Goal: Task Accomplishment & Management: Manage account settings

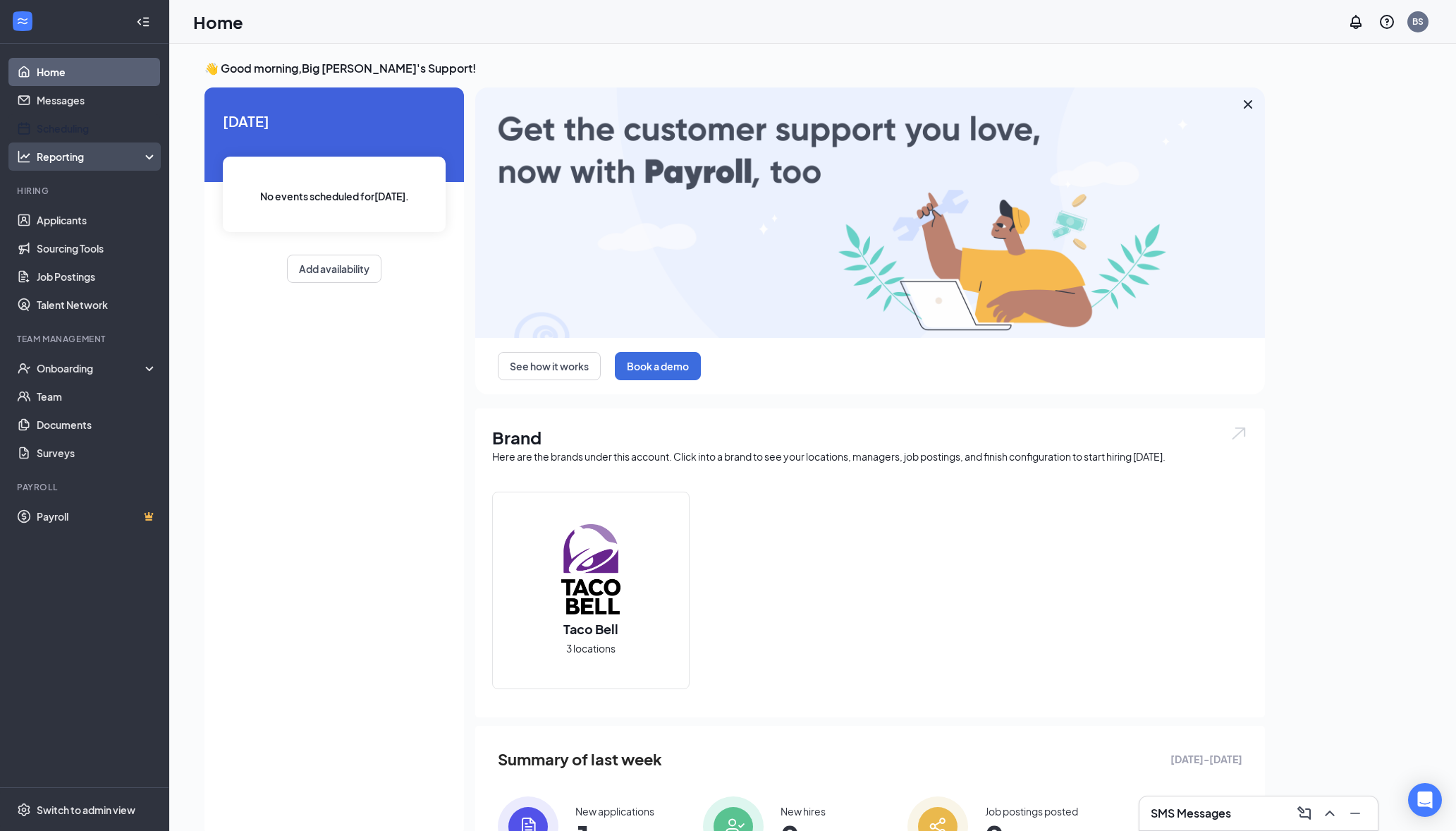
drag, startPoint x: 80, startPoint y: 127, endPoint x: 93, endPoint y: 153, distance: 29.1
click at [80, 127] on link "Scheduling" at bounding box center [97, 129] width 120 height 28
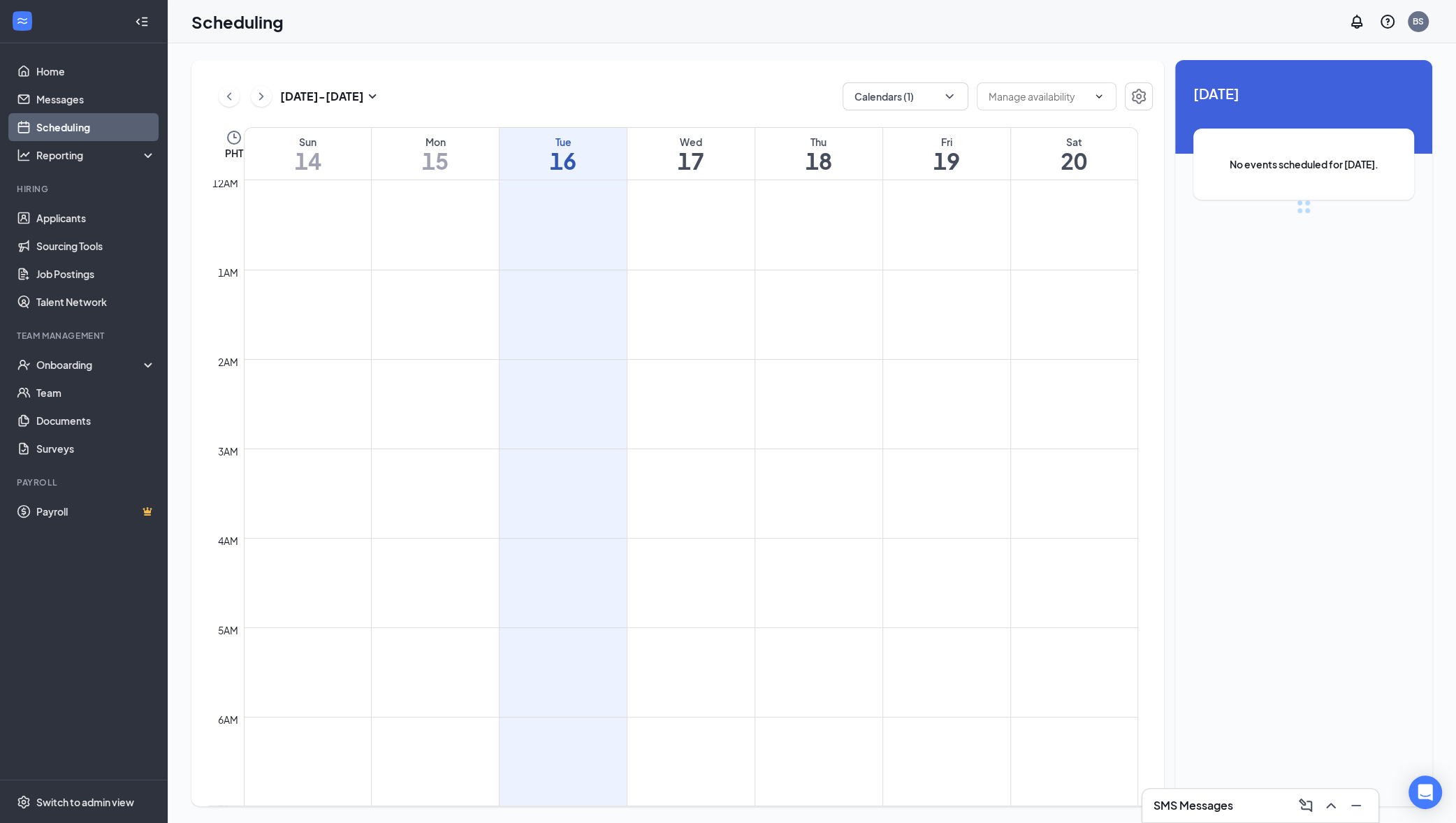
scroll to position [686, 0]
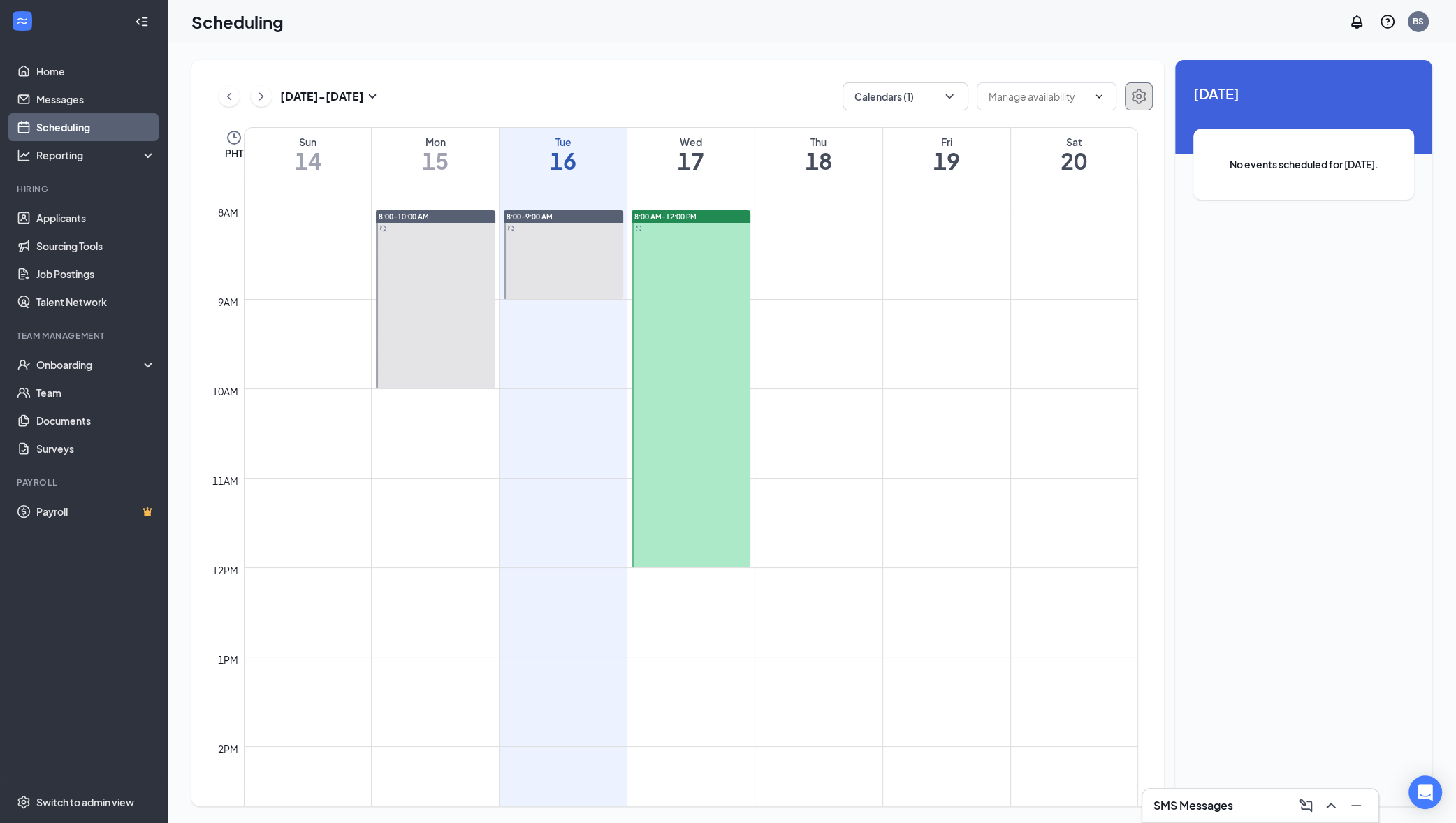
click at [1136, 104] on icon "Settings" at bounding box center [1139, 96] width 16 height 16
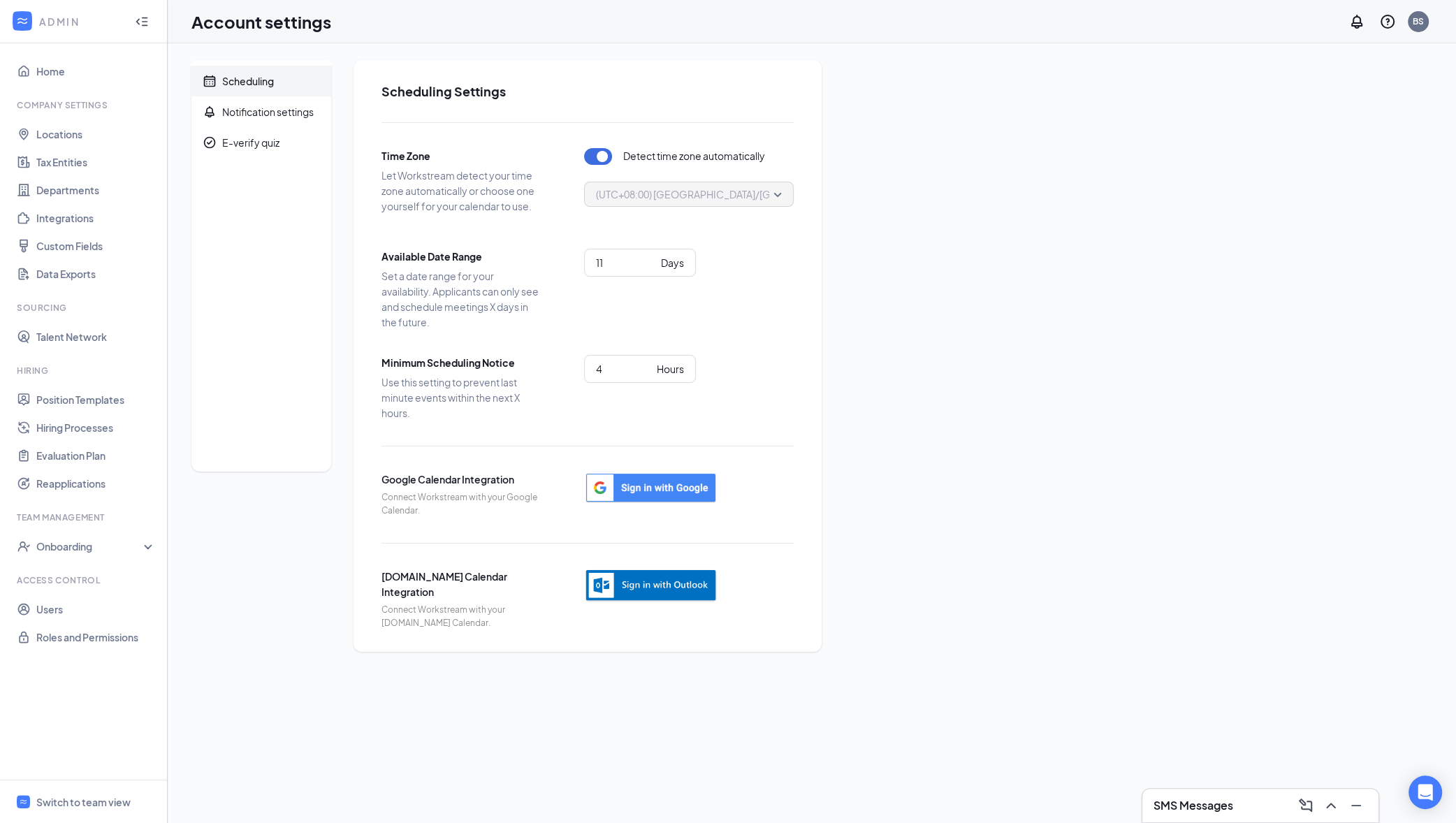
click at [601, 163] on button "button" at bounding box center [597, 157] width 27 height 16
click at [1416, 23] on div "BS" at bounding box center [1418, 21] width 11 height 12
click at [1318, 217] on div "Log out" at bounding box center [1347, 214] width 151 height 14
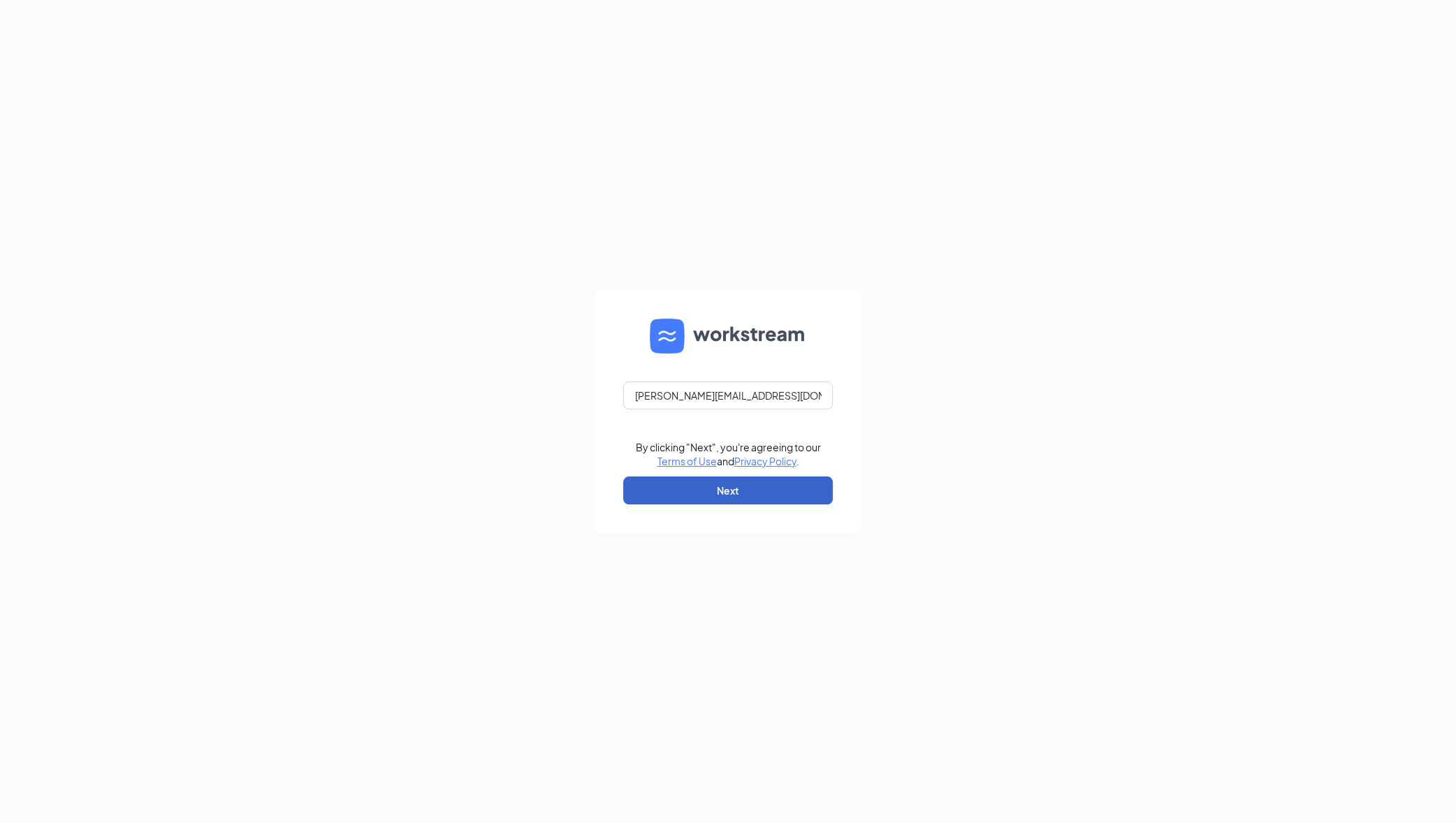
click at [736, 484] on button "Next" at bounding box center [728, 490] width 210 height 27
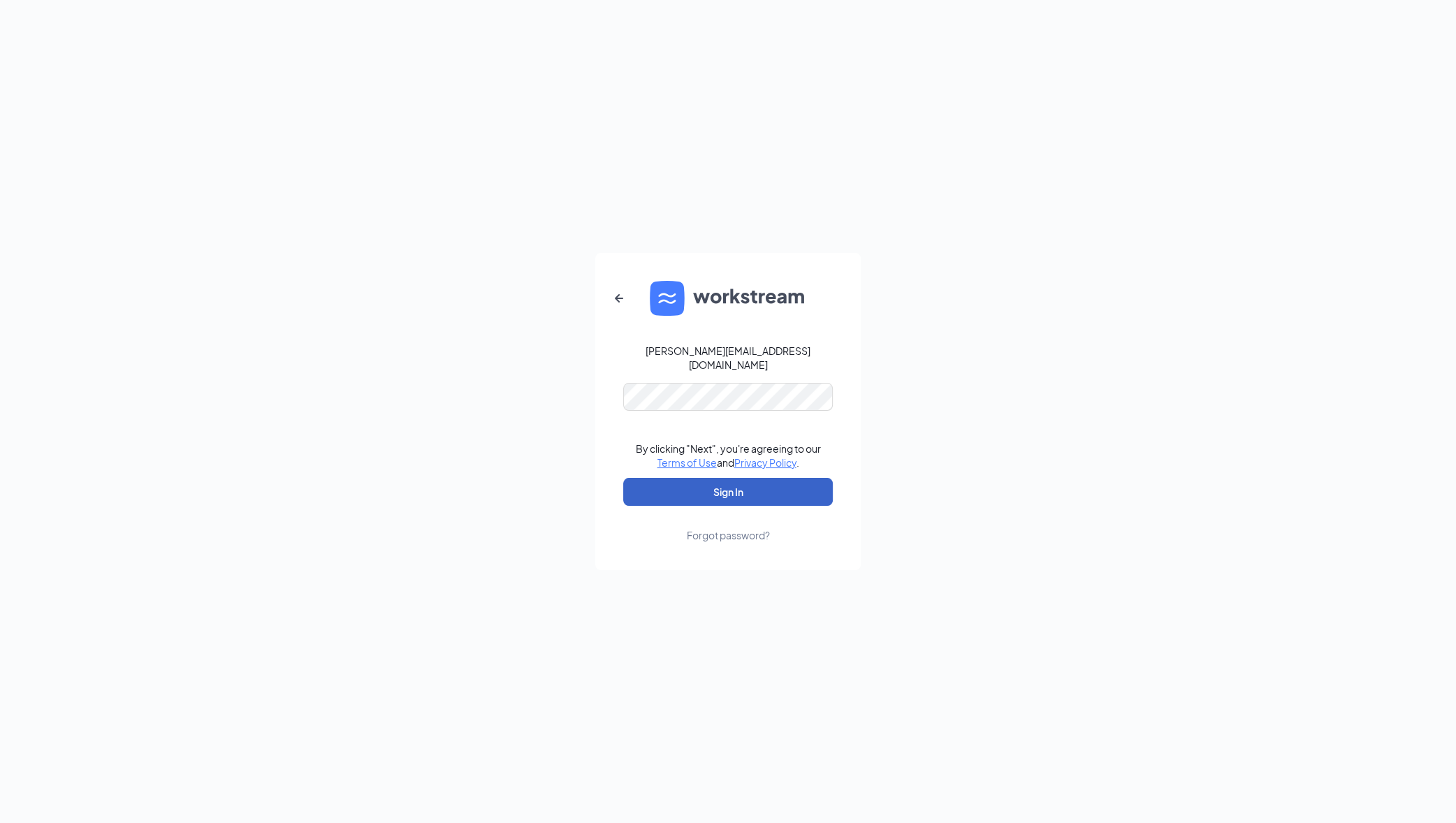
click at [736, 484] on button "Sign In" at bounding box center [728, 491] width 210 height 27
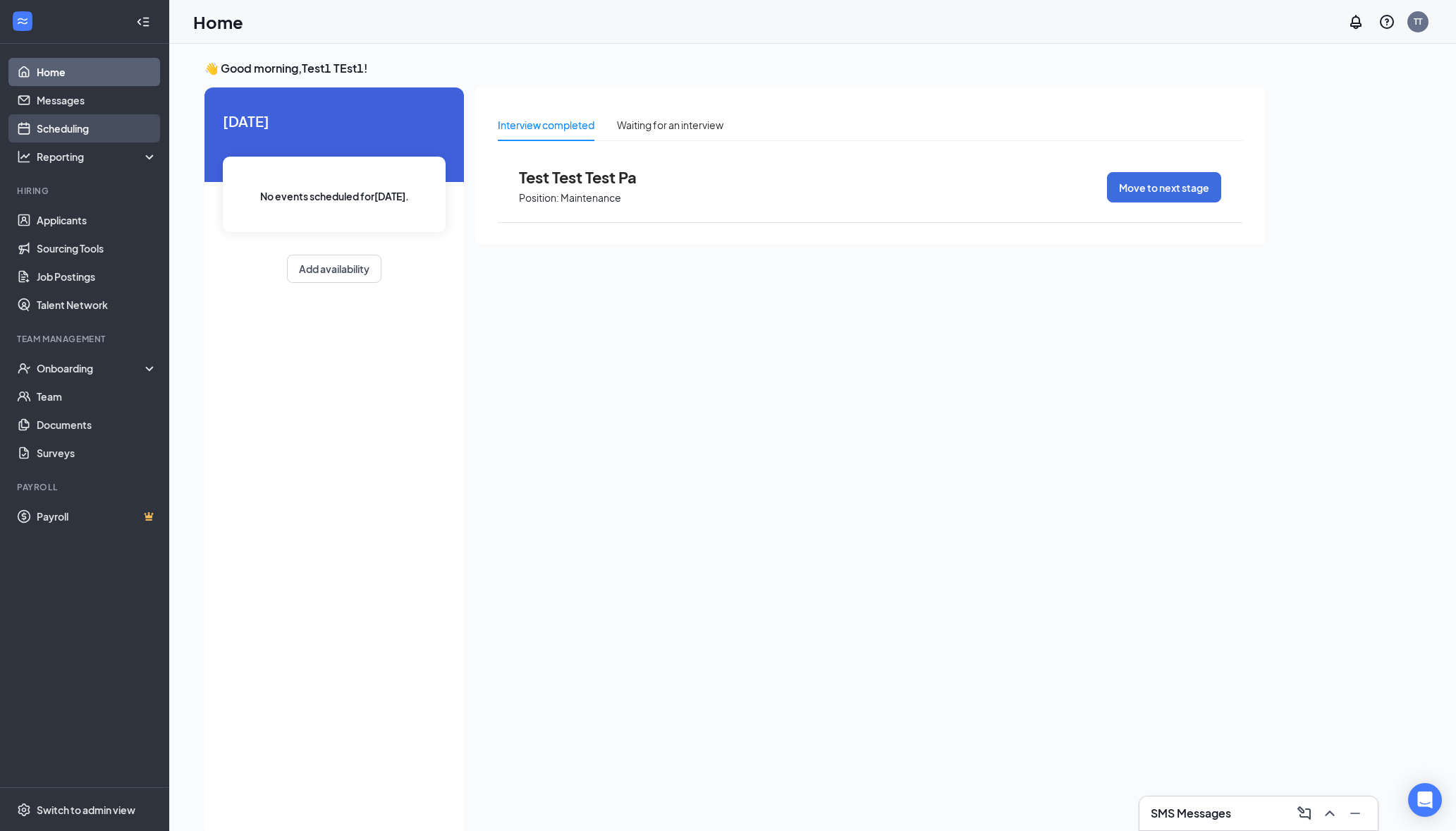
click at [120, 130] on link "Scheduling" at bounding box center [97, 129] width 120 height 28
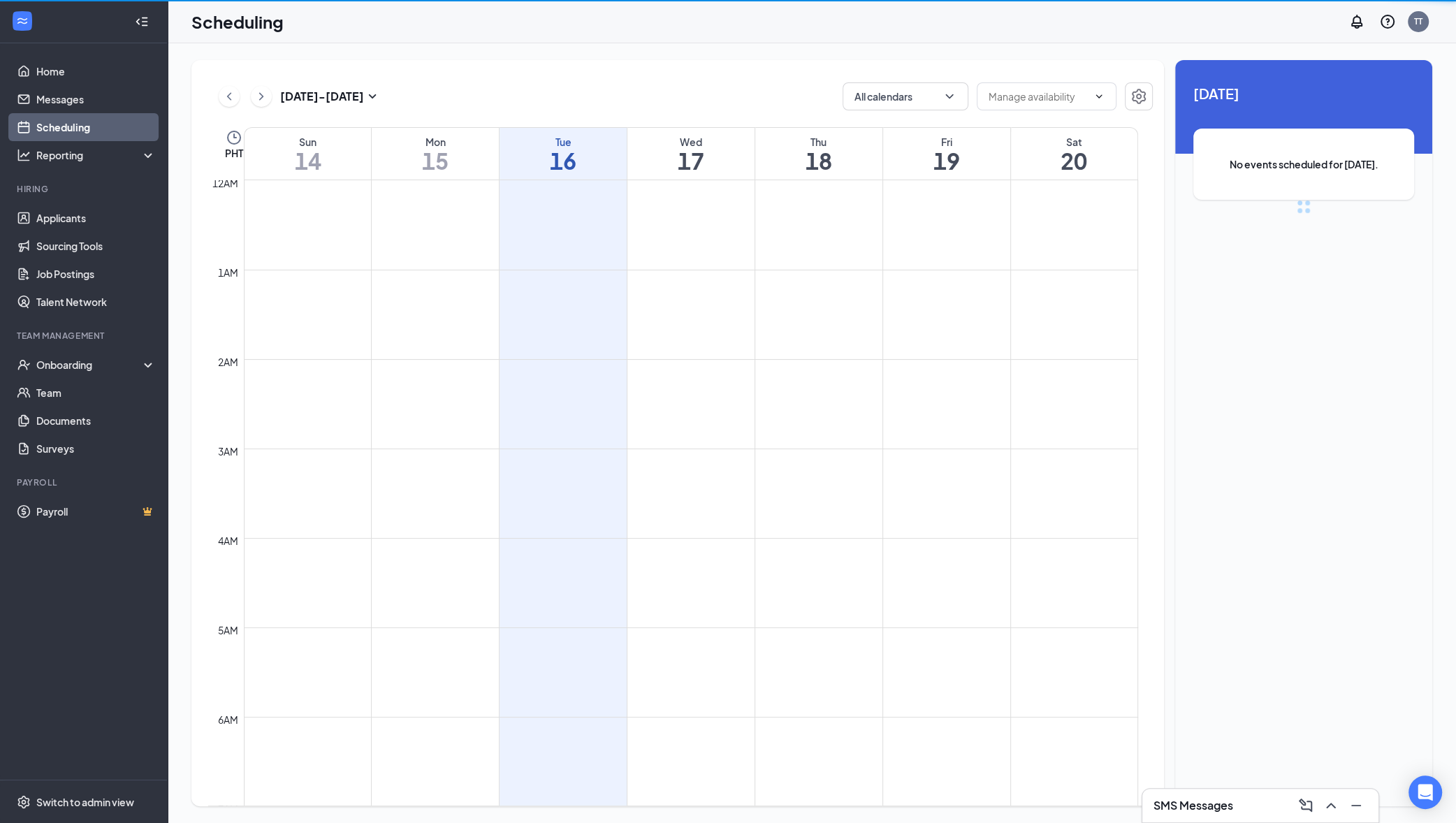
scroll to position [686, 0]
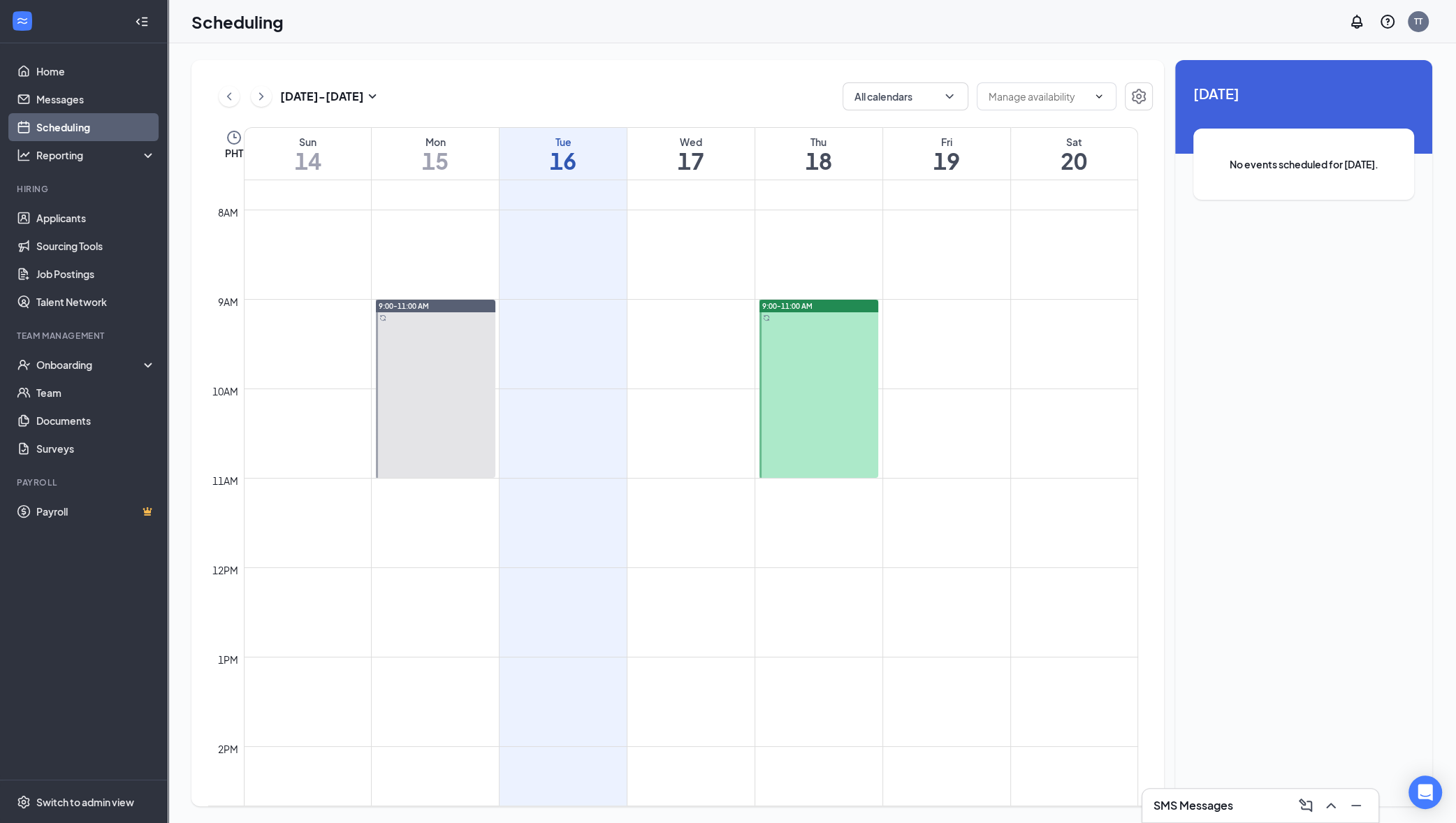
click at [848, 339] on div at bounding box center [819, 389] width 119 height 178
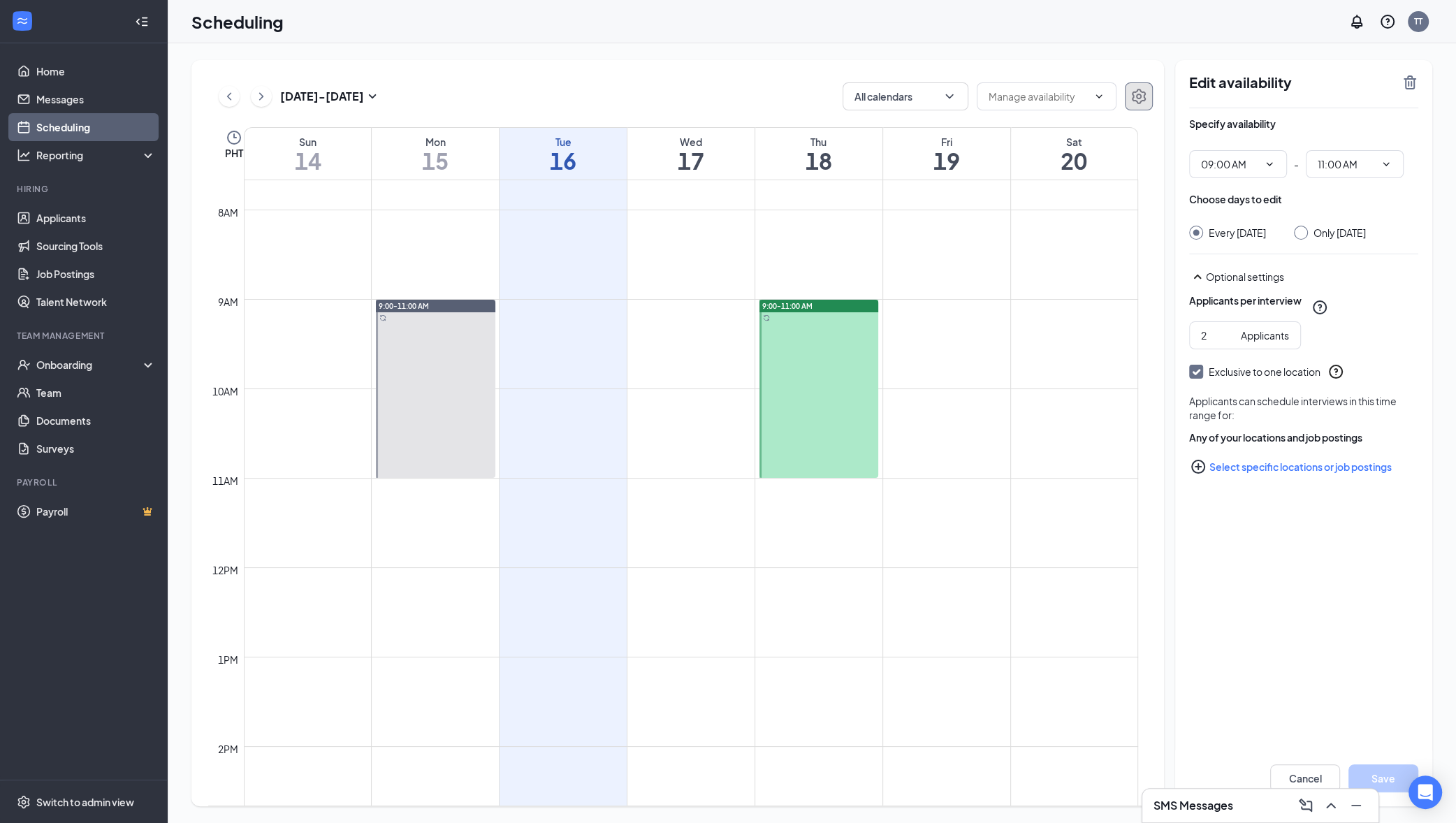
click at [1144, 97] on icon "Settings" at bounding box center [1138, 96] width 14 height 16
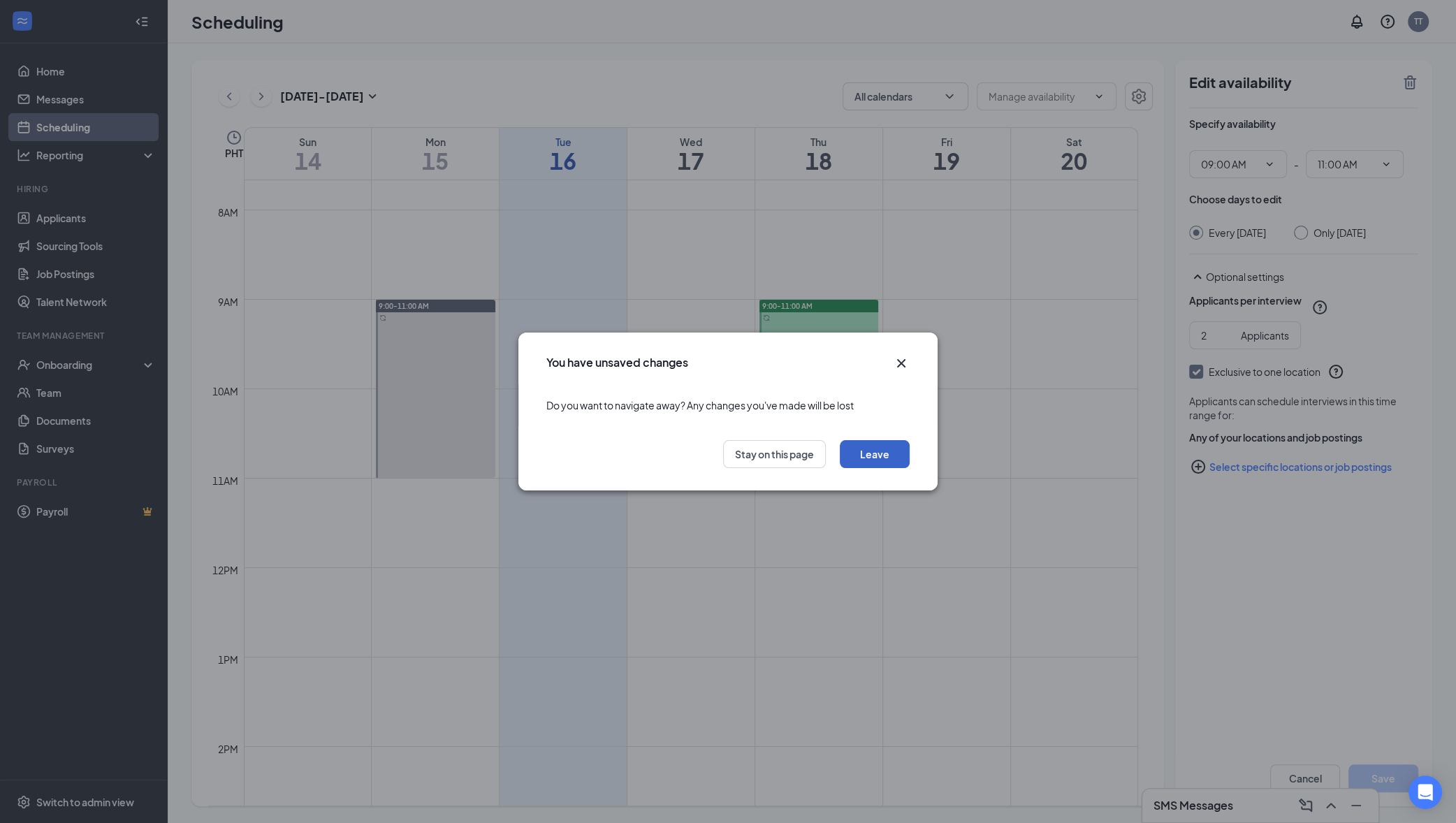
click at [881, 447] on button "Leave" at bounding box center [874, 454] width 70 height 27
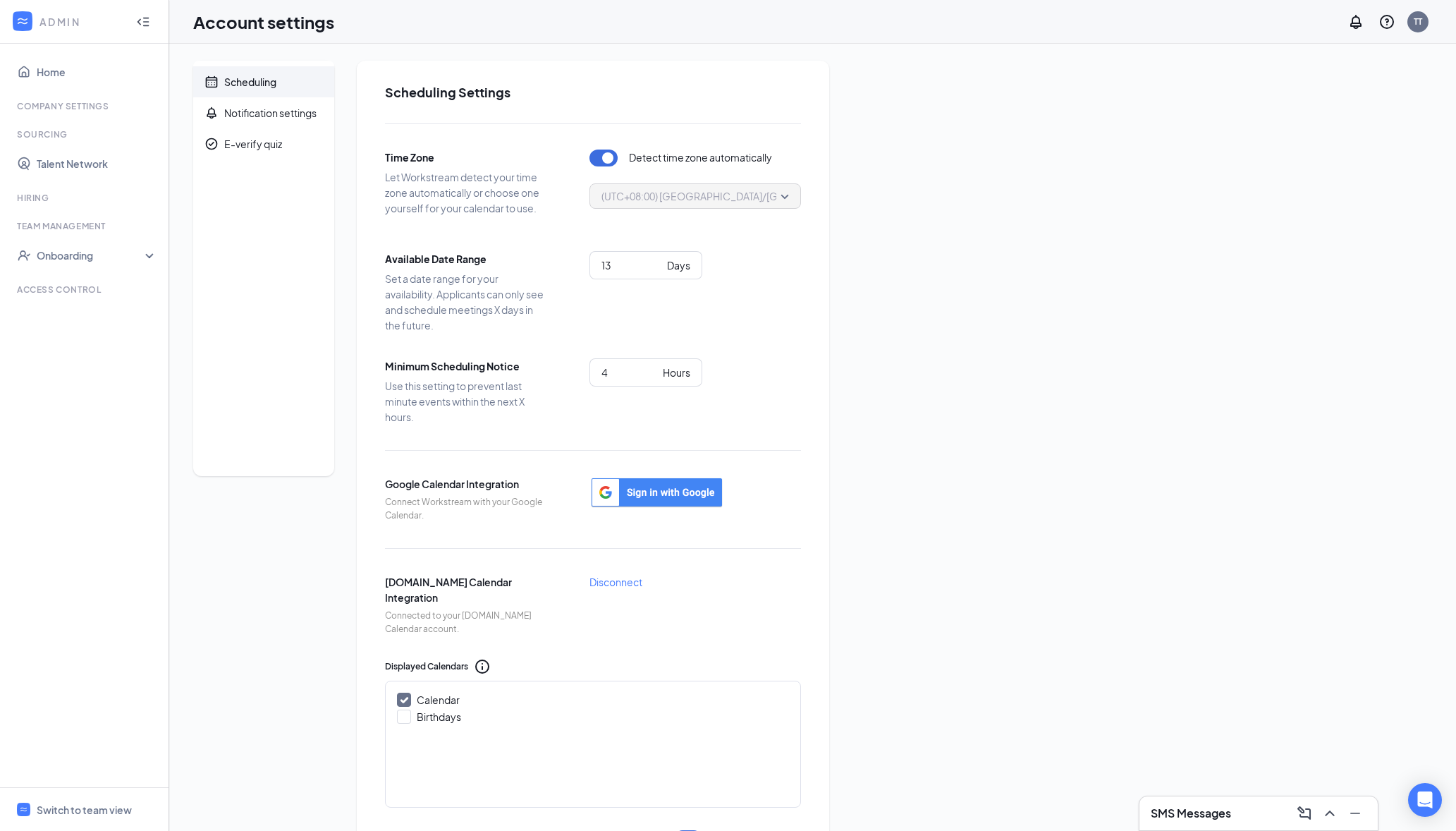
click at [1210, 432] on div "Scheduling Notification settings E-verify quiz Scheduling Settings Time Zone Le…" at bounding box center [812, 571] width 1239 height 1021
click at [1422, 24] on div "TT" at bounding box center [1418, 21] width 8 height 12
click at [1340, 132] on link "Account settings" at bounding box center [1348, 124] width 153 height 14
click at [283, 118] on div "Notification settings" at bounding box center [270, 112] width 93 height 14
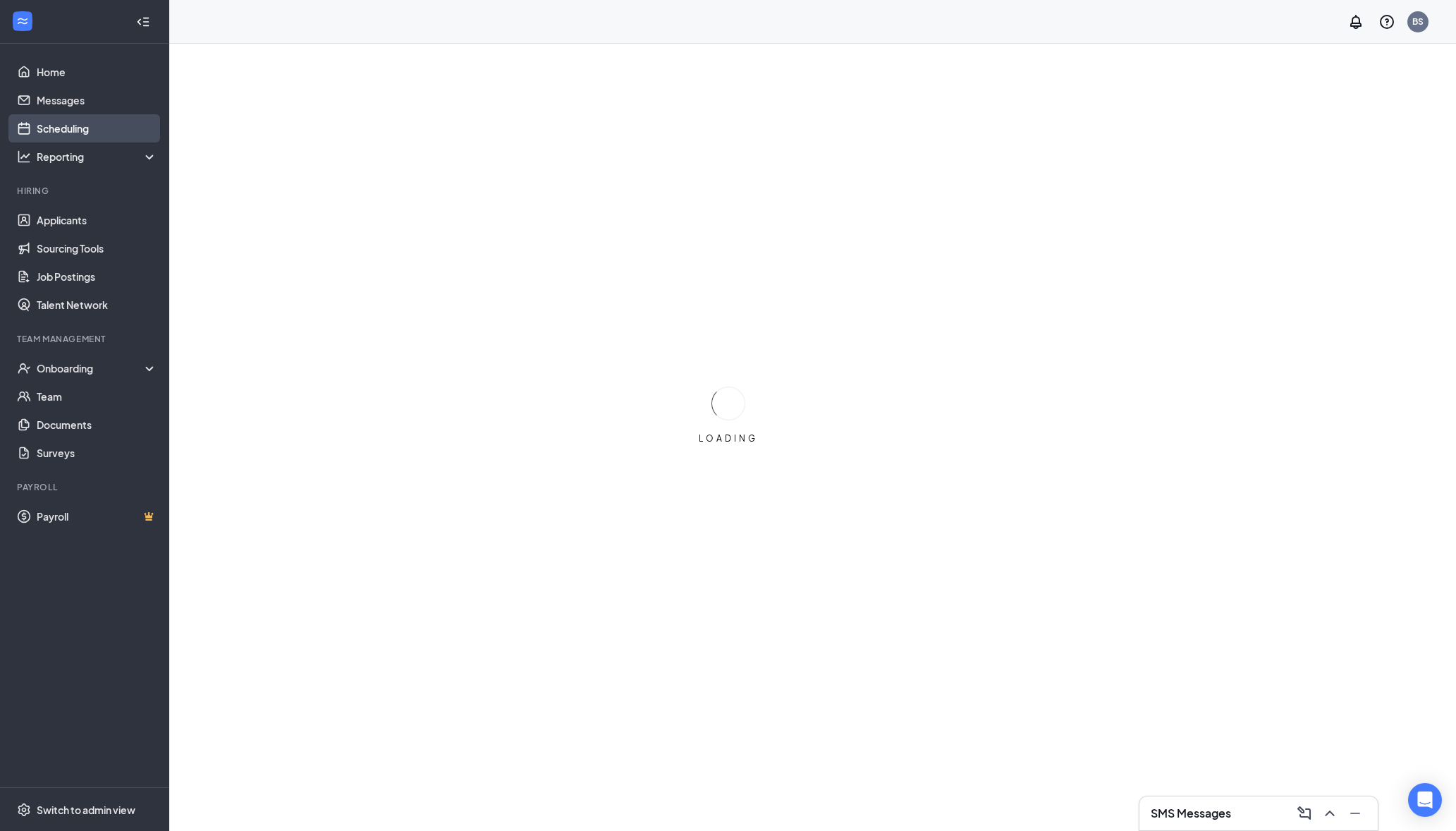
click at [81, 131] on link "Scheduling" at bounding box center [97, 129] width 120 height 28
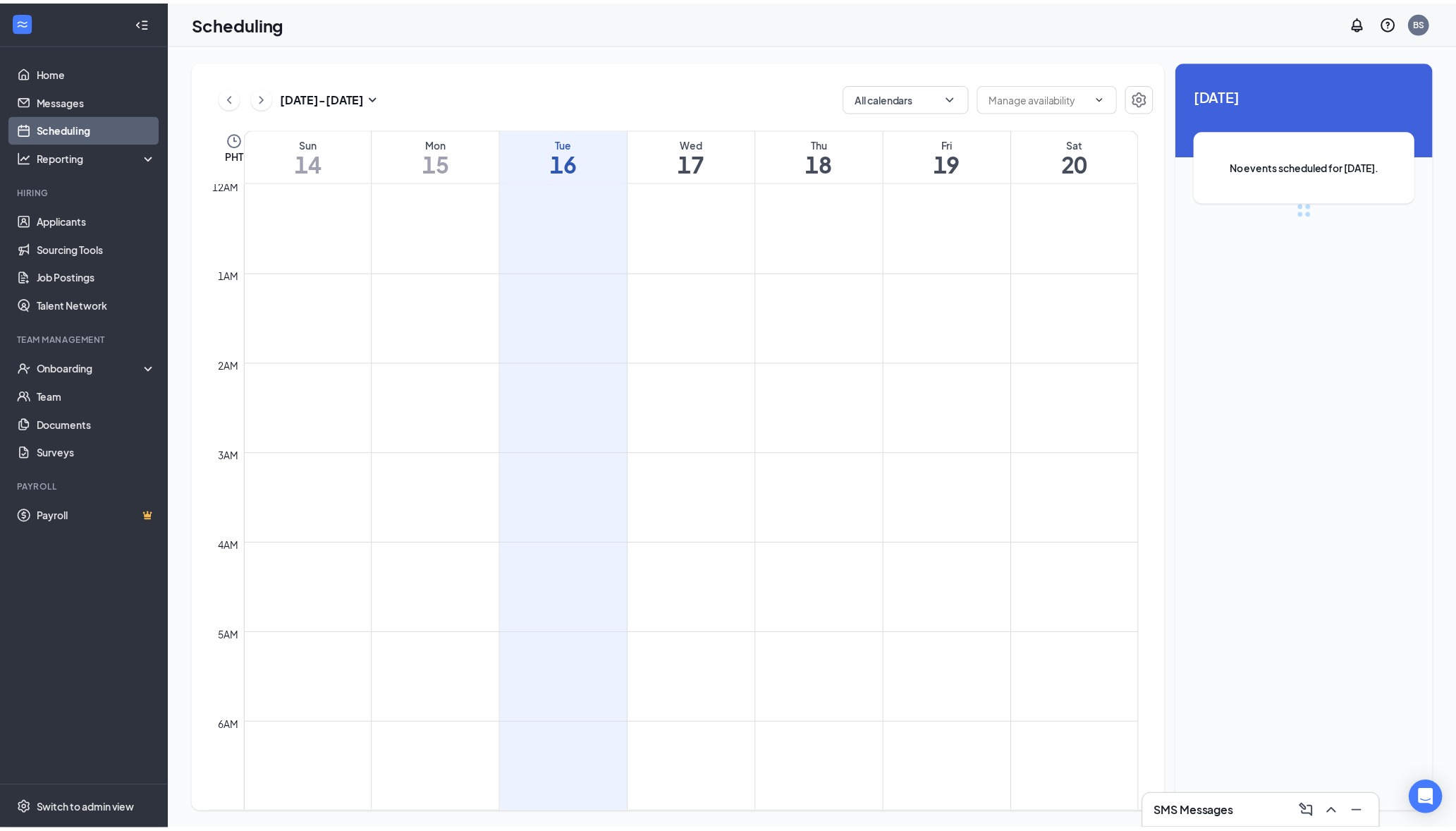
scroll to position [693, 0]
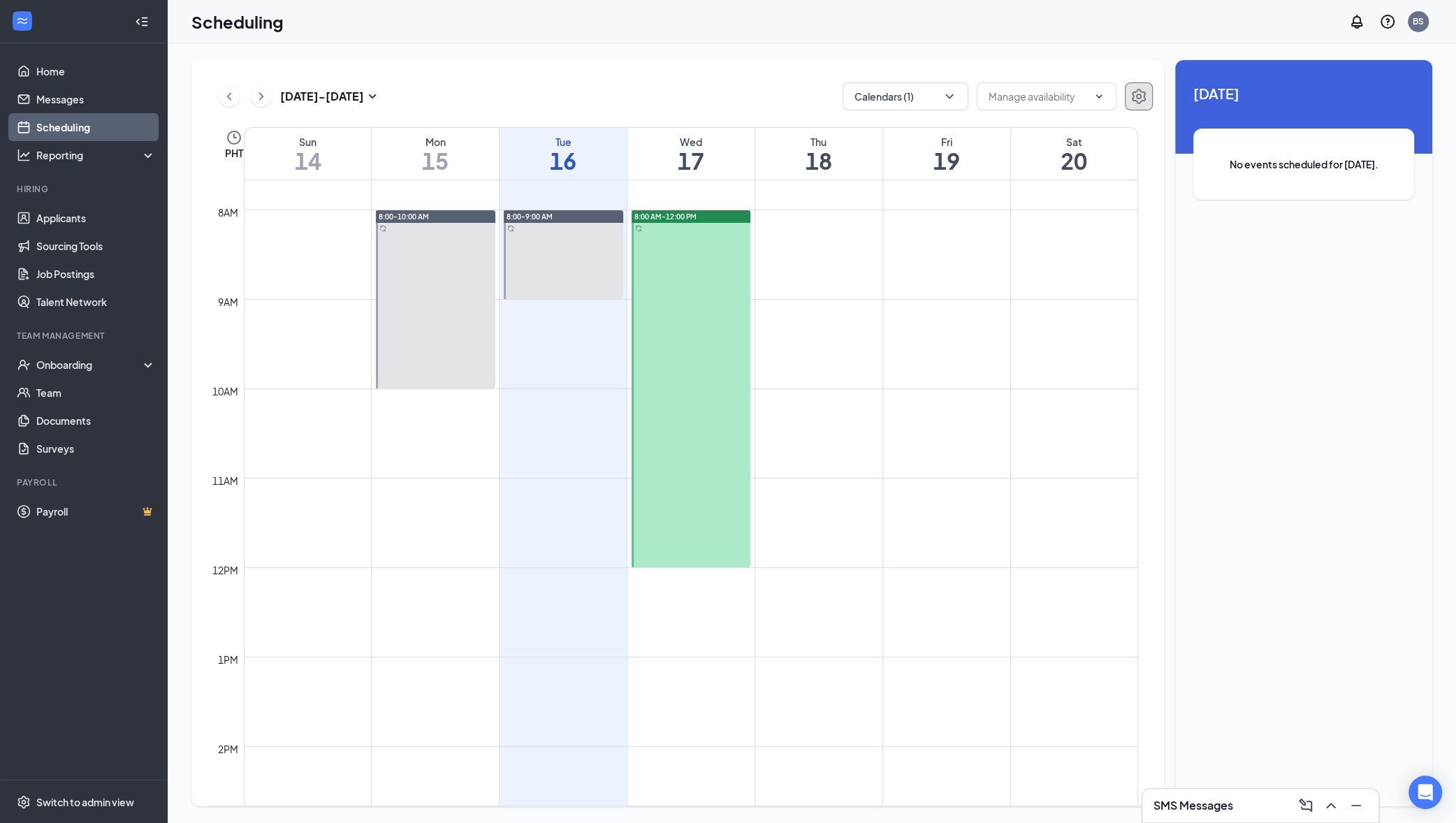
click at [1141, 94] on icon "Settings" at bounding box center [1139, 96] width 16 height 16
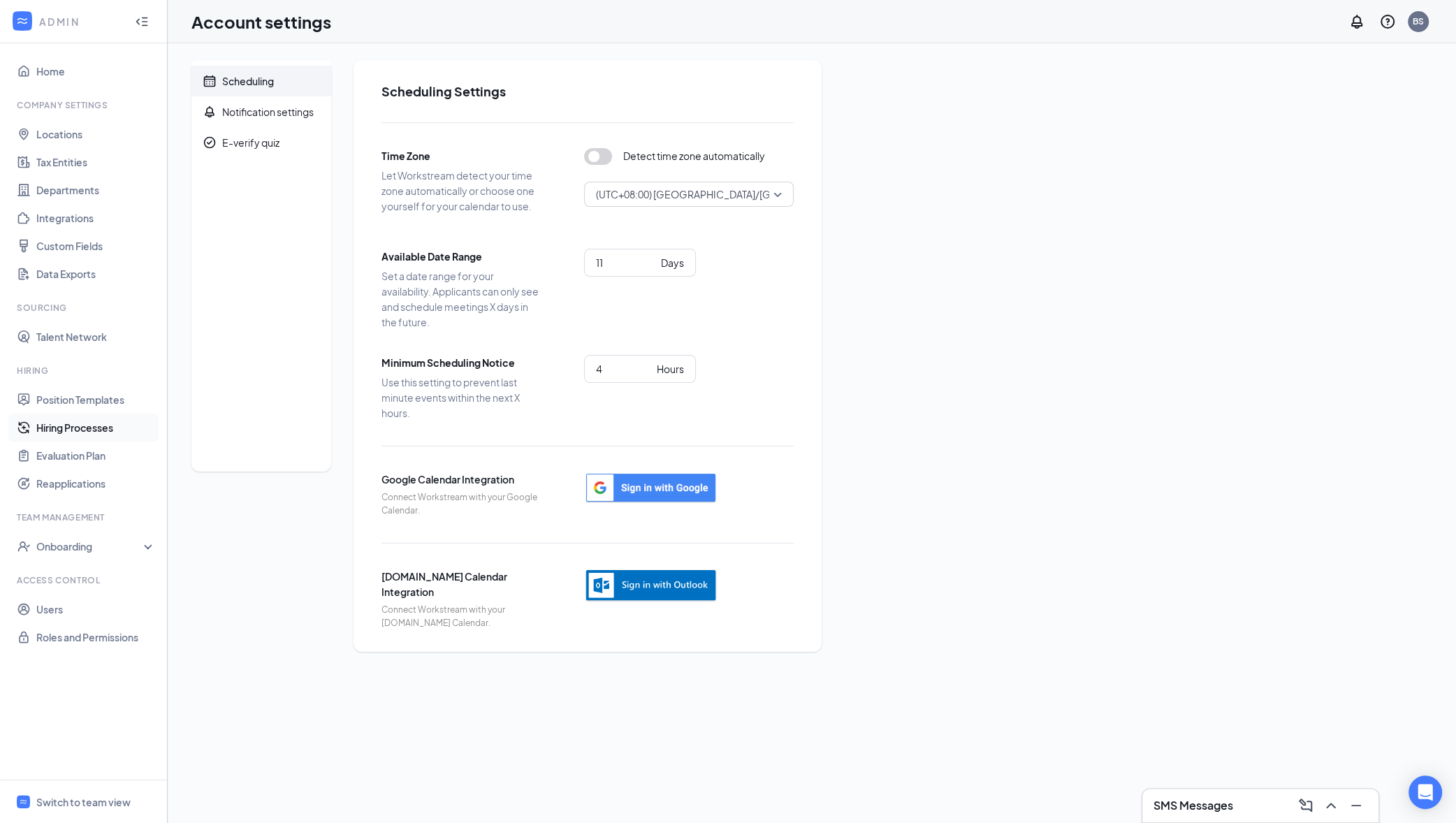
click at [95, 432] on link "Hiring Processes" at bounding box center [96, 427] width 119 height 27
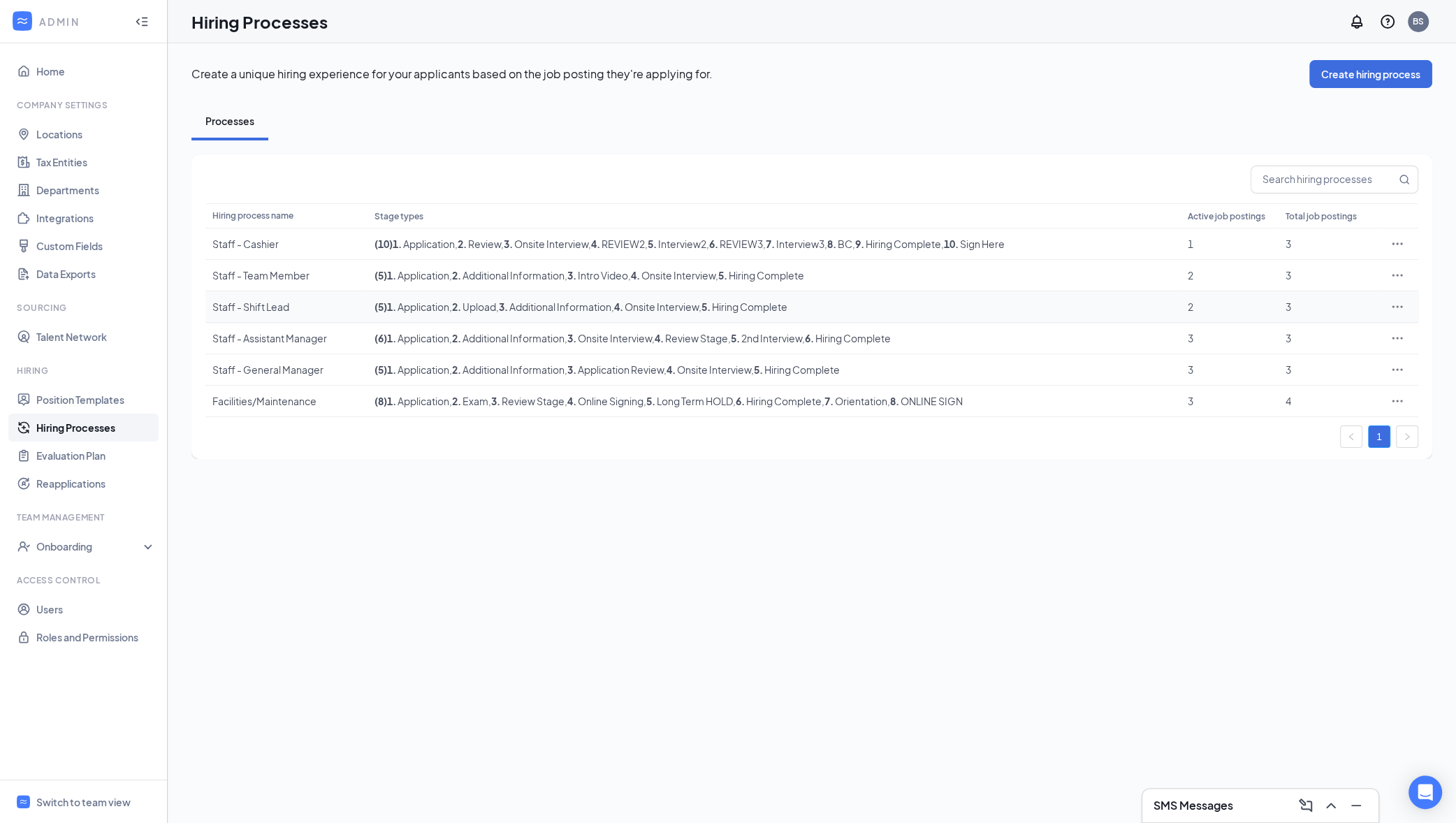
click at [489, 314] on td "( 5 ) 1 . Application , 2 . Upload , 3 . Additional Information , 4 . Onsite In…" at bounding box center [773, 307] width 813 height 31
click at [248, 404] on div "Facilities/Maintenance" at bounding box center [287, 401] width 148 height 14
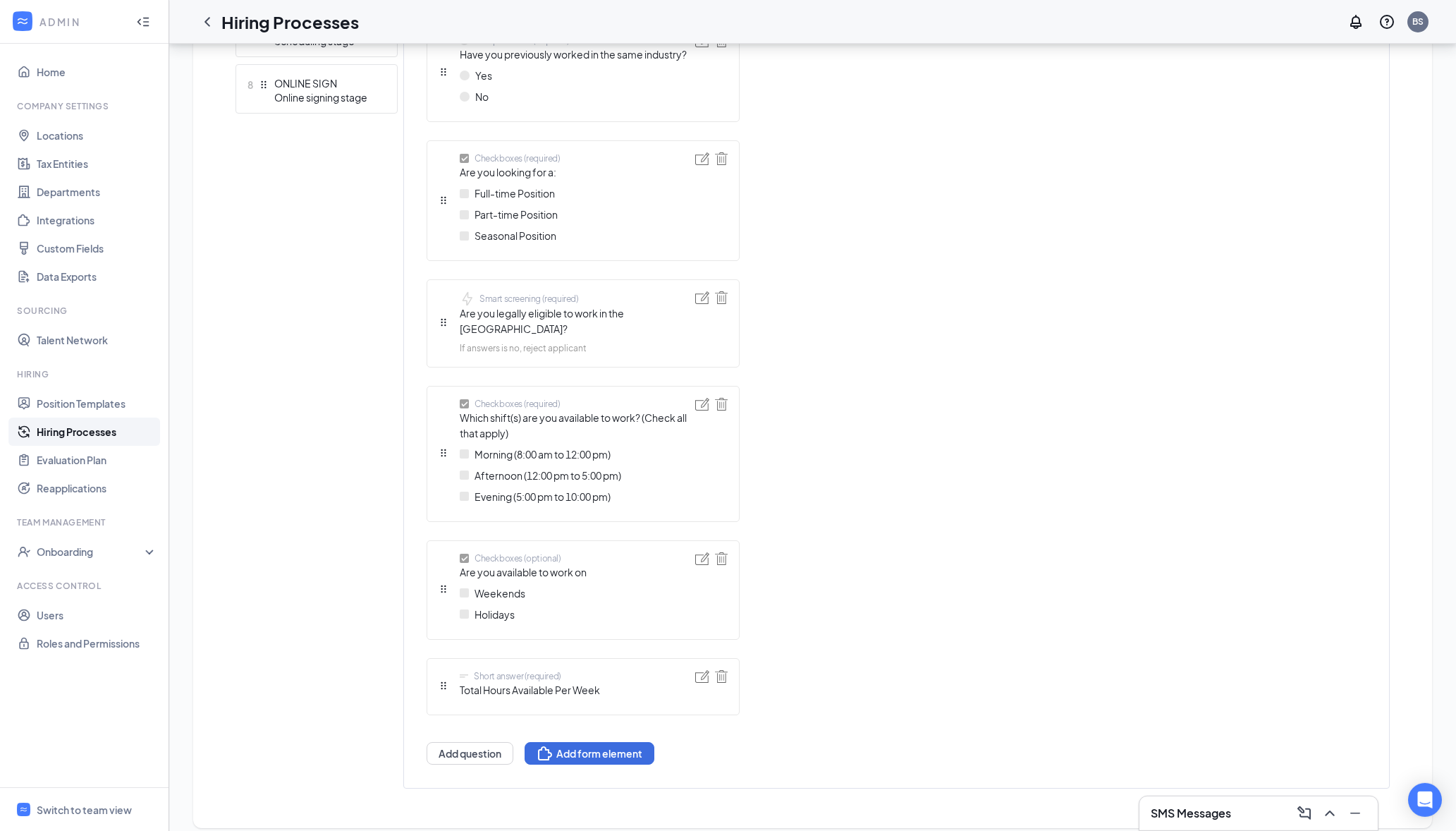
scroll to position [800, 0]
click at [478, 738] on button "Add question" at bounding box center [470, 750] width 87 height 22
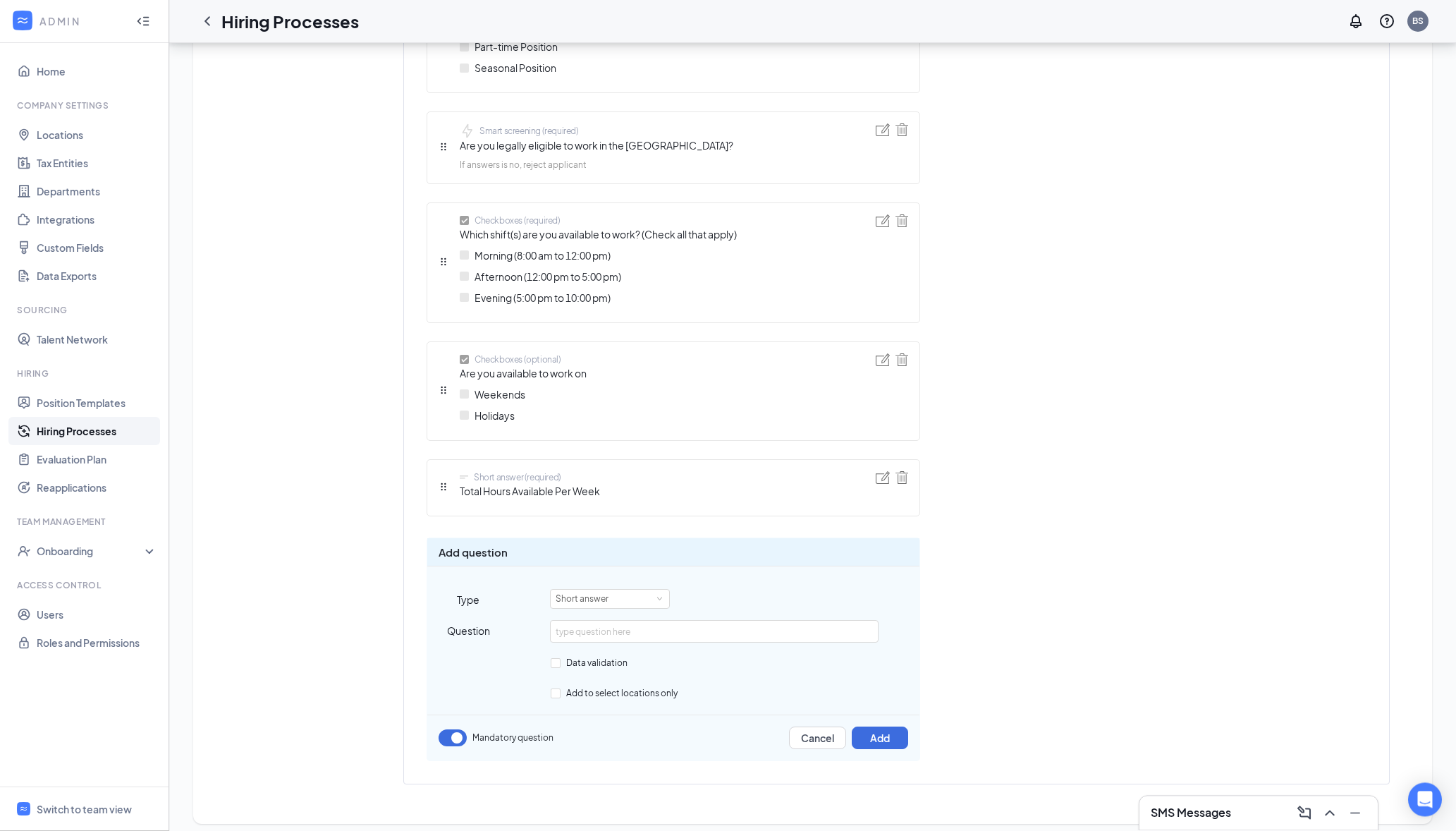
scroll to position [978, 0]
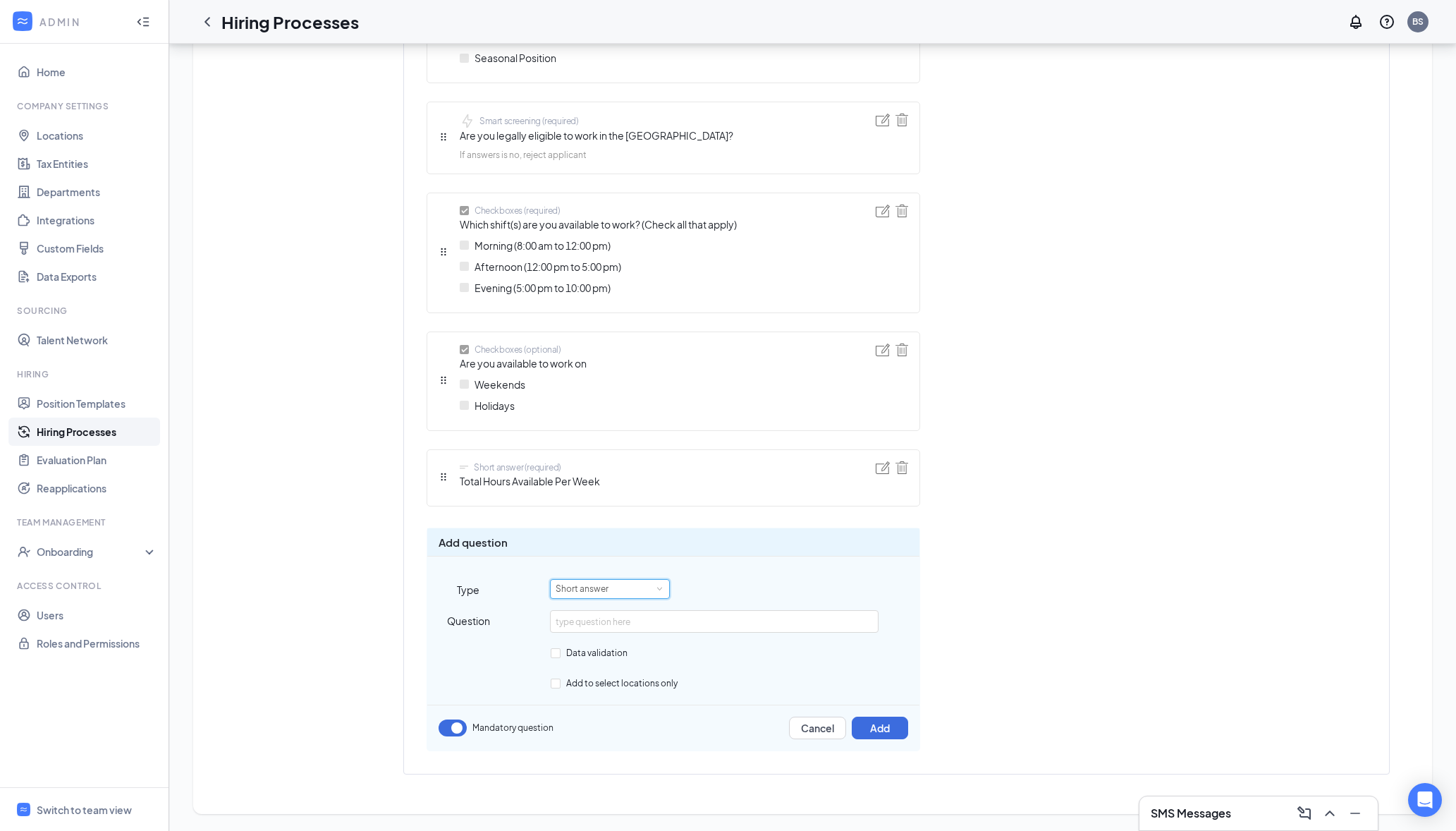
click at [640, 592] on div "Short answer" at bounding box center [610, 589] width 108 height 19
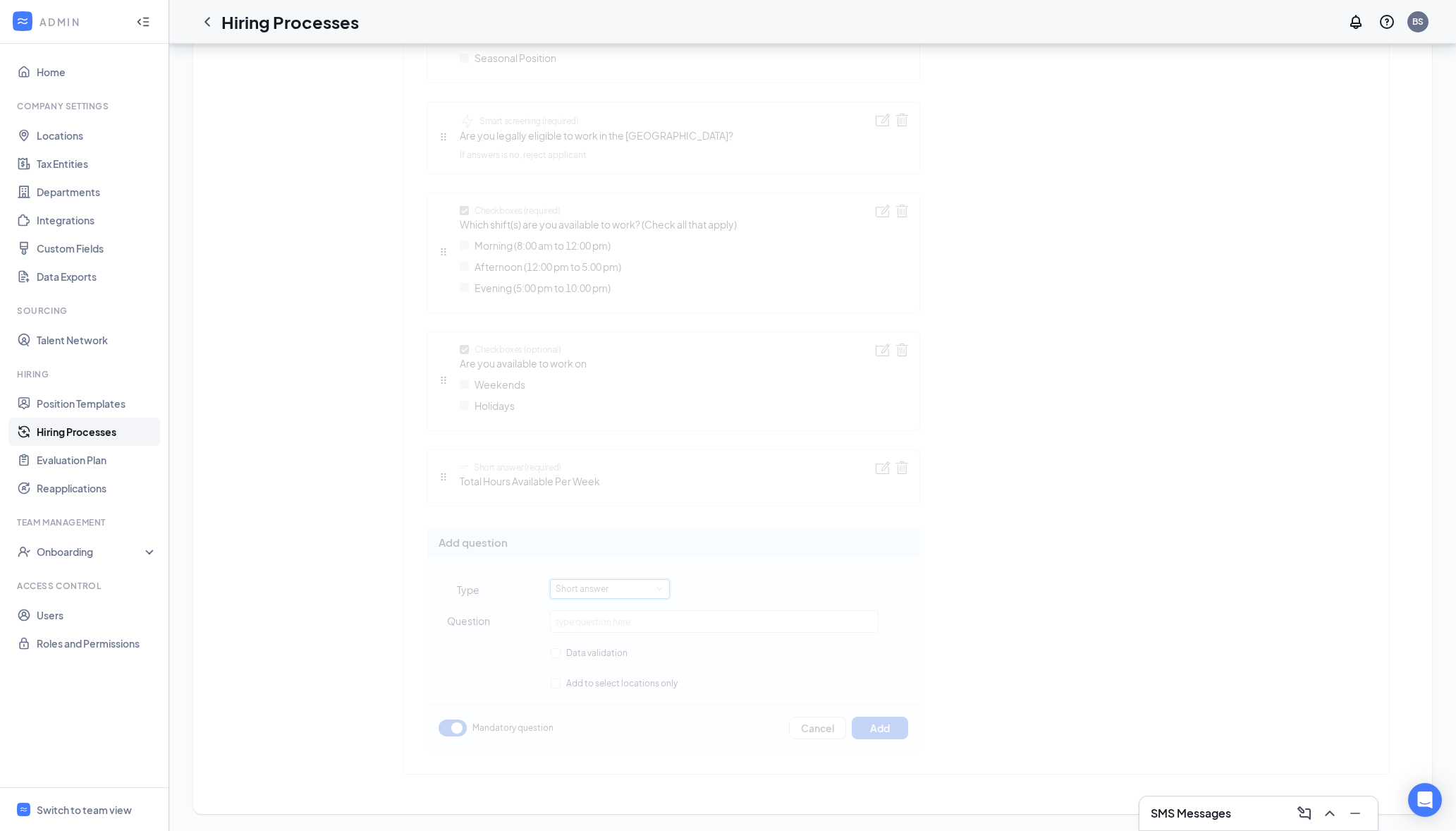
click at [627, 588] on div "Learn how to set up hiring stages and see examples here Add new stage 1 Applica…" at bounding box center [813, 90] width 1154 height 1369
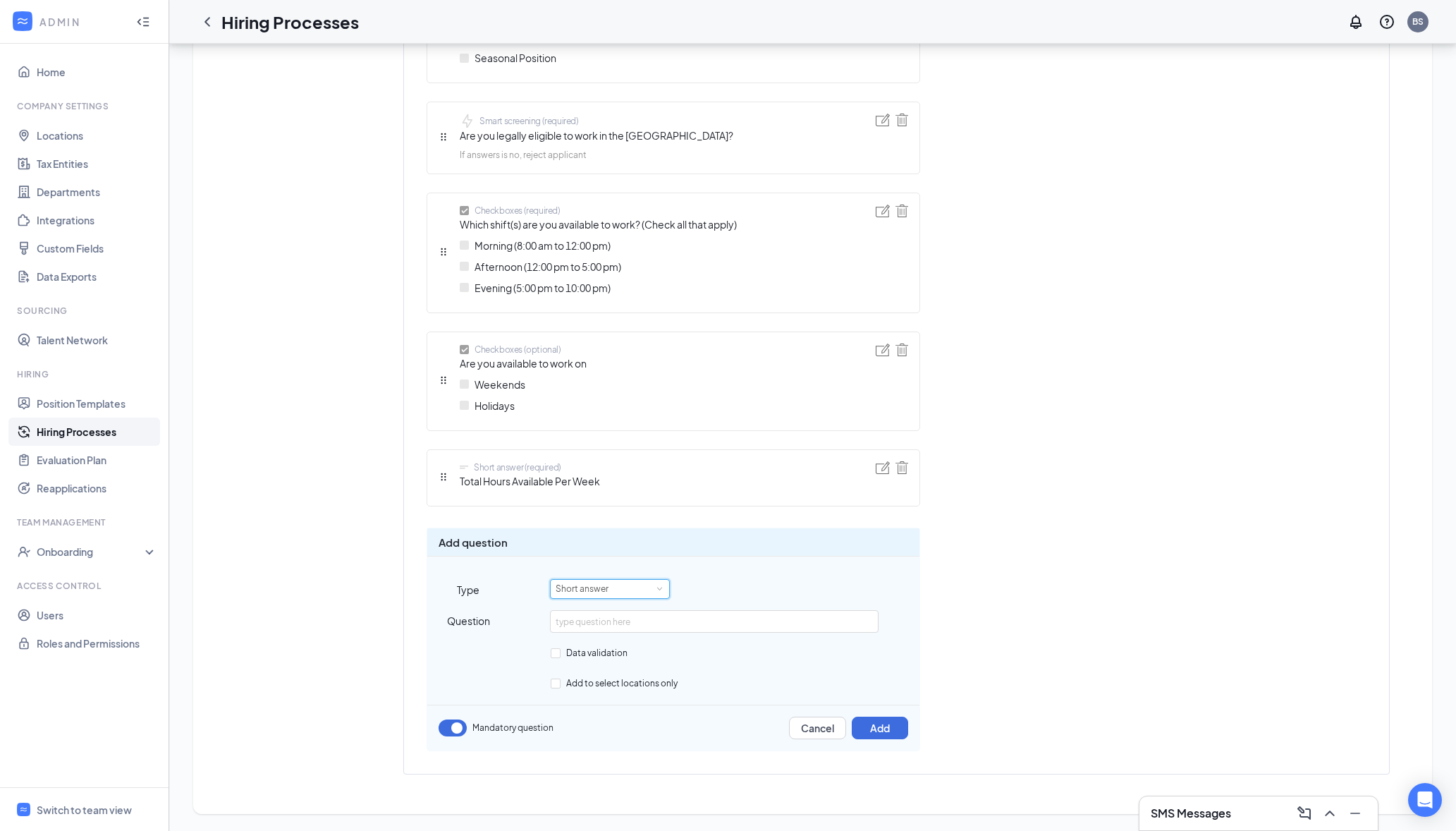
click at [627, 588] on div "Short answer" at bounding box center [610, 589] width 108 height 19
click at [1015, 572] on div "Short answer (required) First name Short answer (required) Last name Telephone …" at bounding box center [896, 129] width 985 height 1267
click at [824, 729] on button "Cancel" at bounding box center [818, 728] width 57 height 22
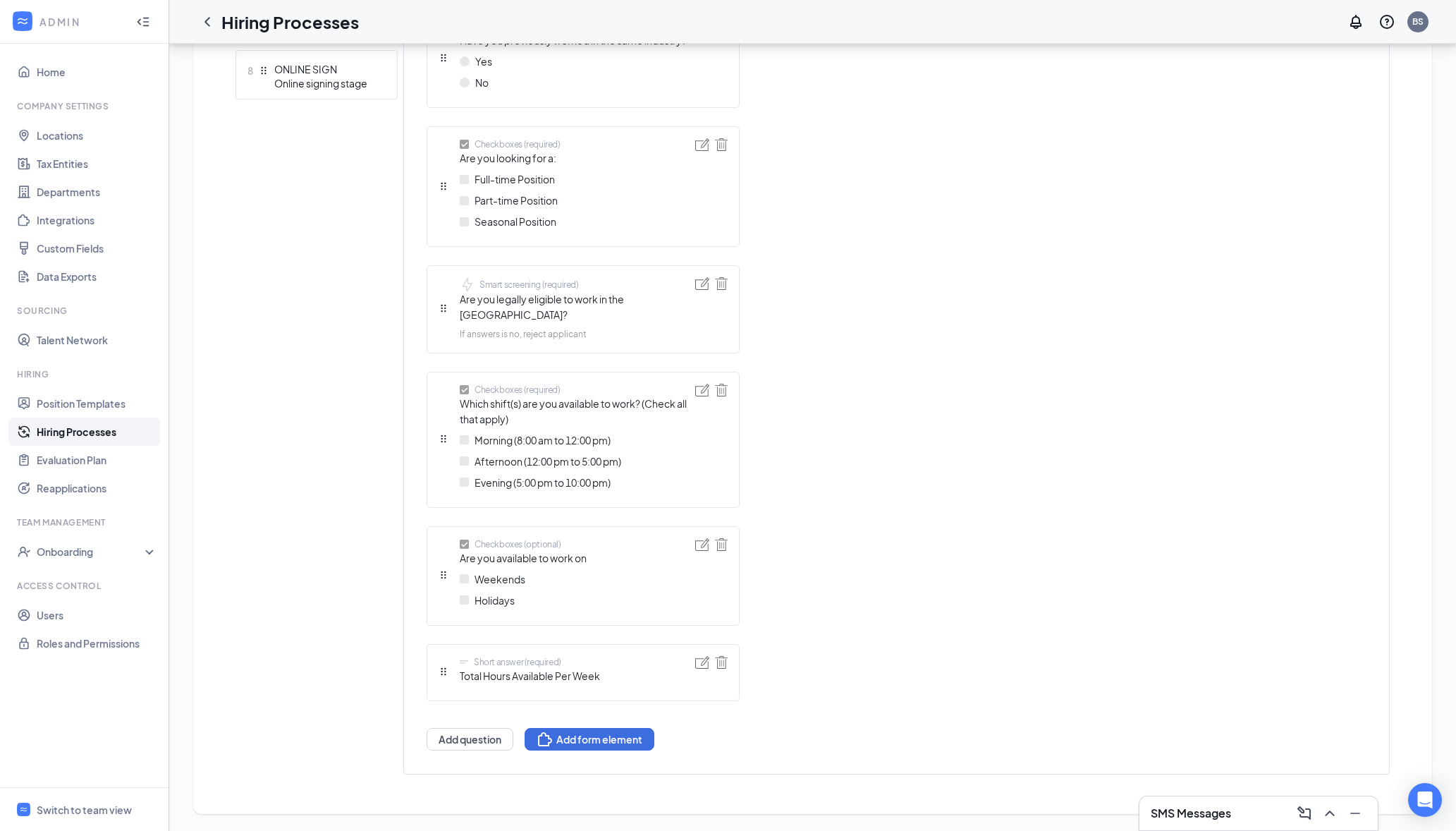
scroll to position [800, 0]
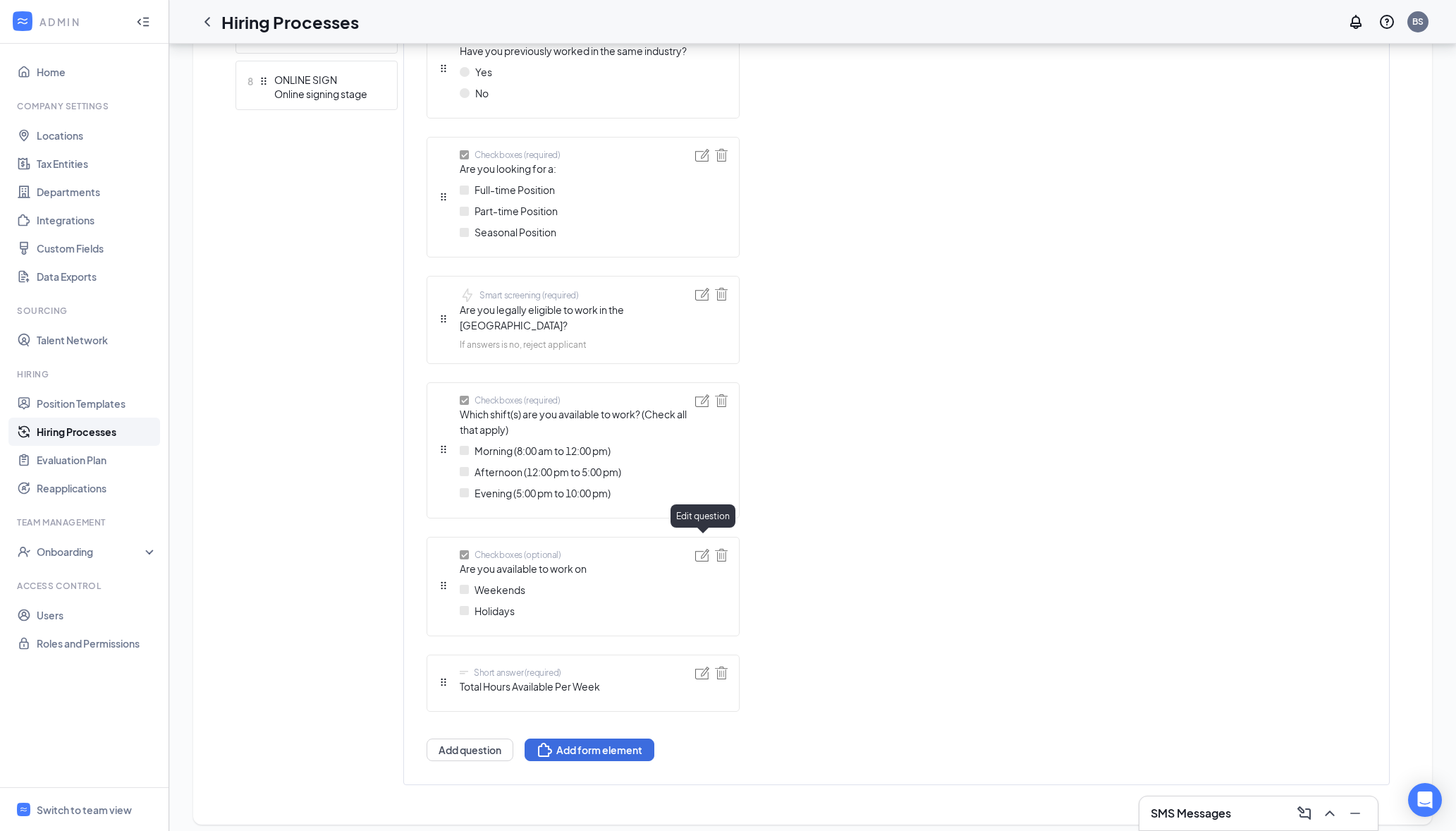
click at [705, 549] on img at bounding box center [702, 555] width 14 height 13
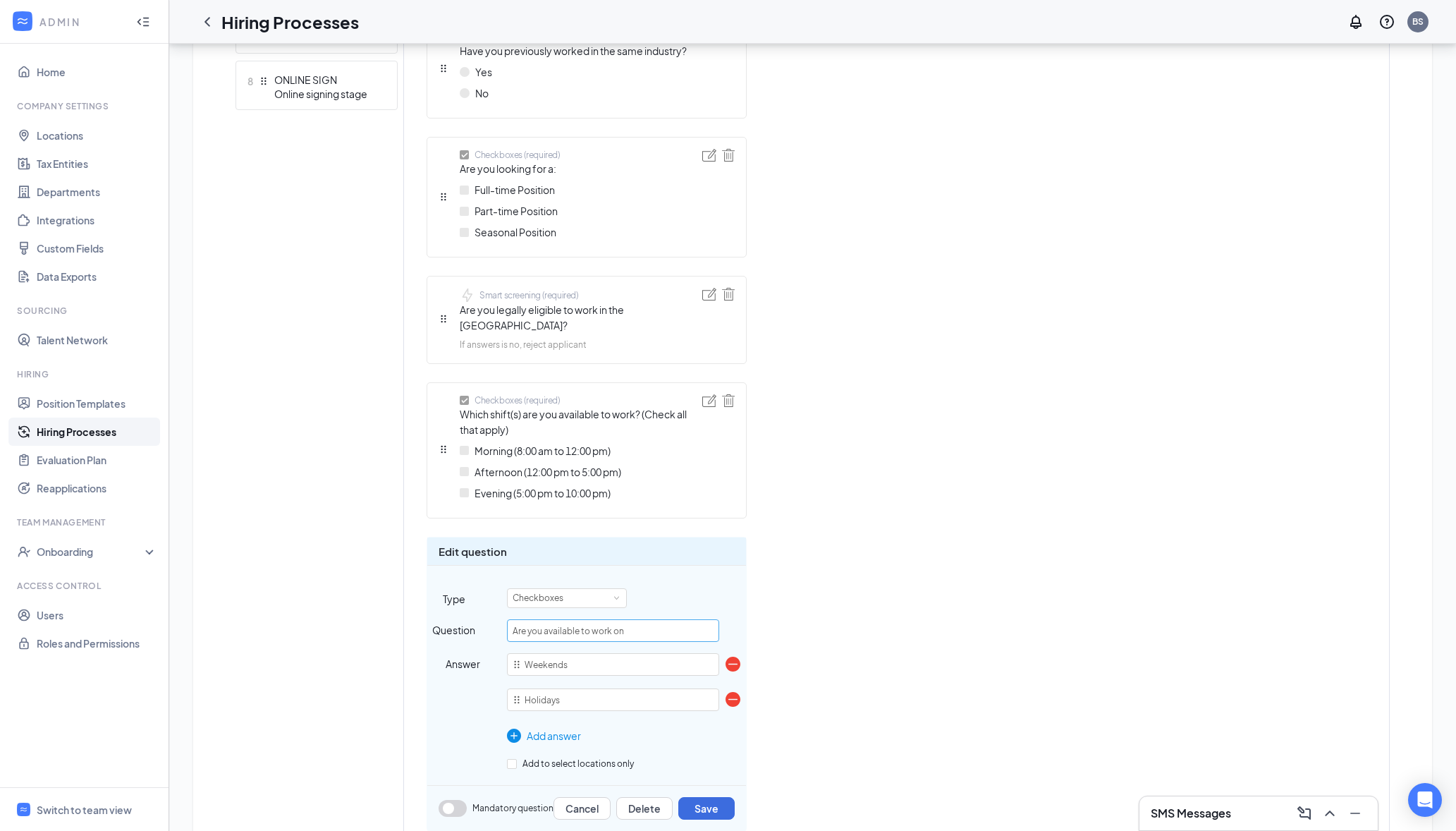
scroll to position [862, 0]
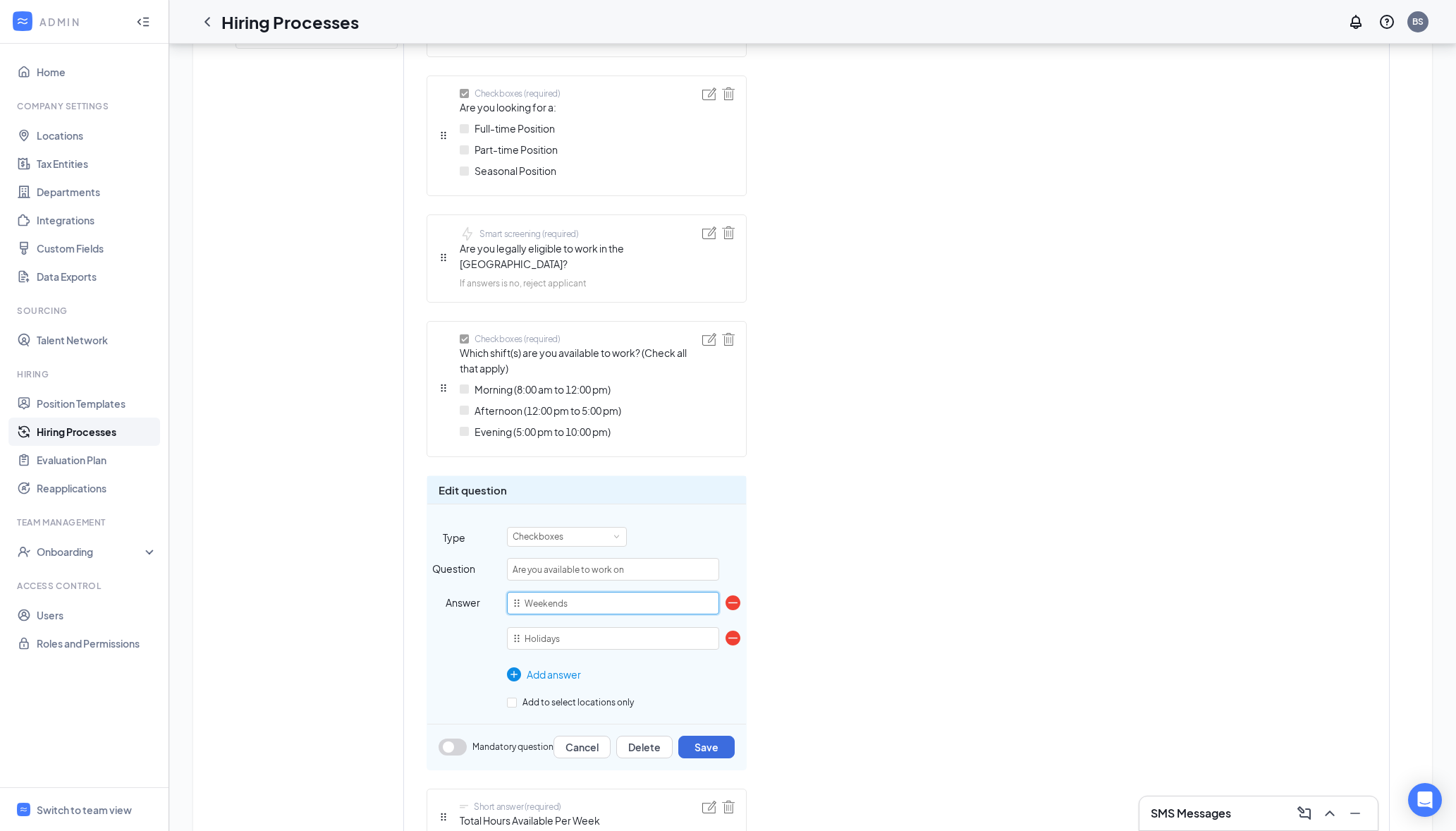
click at [574, 592] on input "Weekends" at bounding box center [612, 603] width 212 height 22
click at [557, 527] on div "Checkboxes" at bounding box center [543, 537] width 61 height 19
click at [561, 591] on li "Multiple choice" at bounding box center [567, 588] width 120 height 23
click at [635, 562] on input "Are you available to work on" at bounding box center [612, 569] width 212 height 22
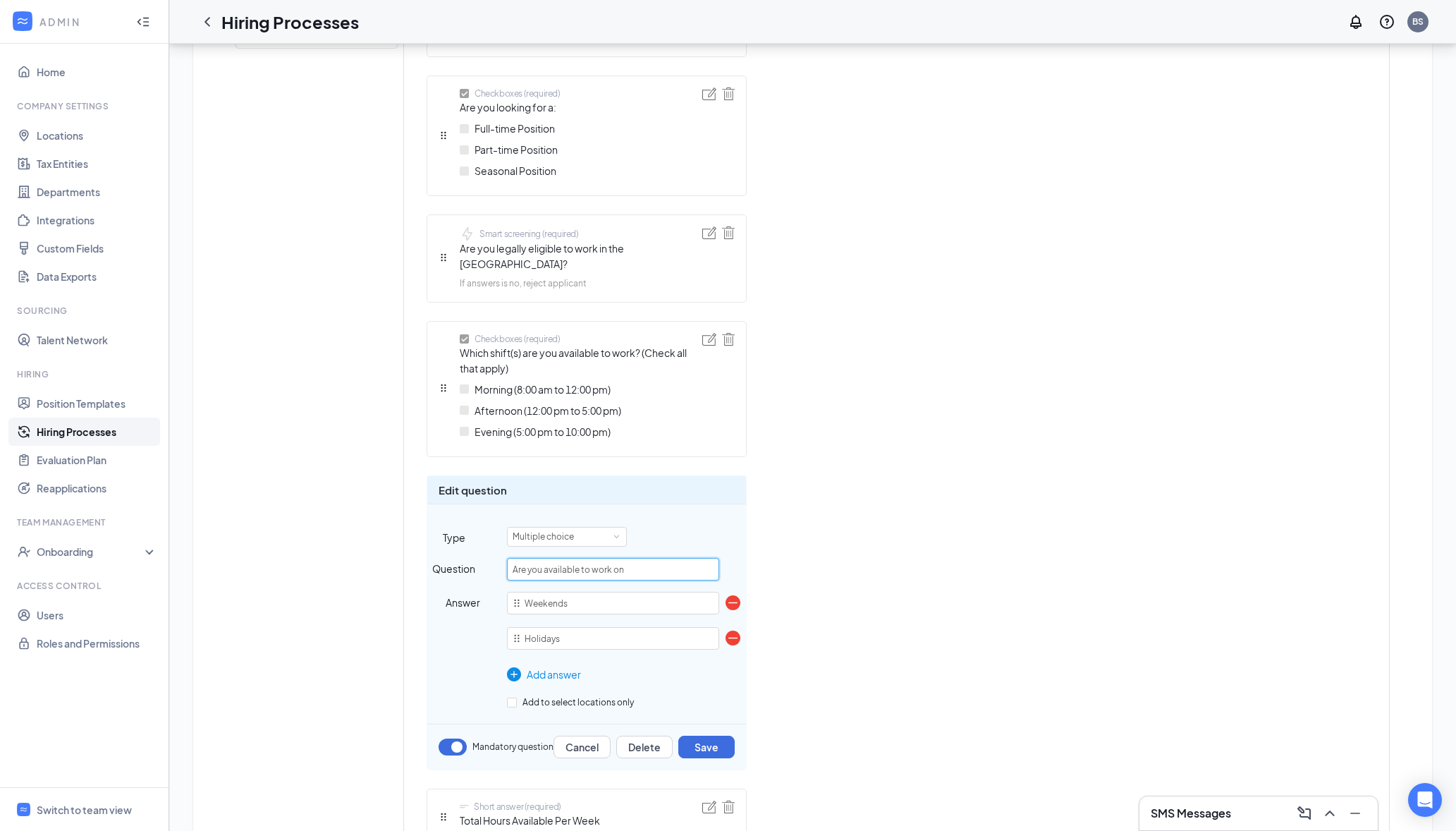
click at [635, 562] on input "Are you available to work on" at bounding box center [612, 569] width 212 height 22
click at [580, 562] on input "Are you available to work on" at bounding box center [612, 569] width 212 height 22
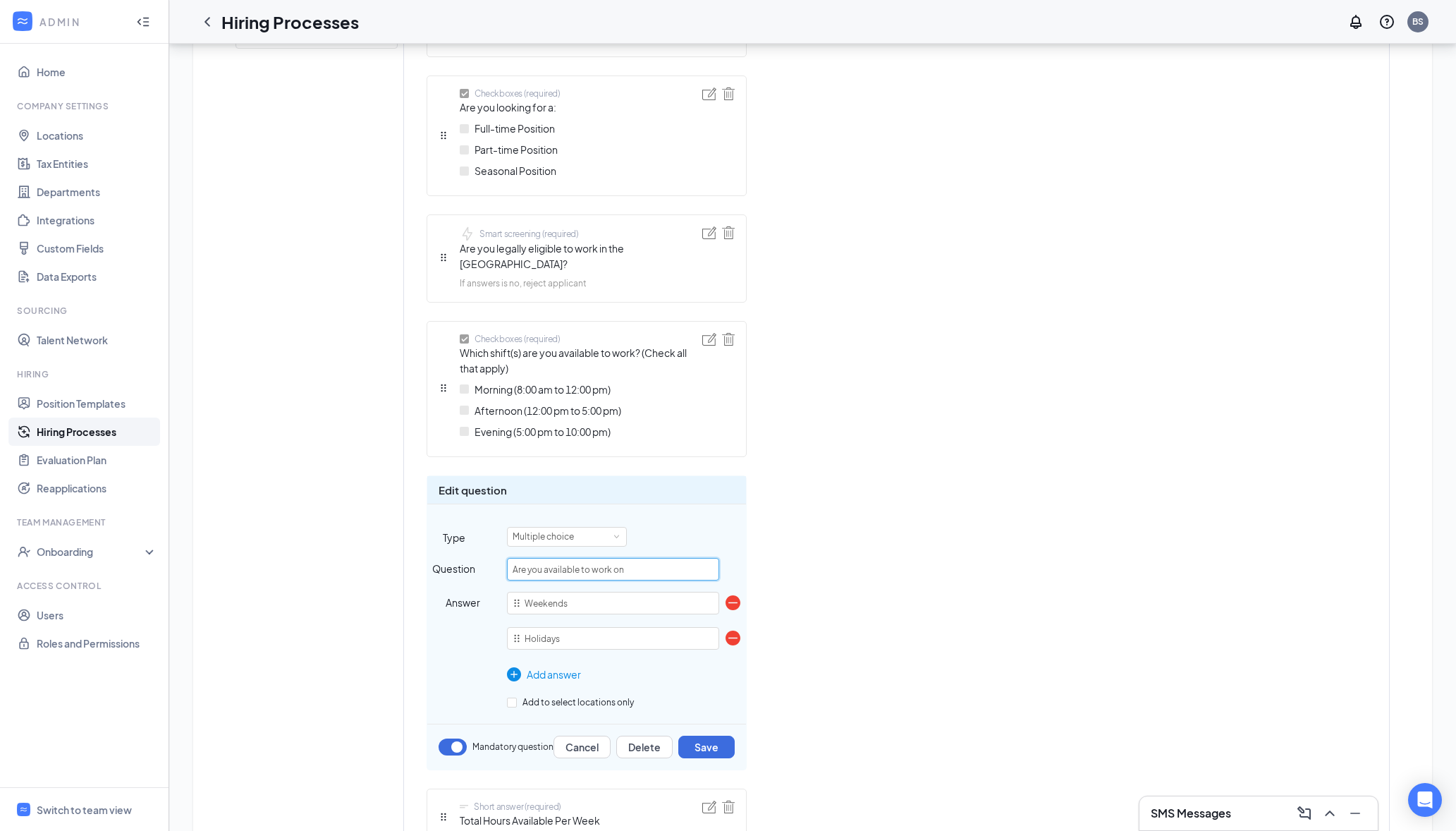
paste input "Have you previously worked at any Dunkin'?"
type input "Have you previously worked at any Dunkin'?"
click at [575, 596] on input "Weekends" at bounding box center [612, 603] width 212 height 22
type input "YES"
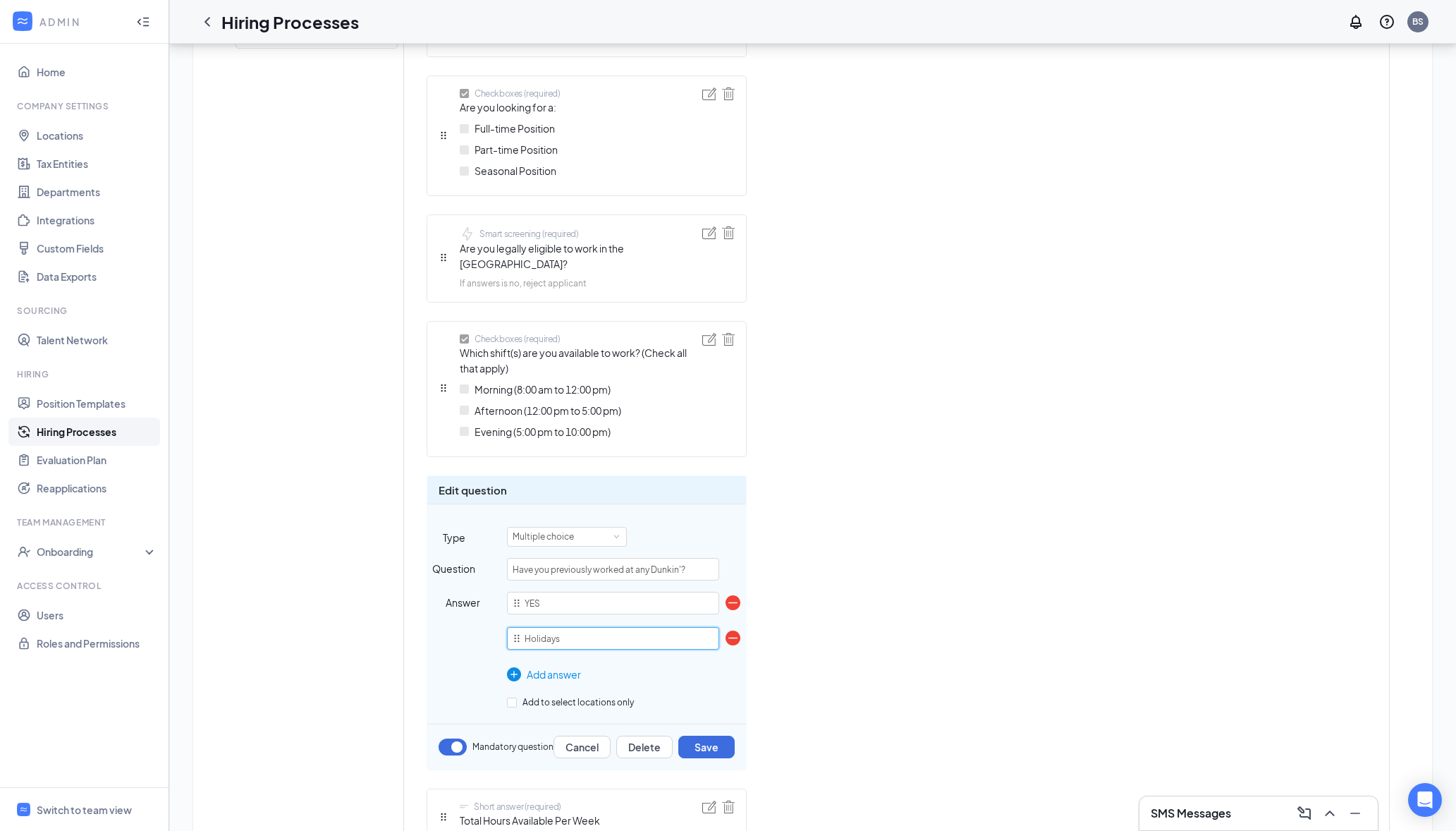
click at [549, 628] on input "Holidays" at bounding box center [612, 639] width 212 height 22
type input "NO"
click at [715, 738] on button "Save" at bounding box center [706, 747] width 56 height 22
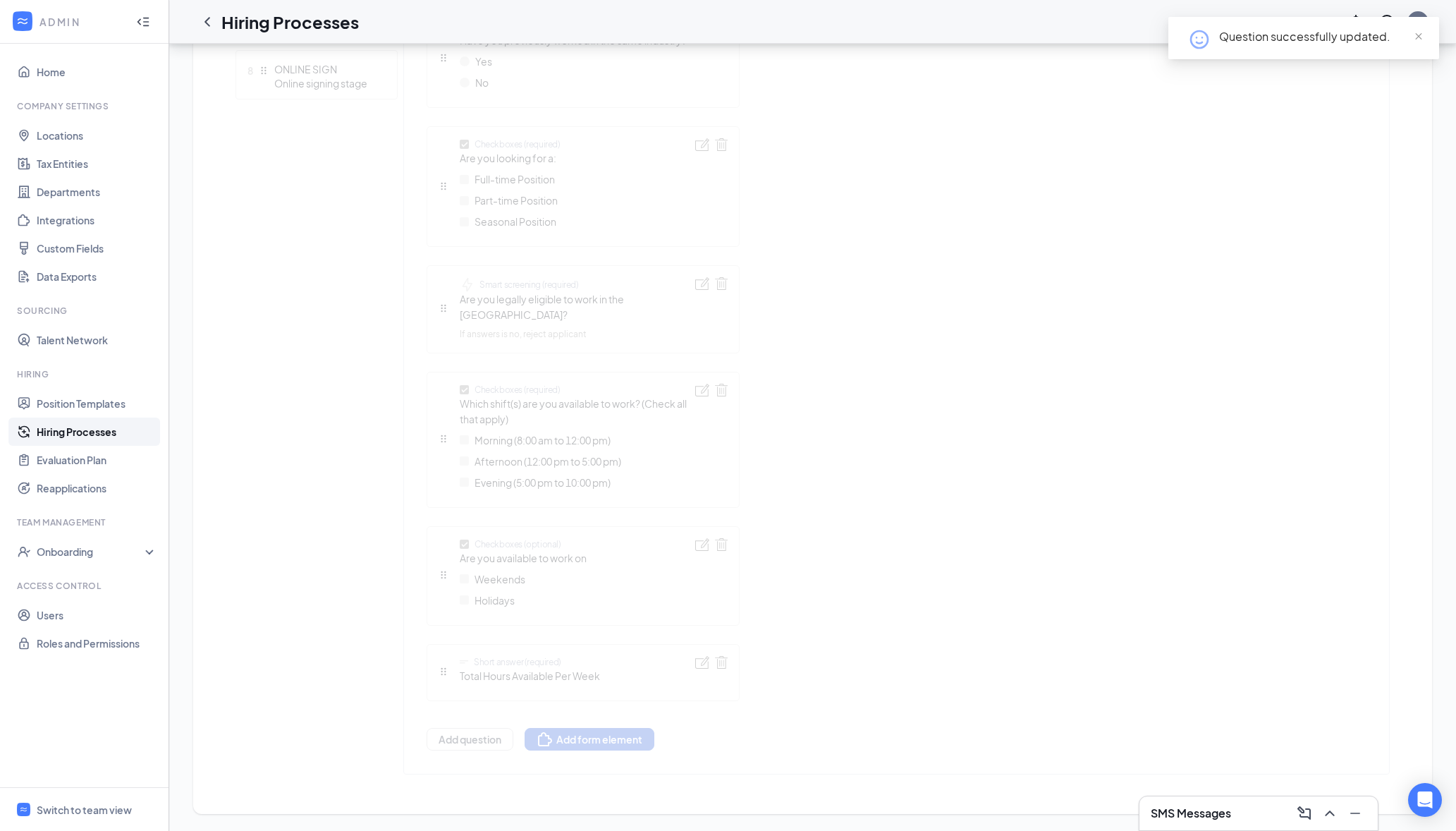
scroll to position [800, 0]
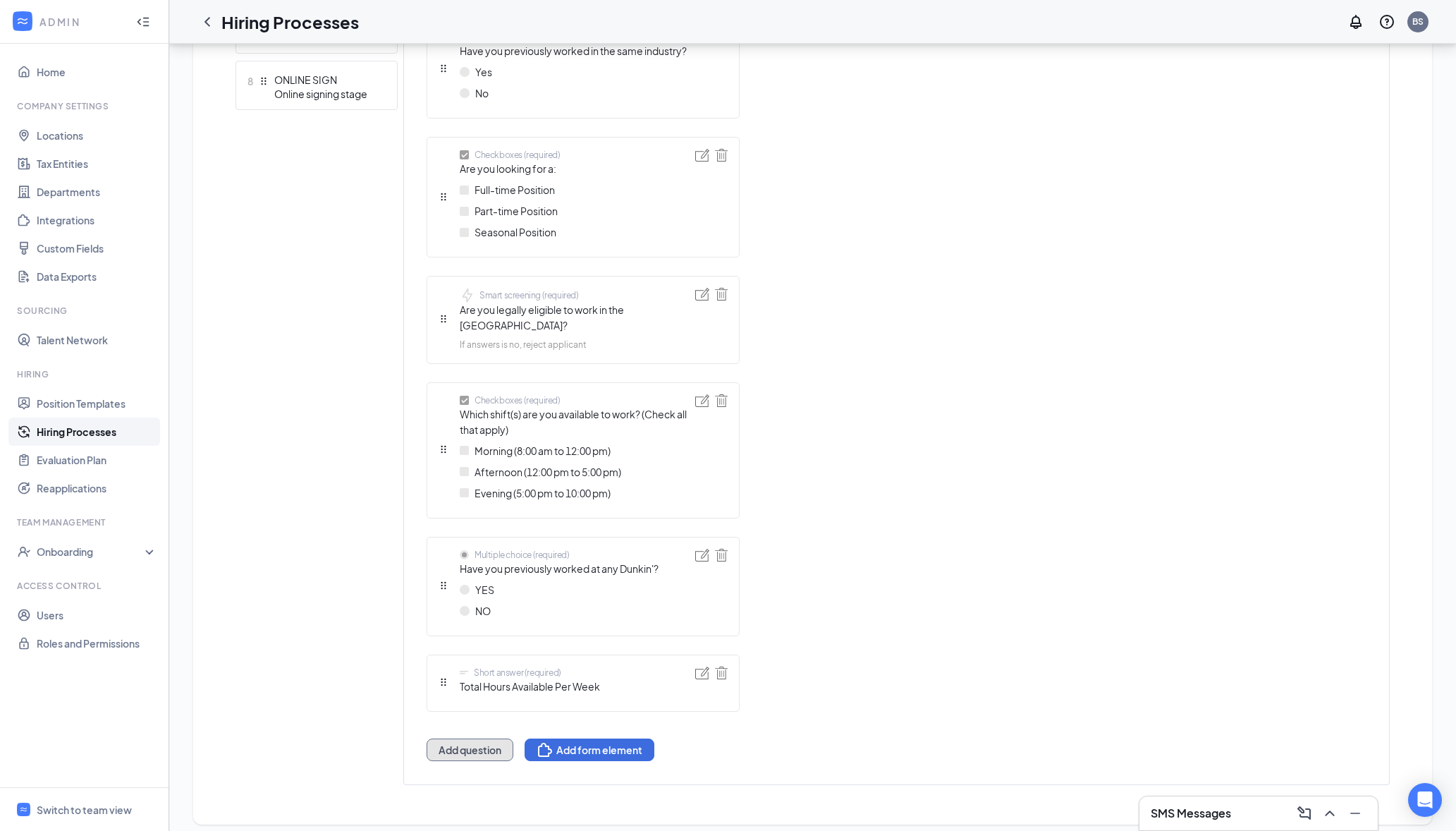
click at [476, 741] on button "Add question" at bounding box center [470, 750] width 87 height 22
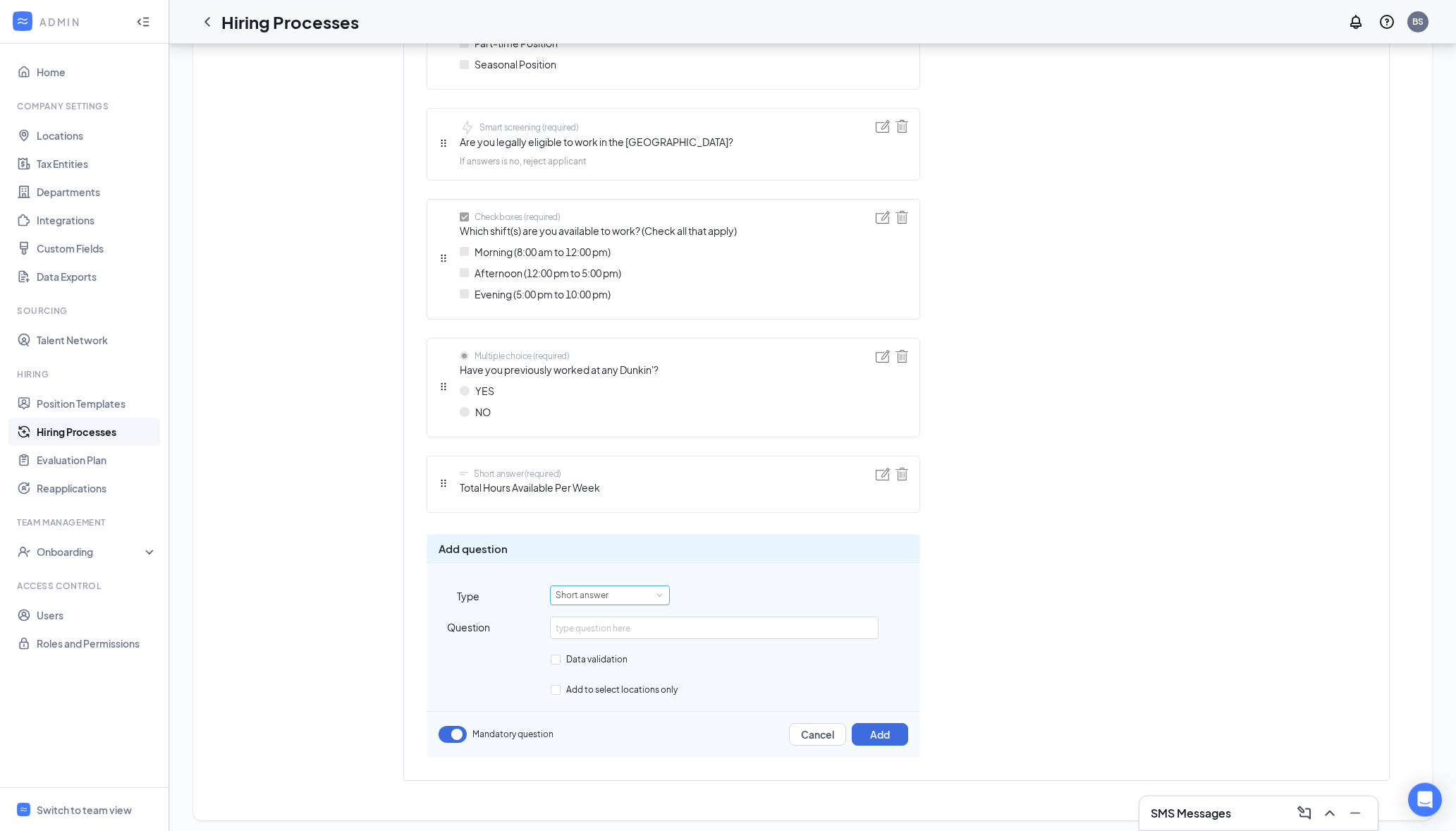
scroll to position [978, 0]
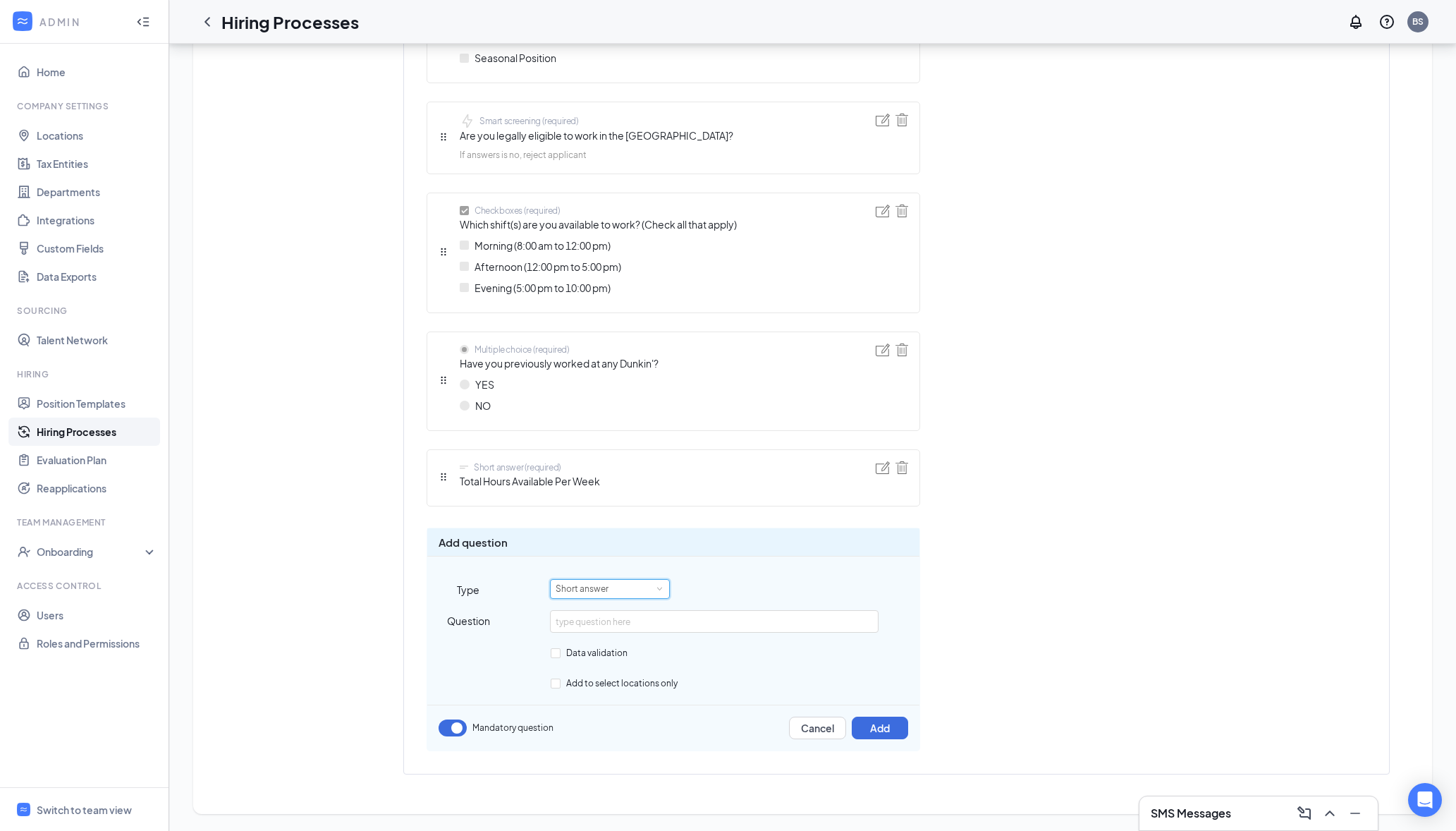
click at [622, 589] on div "Short answer" at bounding box center [610, 589] width 108 height 19
click at [621, 655] on li "Paragraph answer" at bounding box center [611, 664] width 120 height 23
click at [617, 628] on input "text" at bounding box center [714, 621] width 328 height 22
paste input "If you answer Yes above, kindly provide the address of the store and manager's …"
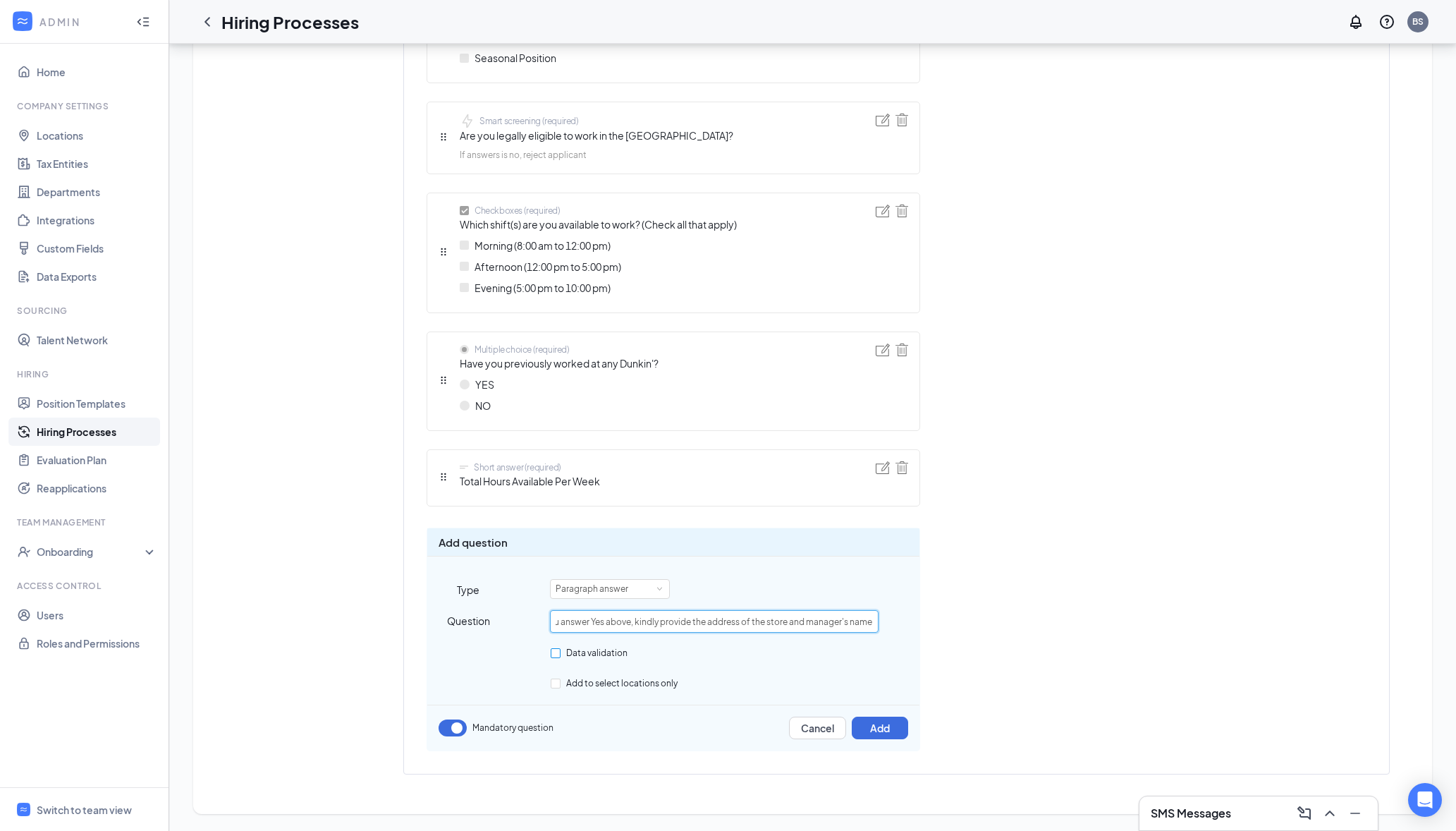
type input "If you answer Yes above, kindly provide the address of the store and manager's …"
click at [610, 652] on span "Data validation" at bounding box center [597, 652] width 73 height 10
click at [561, 652] on input "Data validation" at bounding box center [555, 653] width 10 height 10
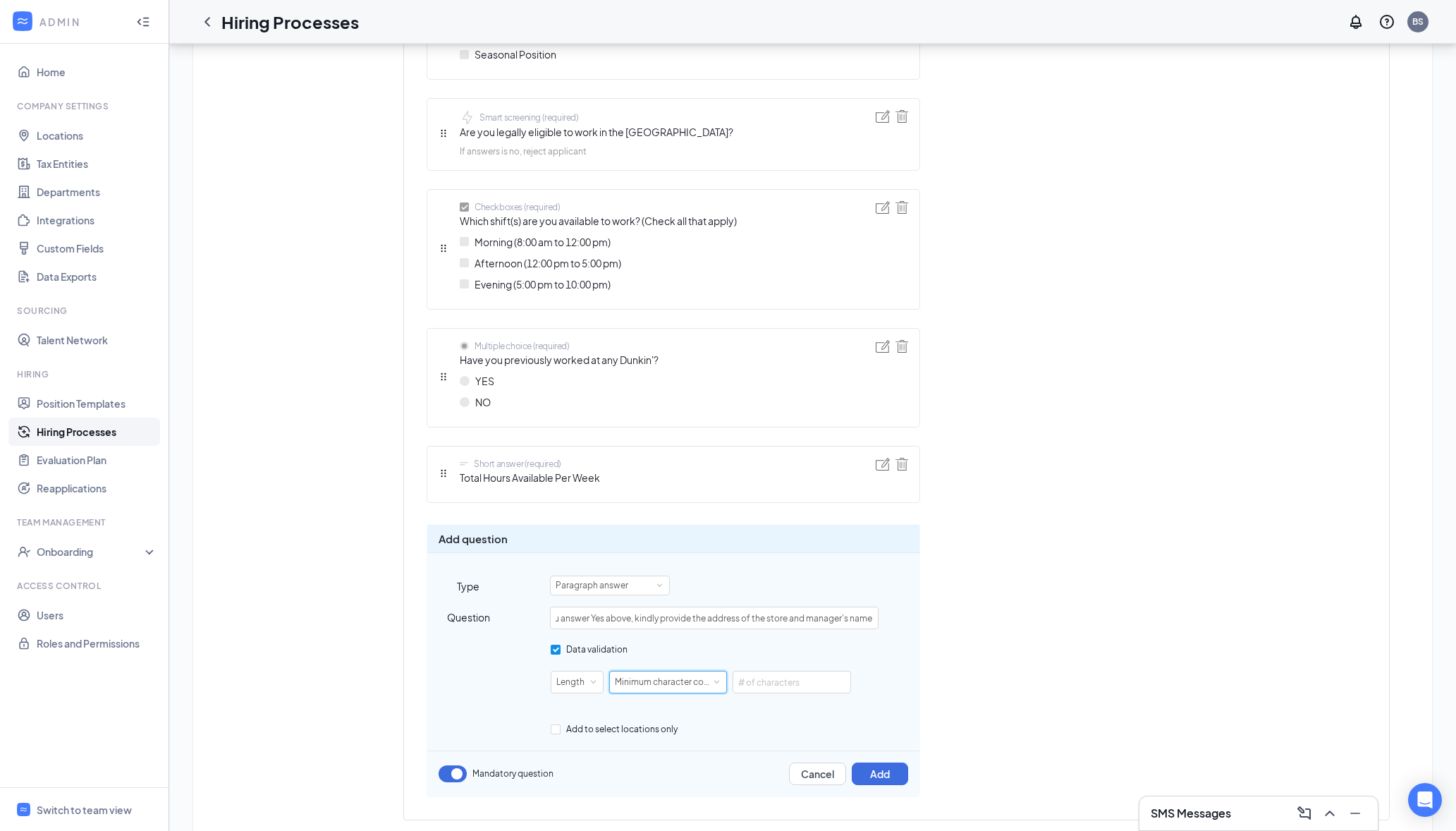
click at [642, 688] on div "Minimum character count" at bounding box center [668, 682] width 106 height 21
click at [786, 687] on input "text" at bounding box center [792, 682] width 118 height 22
click at [568, 651] on span "Data validation" at bounding box center [597, 649] width 73 height 10
click at [561, 651] on input "Data validation" at bounding box center [555, 650] width 10 height 10
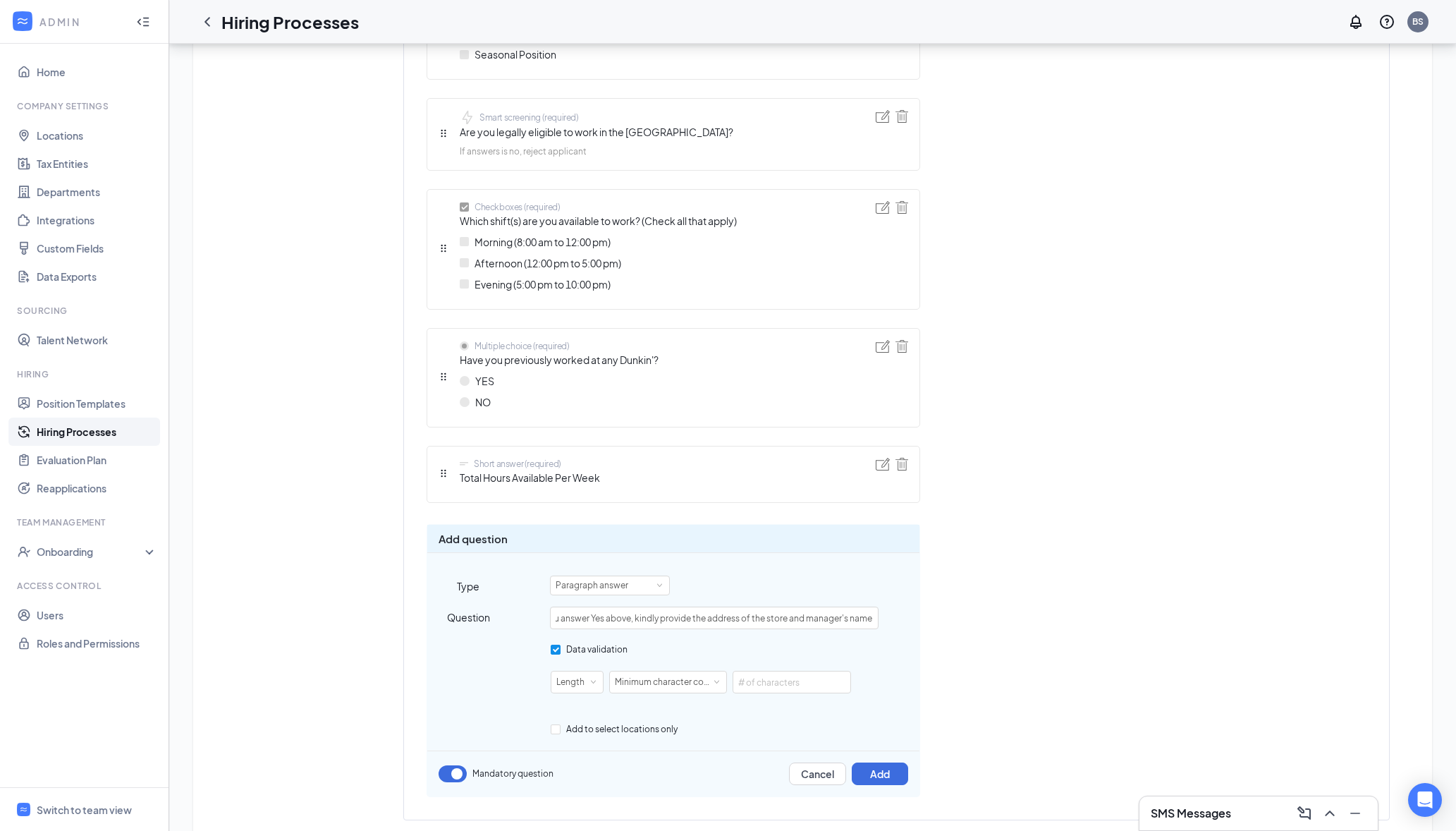
checkbox input "false"
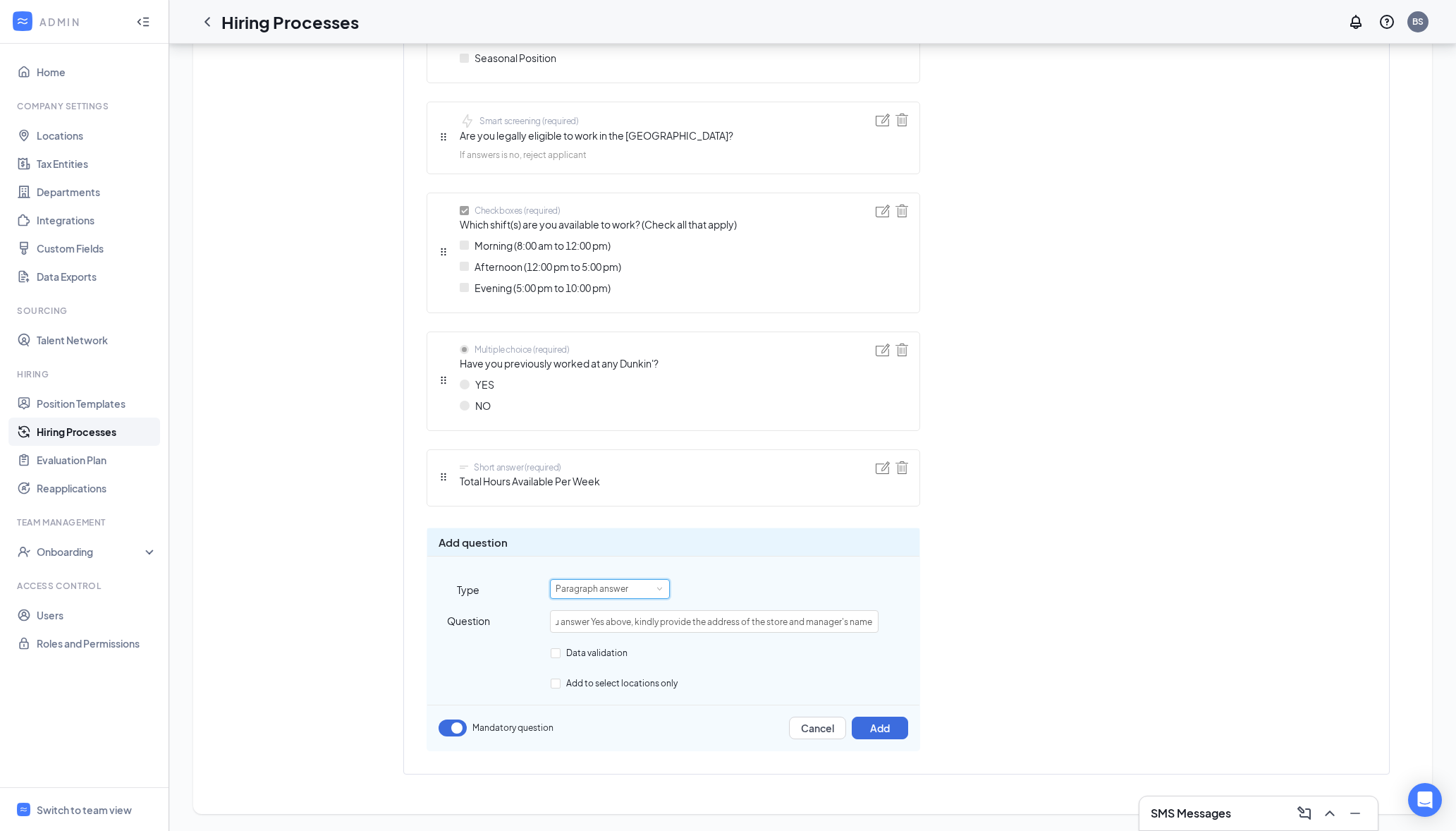
click at [589, 589] on div "Paragraph answer" at bounding box center [597, 589] width 82 height 19
click at [586, 589] on div "Paragraph answer" at bounding box center [597, 589] width 82 height 19
click at [587, 639] on li "Short answer" at bounding box center [611, 641] width 120 height 23
click at [884, 735] on button "Add" at bounding box center [880, 728] width 56 height 22
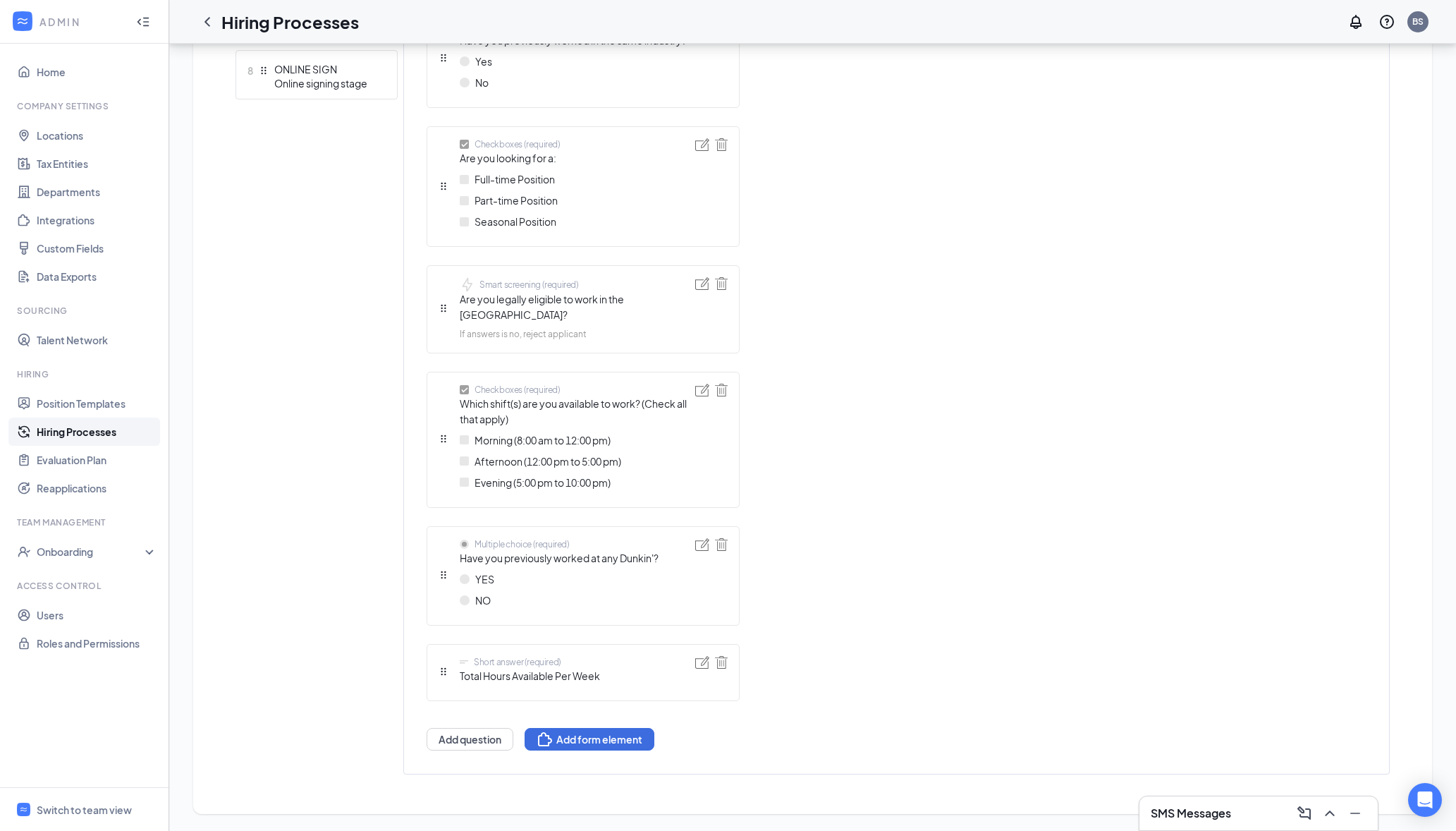
scroll to position [800, 0]
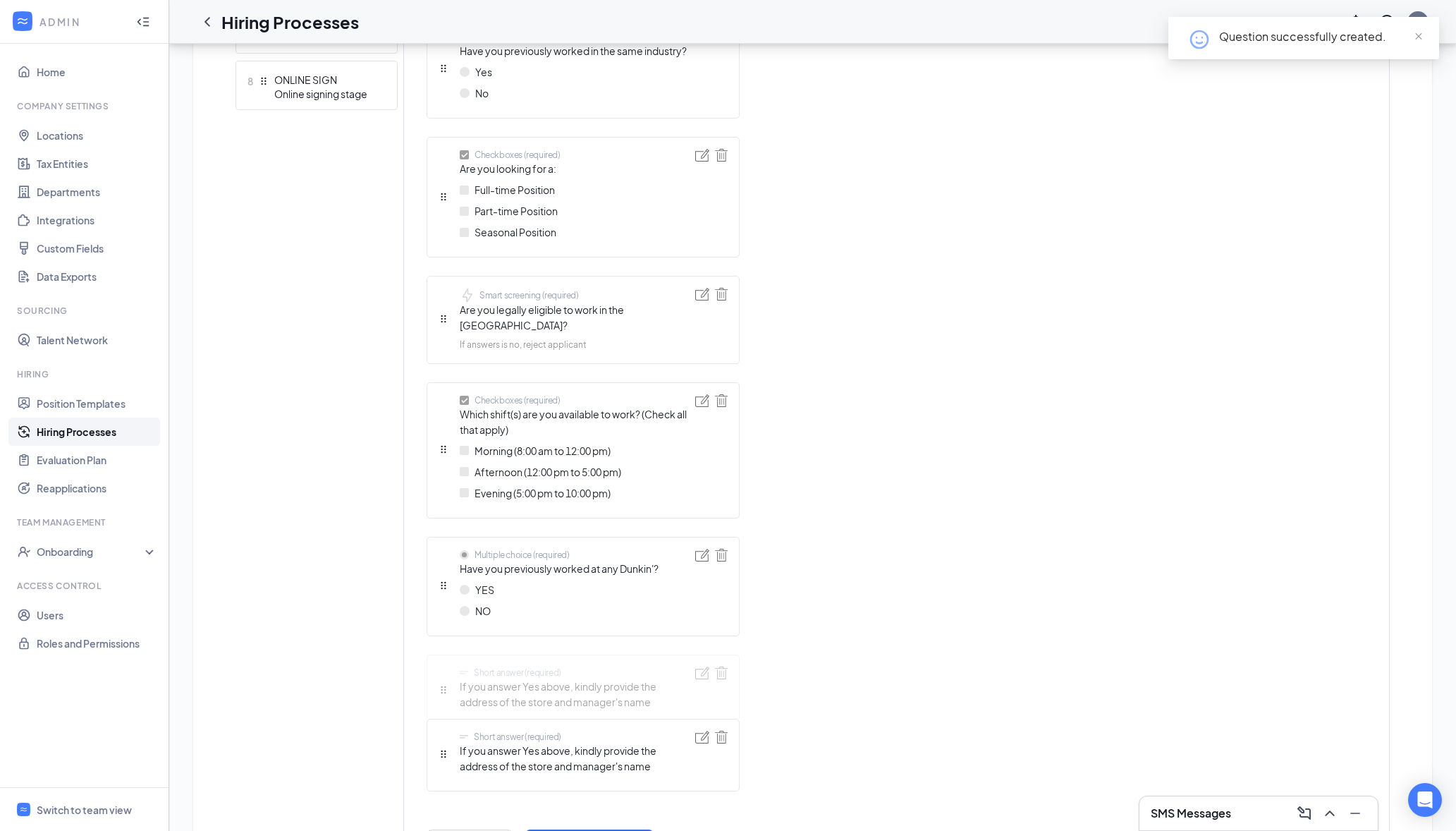
drag, startPoint x: 445, startPoint y: 755, endPoint x: 449, endPoint y: 657, distance: 98.1
click at [450, 657] on div "Short answer (required) First name Short answer (required) Last name Telephone …" at bounding box center [583, 261] width 313 height 1184
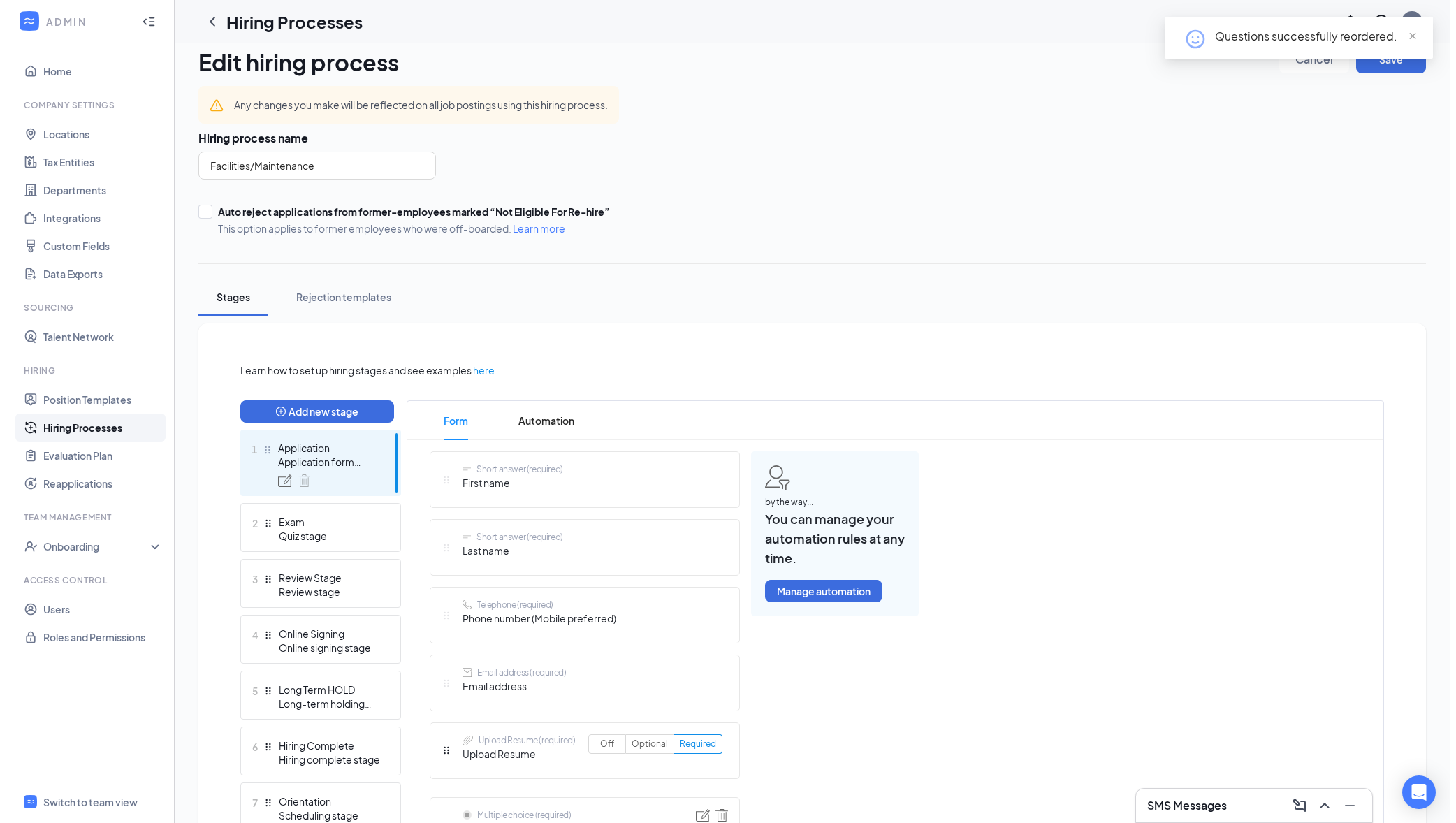
scroll to position [0, 0]
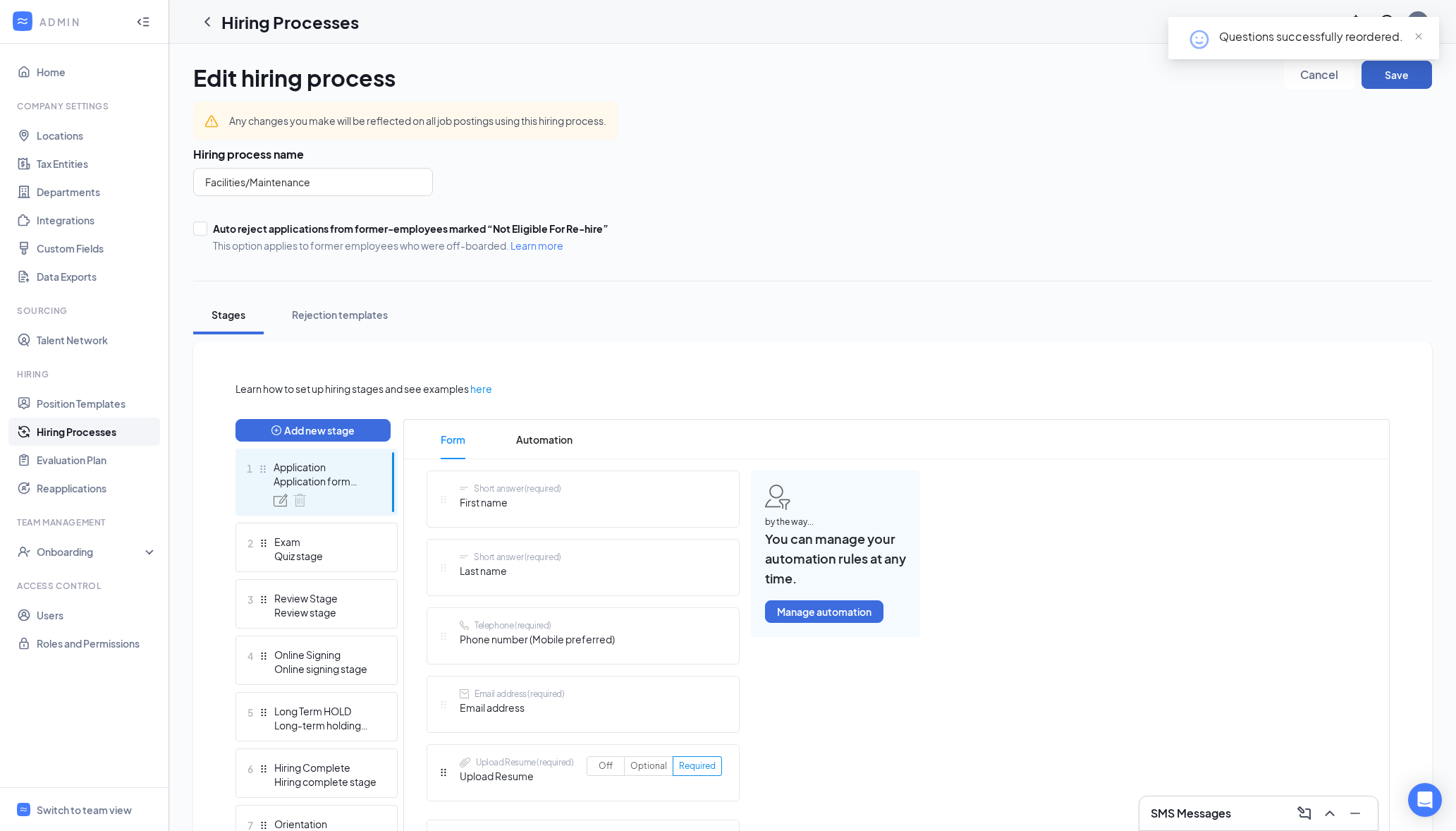
click at [1400, 77] on button "Save" at bounding box center [1397, 75] width 70 height 28
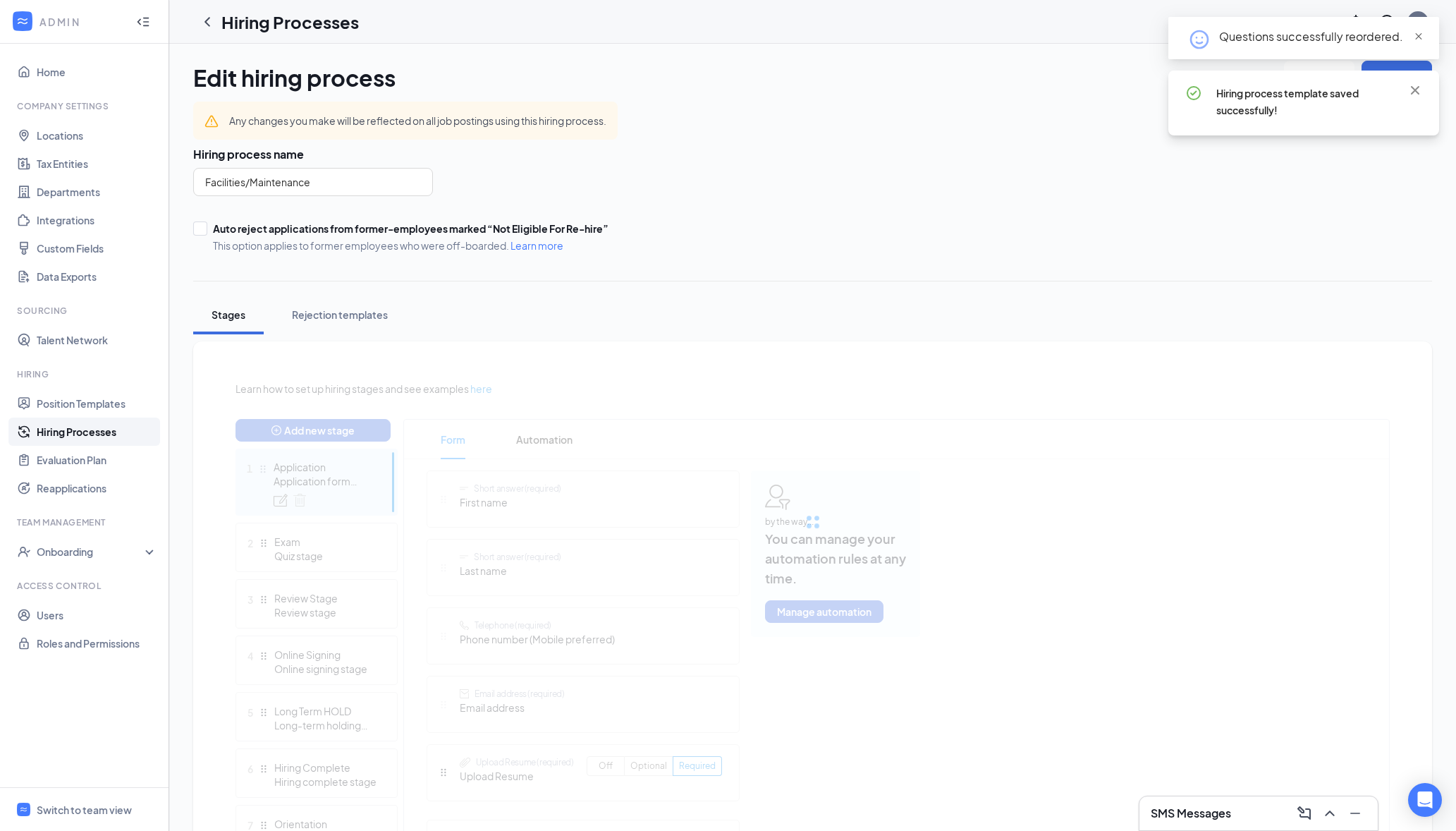
click at [1417, 39] on span "close" at bounding box center [1419, 36] width 10 height 10
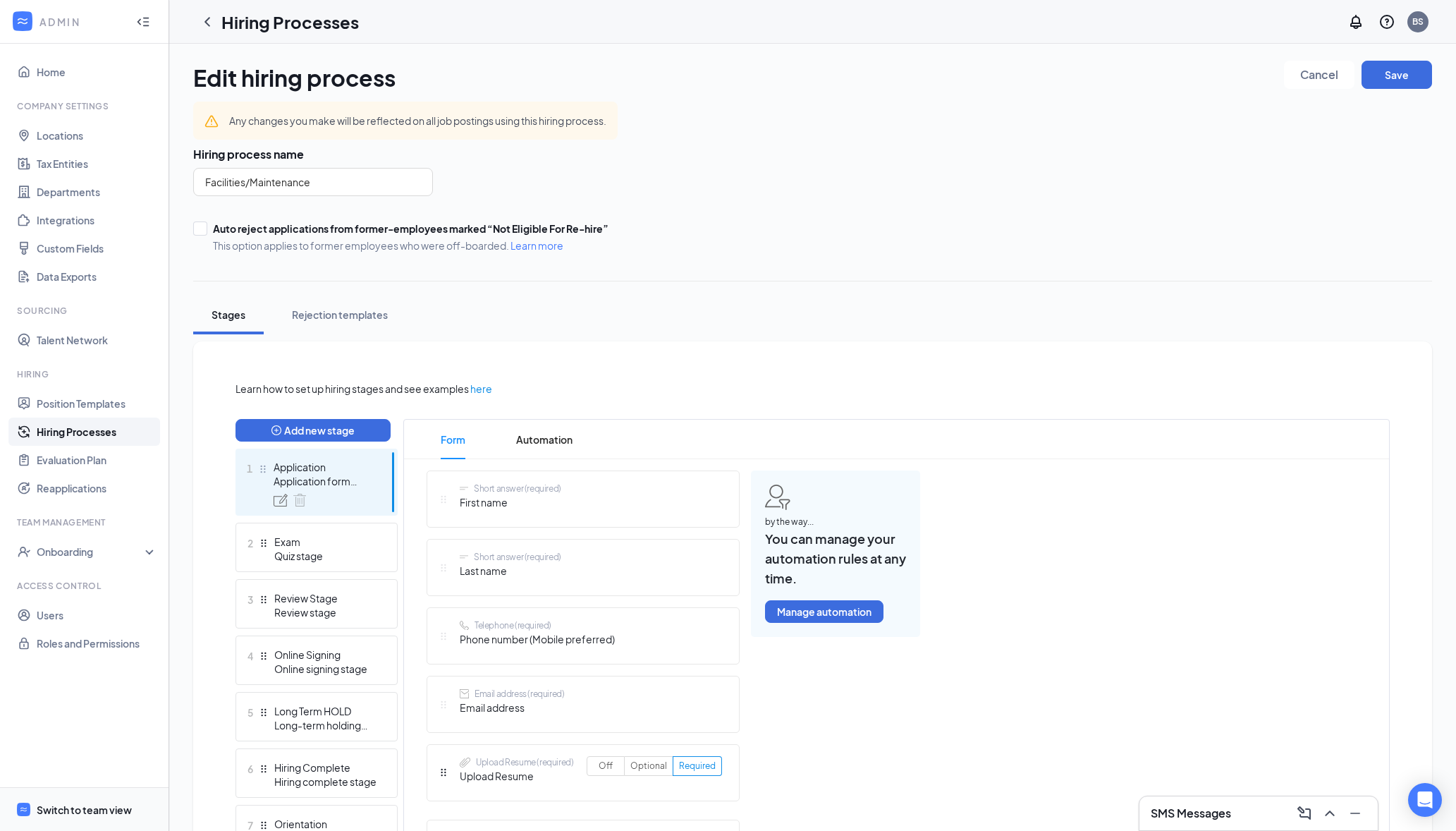
click at [109, 811] on div "Switch to team view" at bounding box center [84, 810] width 95 height 14
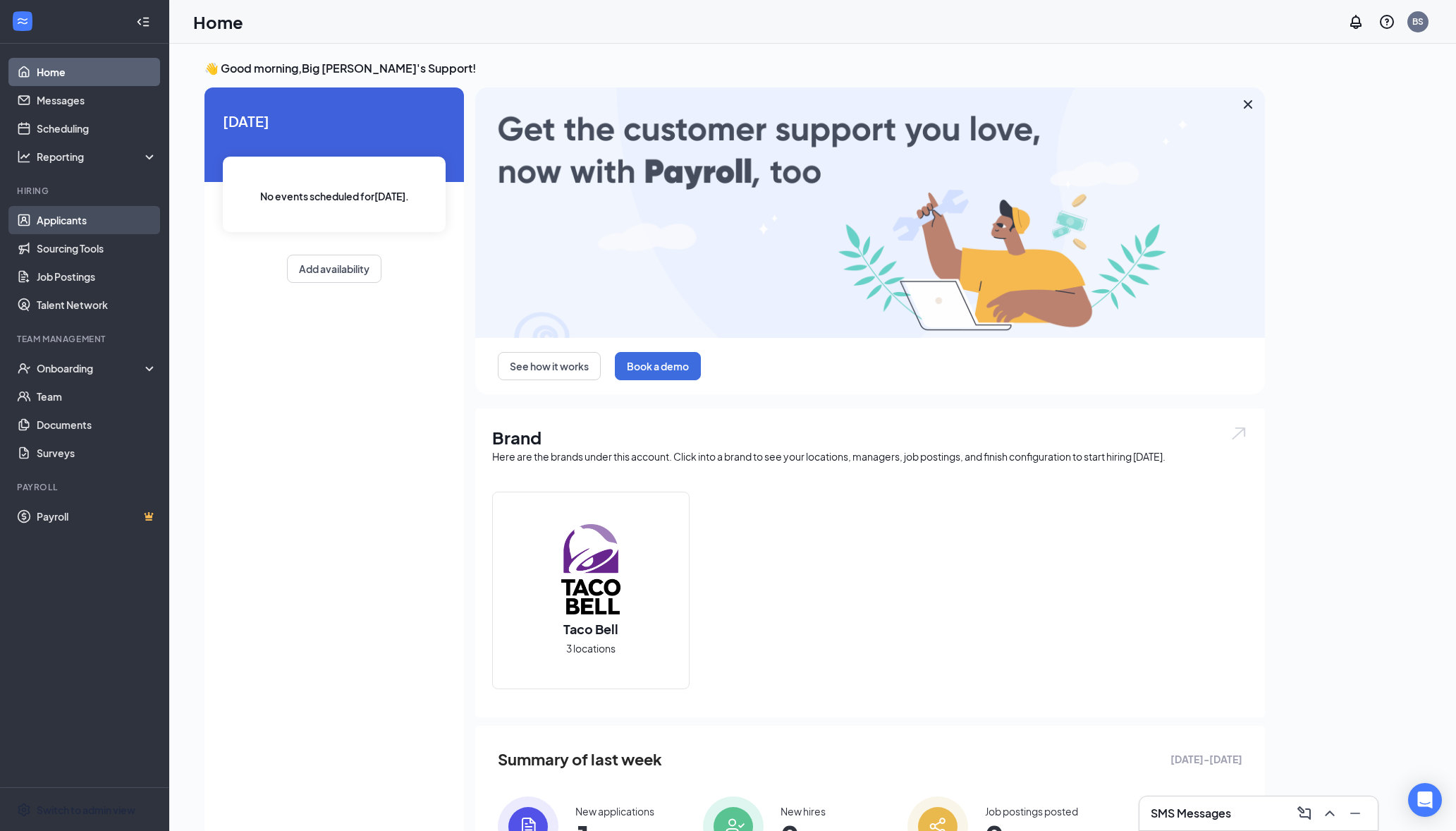
click at [81, 221] on link "Applicants" at bounding box center [97, 220] width 120 height 28
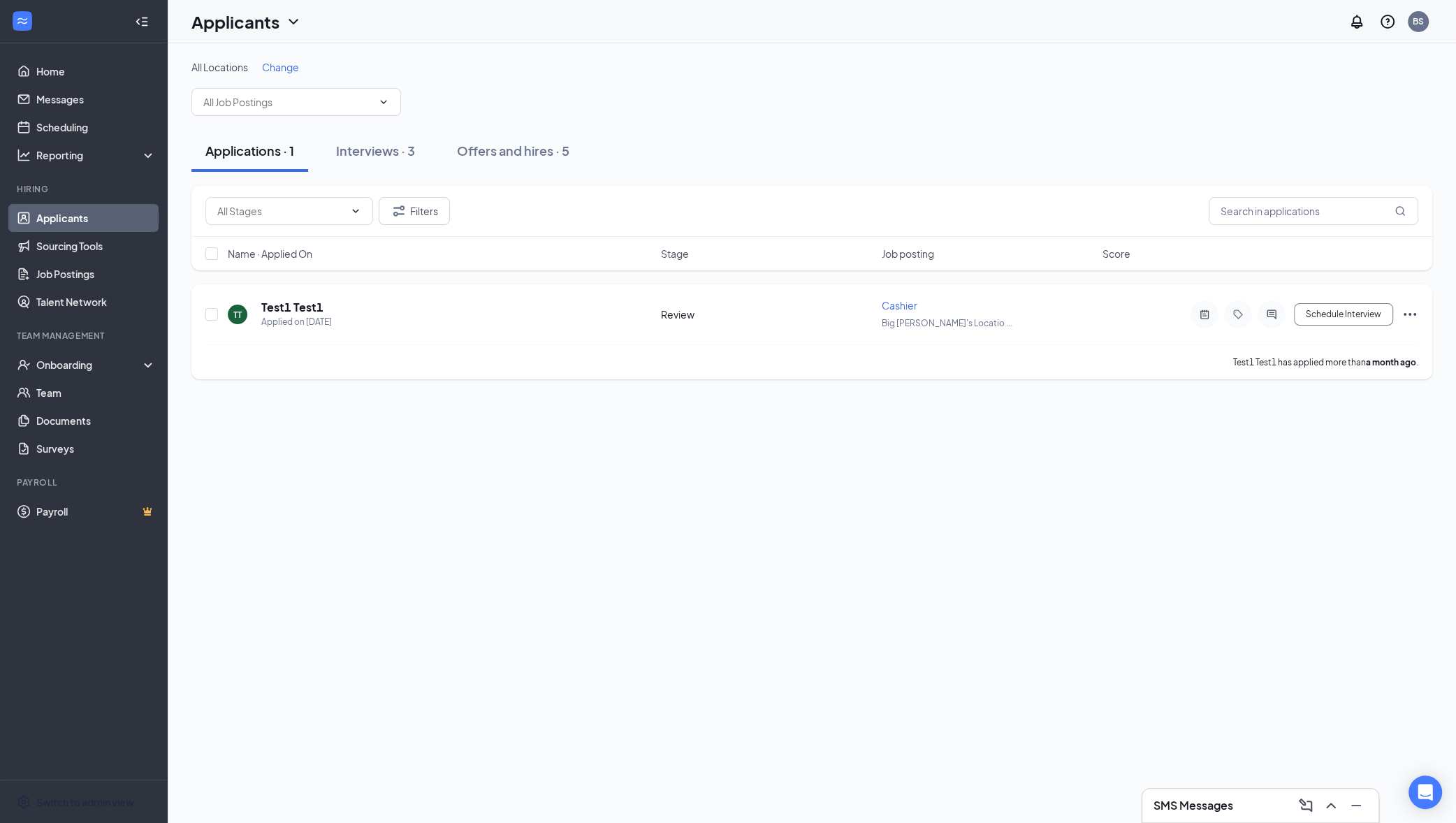
click at [1413, 314] on icon "Ellipses" at bounding box center [1409, 314] width 16 height 16
click at [1359, 483] on p "Move to another position" at bounding box center [1346, 478] width 120 height 14
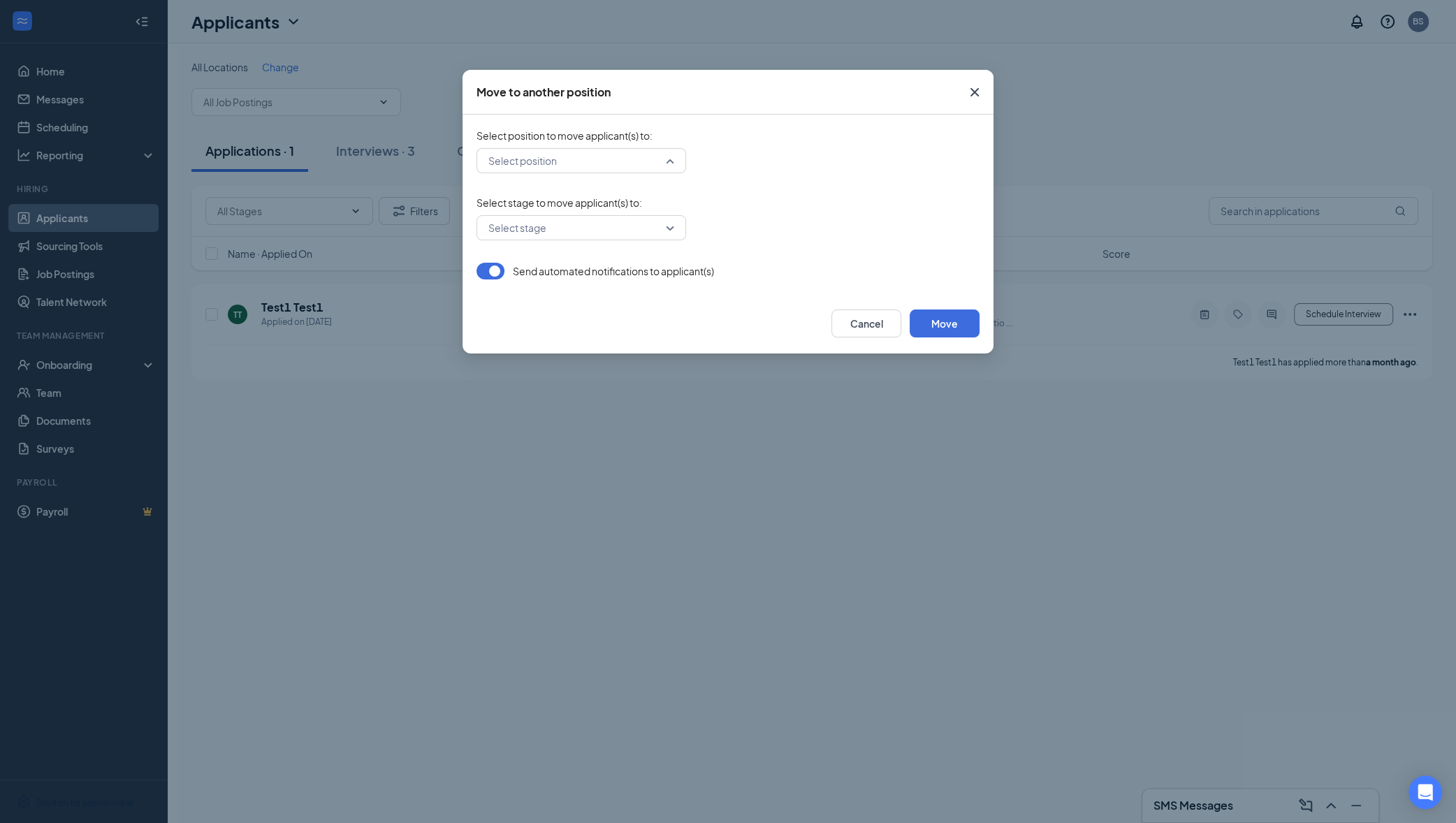
click at [569, 163] on input "search" at bounding box center [576, 160] width 183 height 24
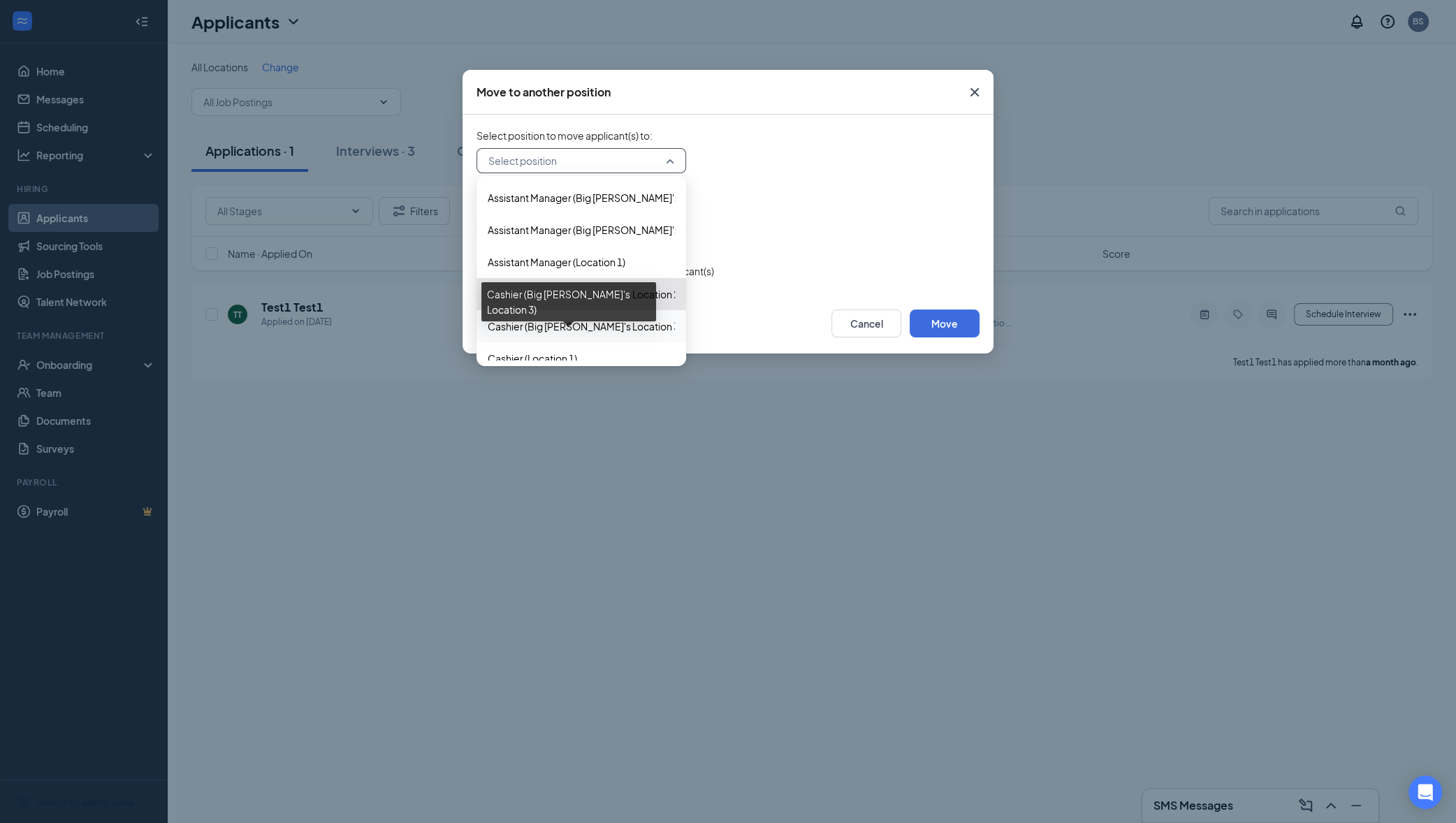
scroll to position [248, 0]
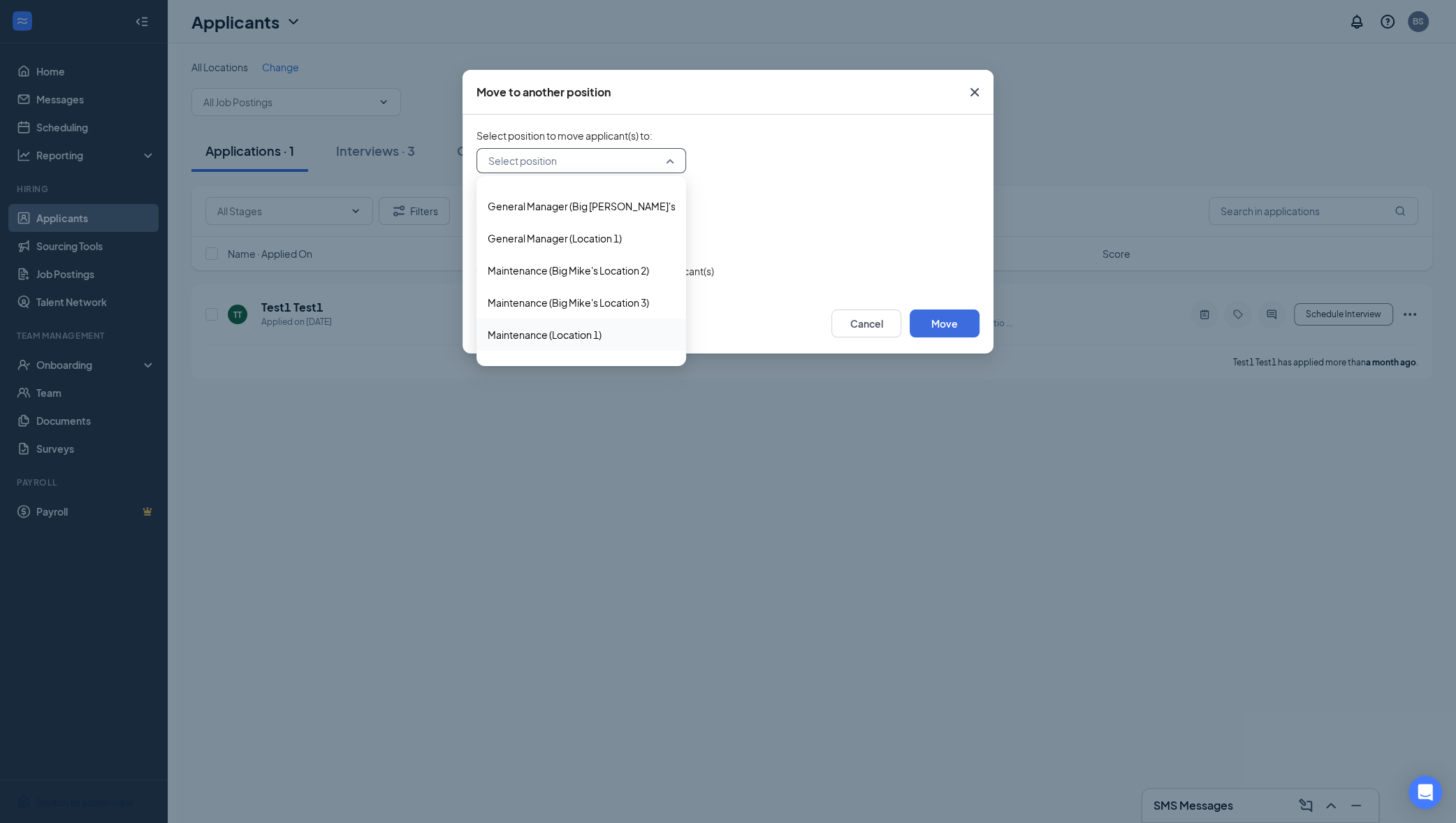
click at [608, 338] on span "Maintenance (Location 1)" at bounding box center [581, 335] width 187 height 16
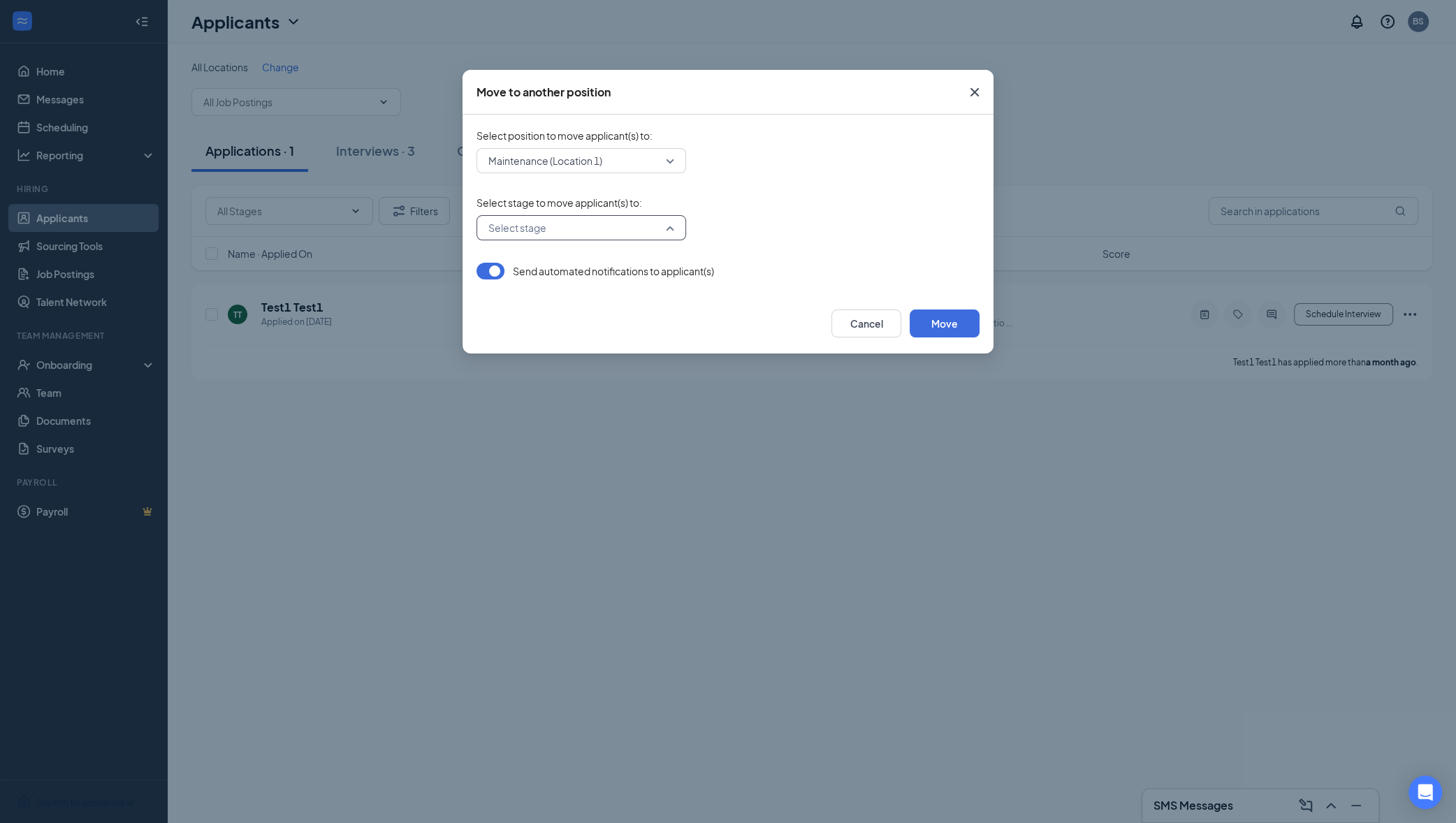
click at [607, 227] on input "search" at bounding box center [576, 228] width 183 height 24
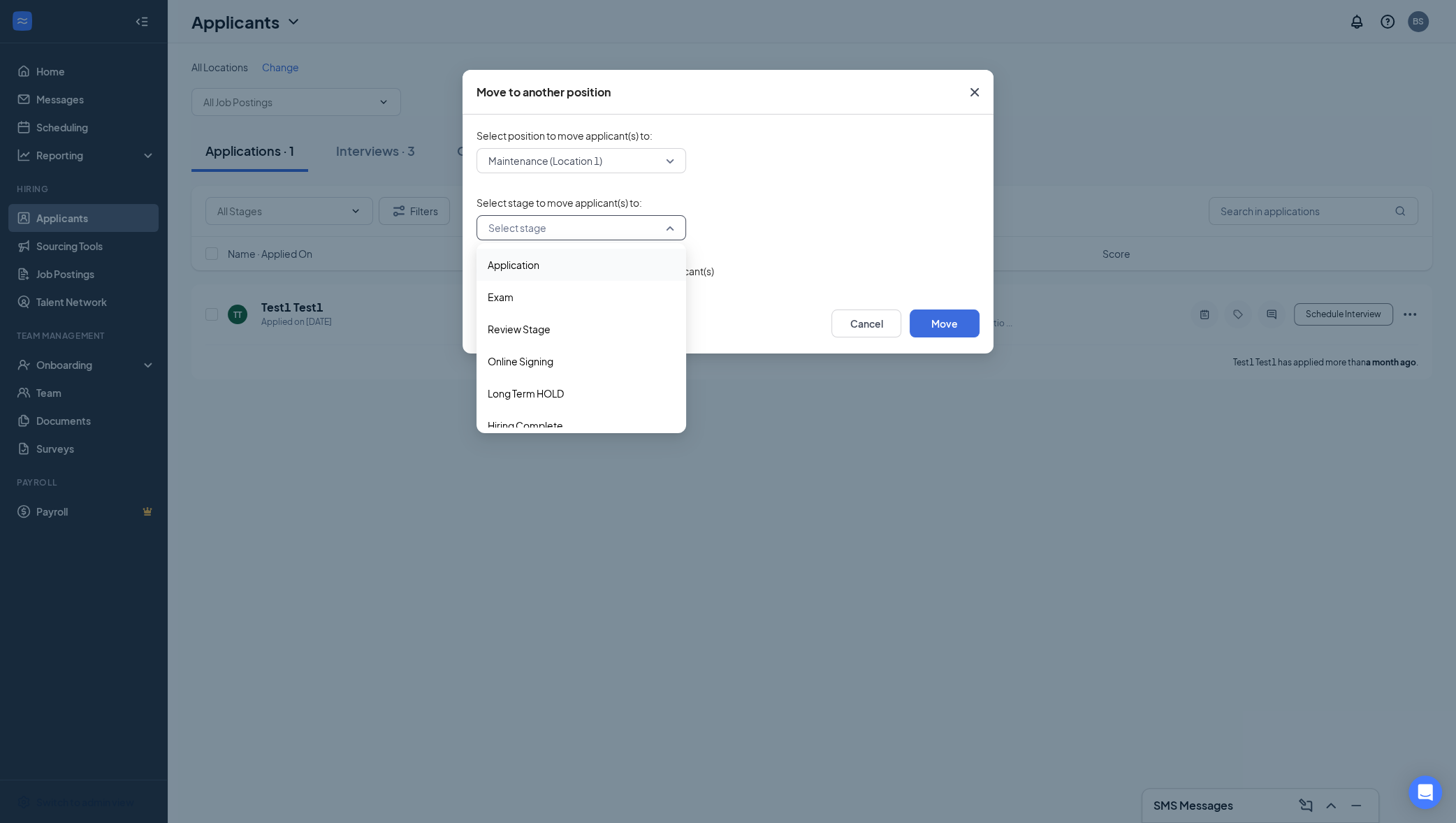
click at [598, 263] on span "Application" at bounding box center [581, 265] width 187 height 16
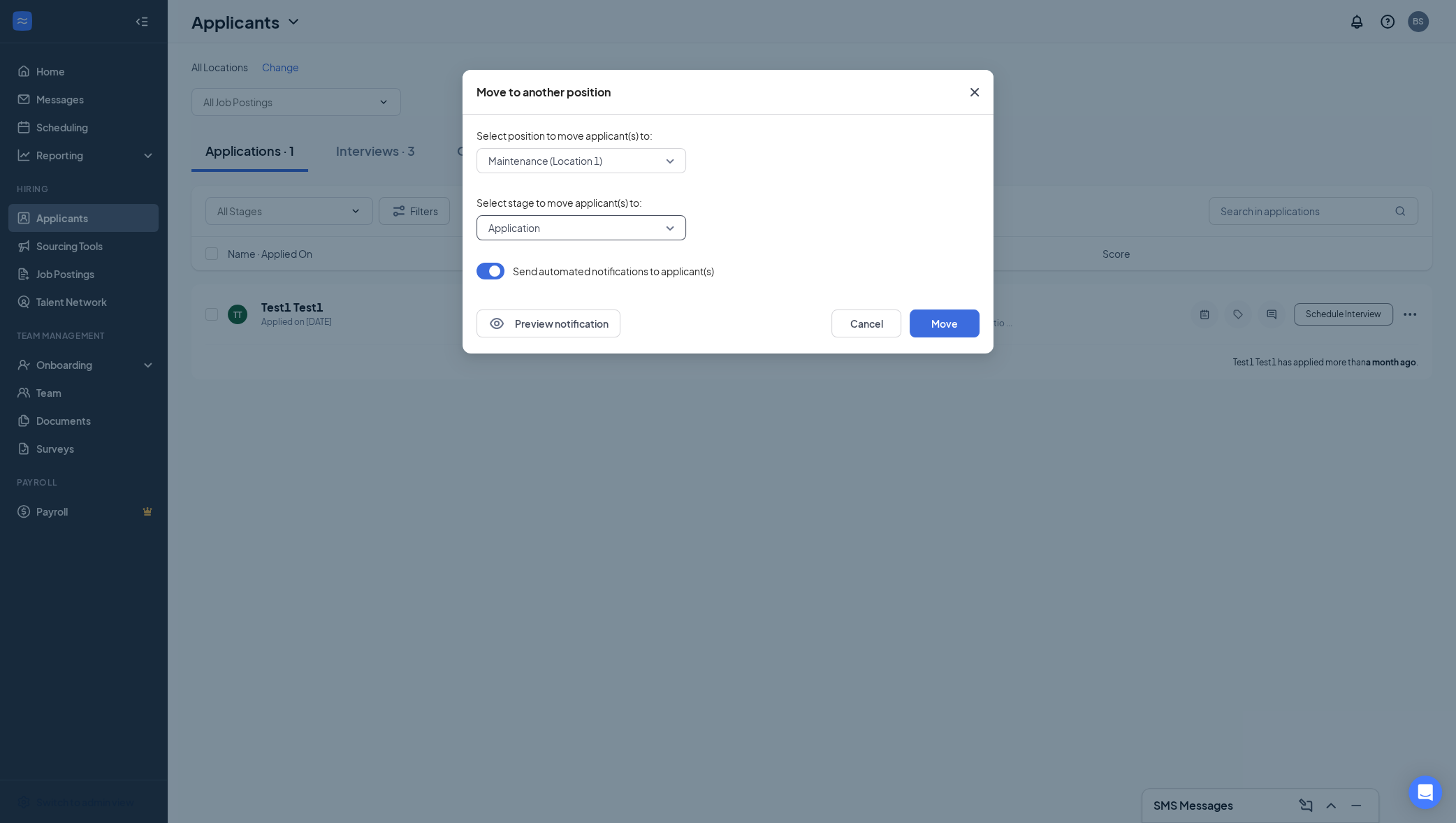
click at [496, 272] on button "button" at bounding box center [490, 271] width 27 height 16
click at [939, 325] on button "Move" at bounding box center [945, 324] width 70 height 27
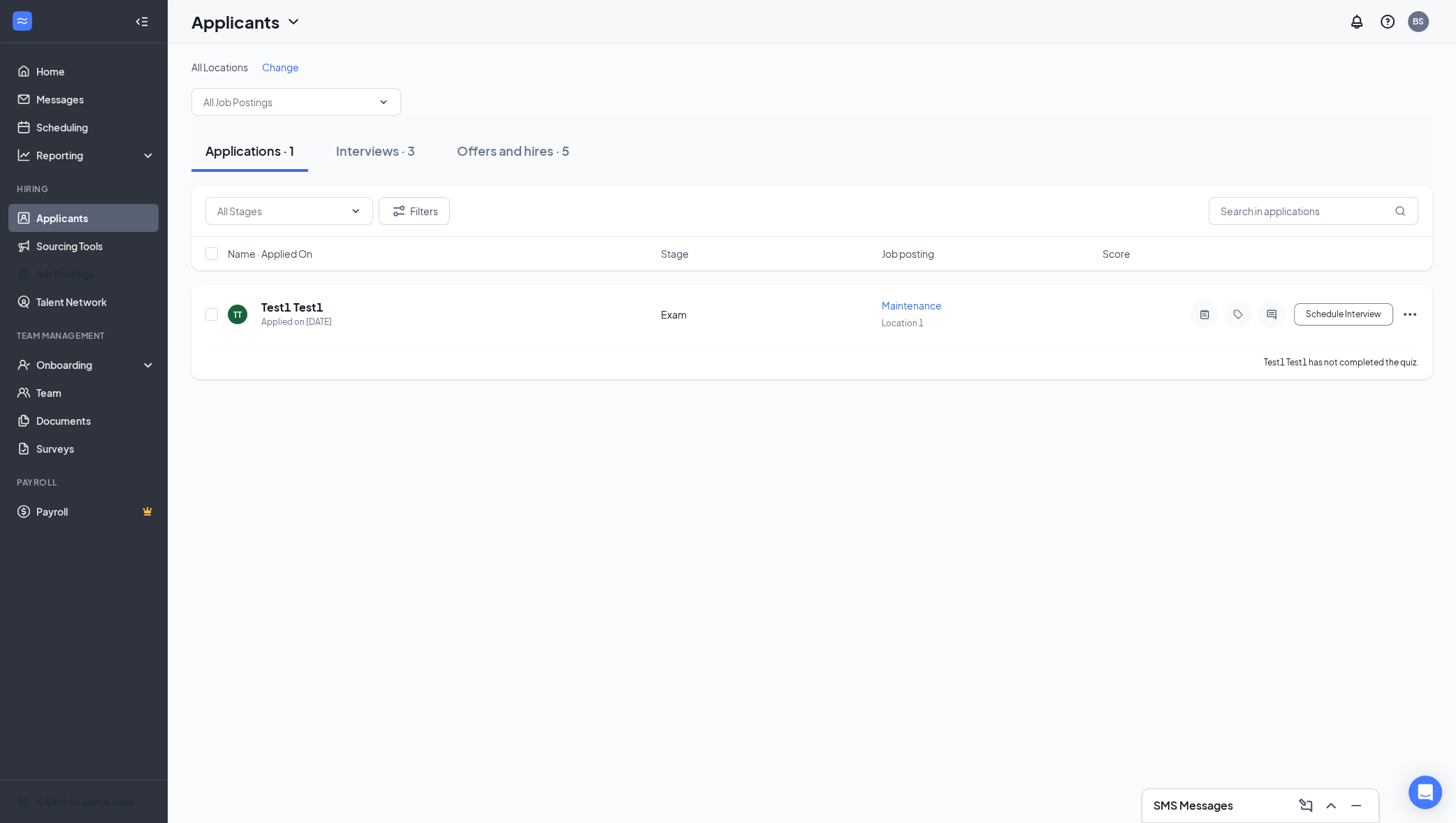
click at [919, 304] on span "Maintenance" at bounding box center [912, 305] width 60 height 13
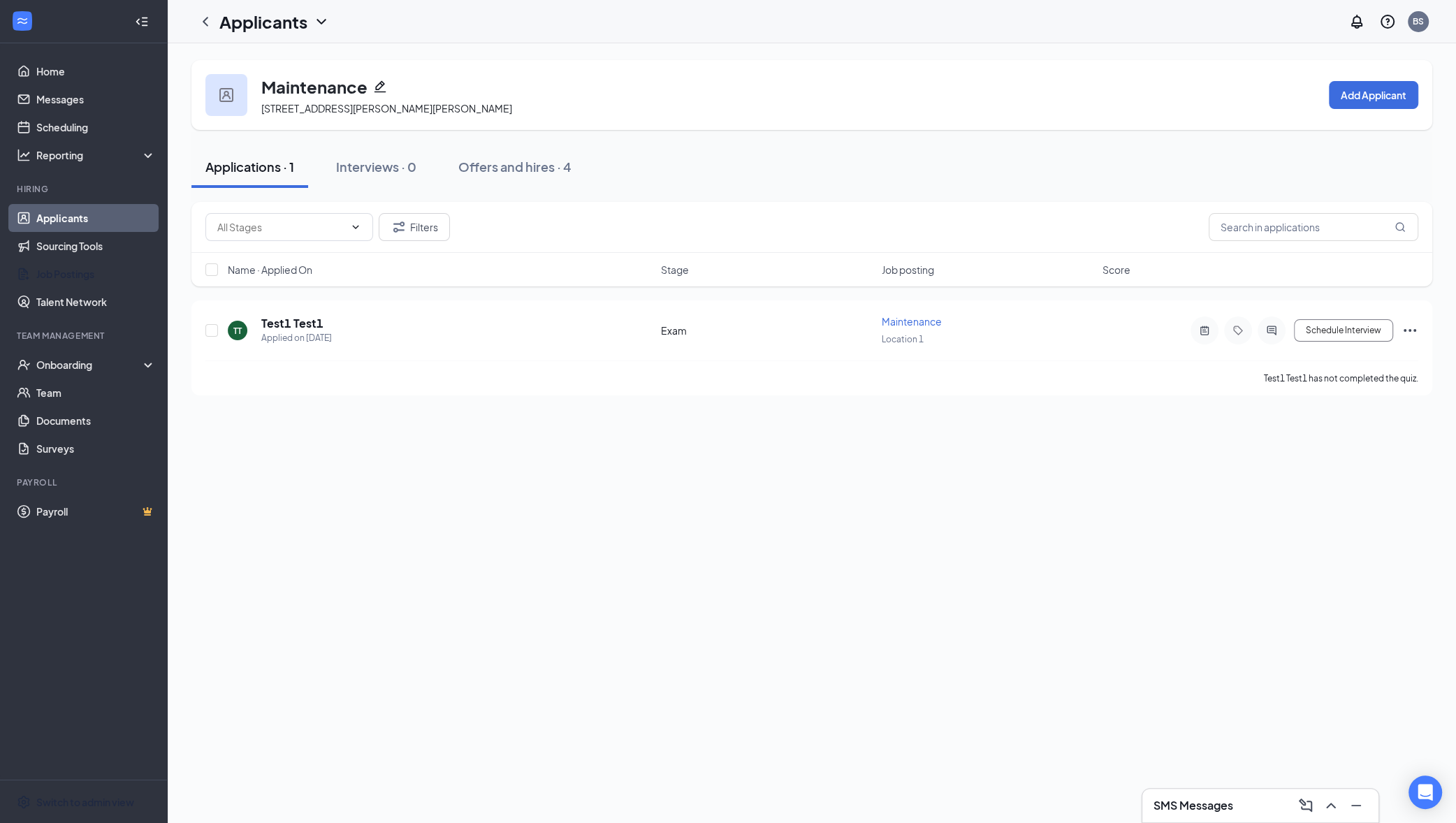
click at [381, 84] on icon "Pencil" at bounding box center [380, 86] width 12 height 12
click at [1408, 331] on icon "Ellipses" at bounding box center [1409, 330] width 16 height 16
click at [1335, 499] on p "Move to stage" at bounding box center [1346, 495] width 120 height 14
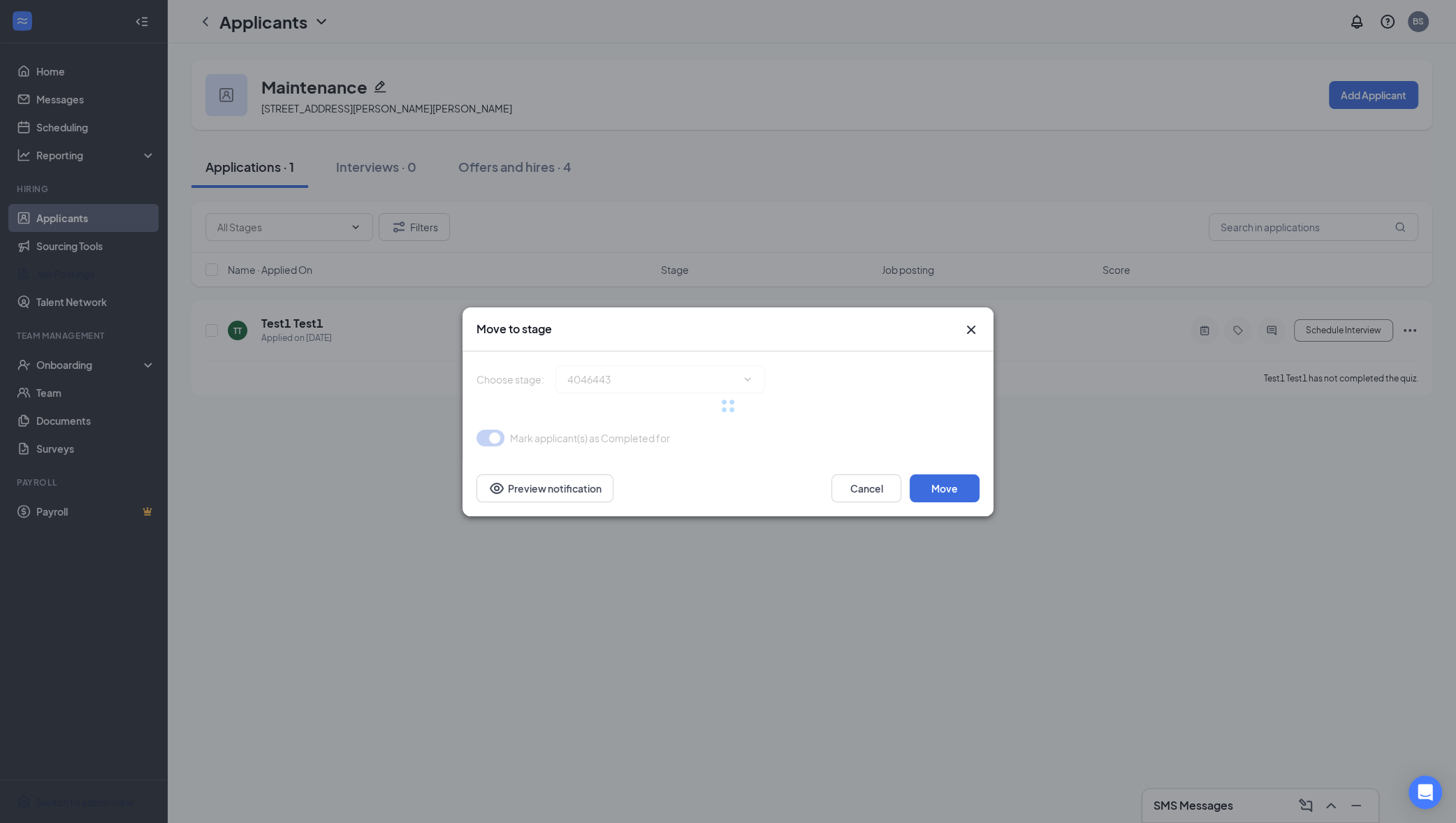
type input "Review Stage (next stage)"
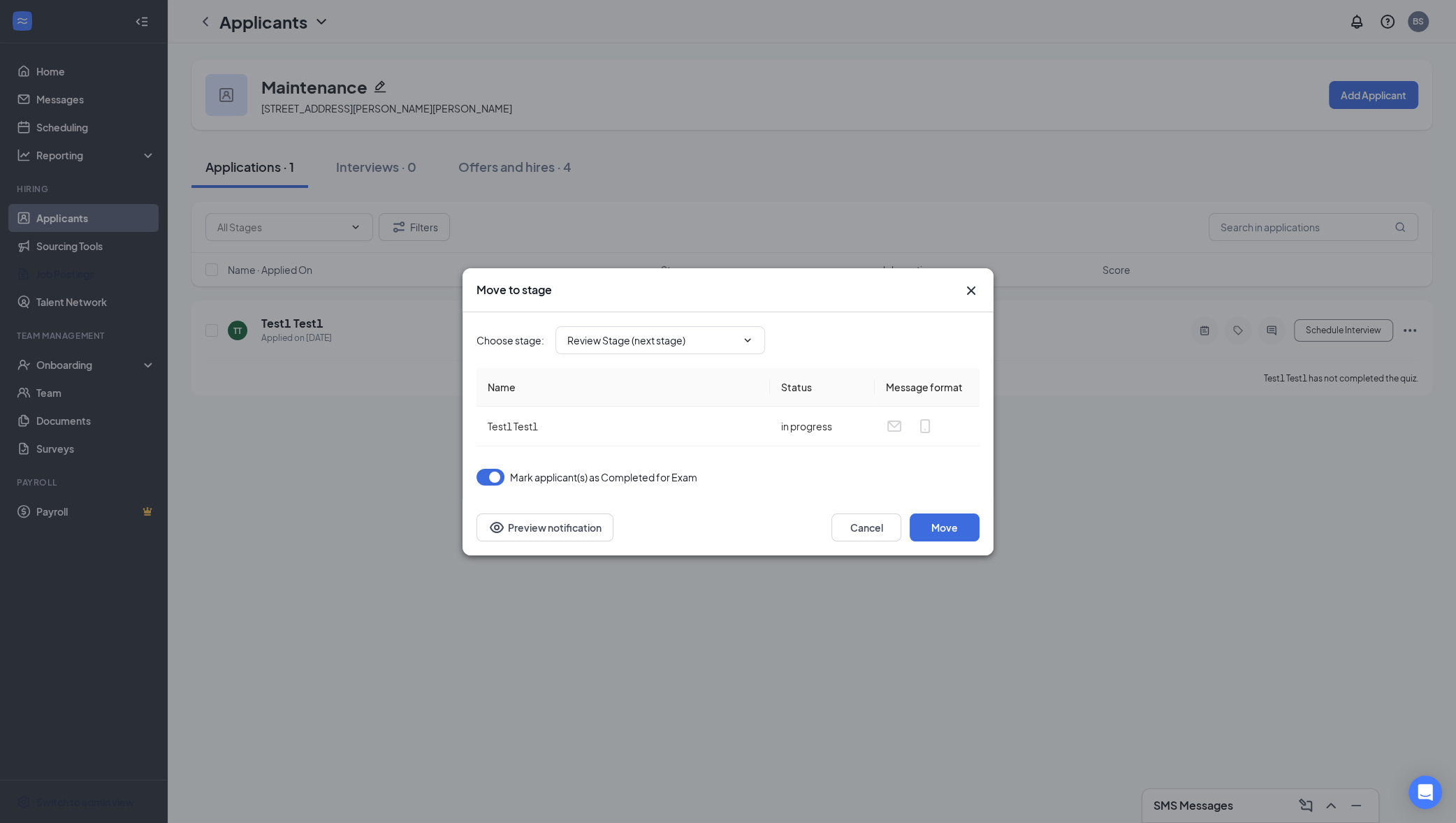
click at [493, 481] on button "button" at bounding box center [490, 477] width 27 height 16
click at [947, 528] on button "Move" at bounding box center [945, 527] width 70 height 27
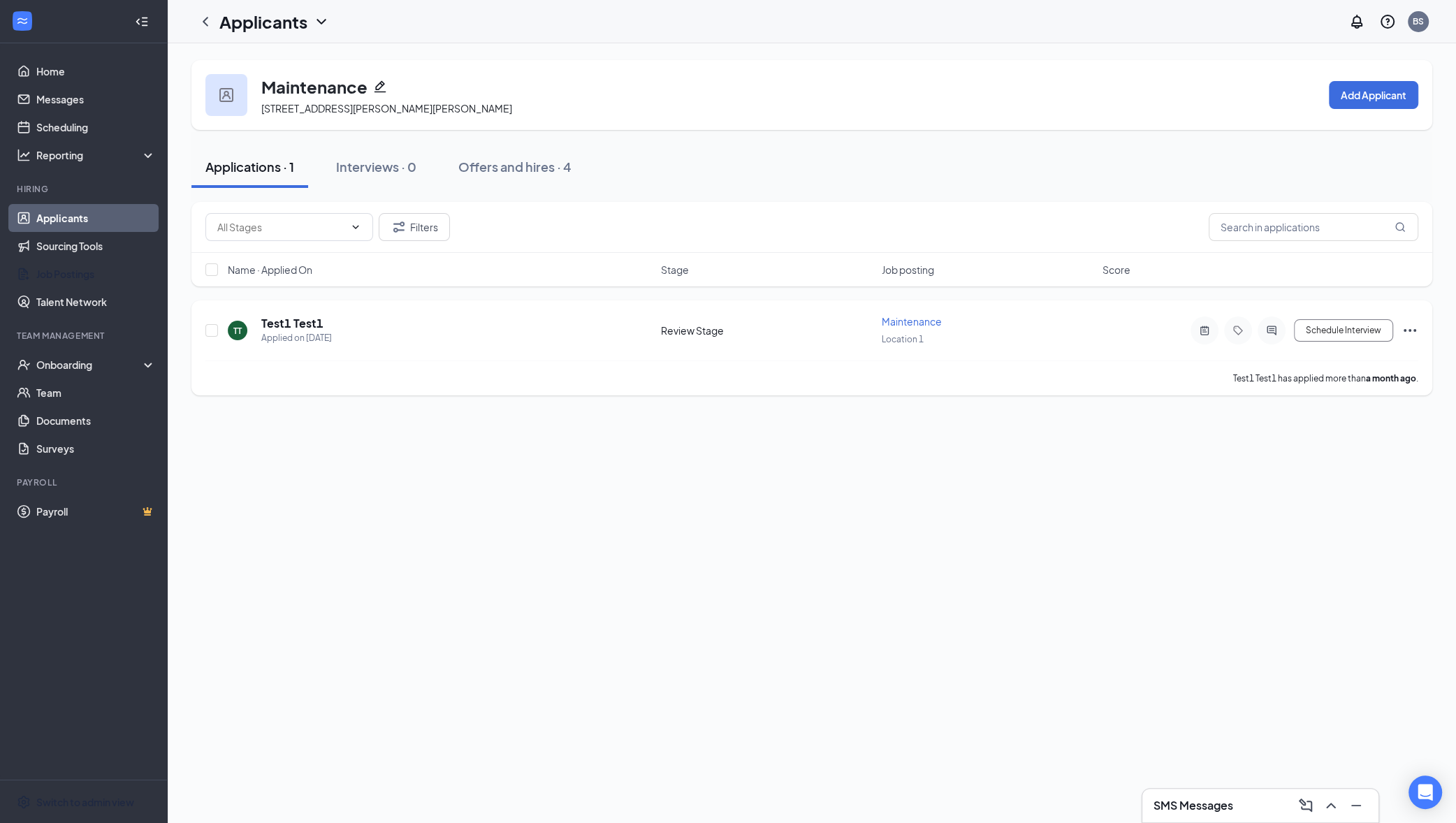
click at [1408, 332] on icon "Ellipses" at bounding box center [1409, 330] width 16 height 16
click at [1330, 468] on p "Move to stage" at bounding box center [1346, 464] width 120 height 14
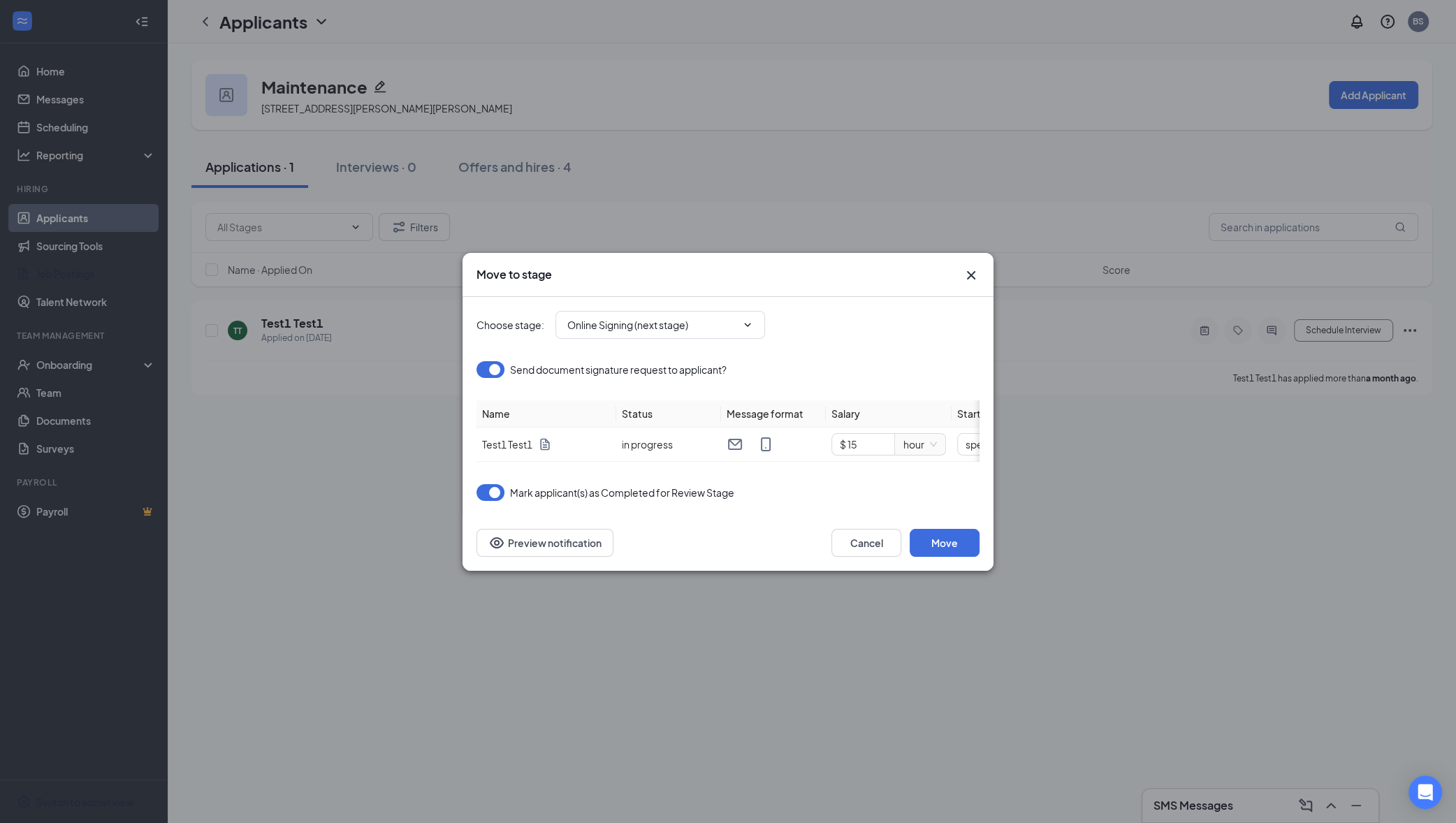
click at [493, 366] on button "button" at bounding box center [490, 369] width 27 height 16
click at [499, 496] on button "button" at bounding box center [490, 492] width 27 height 16
click at [728, 317] on input "Online Signing (next stage)" at bounding box center [651, 324] width 169 height 16
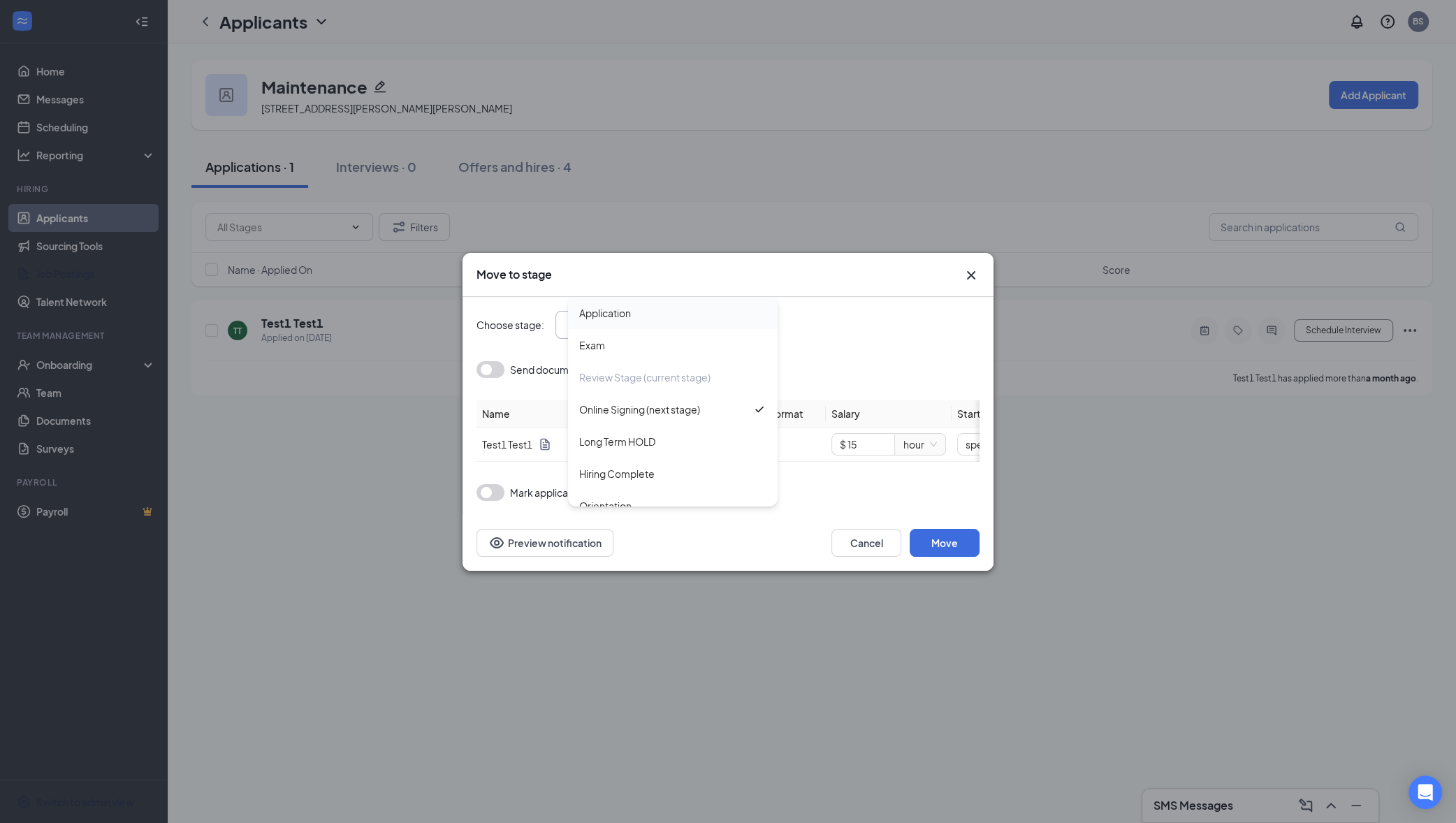
click at [630, 308] on div "Application" at bounding box center [605, 313] width 51 height 16
type input "Application"
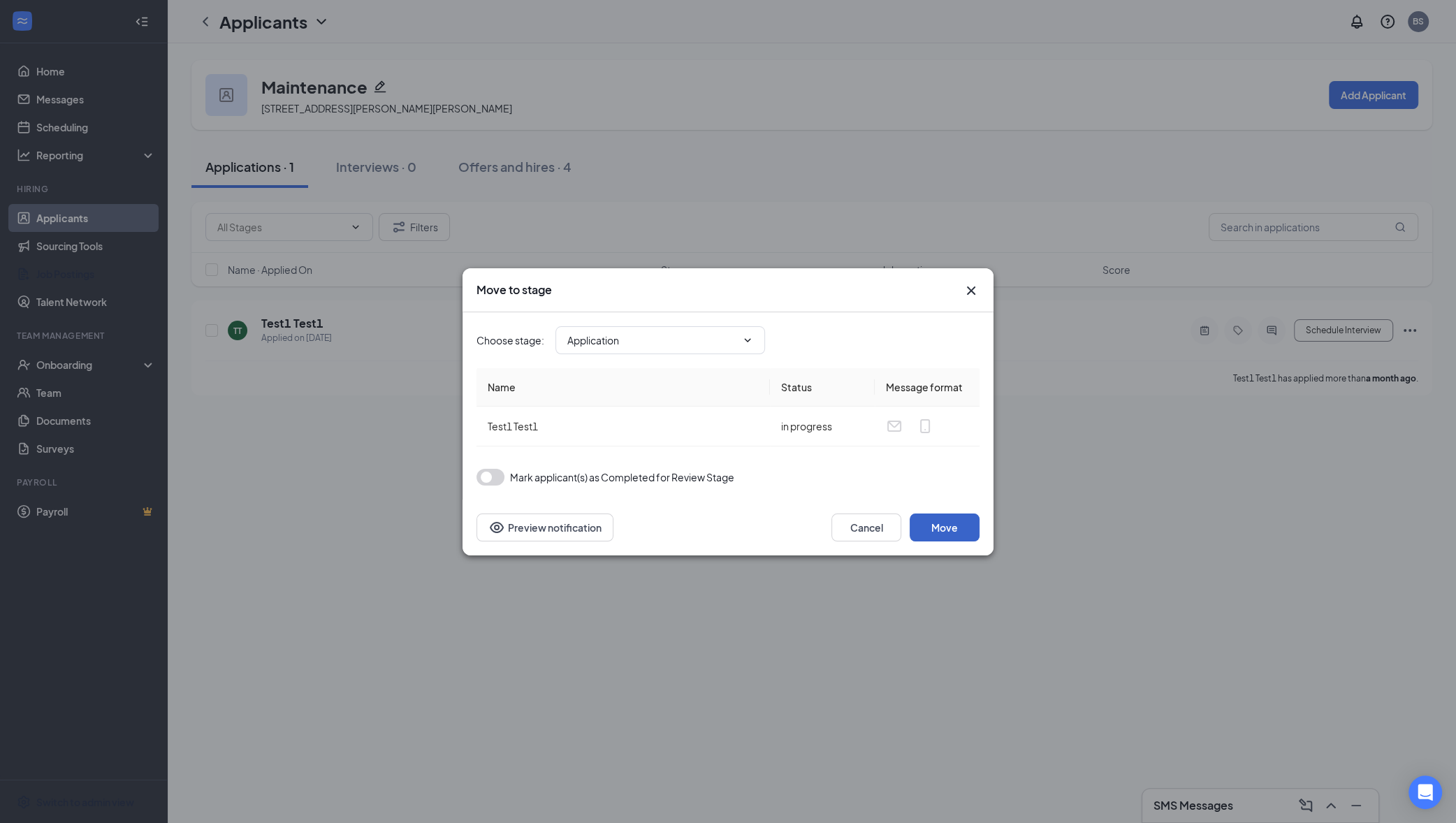
click at [946, 527] on button "Move" at bounding box center [945, 527] width 70 height 27
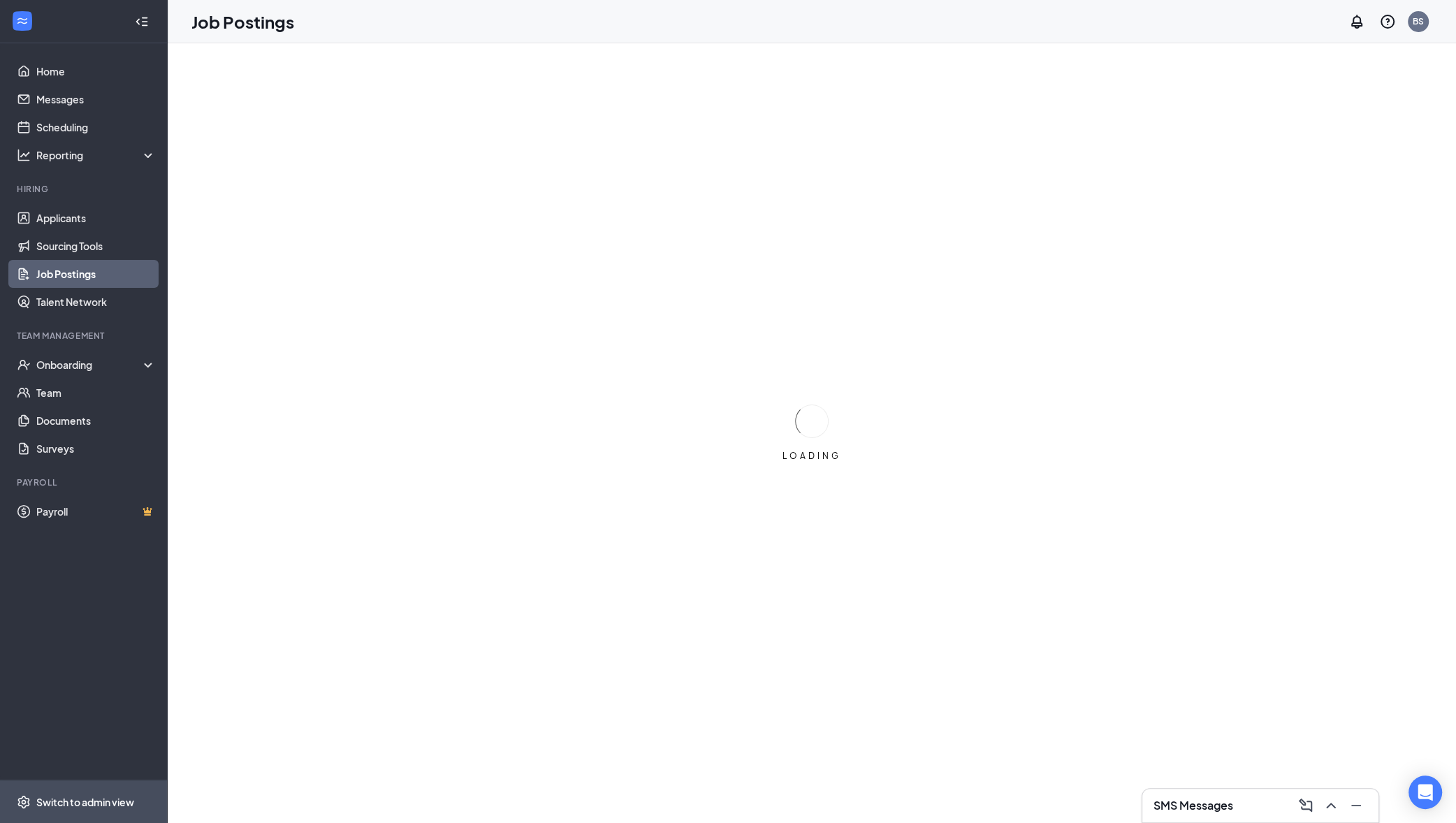
click at [129, 800] on div "Switch to admin view" at bounding box center [85, 802] width 98 height 14
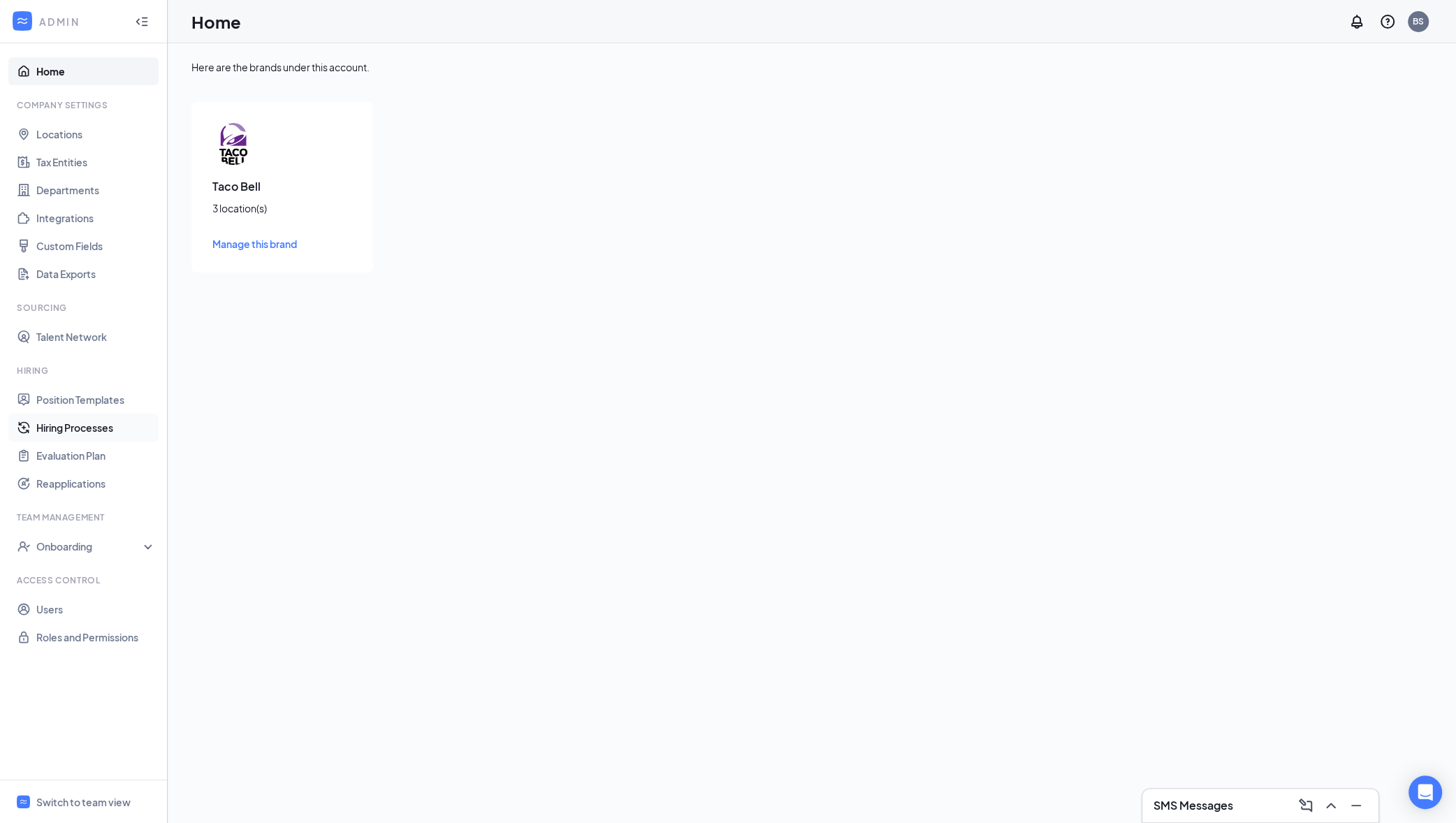
click at [96, 433] on link "Hiring Processes" at bounding box center [96, 427] width 119 height 27
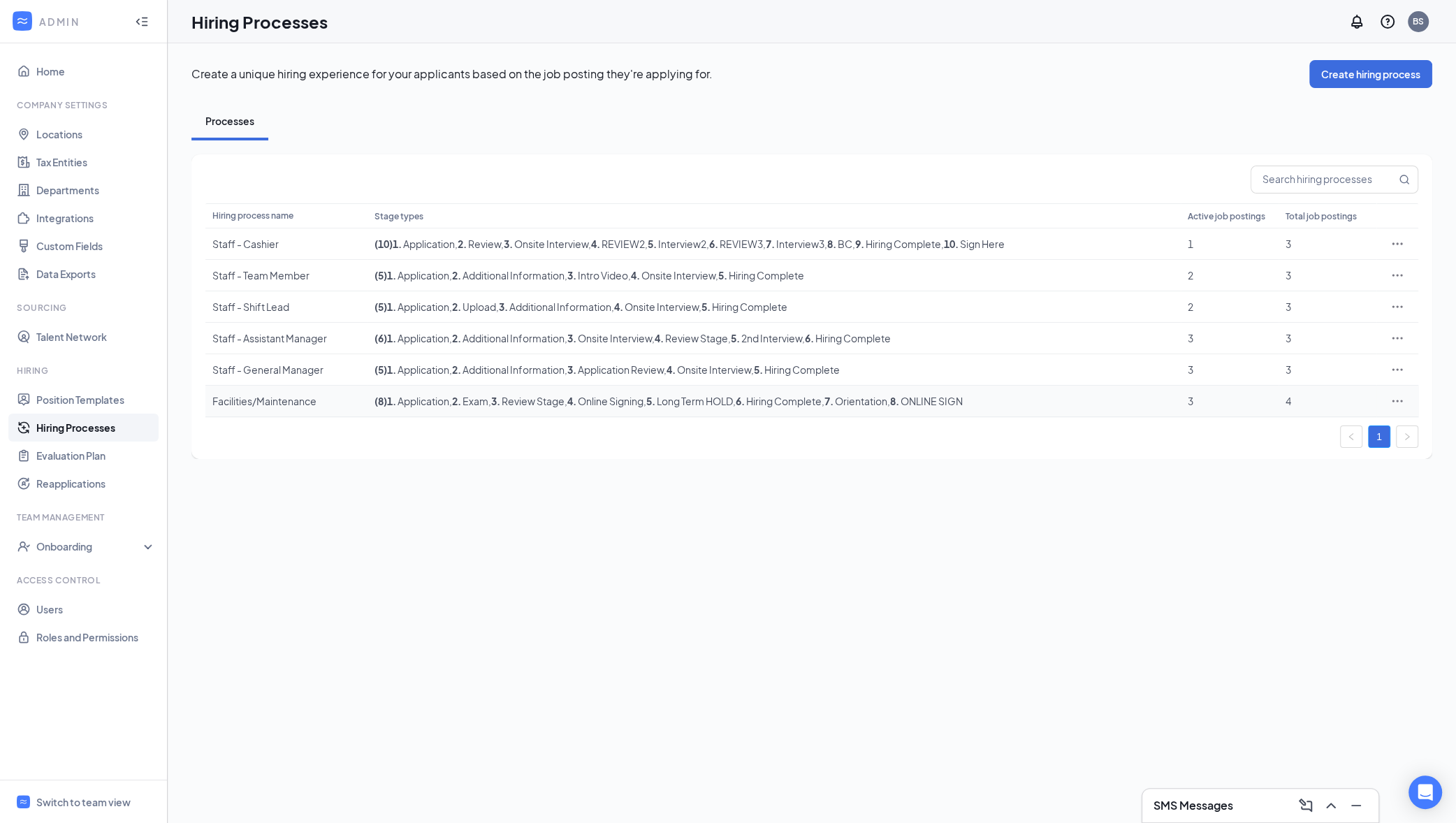
click at [509, 405] on span ", 3 . Review Stage" at bounding box center [526, 401] width 76 height 13
click at [287, 406] on div "Facilities/Maintenance" at bounding box center [287, 401] width 148 height 14
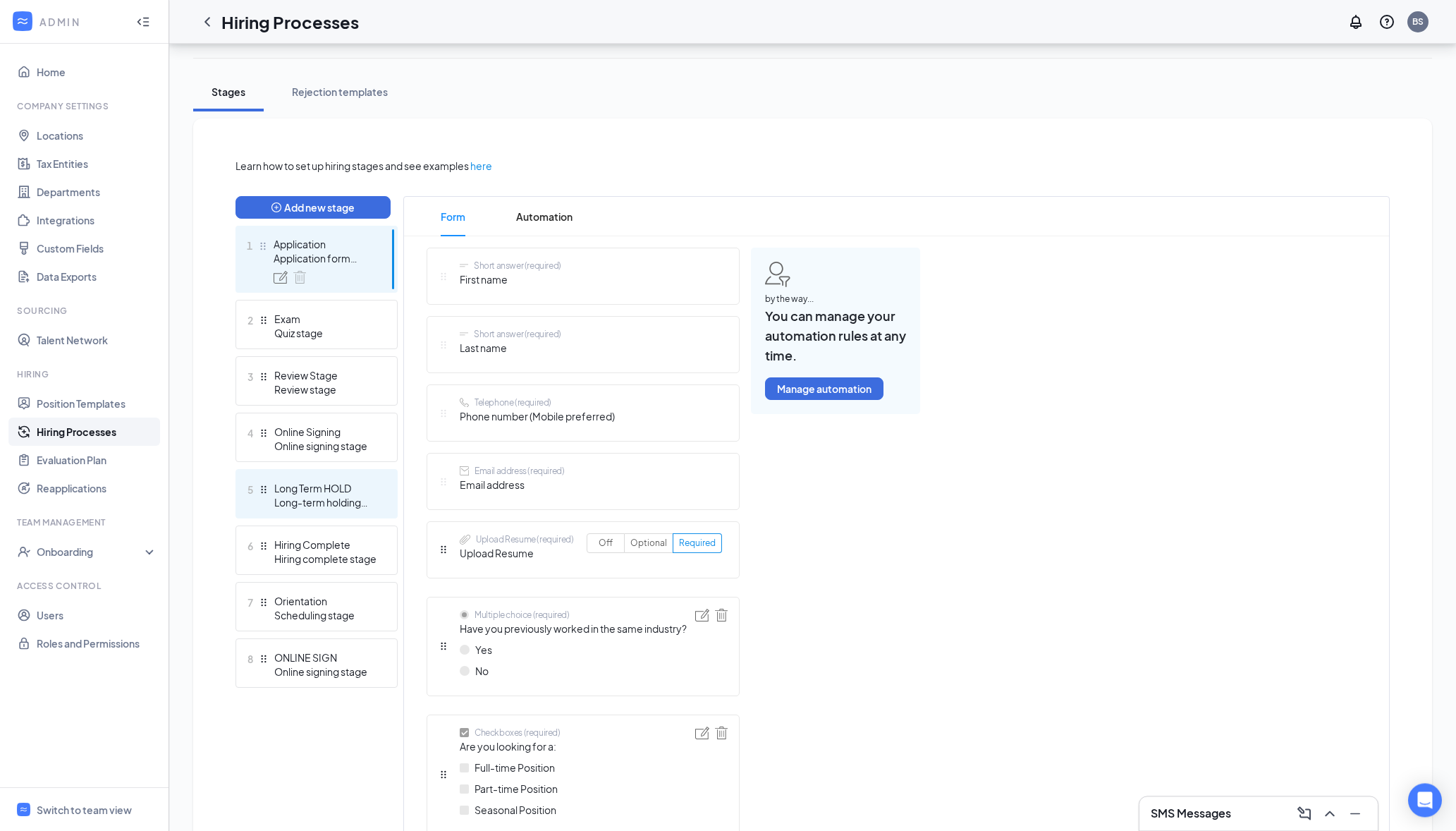
scroll to position [135, 0]
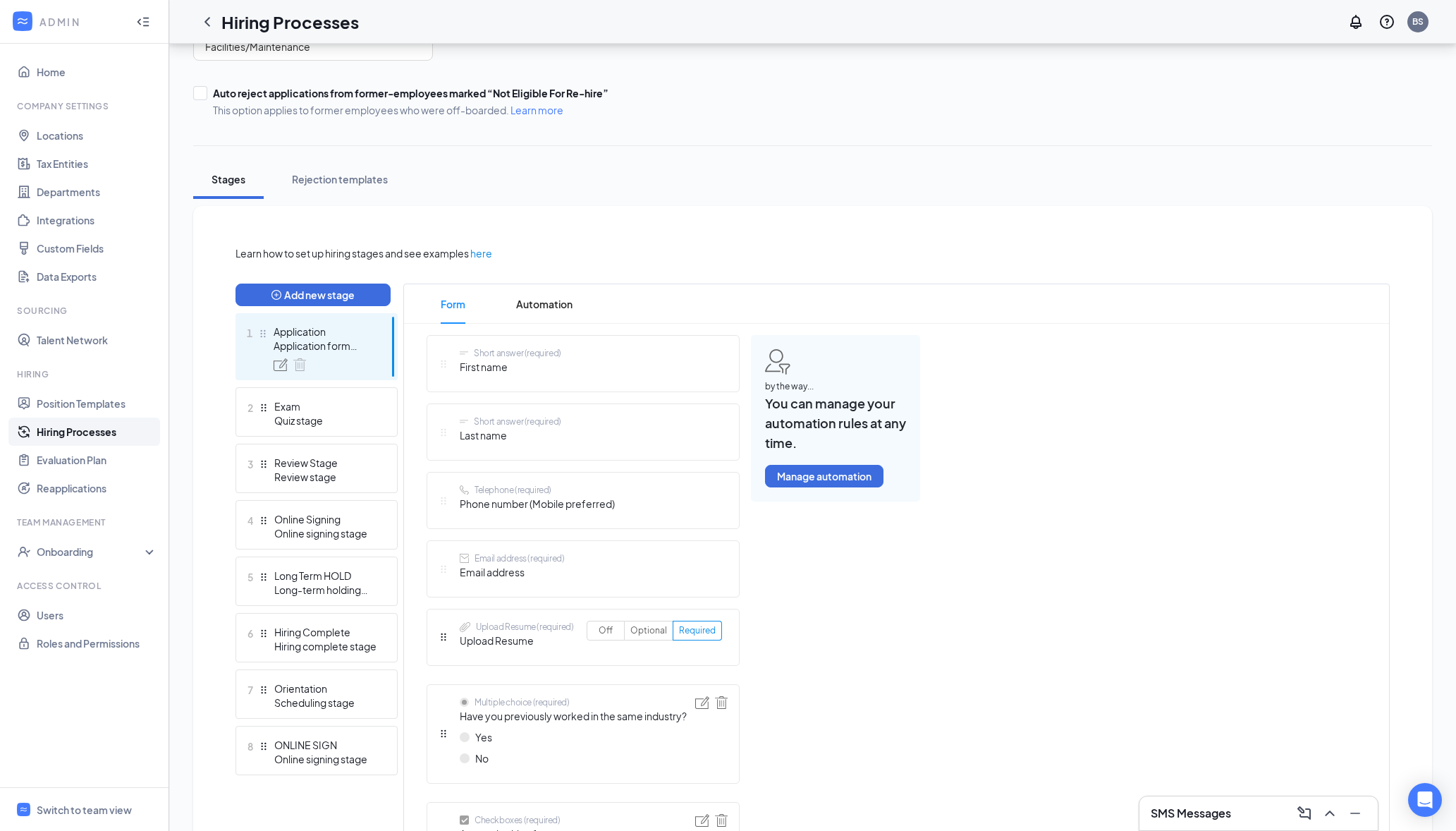
click at [73, 434] on link "Hiring Processes" at bounding box center [97, 431] width 120 height 28
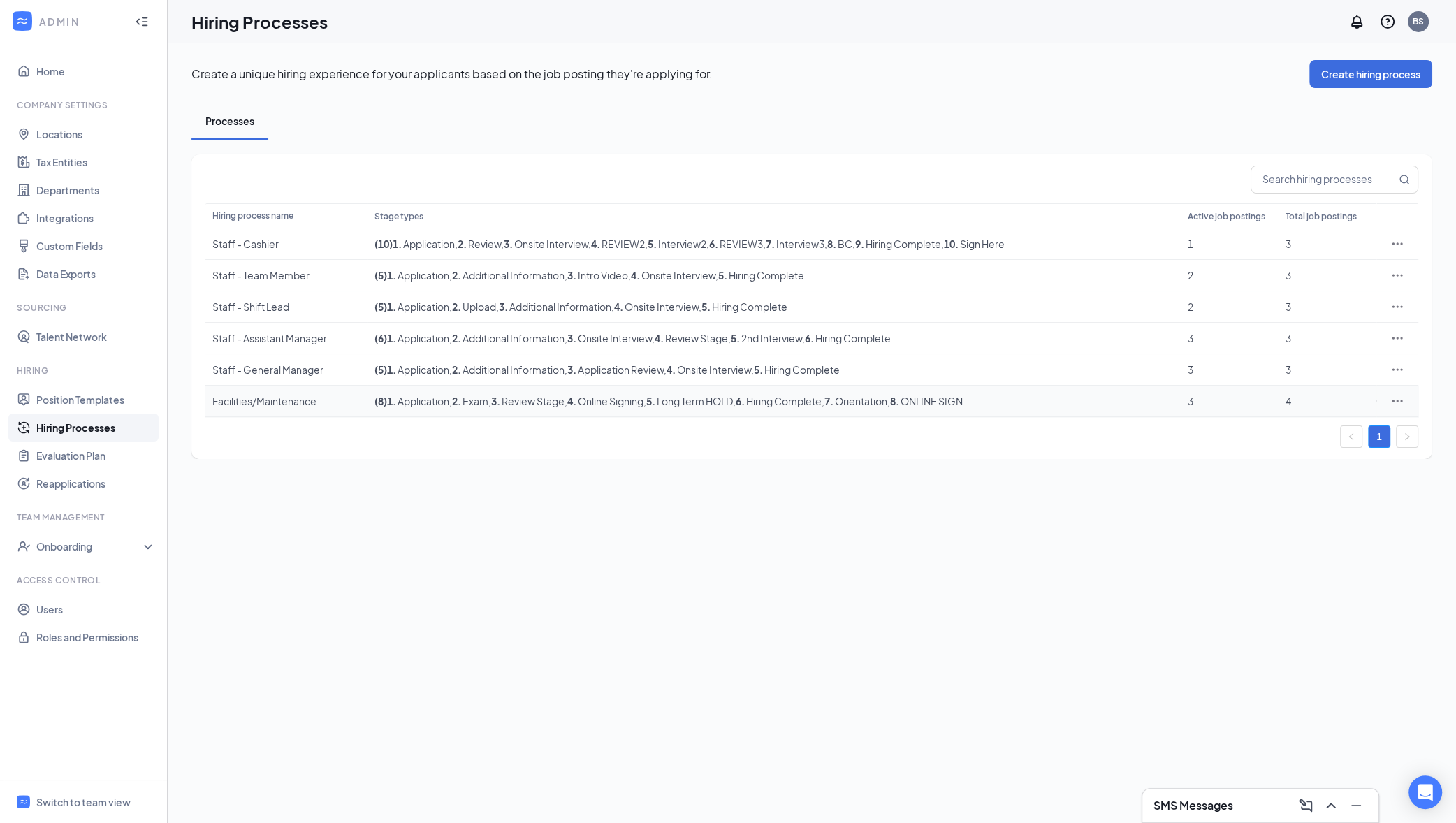
click at [289, 404] on div "Facilities/Maintenance" at bounding box center [287, 401] width 148 height 14
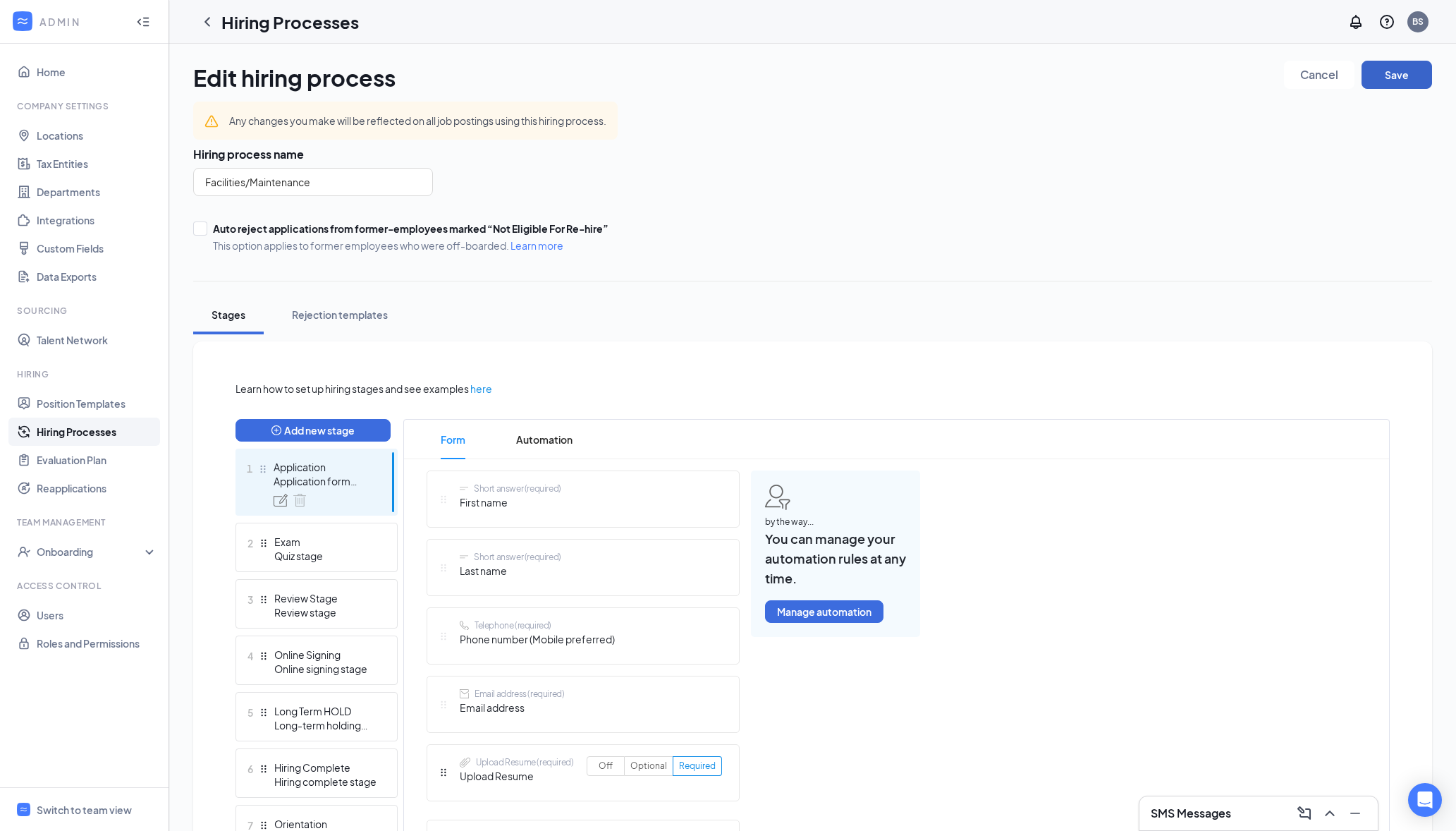
click at [1400, 78] on button "Save" at bounding box center [1397, 75] width 70 height 28
click at [212, 25] on icon "ChevronLeft" at bounding box center [207, 21] width 17 height 17
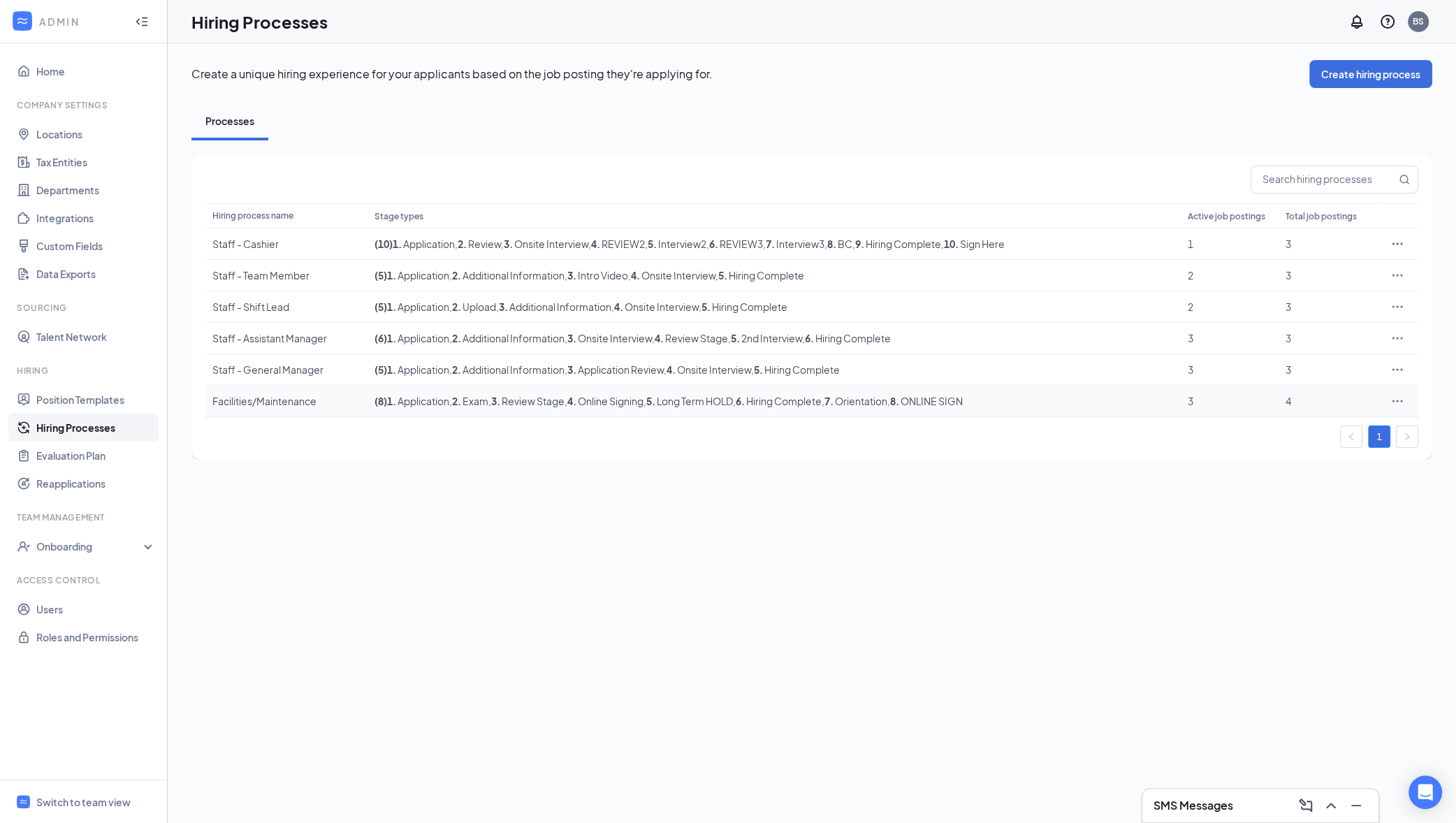
click at [1195, 401] on div "3" at bounding box center [1229, 401] width 83 height 14
click at [95, 796] on div "Switch to team view" at bounding box center [83, 802] width 94 height 14
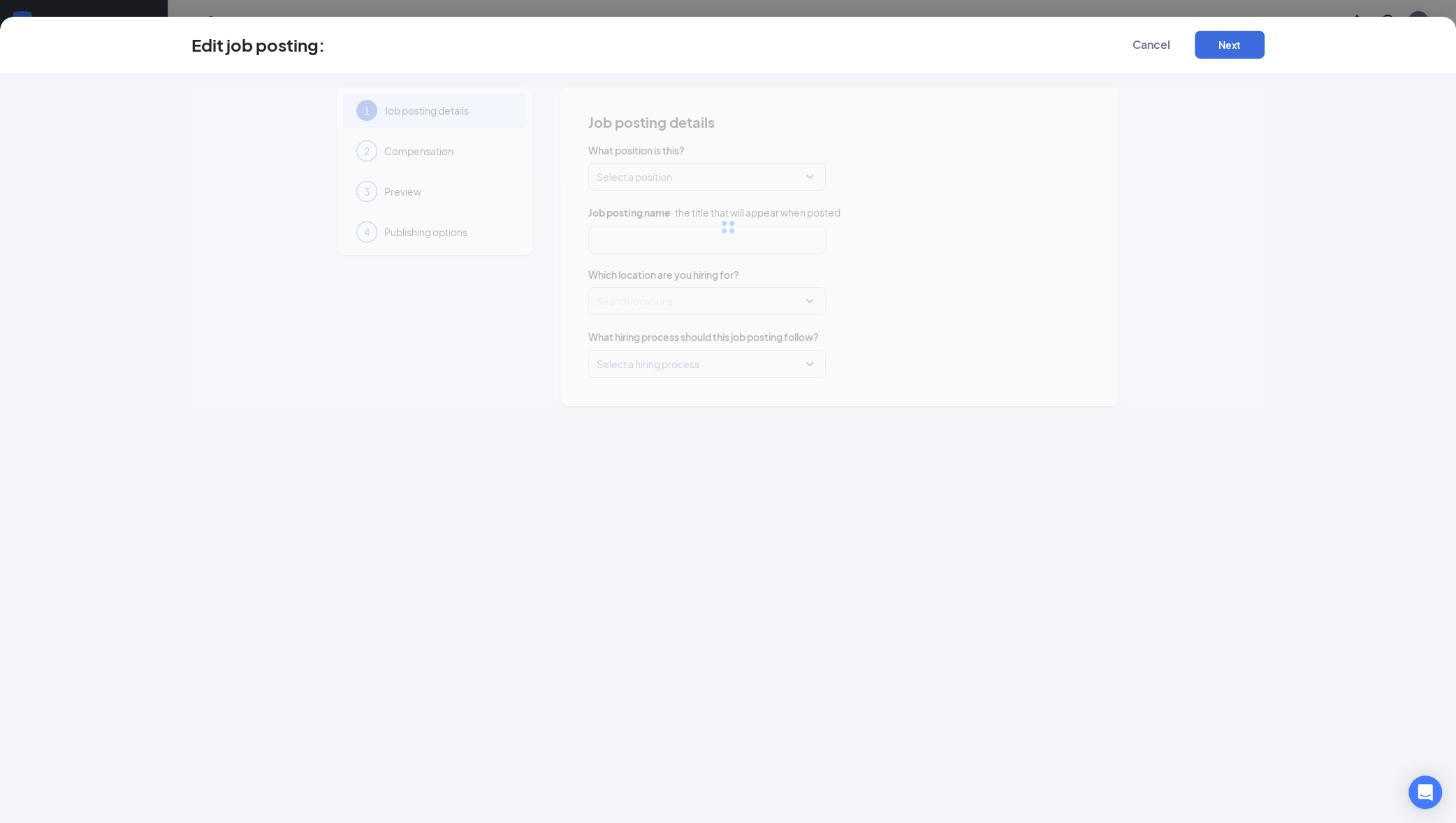
type input "Maintenance"
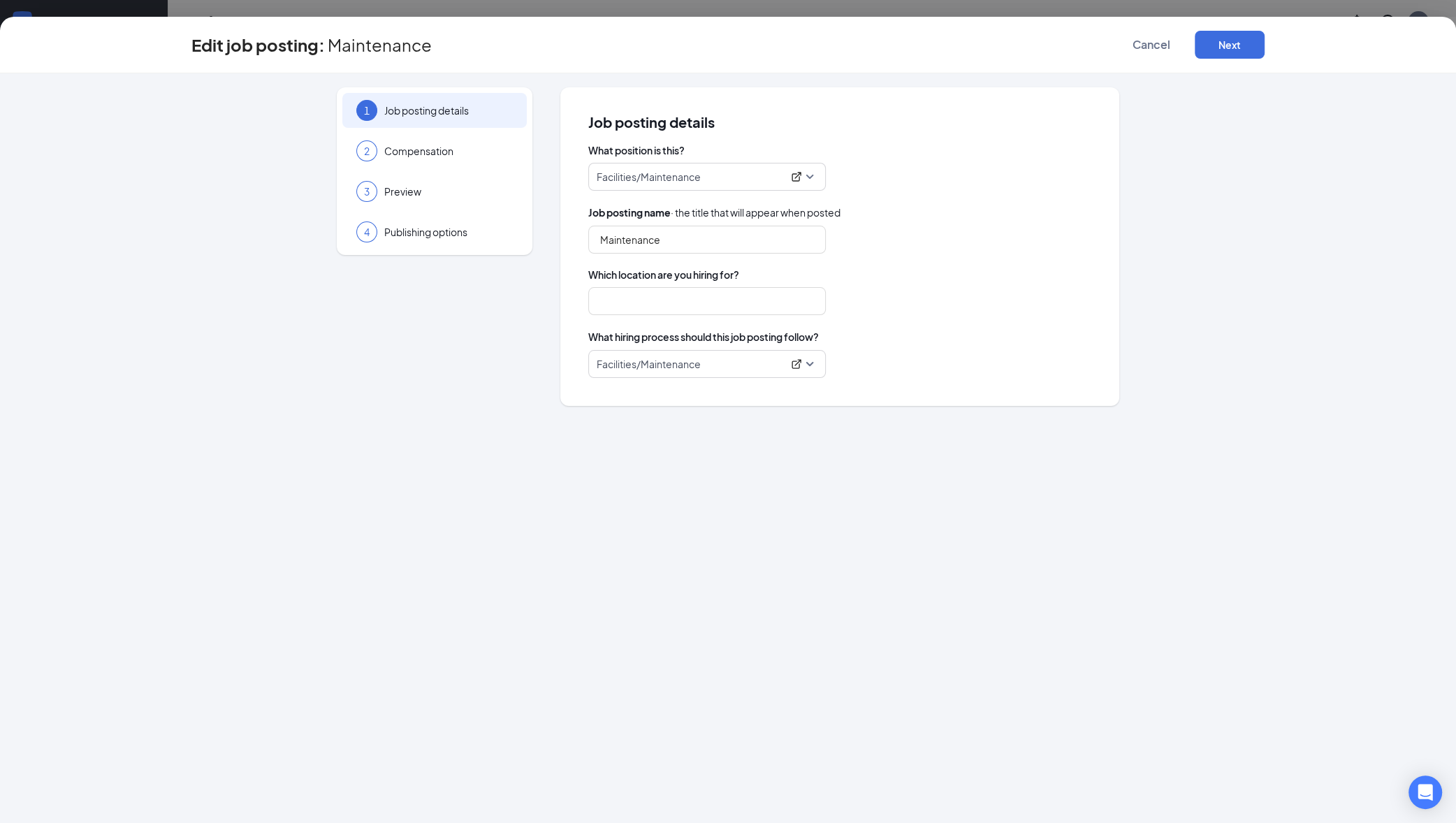
type input "Location 1"
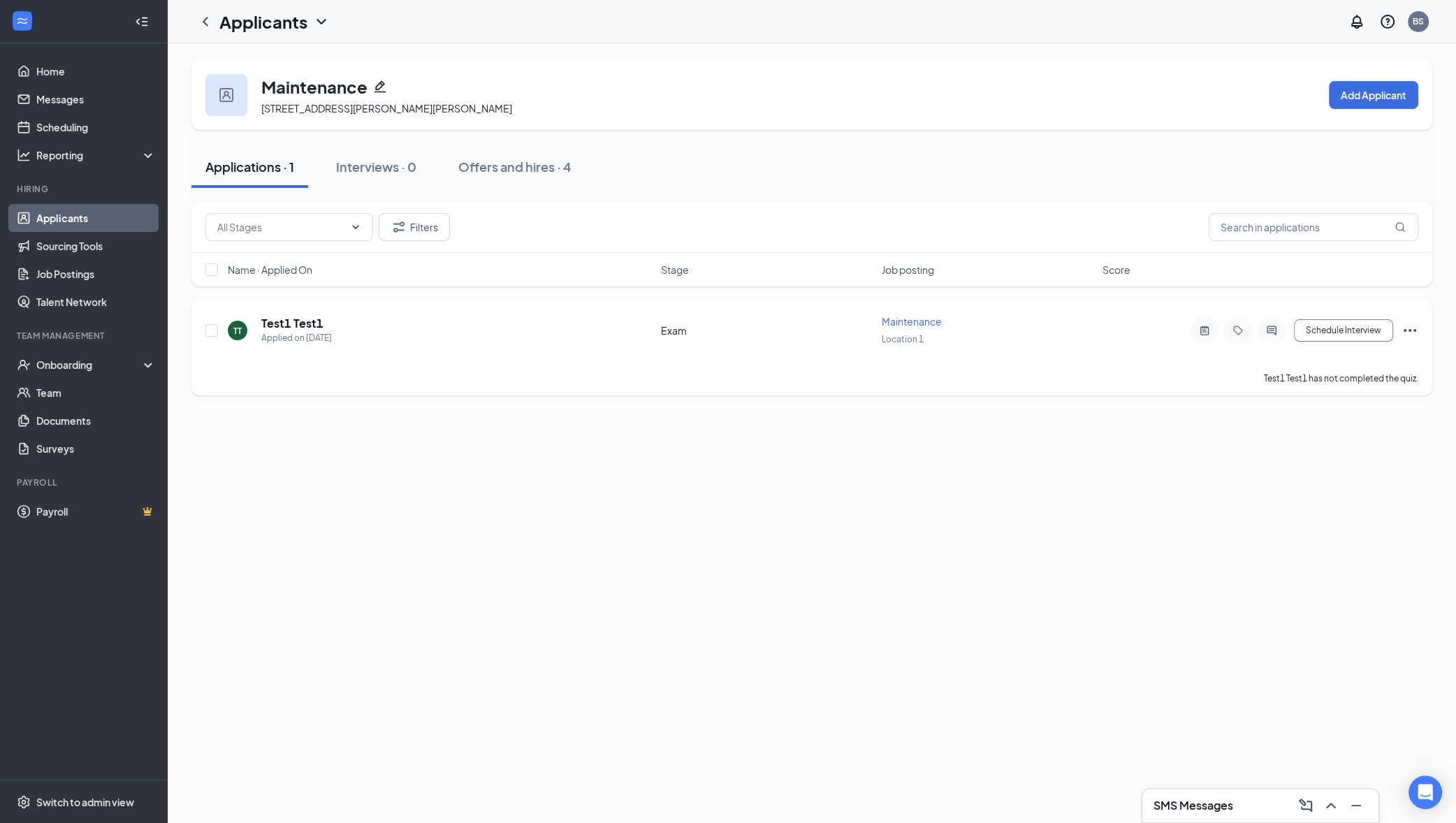
click at [1407, 331] on icon "Ellipses" at bounding box center [1409, 330] width 16 height 16
click at [1351, 534] on li "Move to another position" at bounding box center [1346, 526] width 143 height 31
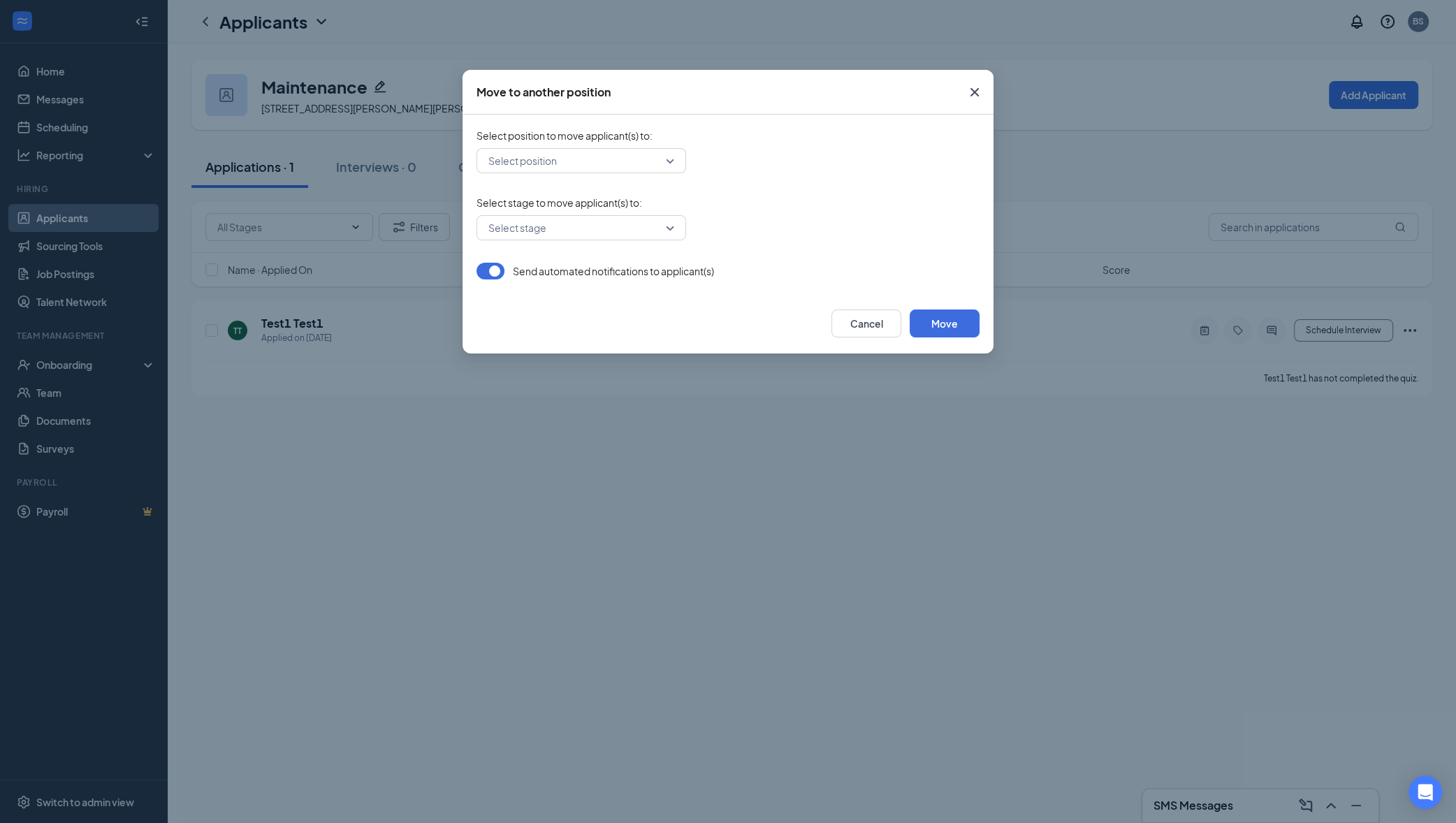
click at [596, 168] on input "search" at bounding box center [576, 160] width 183 height 24
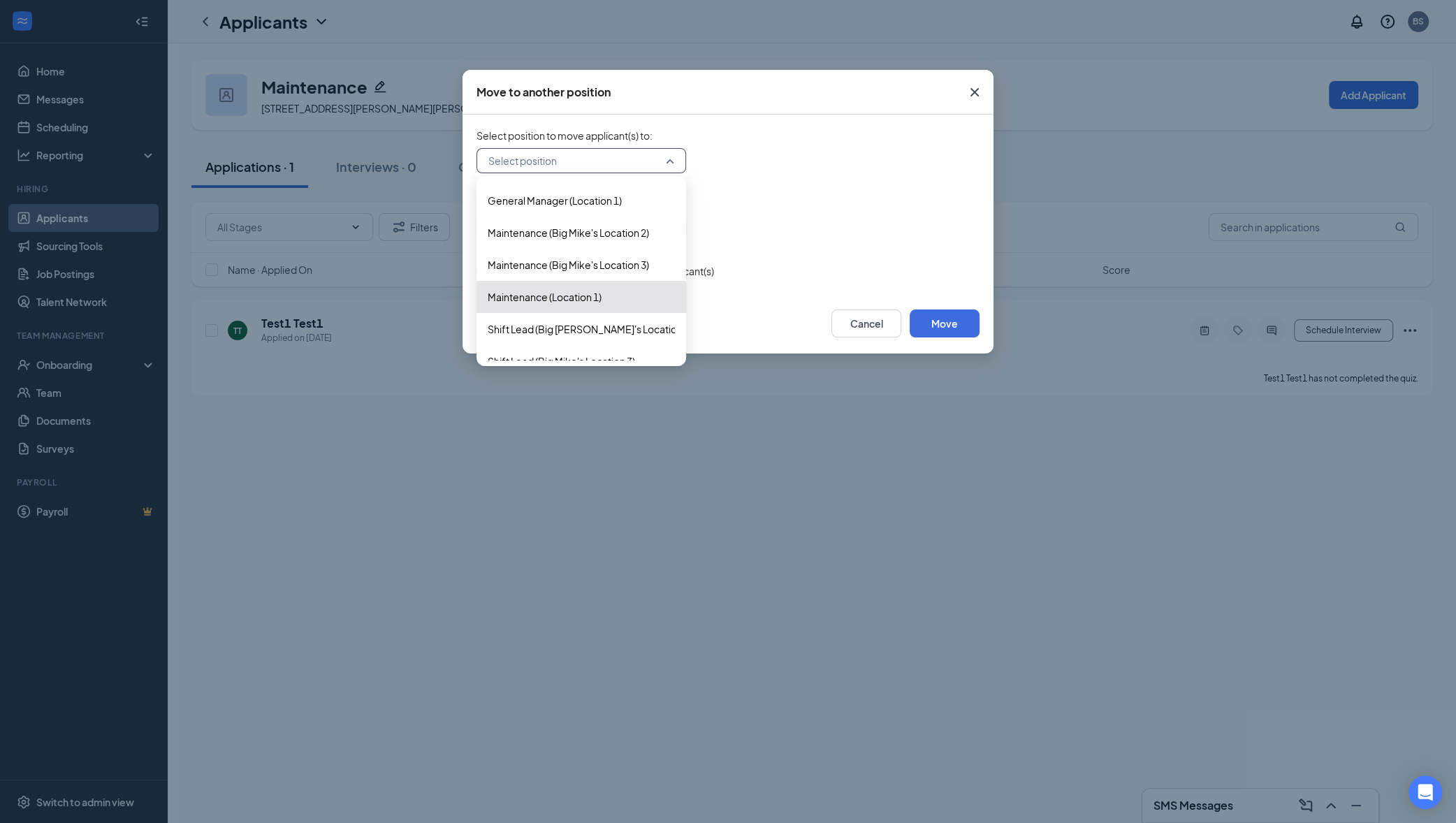
scroll to position [275, 0]
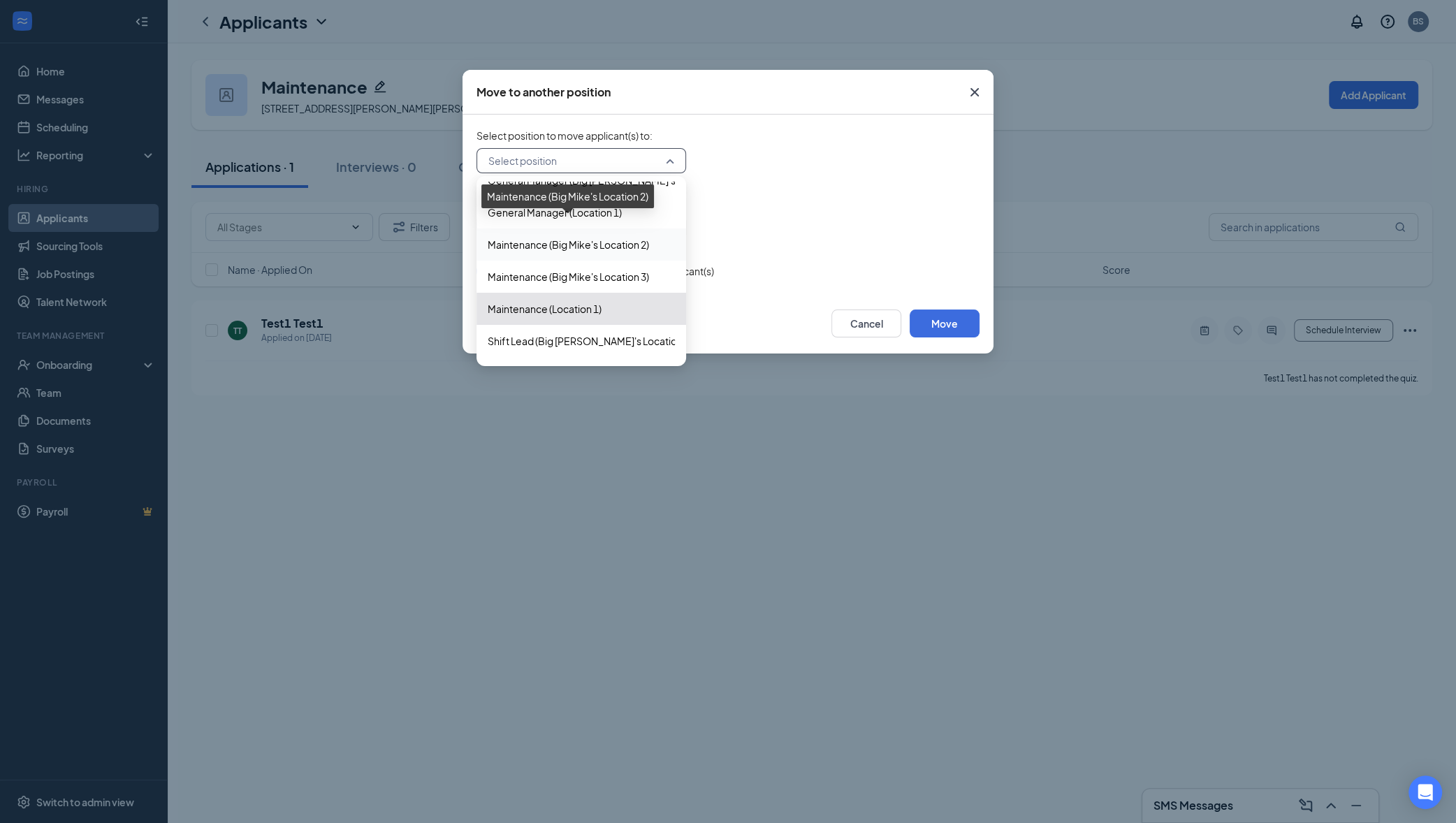
click at [624, 239] on span "Maintenance (Big Mike's Location 2)" at bounding box center [568, 244] width 161 height 16
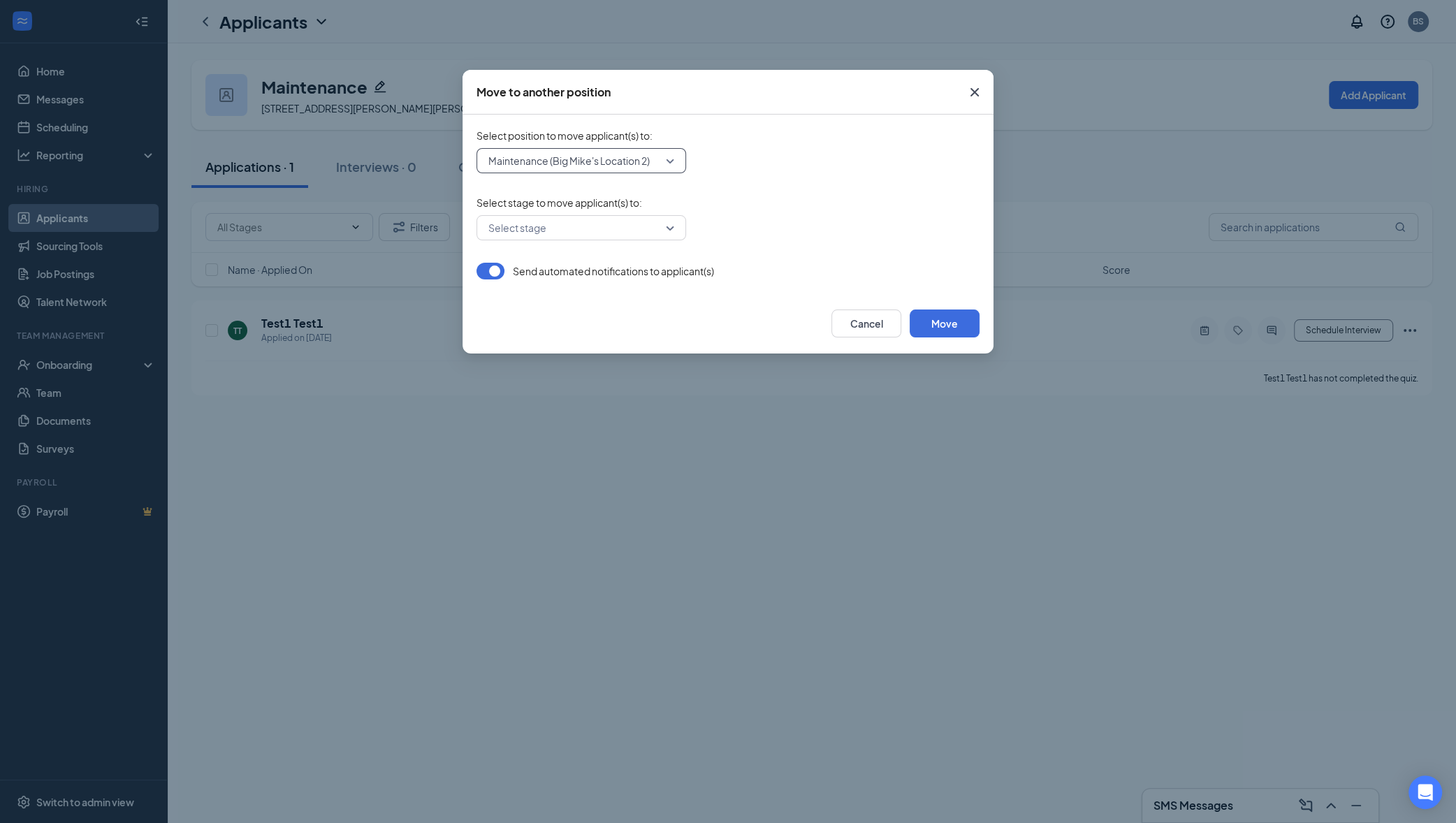
click at [619, 230] on input "search" at bounding box center [576, 228] width 183 height 24
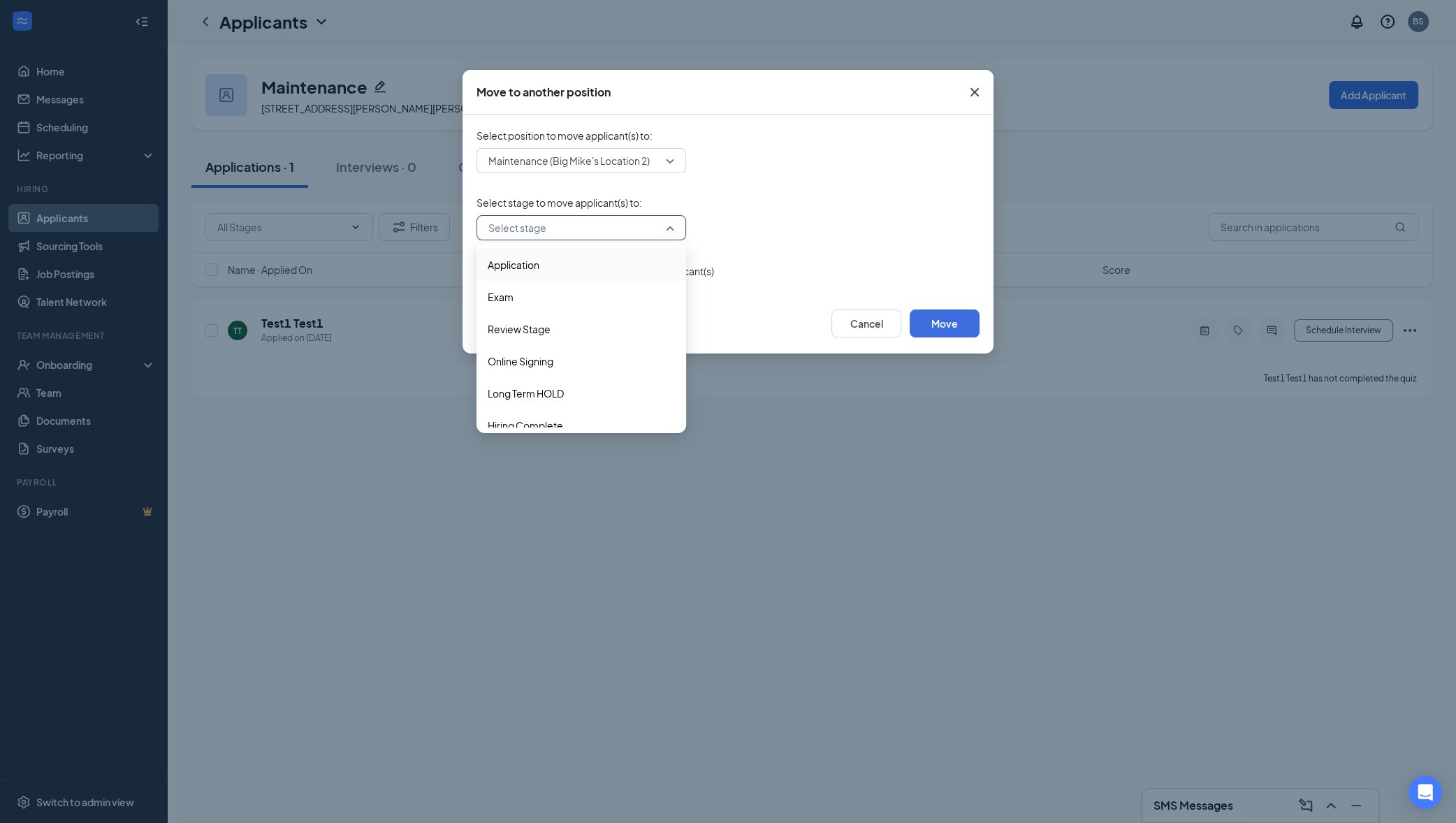
click at [589, 258] on span "Application" at bounding box center [581, 265] width 187 height 16
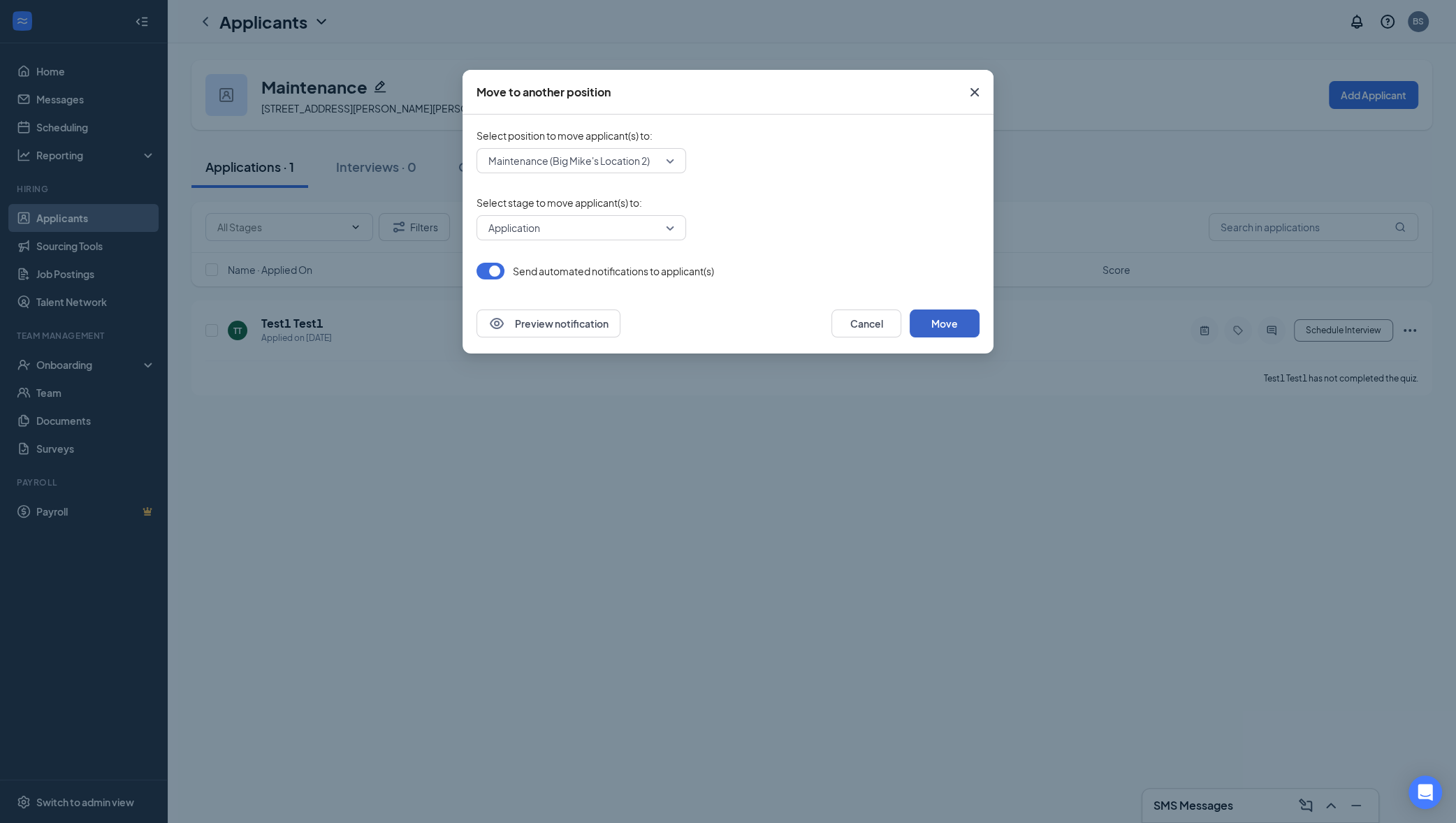
click at [949, 319] on button "Move" at bounding box center [945, 324] width 70 height 27
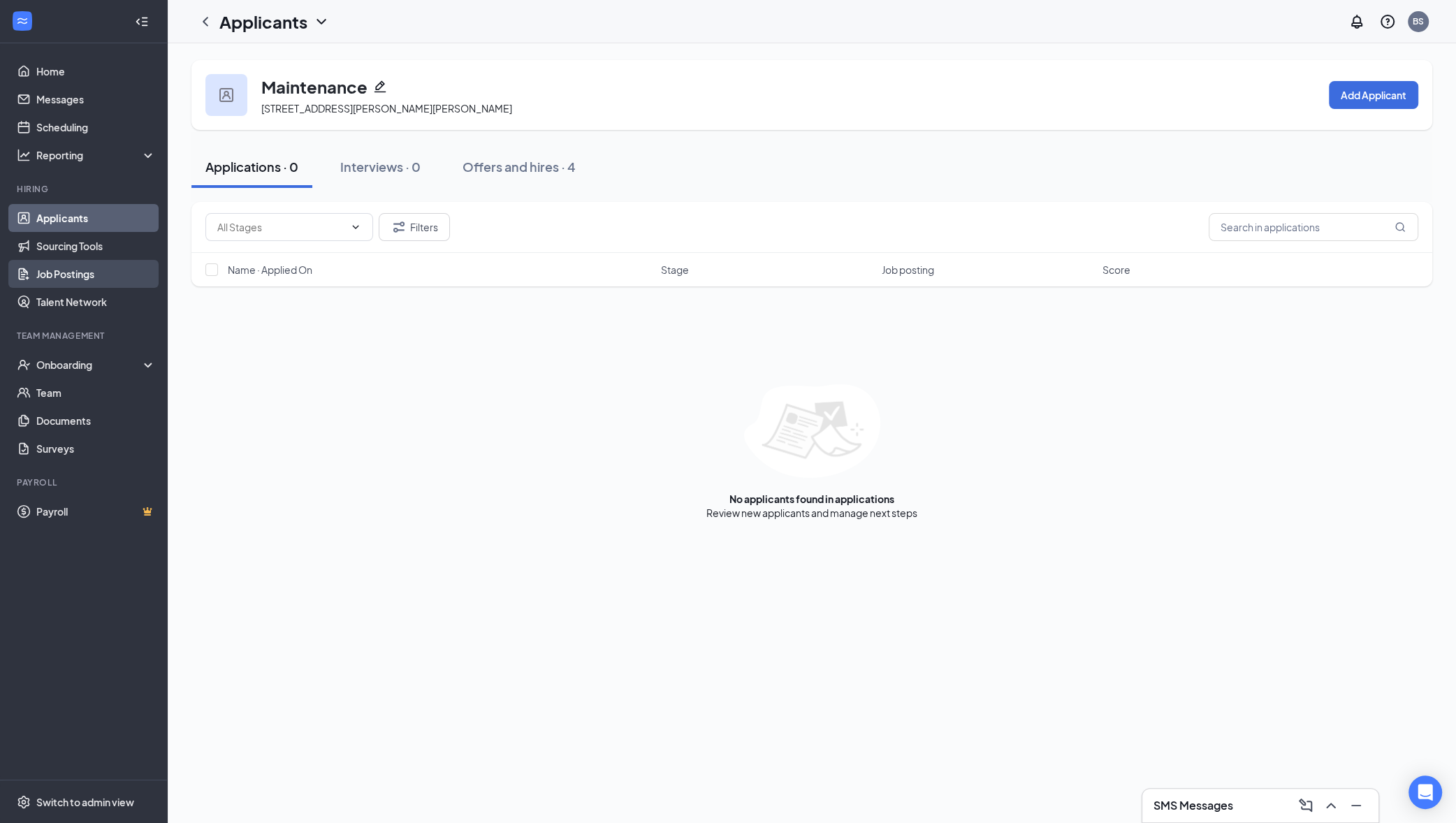
click at [83, 275] on link "Job Postings" at bounding box center [96, 274] width 119 height 27
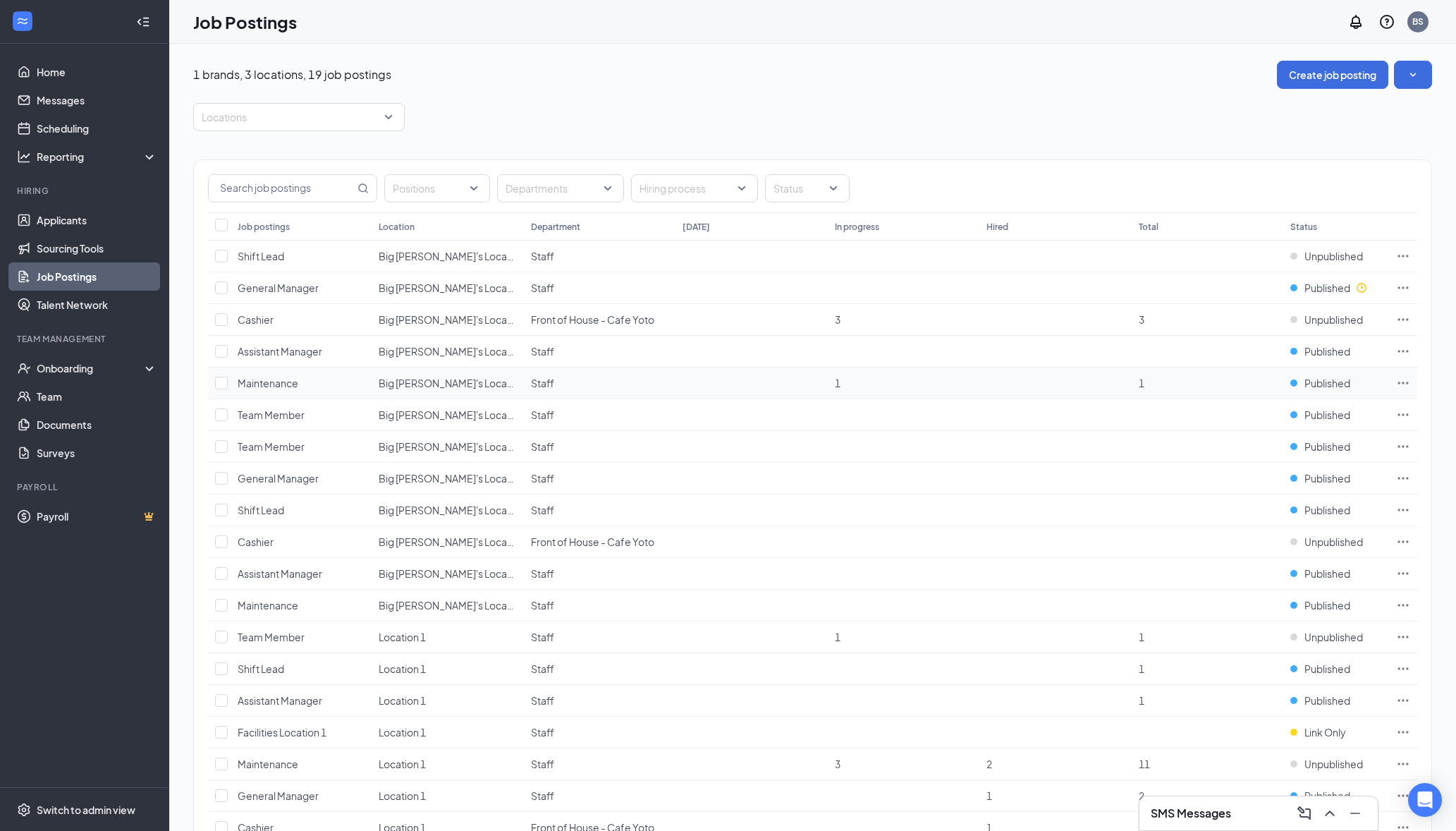
click at [450, 387] on span "Big [PERSON_NAME]'s Location 2" at bounding box center [454, 383] width 153 height 13
click at [1407, 384] on icon "Ellipses" at bounding box center [1403, 382] width 10 height 2
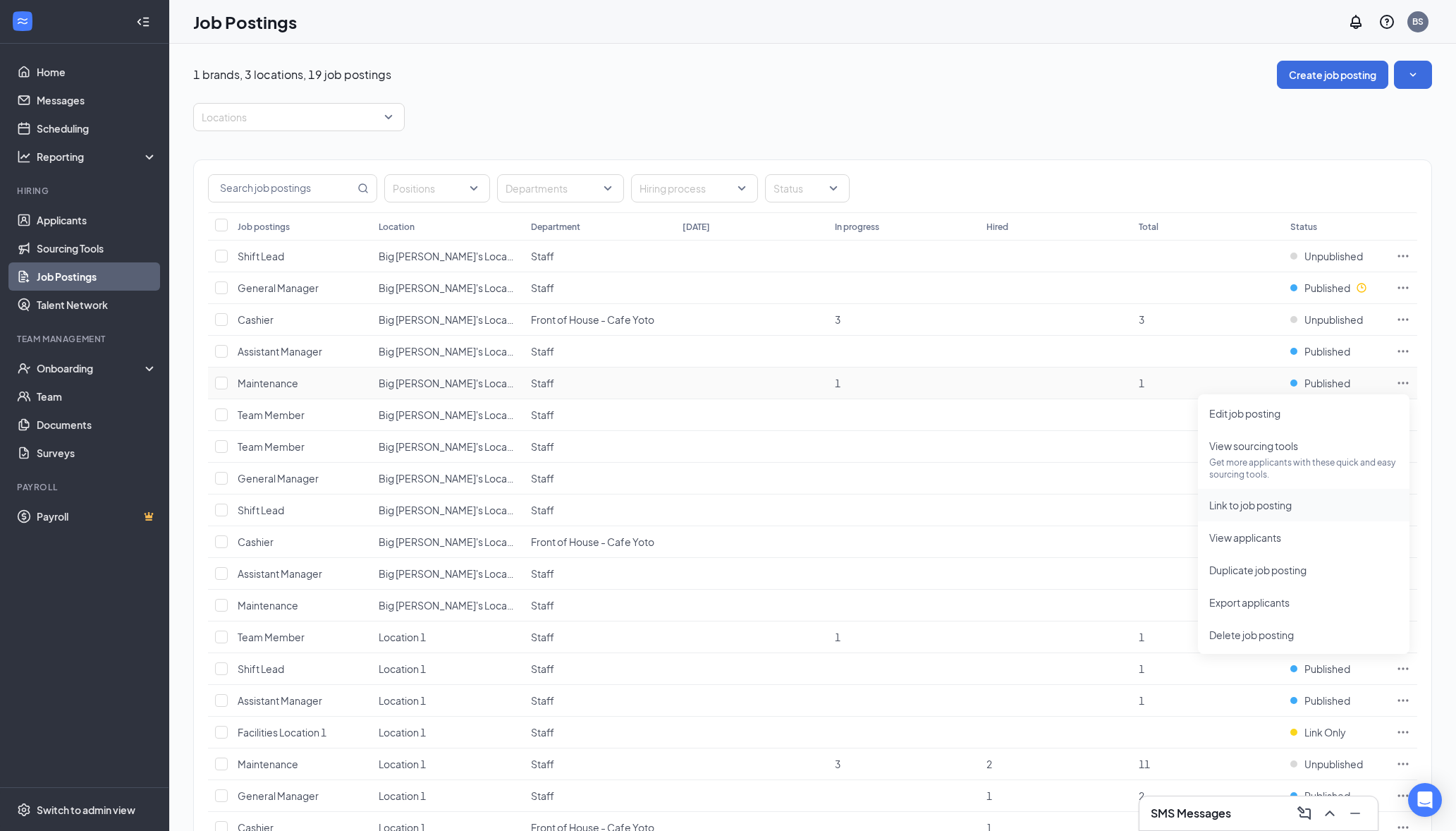
click at [1280, 505] on span "Link to job posting" at bounding box center [1250, 505] width 82 height 13
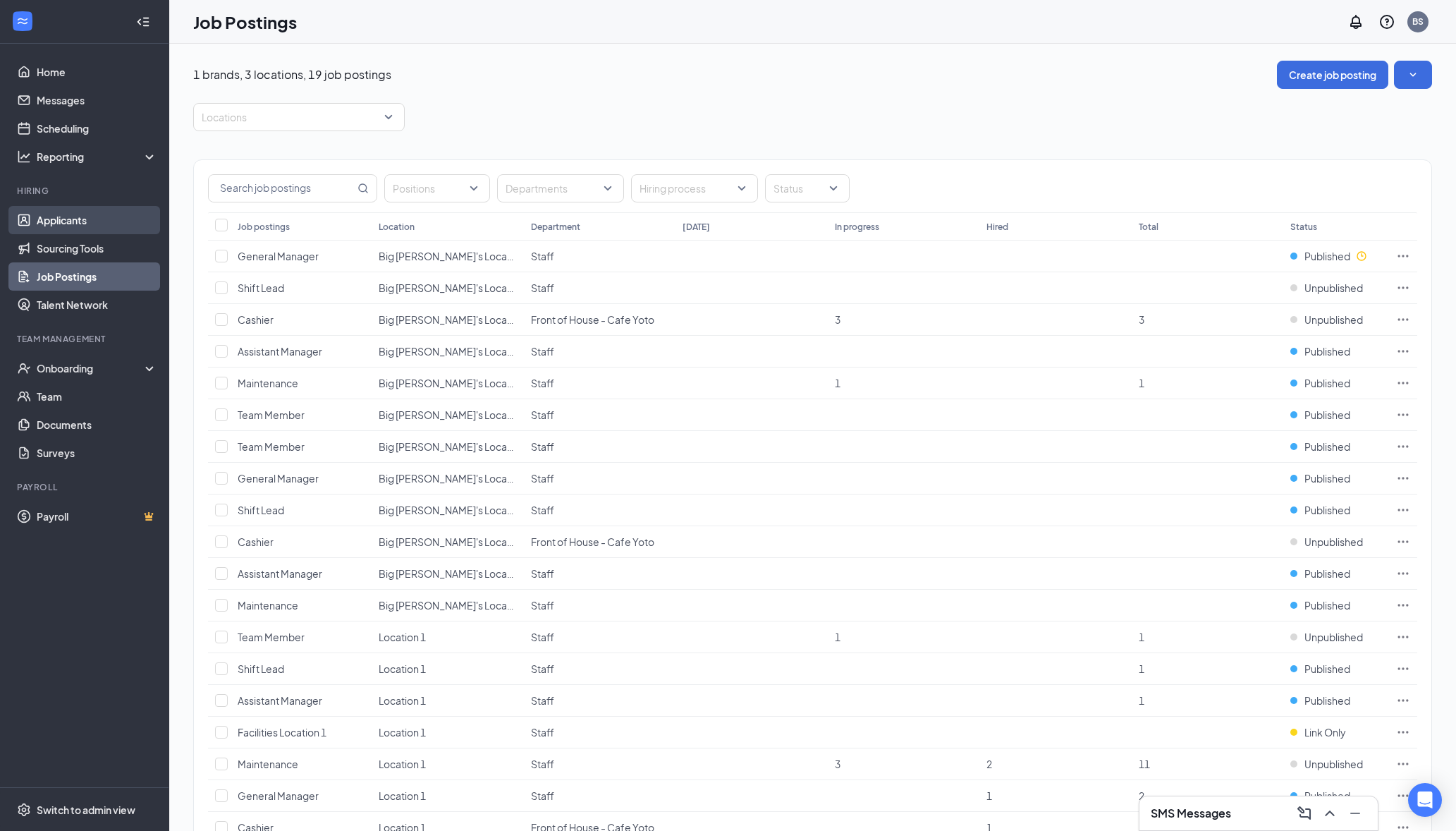
click at [68, 225] on link "Applicants" at bounding box center [97, 220] width 120 height 28
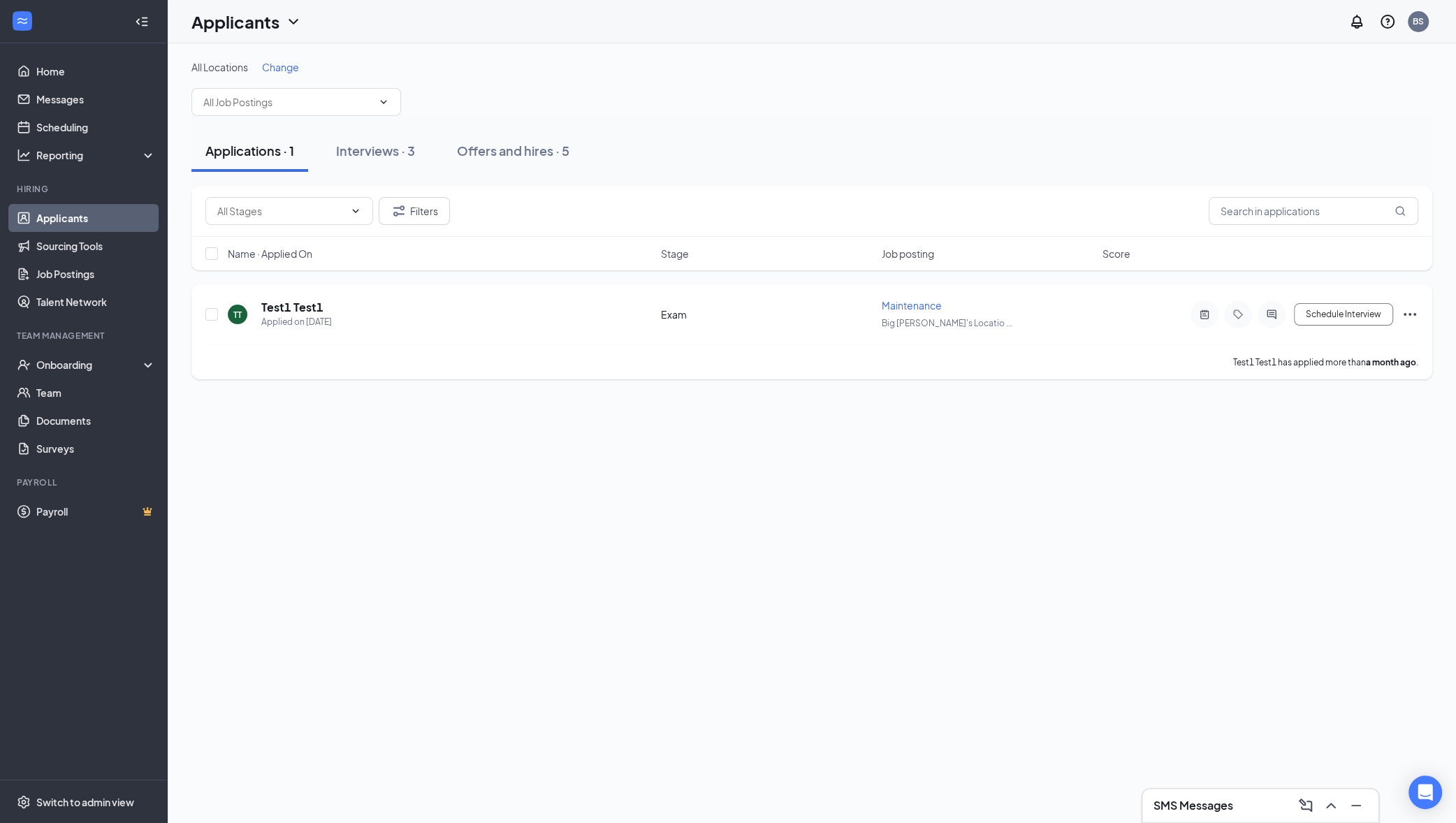
drag, startPoint x: 414, startPoint y: 306, endPoint x: 325, endPoint y: 312, distance: 89.2
click at [414, 306] on div "TT Test1 Test1 Applied on Aug 14" at bounding box center [441, 314] width 425 height 29
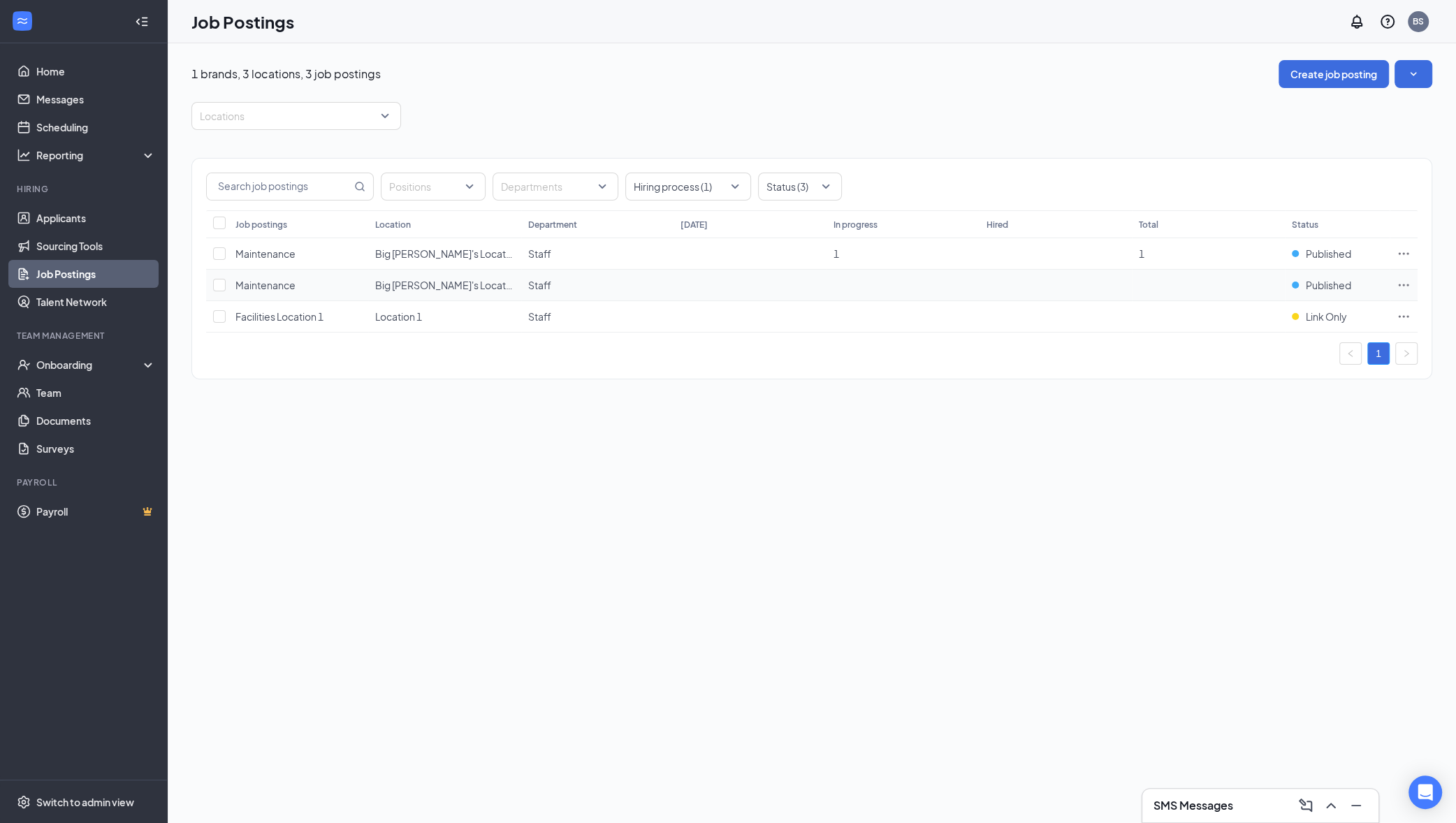
click at [421, 286] on span "Big [PERSON_NAME]'s Location 3" at bounding box center [450, 285] width 151 height 13
click at [273, 256] on span "Maintenance" at bounding box center [266, 254] width 60 height 13
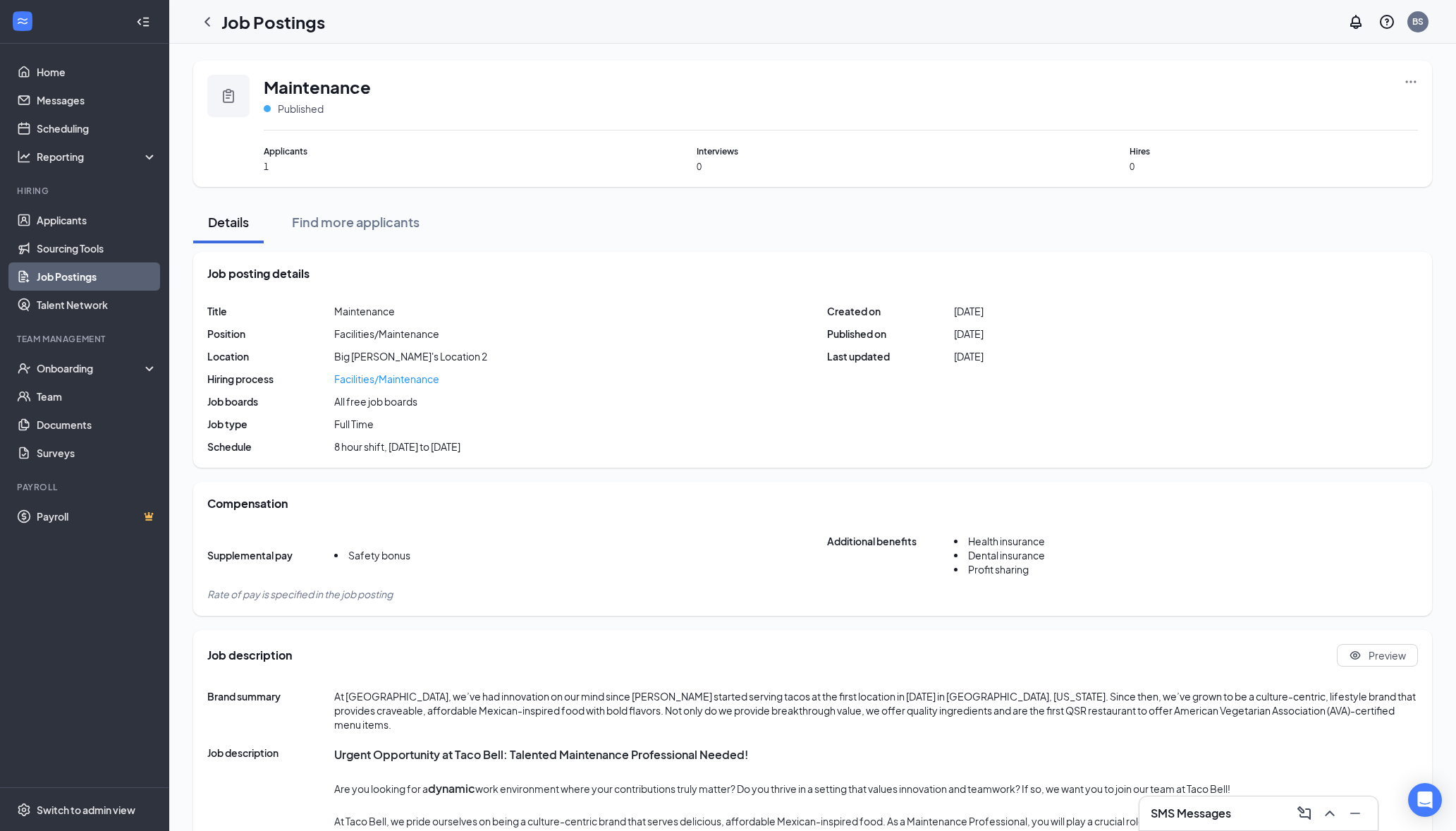
click at [383, 375] on div "Facilities/Maintenance" at bounding box center [387, 378] width 105 height 14
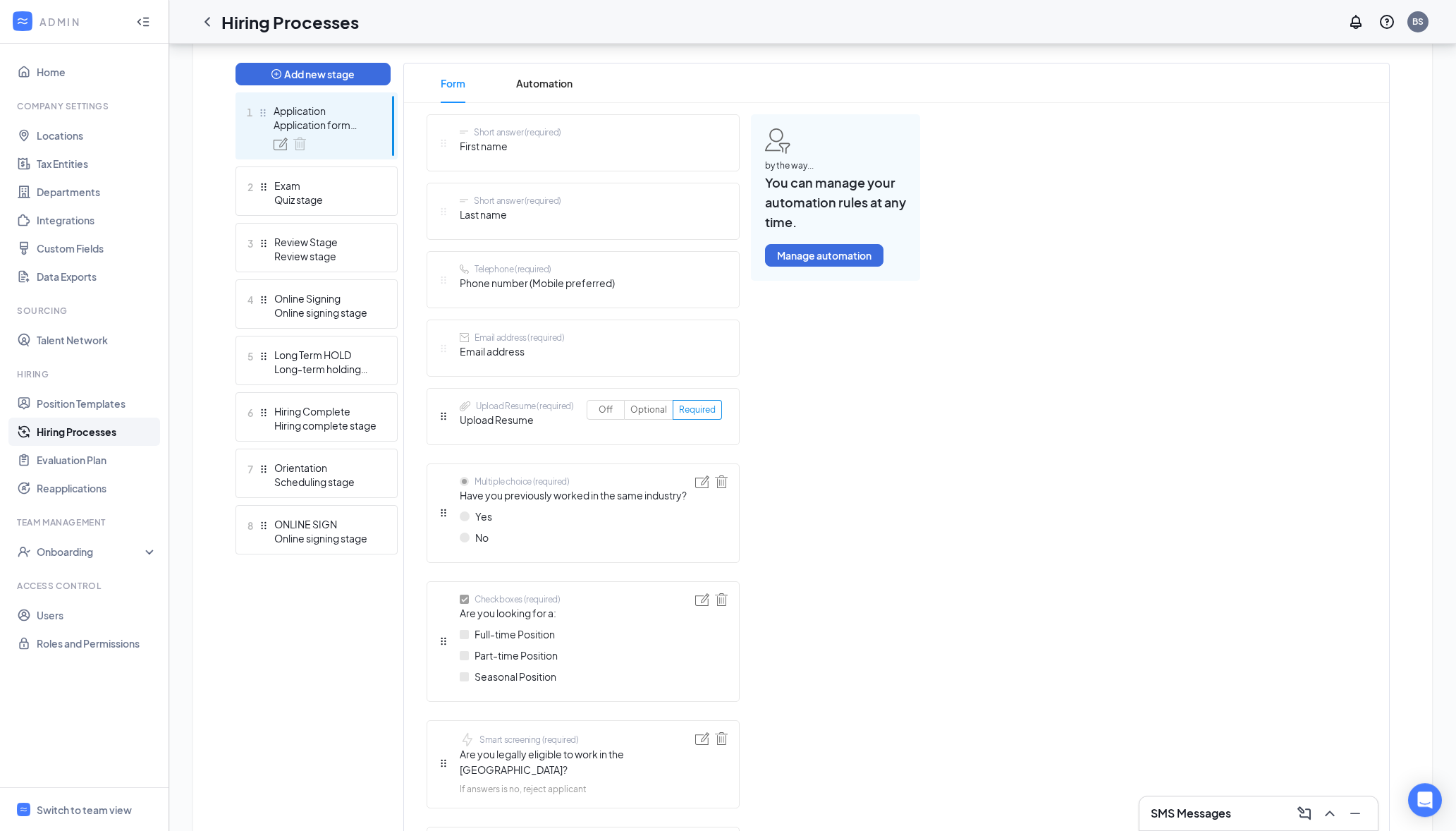
scroll to position [323, 0]
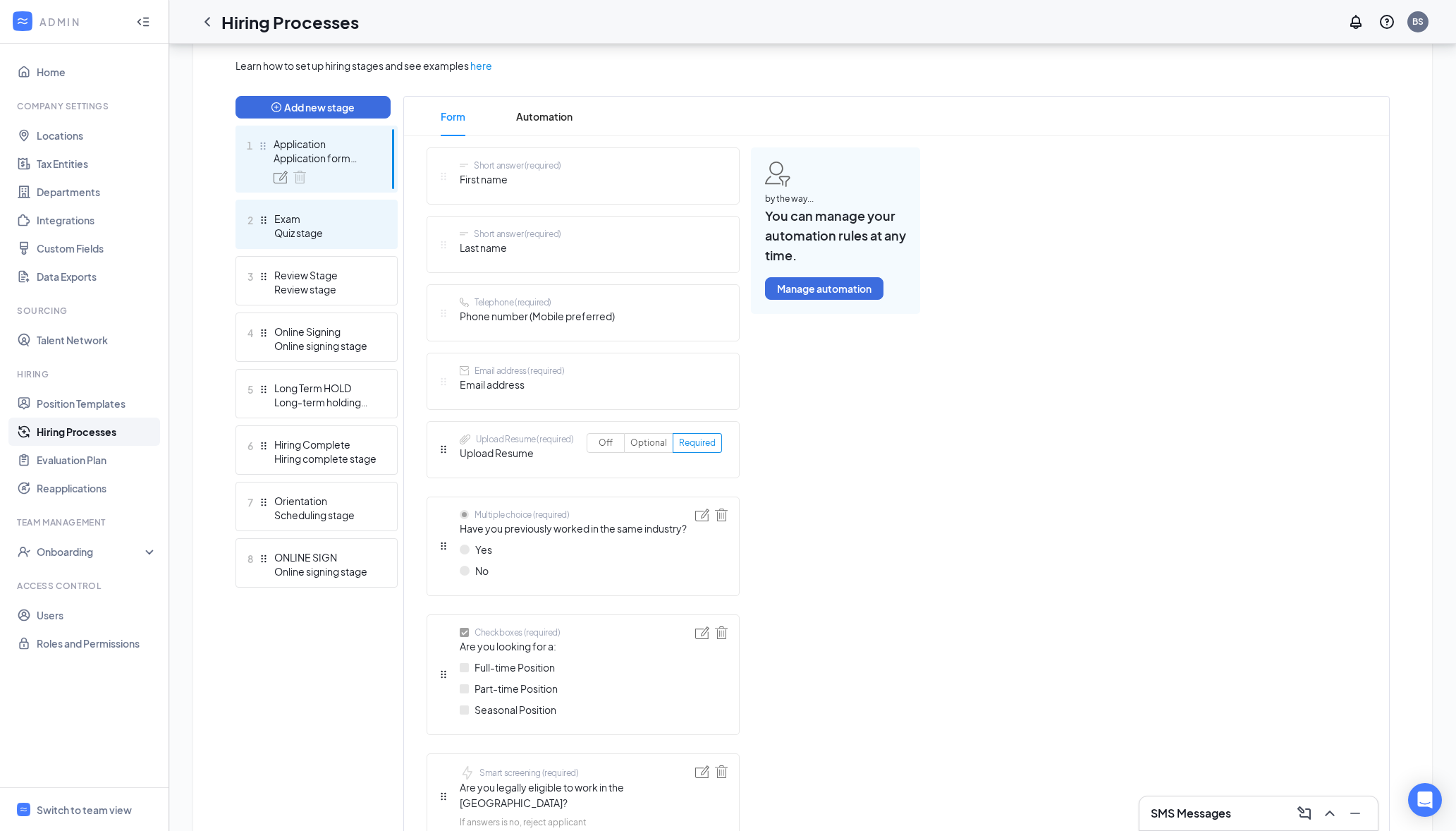
click at [338, 225] on div "Exam" at bounding box center [326, 218] width 103 height 14
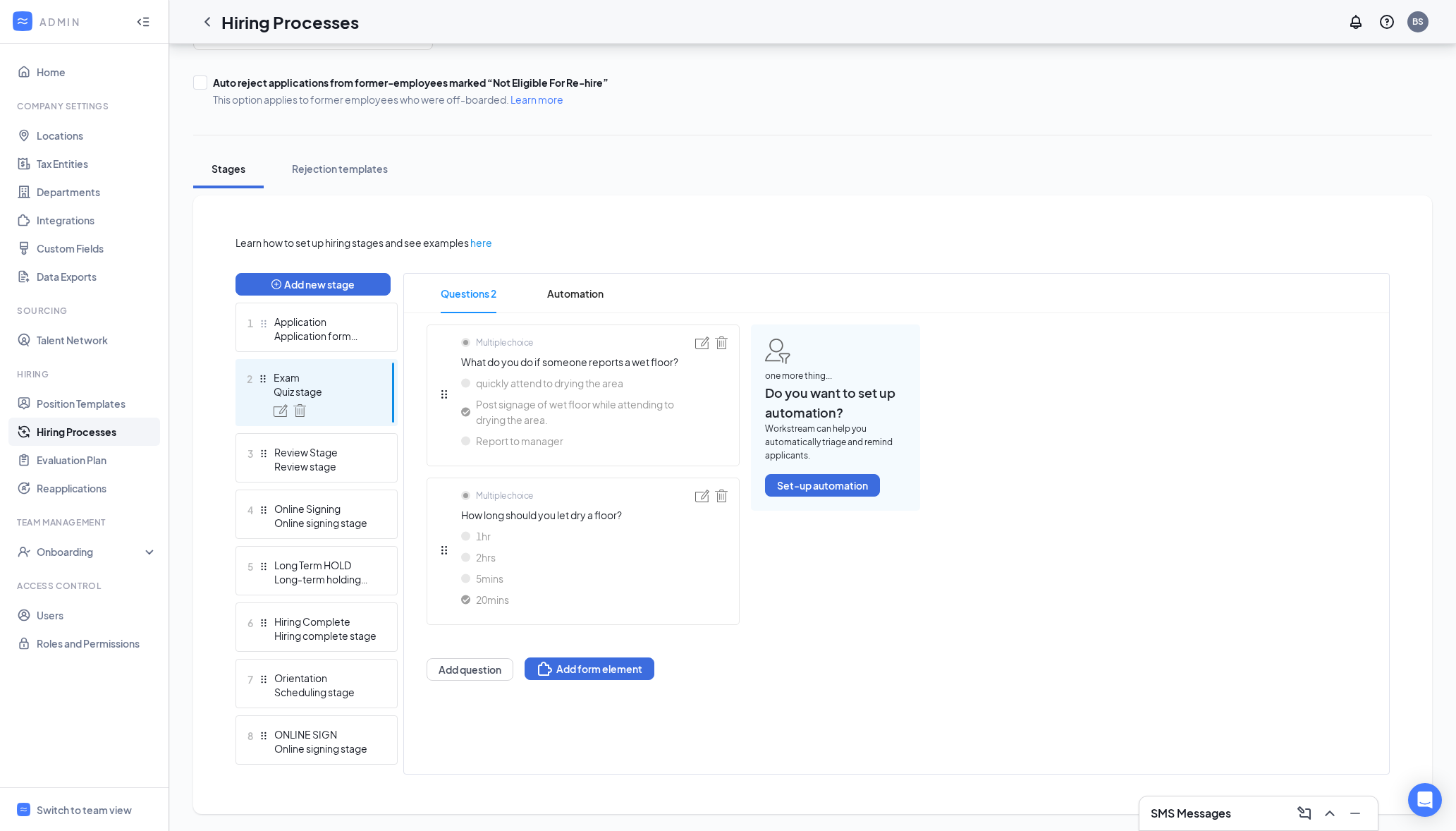
scroll to position [146, 0]
click at [334, 328] on div "Application" at bounding box center [326, 321] width 103 height 14
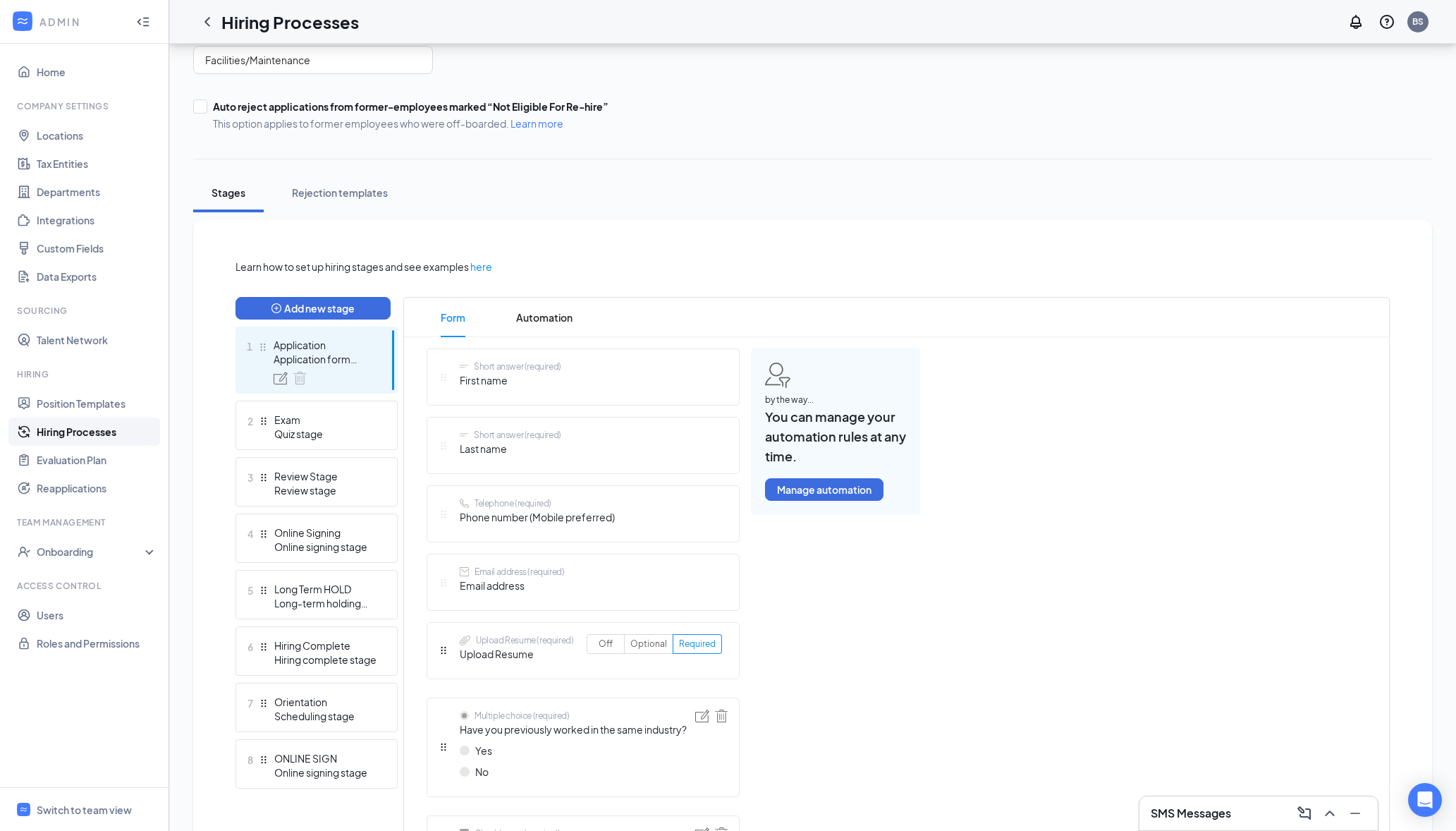
scroll to position [121, 0]
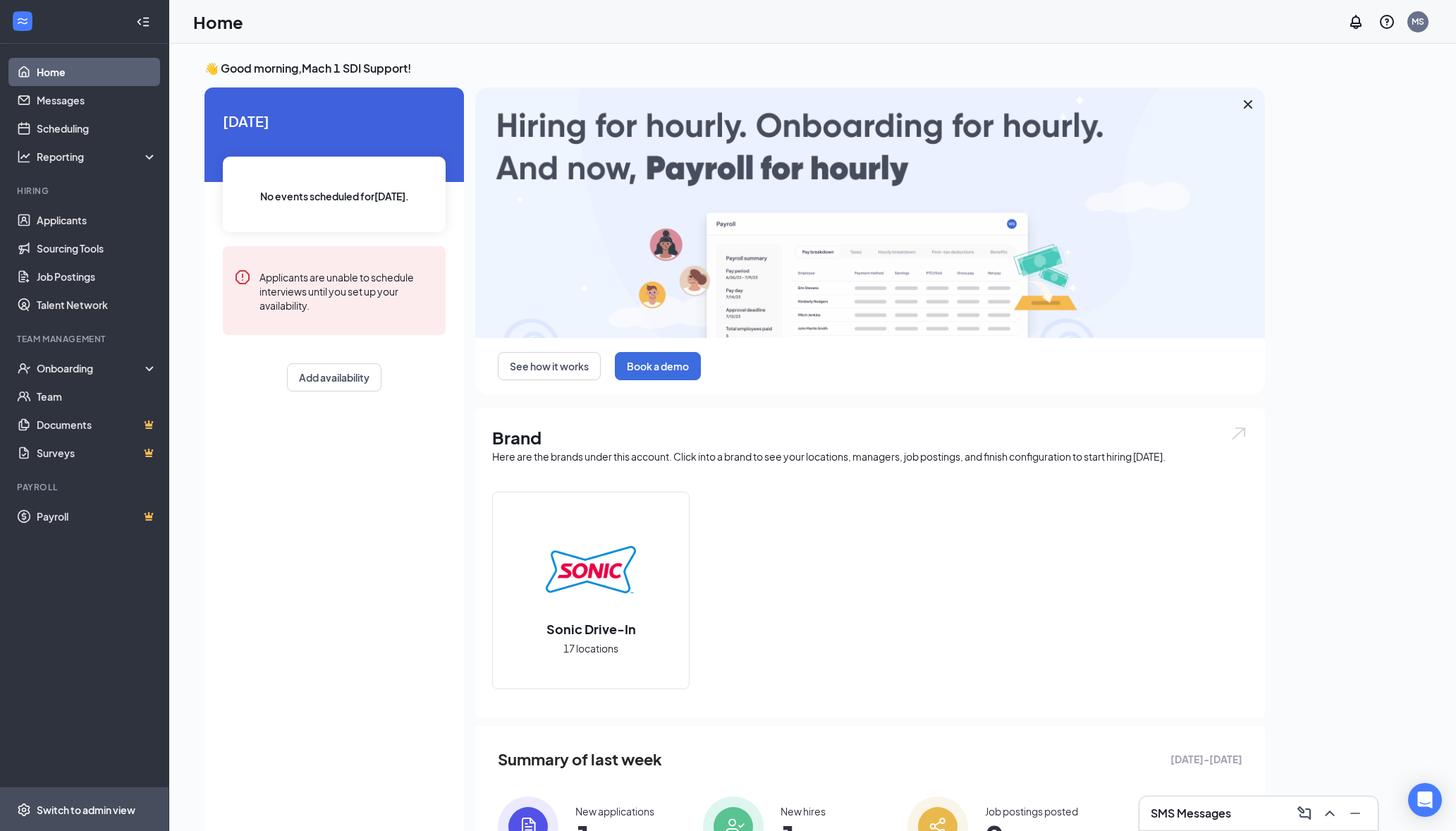
click at [105, 819] on span "Switch to admin view" at bounding box center [97, 810] width 120 height 43
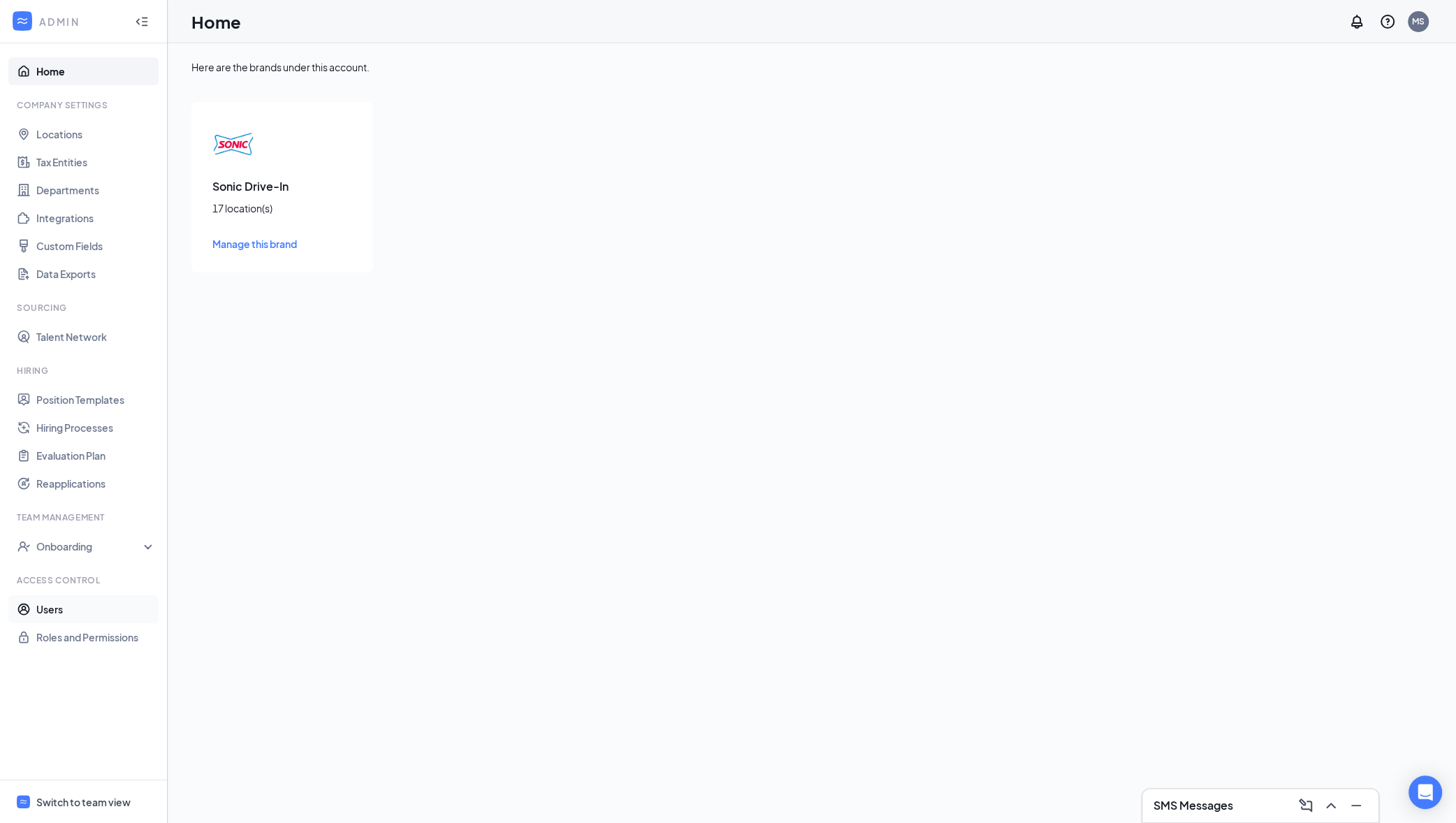
click at [107, 610] on link "Users" at bounding box center [96, 609] width 119 height 27
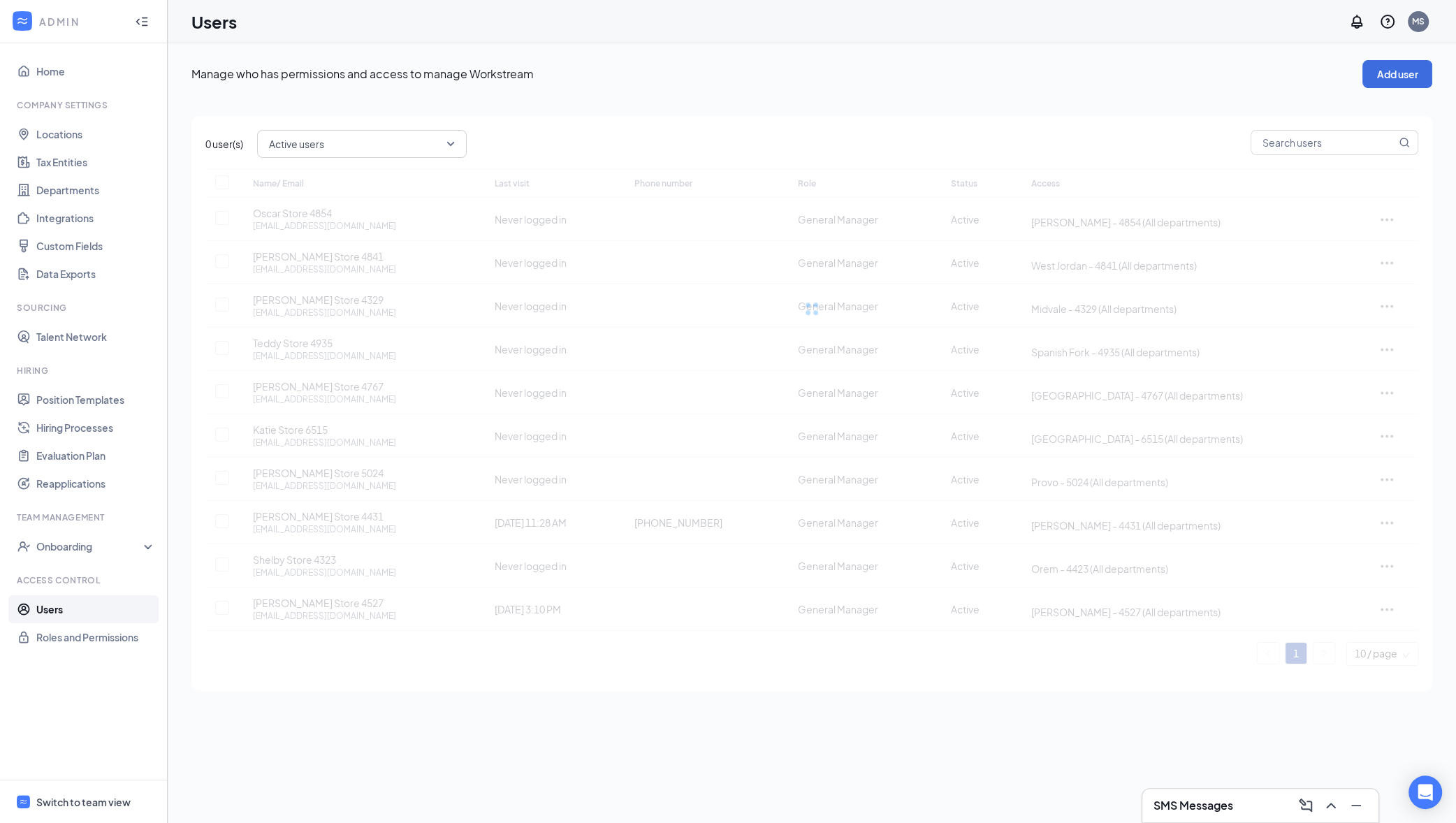
checkbox input "false"
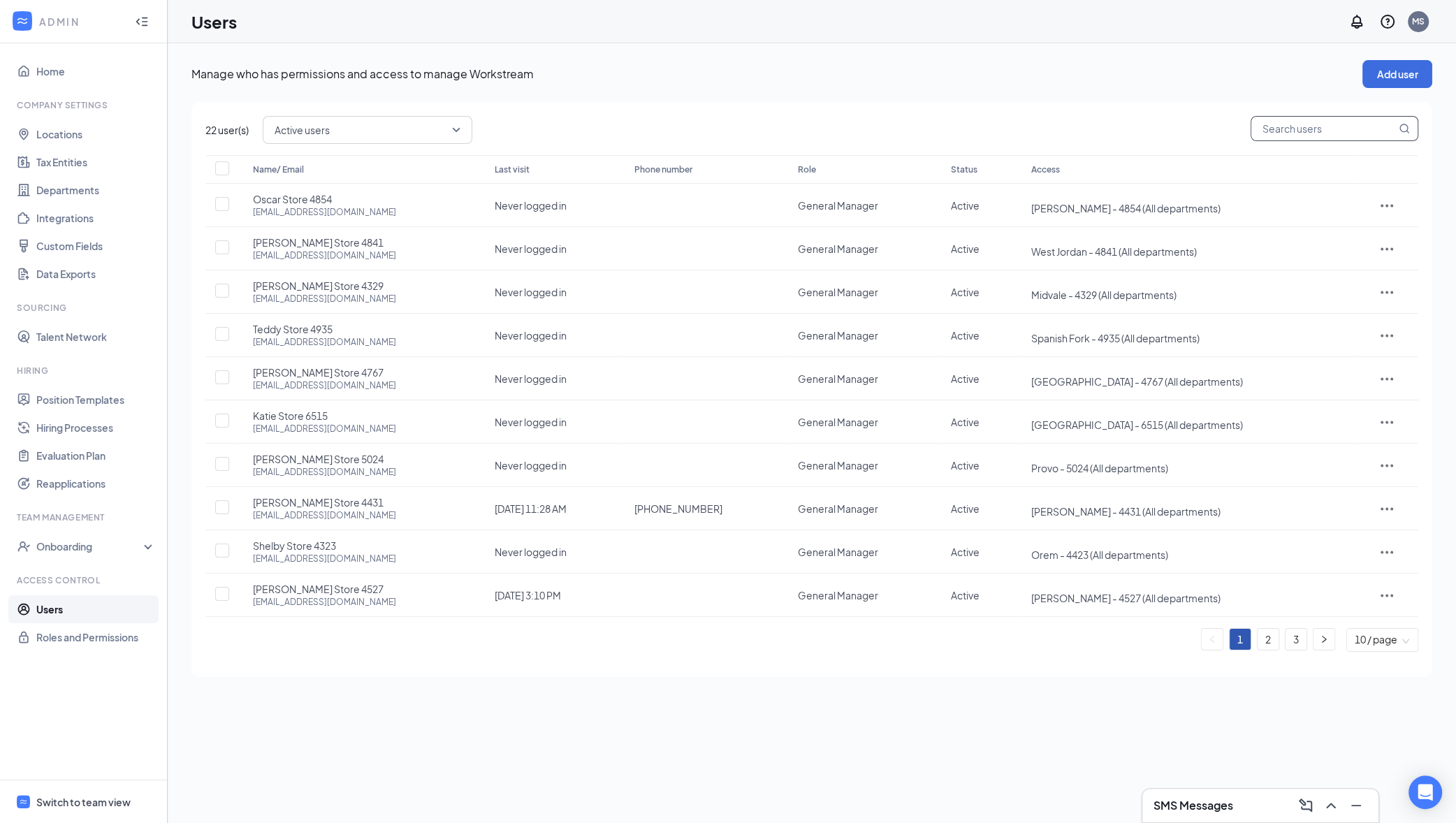
click at [1309, 137] on input "text" at bounding box center [1323, 128] width 145 height 24
paste input "sonic4879@inspirepartners.net"
type input "sonic4879@inspirepartners.net"
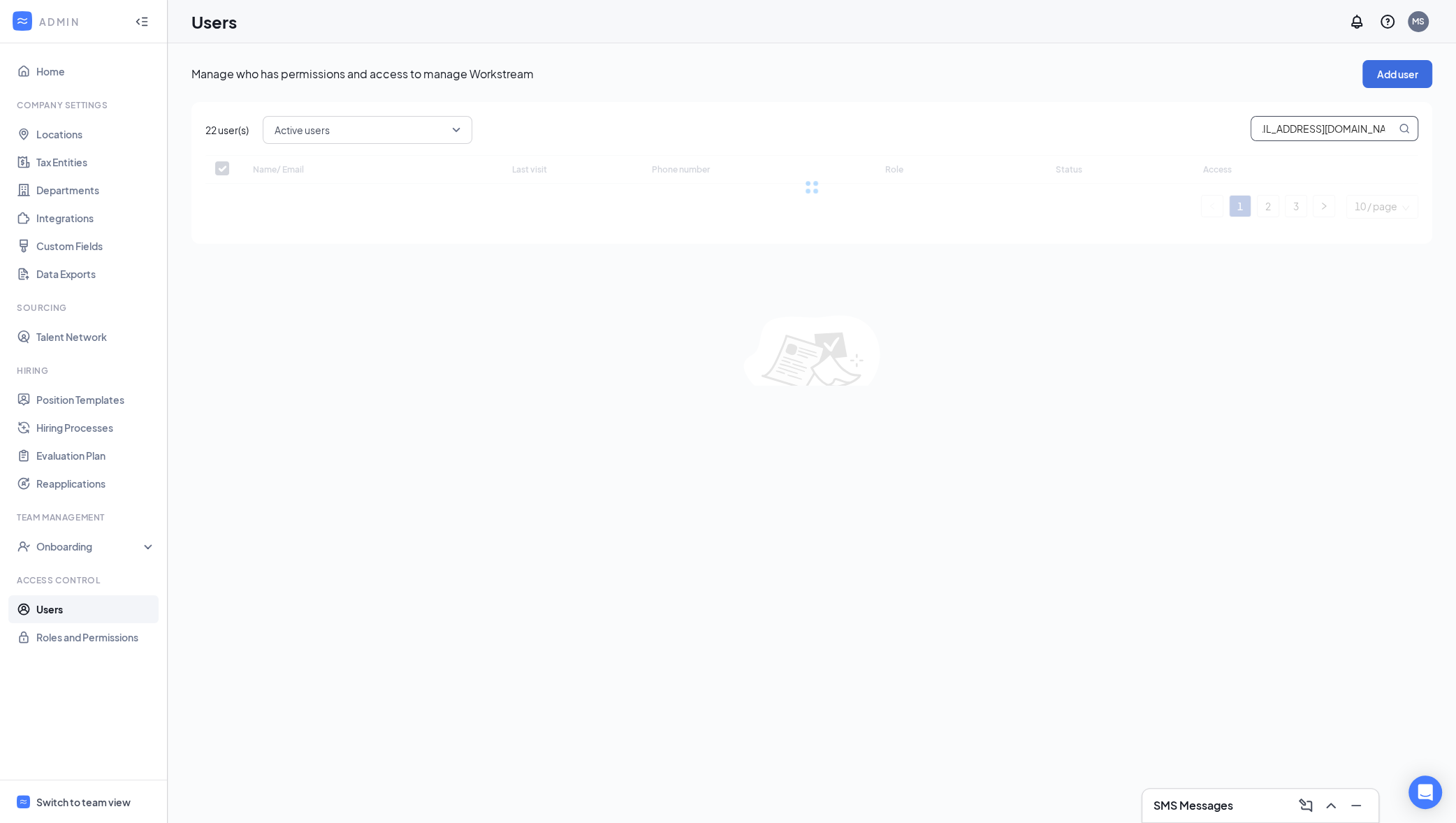
checkbox input "false"
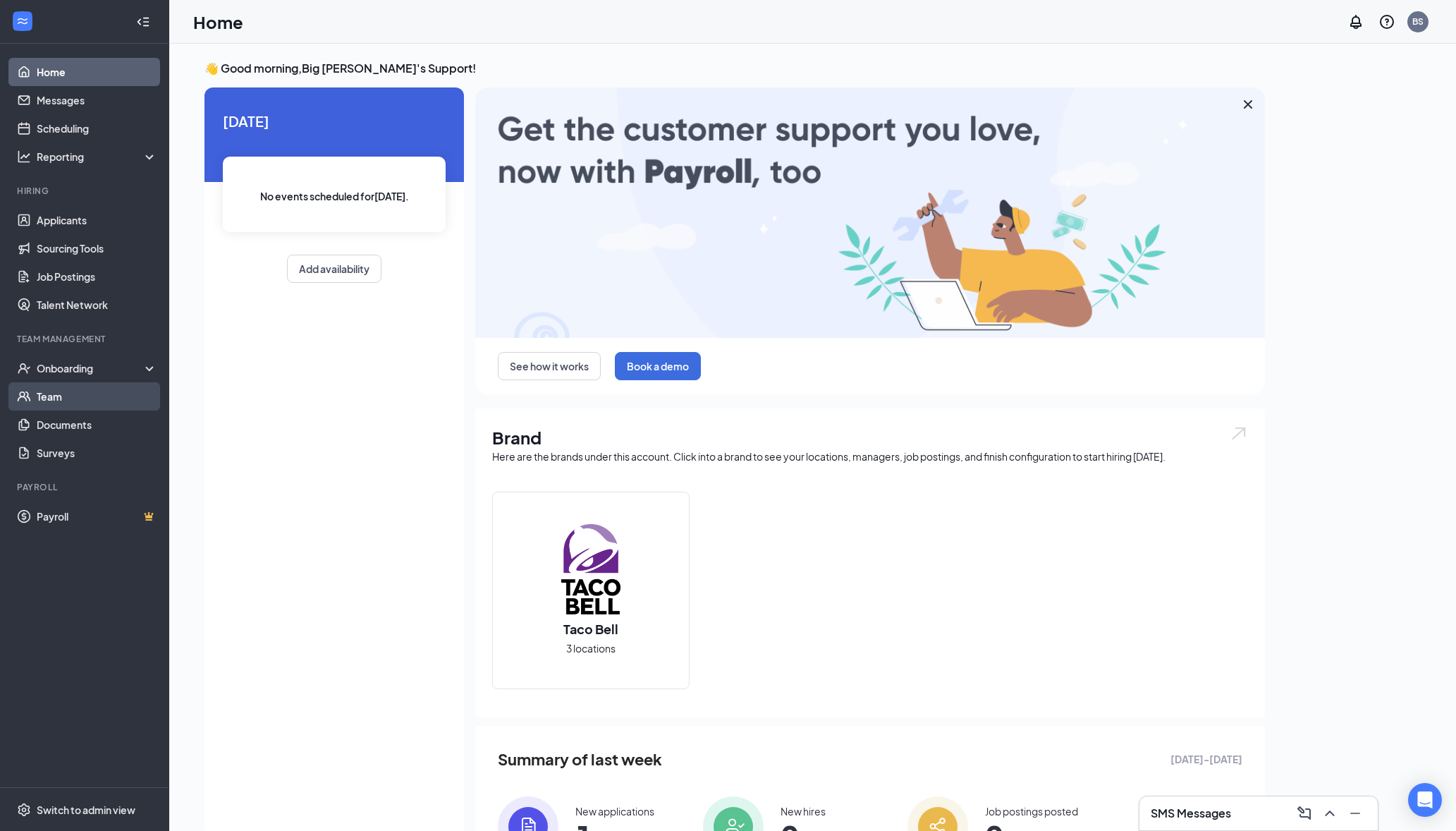
click at [73, 408] on link "Team" at bounding box center [97, 396] width 120 height 28
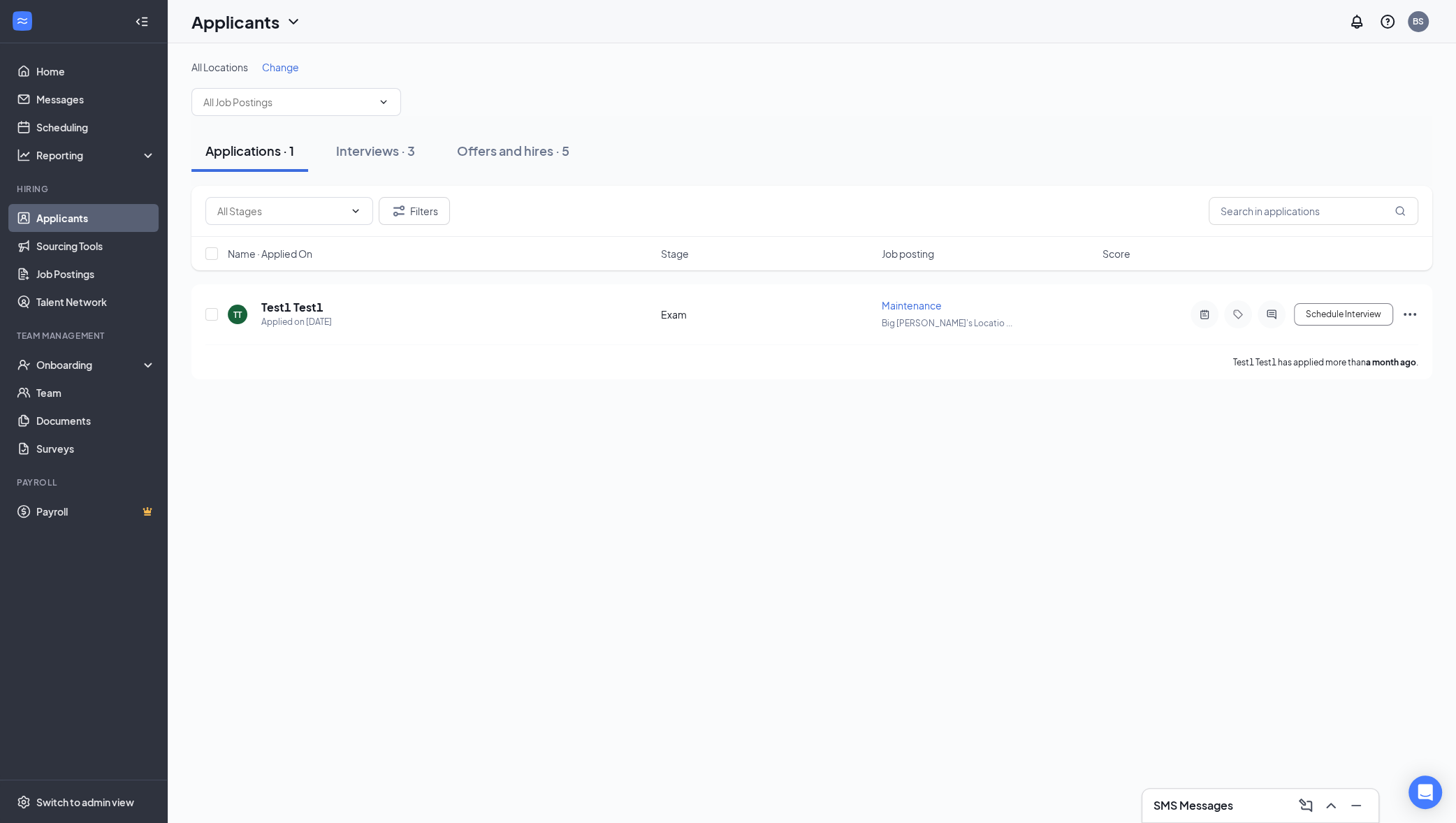
click at [407, 489] on div "All Locations Change Applications · 1 Interviews · 3 Offers and hires · 5 Filte…" at bounding box center [812, 433] width 1288 height 780
click at [149, 397] on link "Team" at bounding box center [96, 392] width 119 height 27
click at [521, 157] on div "Offers and hires · 5" at bounding box center [513, 150] width 113 height 17
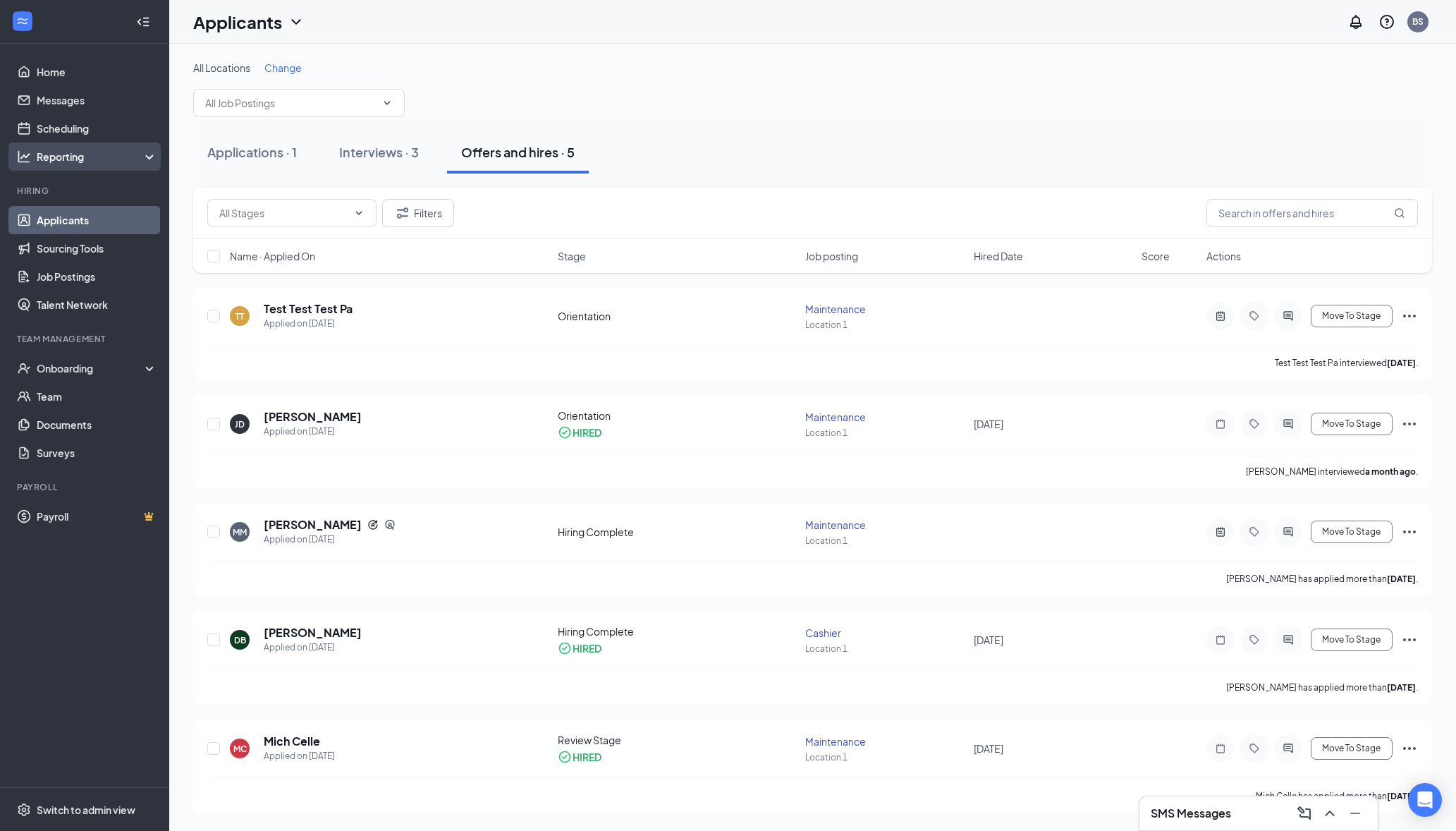
click at [54, 165] on div "Reporting" at bounding box center [84, 156] width 169 height 28
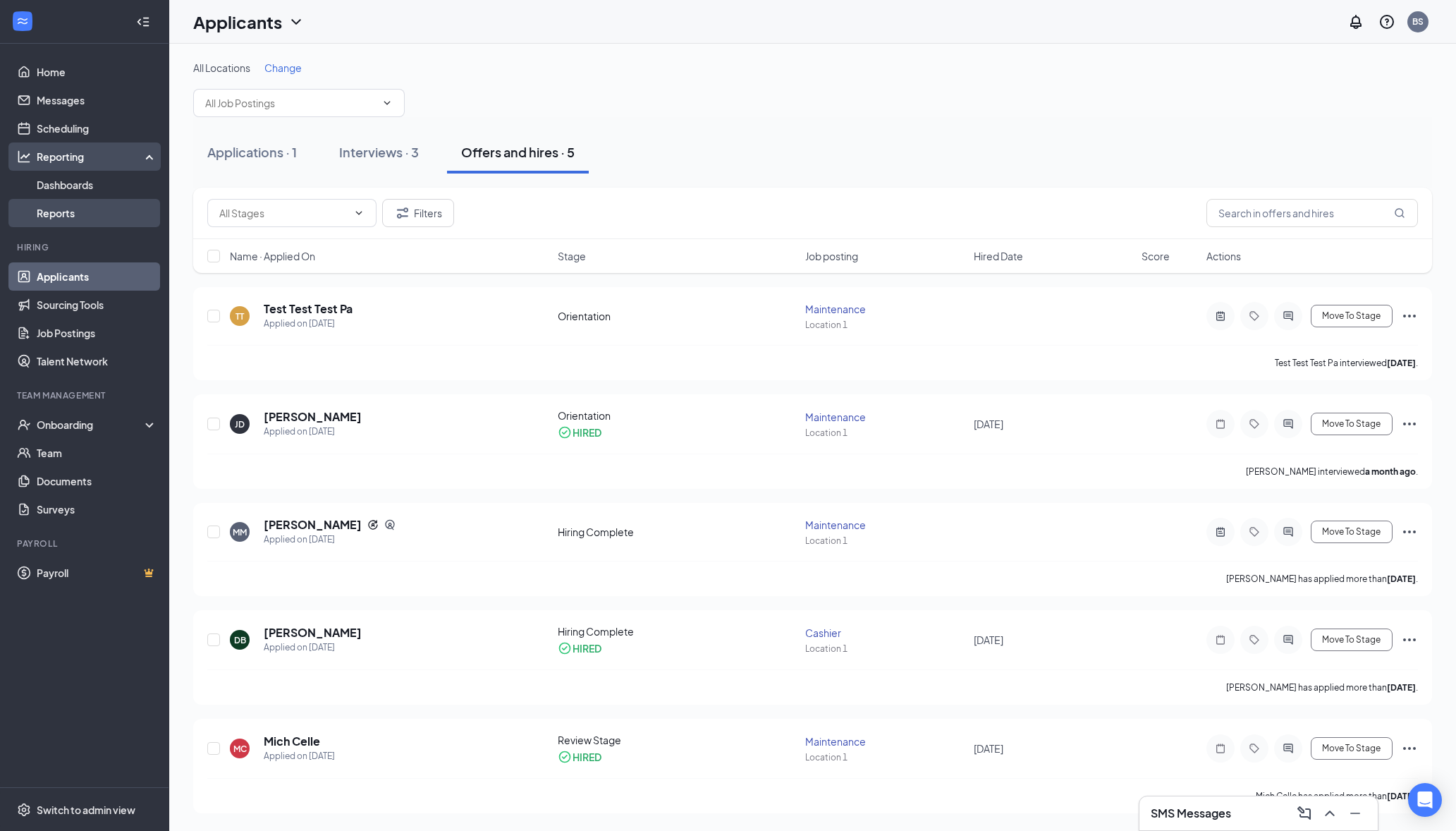
click at [70, 218] on link "Reports" at bounding box center [97, 213] width 120 height 28
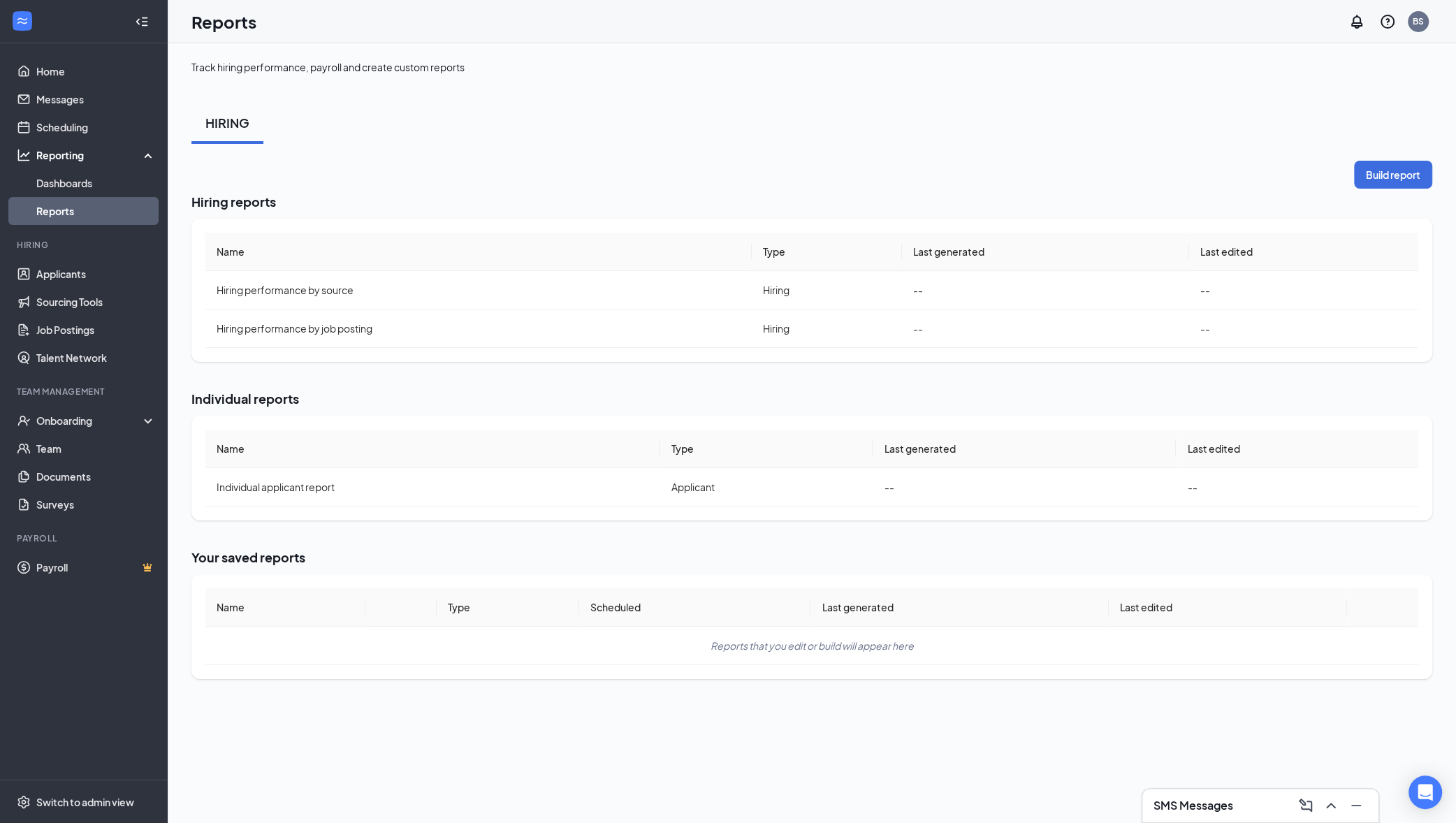
click at [516, 265] on th "Name" at bounding box center [478, 252] width 546 height 38
click at [1398, 178] on button "Build report" at bounding box center [1392, 174] width 78 height 27
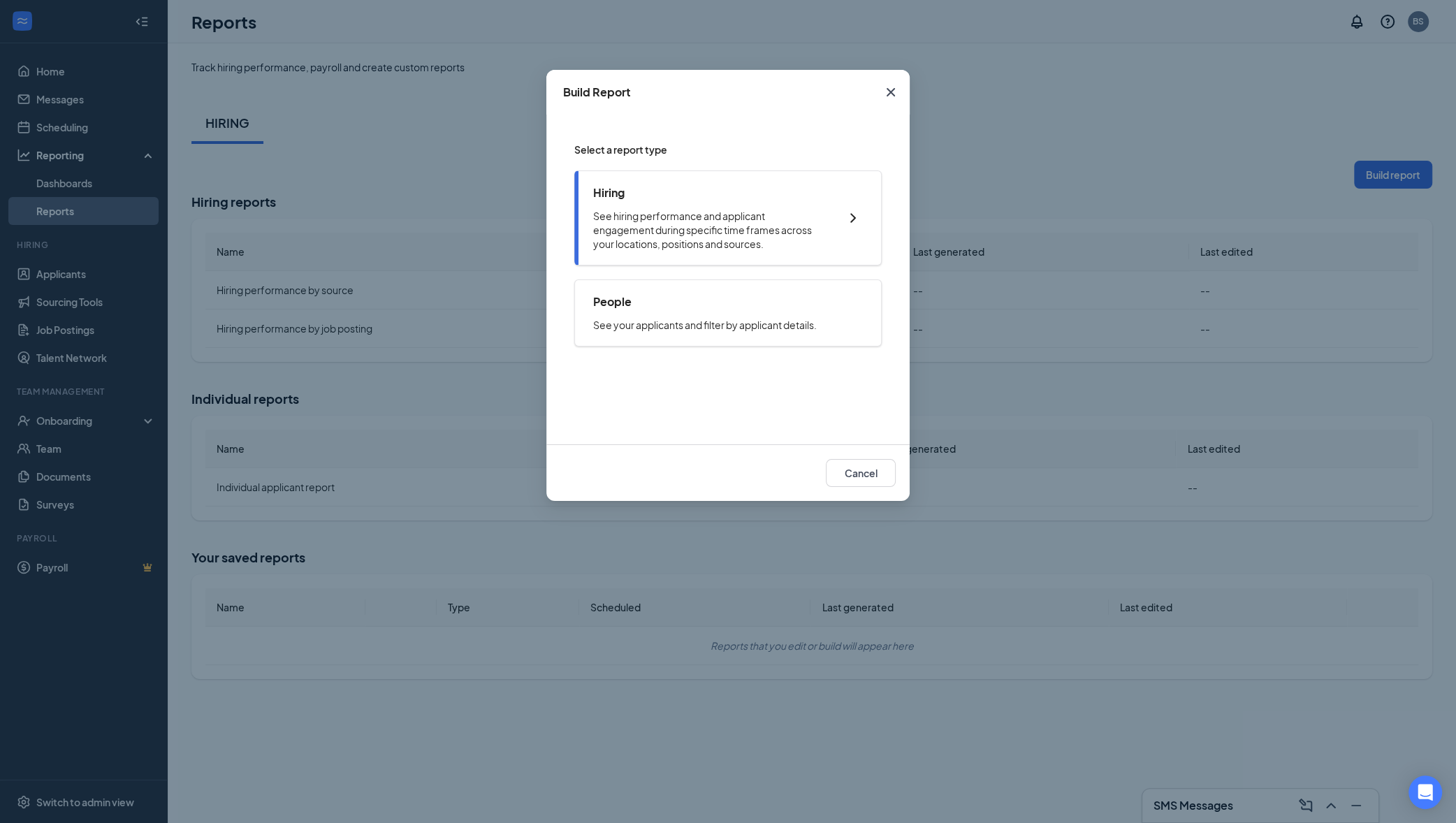
click at [727, 237] on p "See hiring performance and applicant engagement during specific time frames acr…" at bounding box center [708, 230] width 232 height 42
checkbox input "true"
radio input "true"
checkbox input "true"
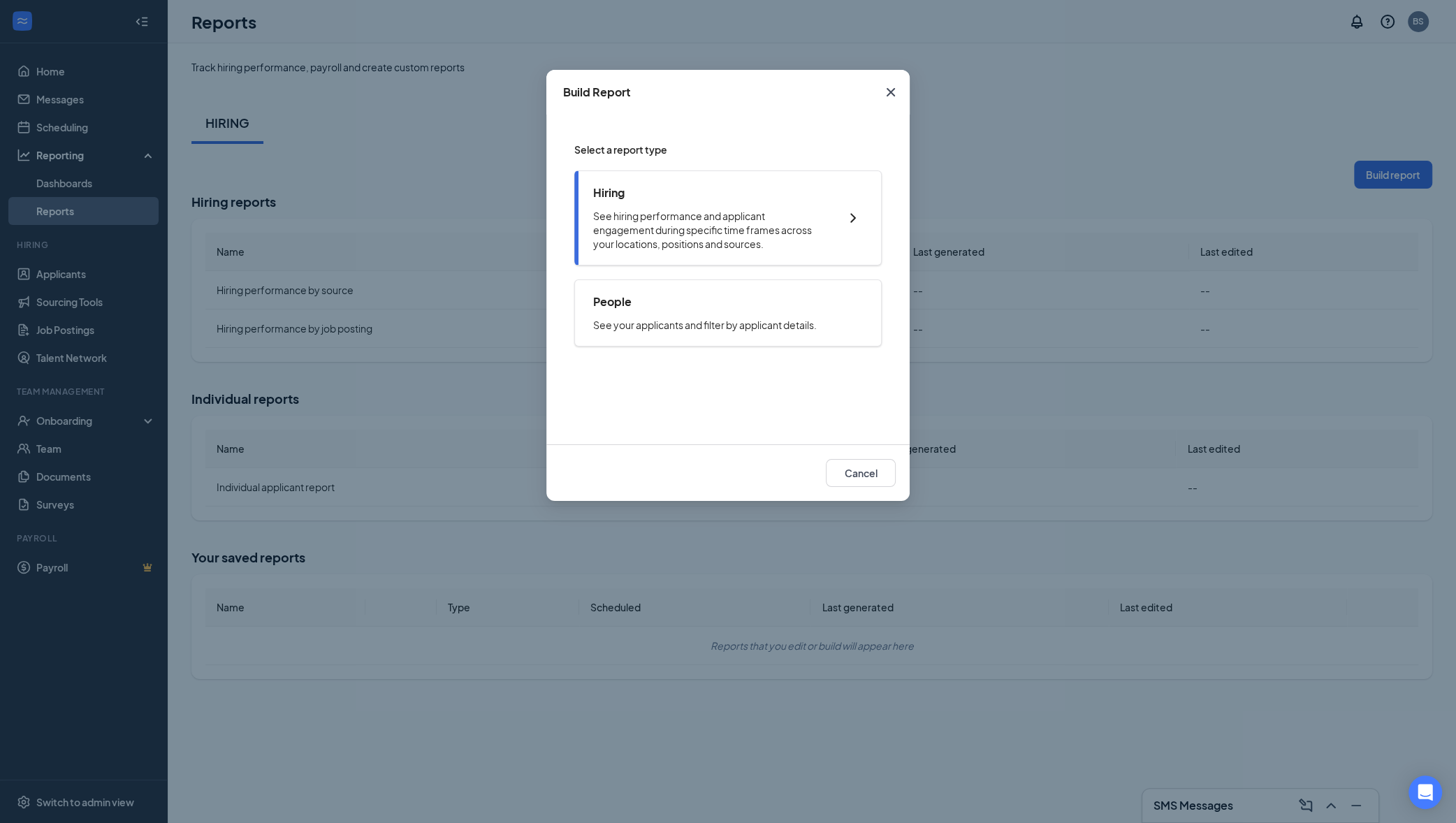
checkbox input "true"
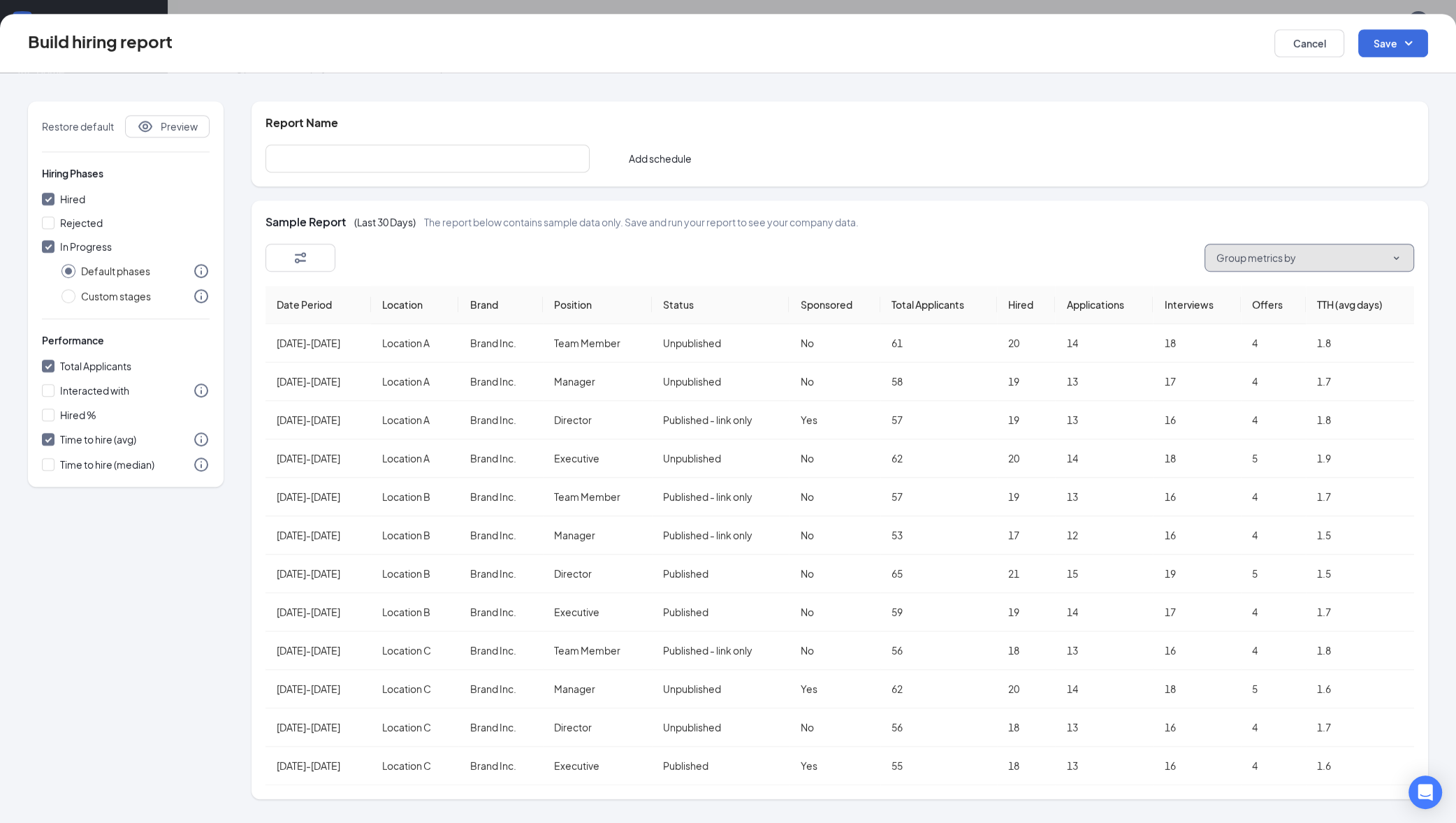
click at [1287, 254] on span "Group metrics by" at bounding box center [1255, 258] width 80 height 14
click at [1224, 370] on input "Location" at bounding box center [1221, 368] width 13 height 13
checkbox input "false"
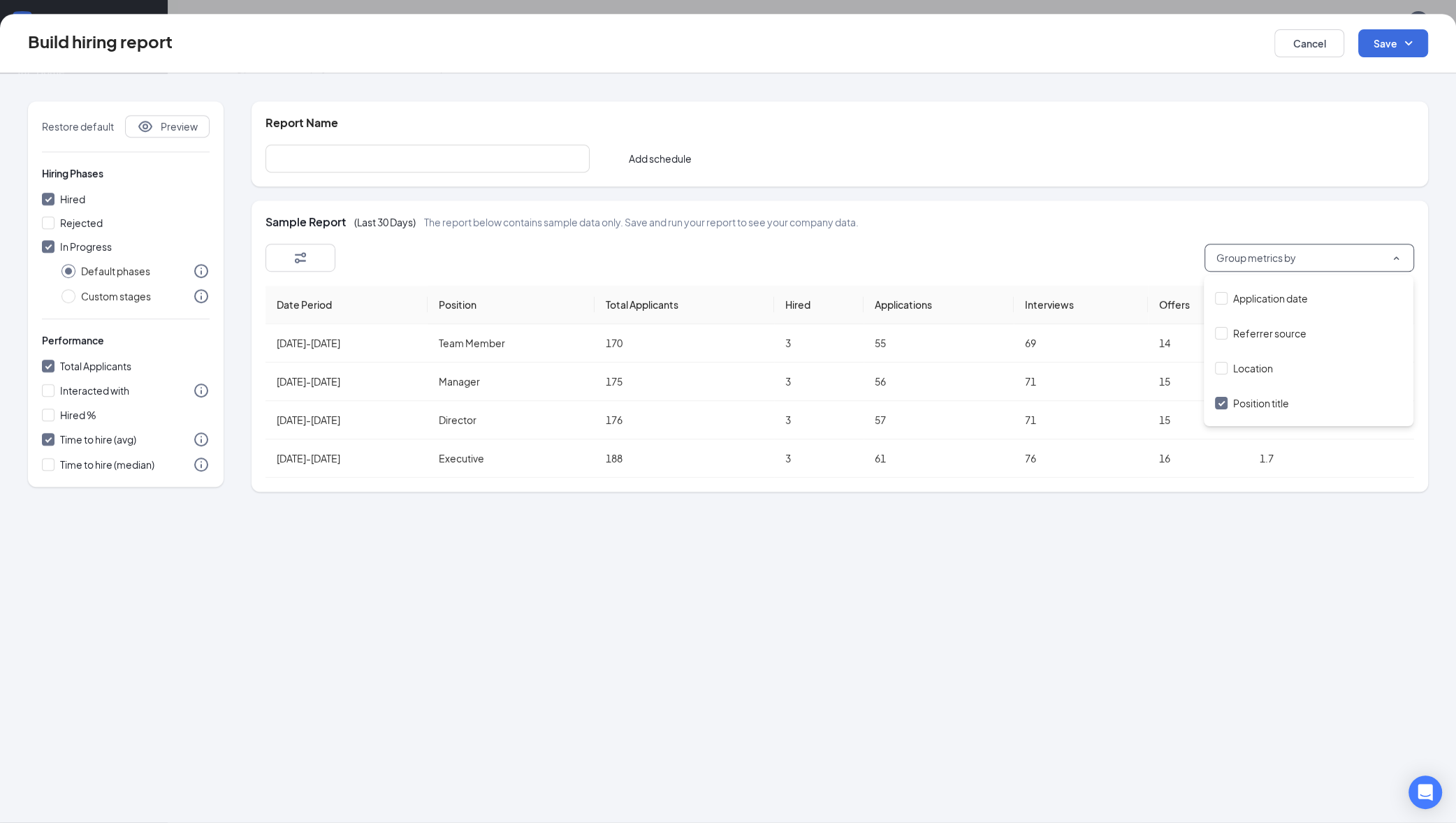
click at [1224, 404] on input "Position title" at bounding box center [1221, 403] width 13 height 13
checkbox input "false"
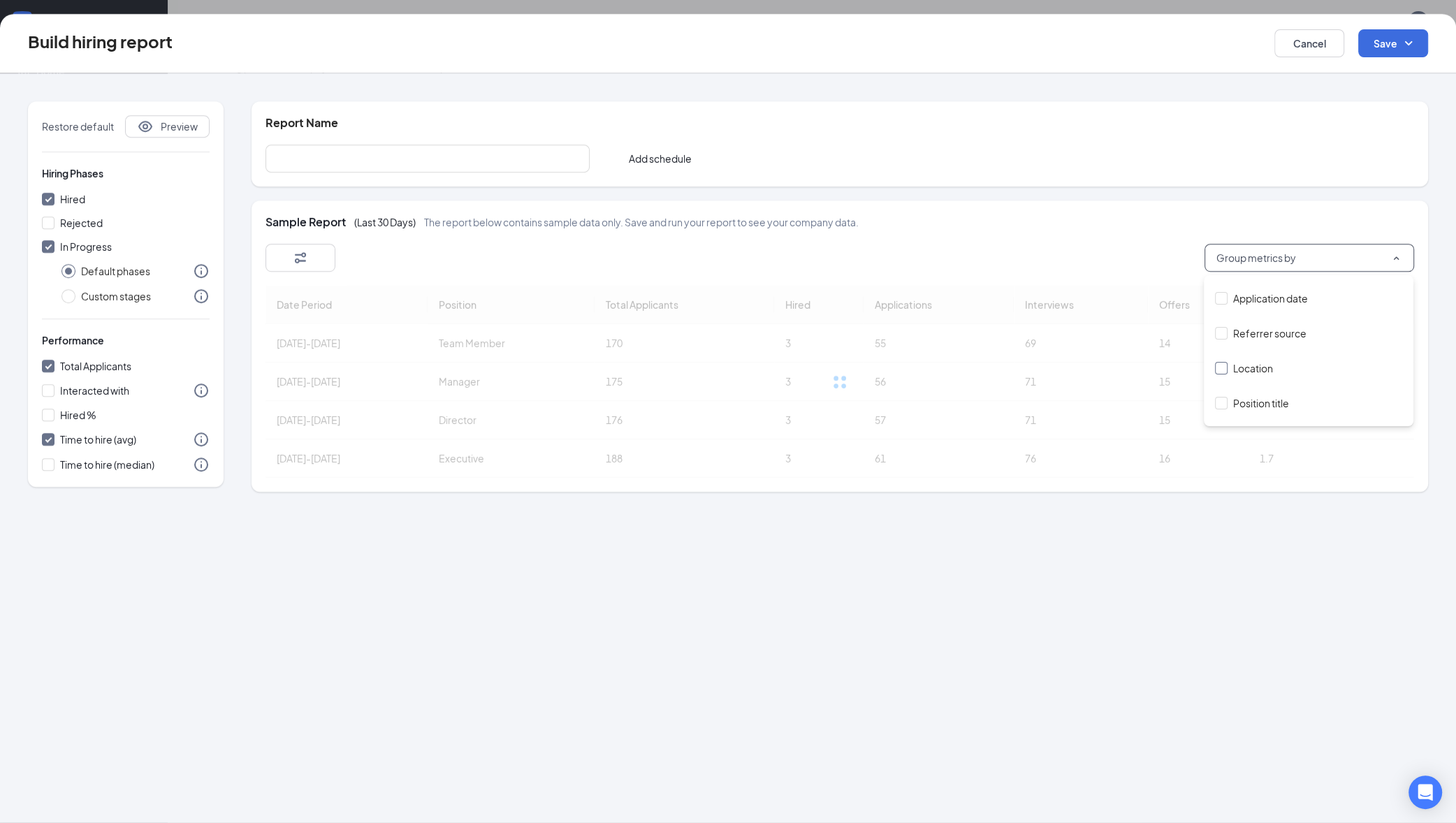
click at [1220, 373] on input "Location" at bounding box center [1221, 368] width 13 height 13
checkbox input "true"
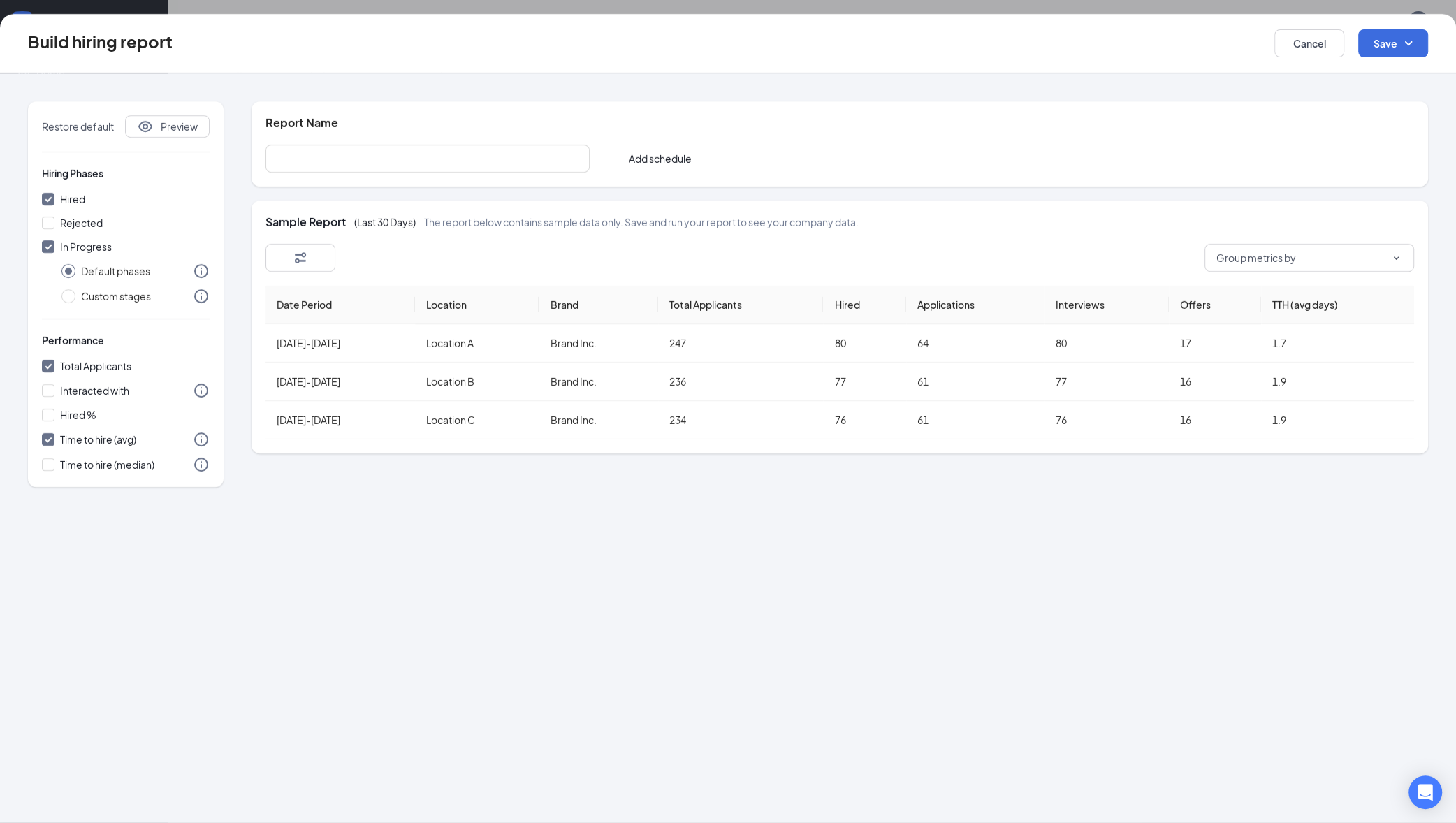
click at [1062, 156] on div "Add schedule" at bounding box center [839, 159] width 1148 height 27
click at [1316, 44] on button "Cancel" at bounding box center [1309, 43] width 70 height 27
checkbox input "false"
radio input "false"
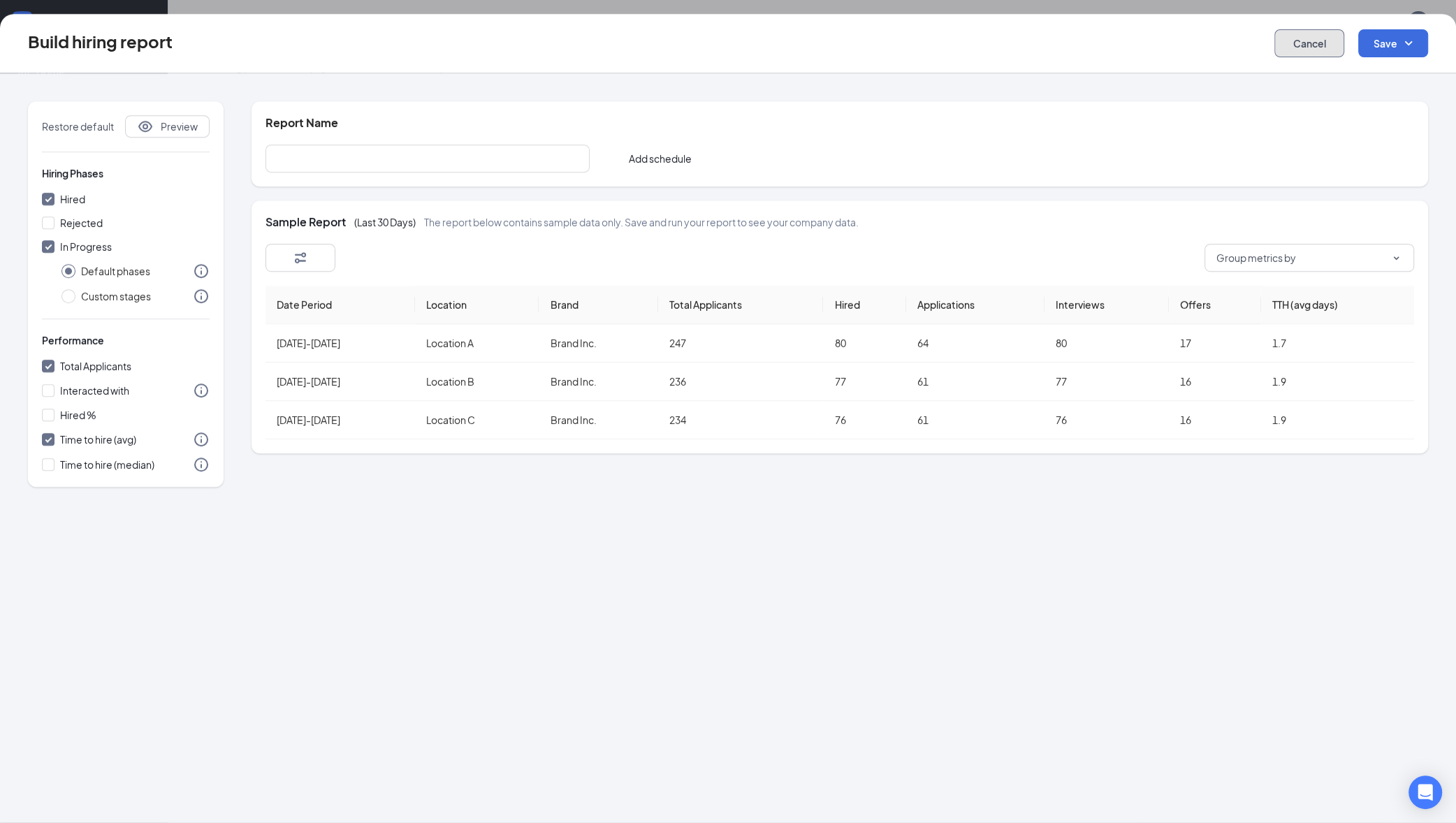
checkbox input "false"
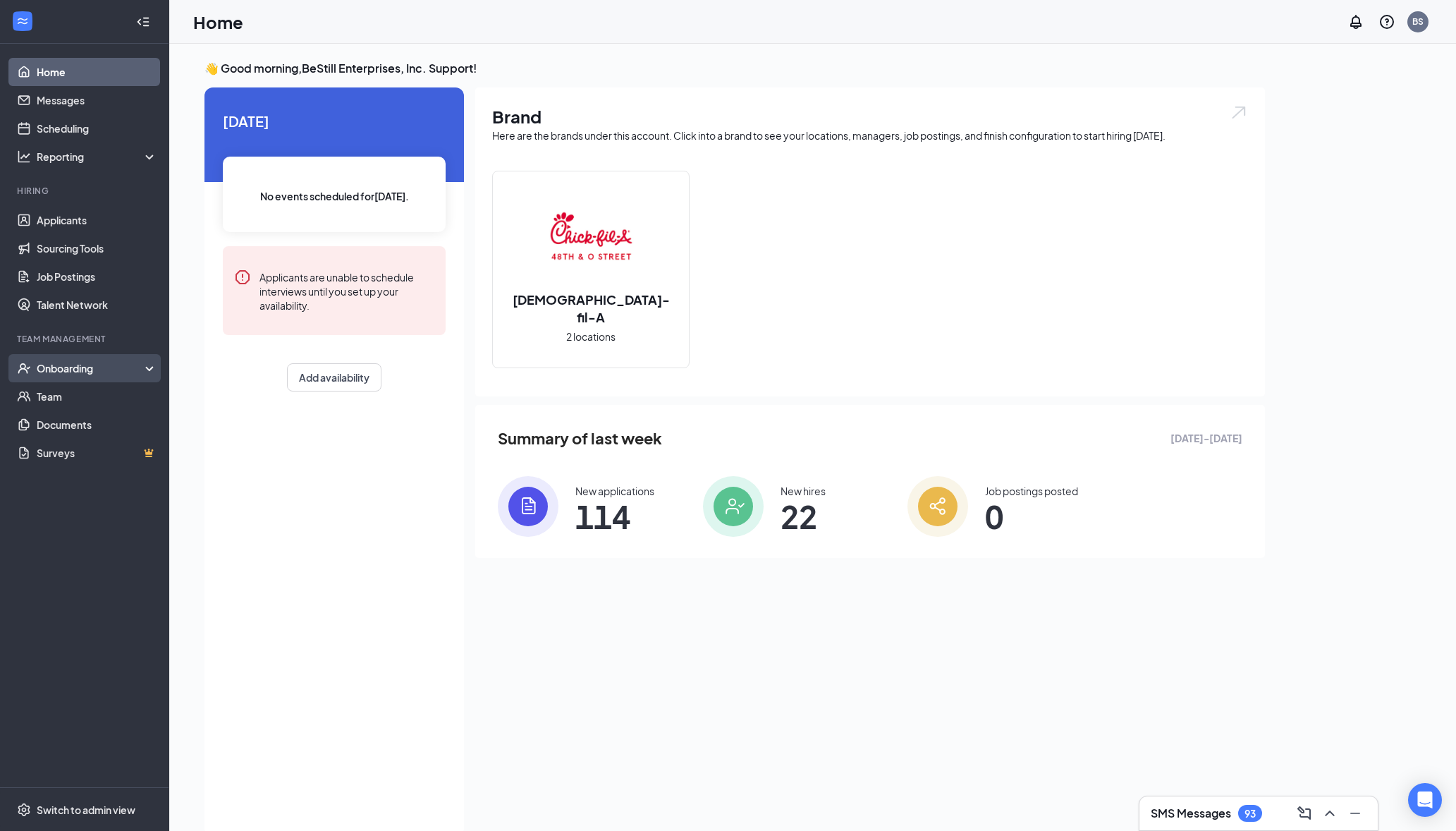
click at [108, 371] on div "Onboarding" at bounding box center [91, 367] width 108 height 14
click at [105, 393] on link "Overview" at bounding box center [97, 396] width 120 height 28
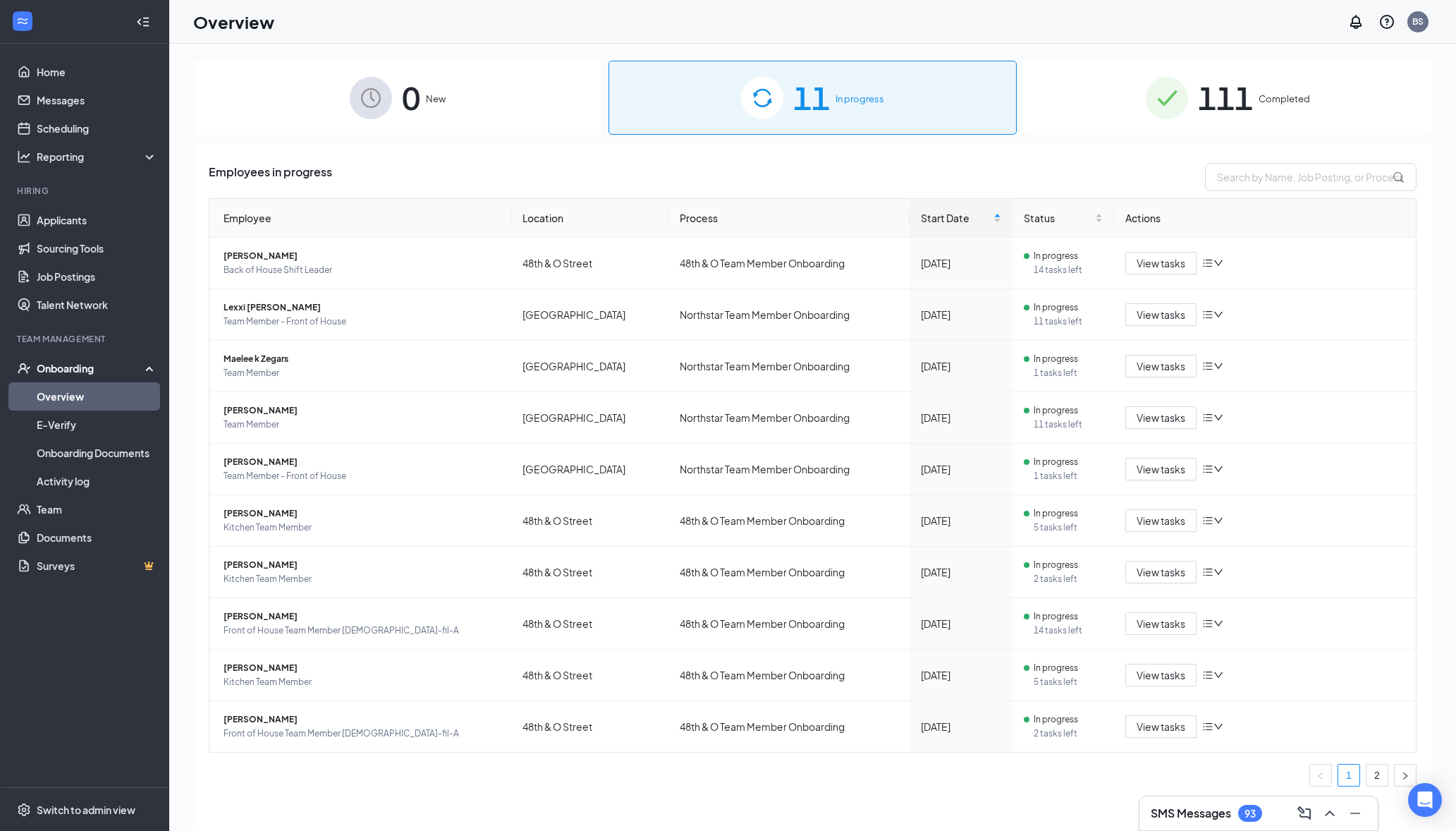
click at [819, 110] on span "11" at bounding box center [812, 97] width 37 height 49
click at [1277, 180] on input "text" at bounding box center [1311, 177] width 212 height 28
click at [1270, 179] on input "text" at bounding box center [1311, 177] width 212 height 28
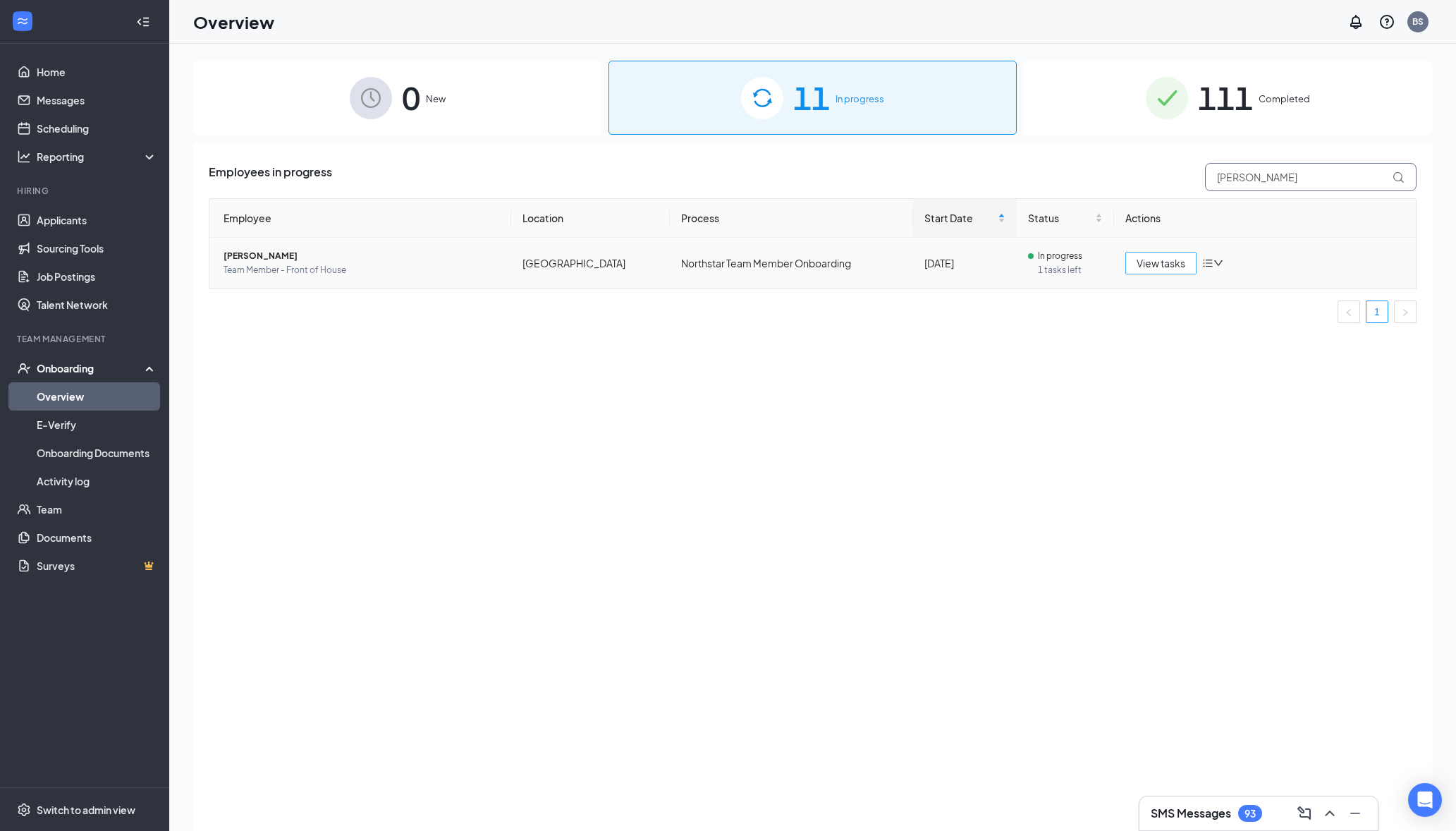
type input "hanna"
click at [1140, 263] on span "View tasks" at bounding box center [1161, 263] width 49 height 16
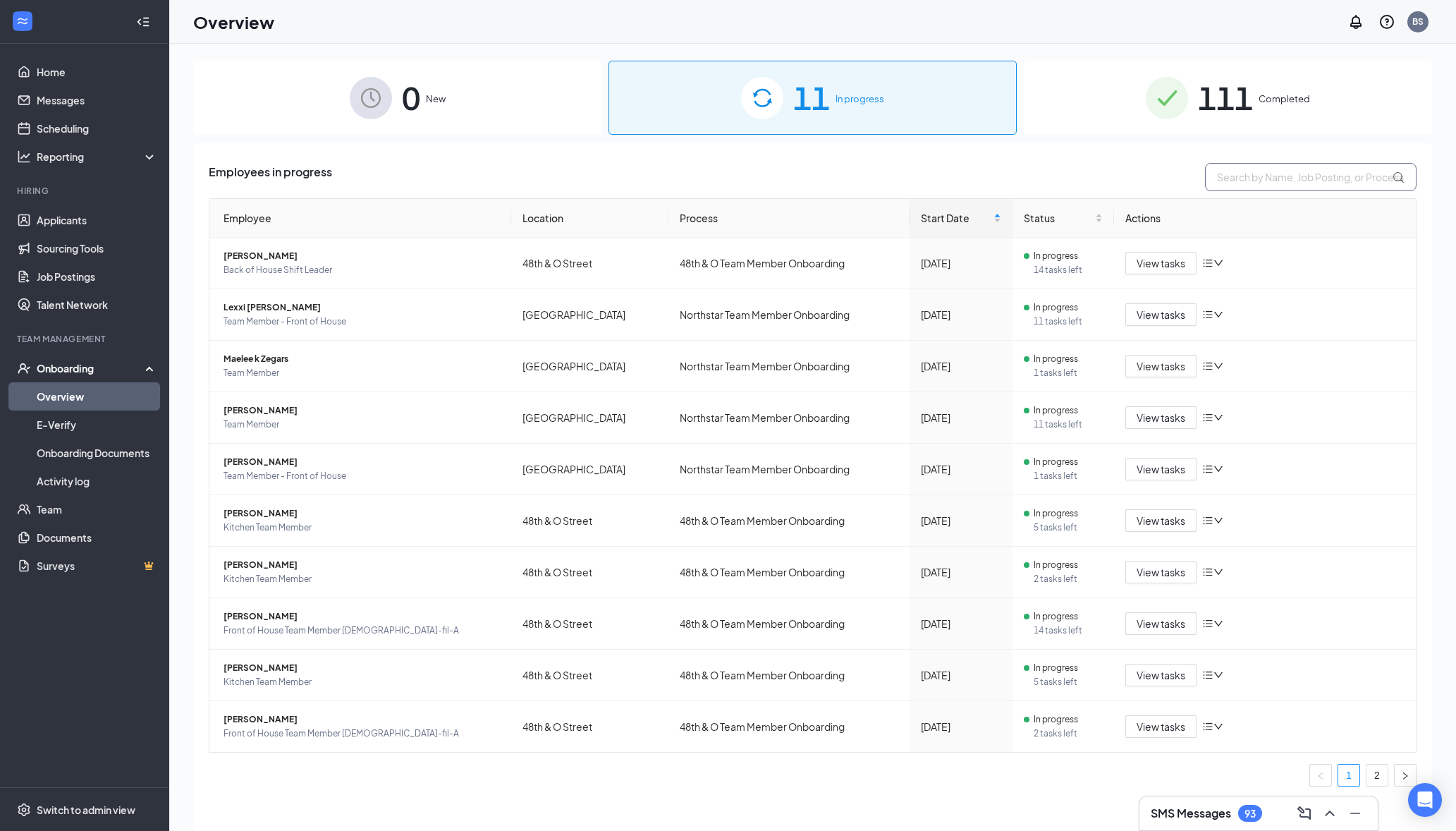
click at [1240, 184] on input "text" at bounding box center [1311, 177] width 212 height 28
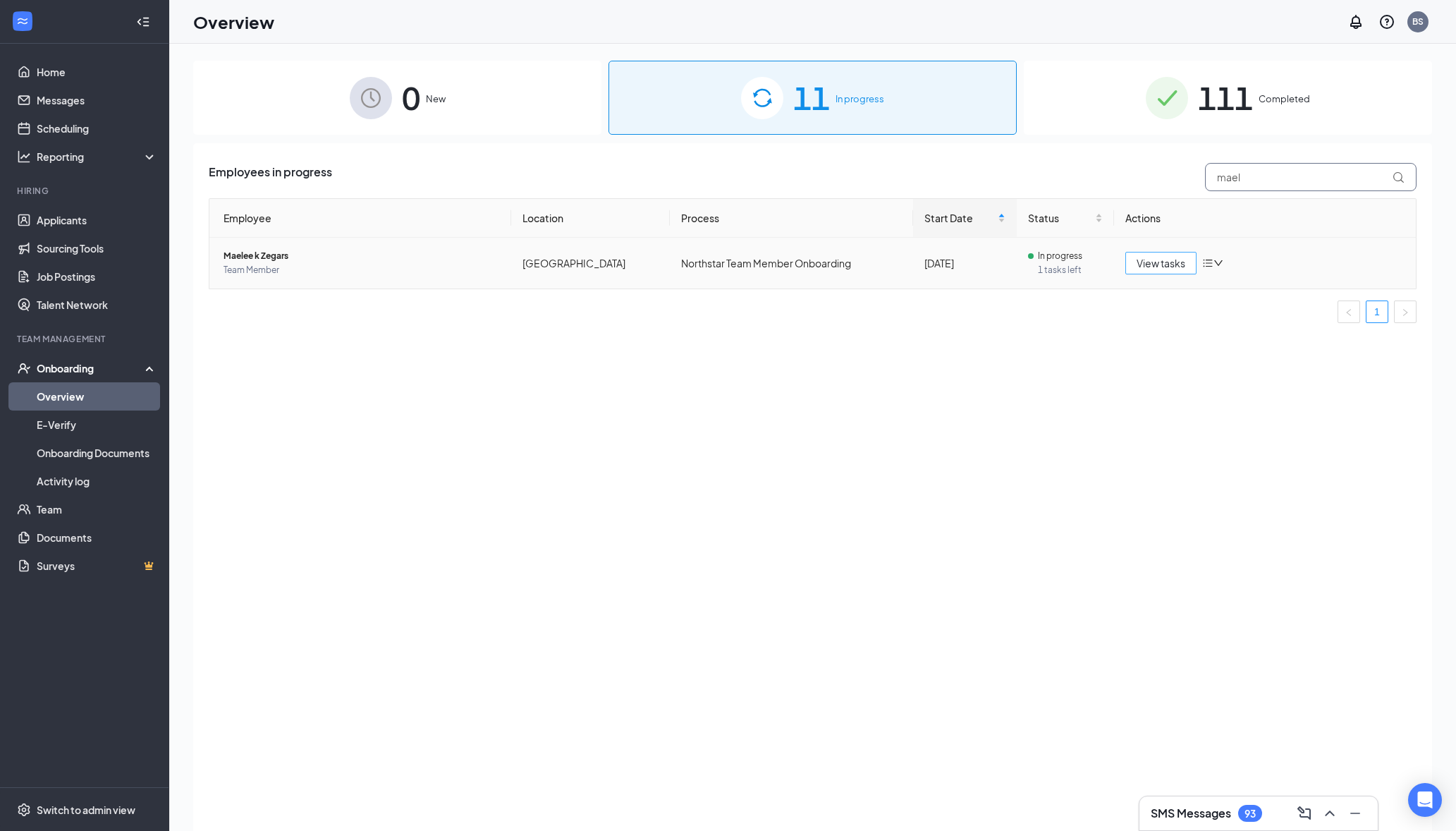
type input "mael"
click at [1160, 264] on span "View tasks" at bounding box center [1161, 263] width 49 height 16
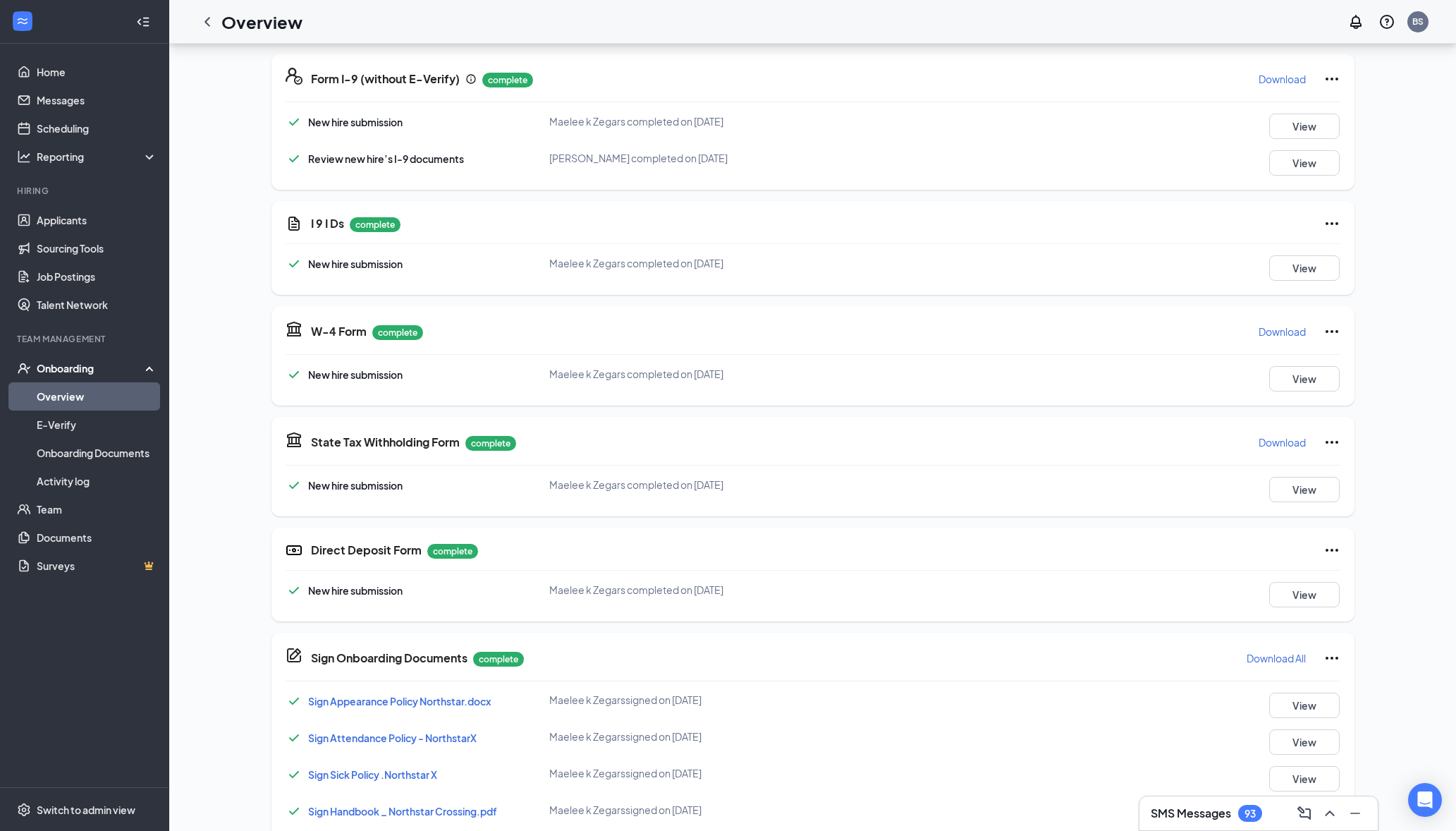
scroll to position [664, 0]
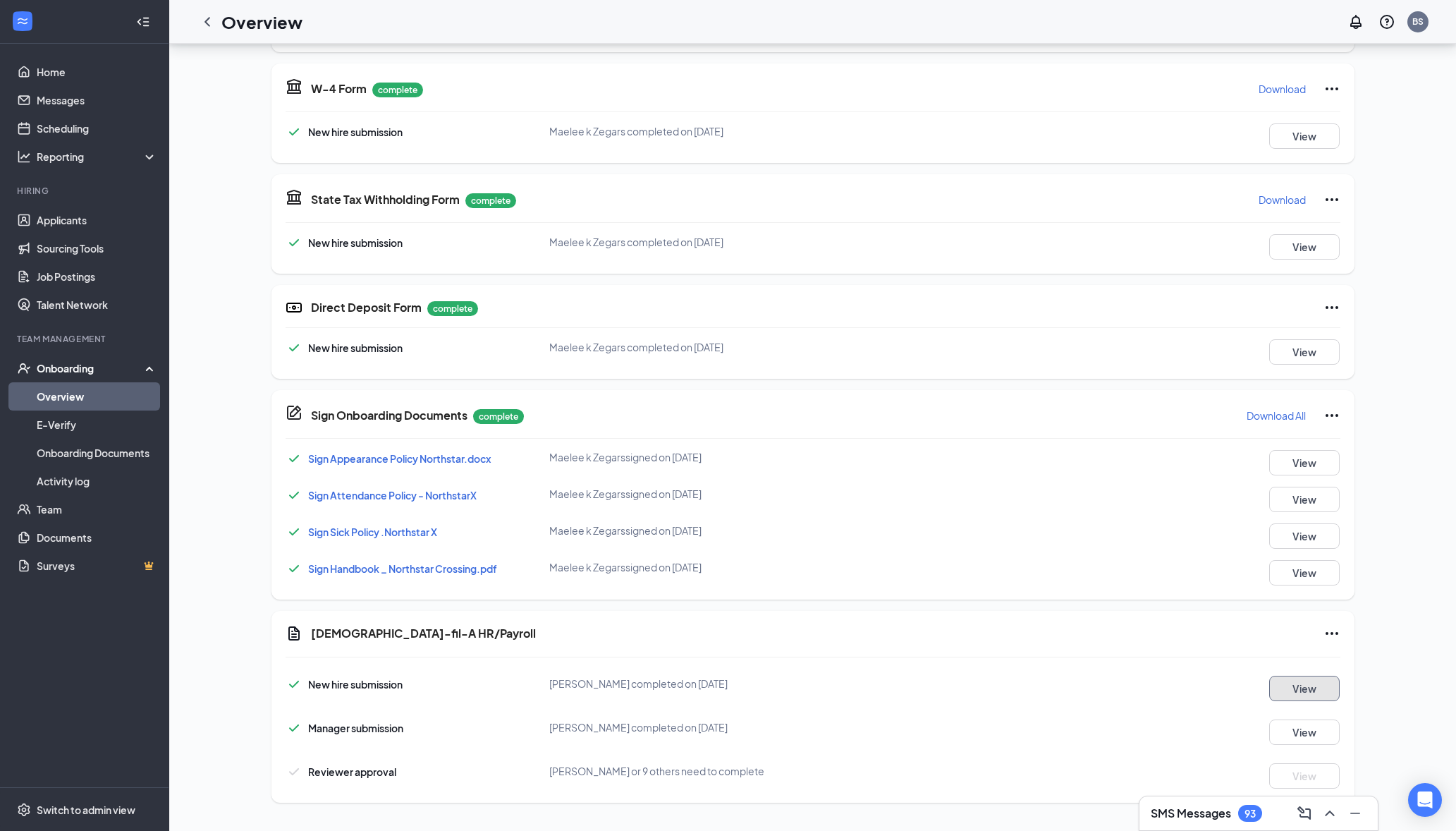
click at [1310, 690] on button "View" at bounding box center [1304, 688] width 70 height 25
click at [1300, 741] on p "Needs to be submitted before viewing." at bounding box center [1275, 746] width 155 height 12
click at [1294, 737] on button "View" at bounding box center [1304, 732] width 70 height 25
click at [102, 395] on link "Overview" at bounding box center [97, 396] width 120 height 28
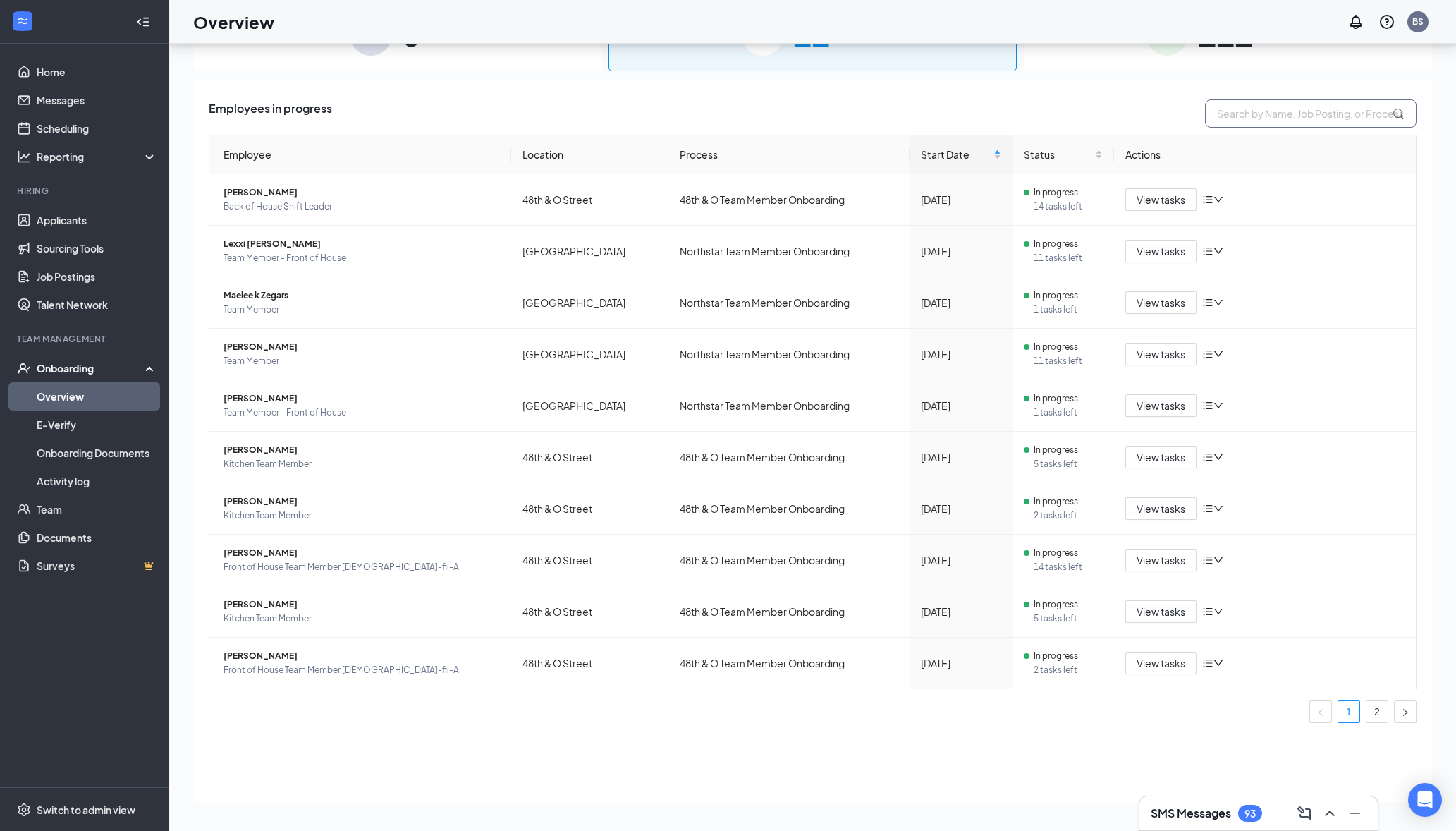
click at [1255, 123] on input "text" at bounding box center [1311, 113] width 212 height 28
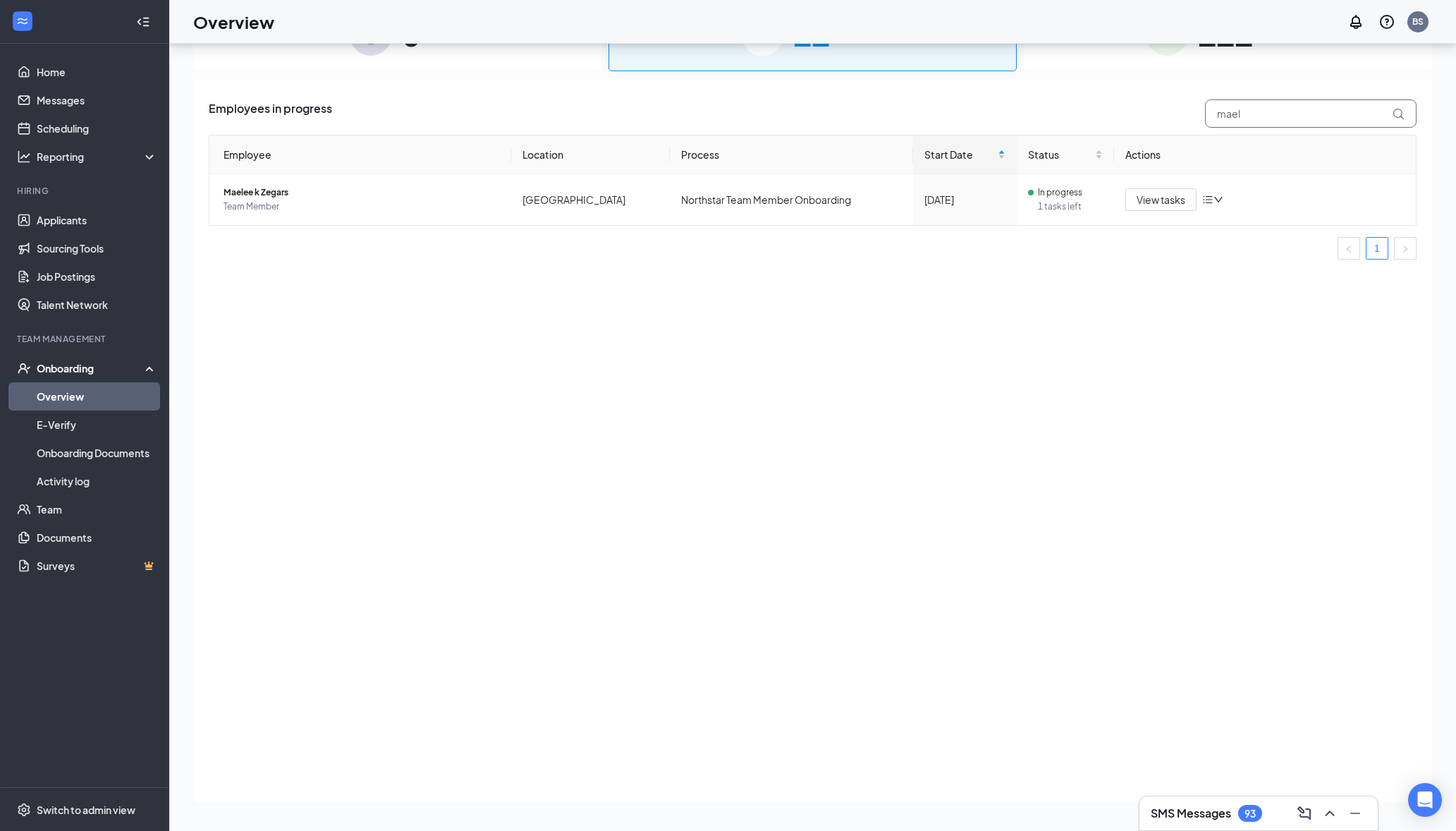
click at [1233, 118] on input "mael" at bounding box center [1311, 113] width 212 height 28
type input "hanna"
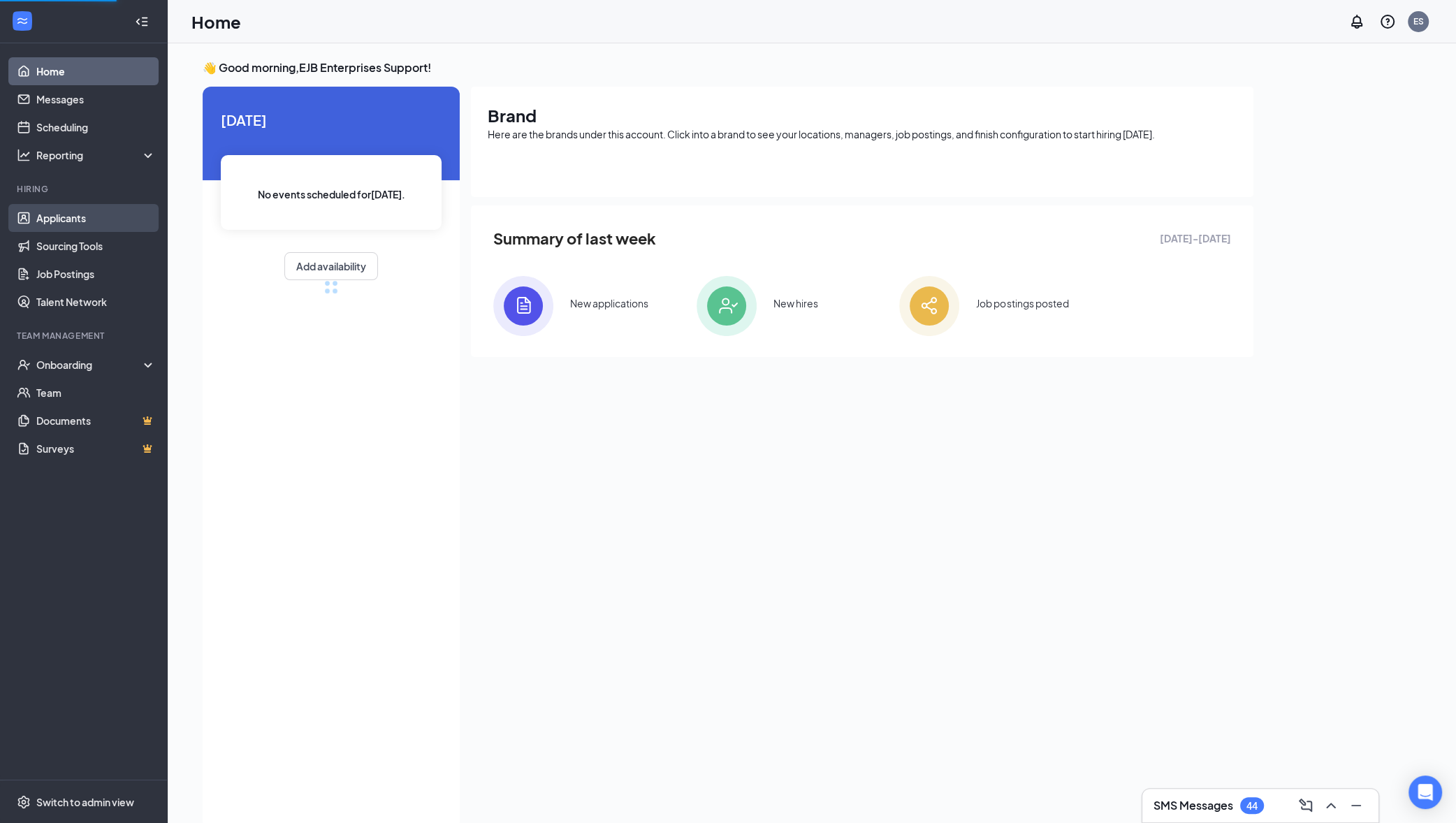
click at [98, 220] on link "Applicants" at bounding box center [96, 218] width 119 height 27
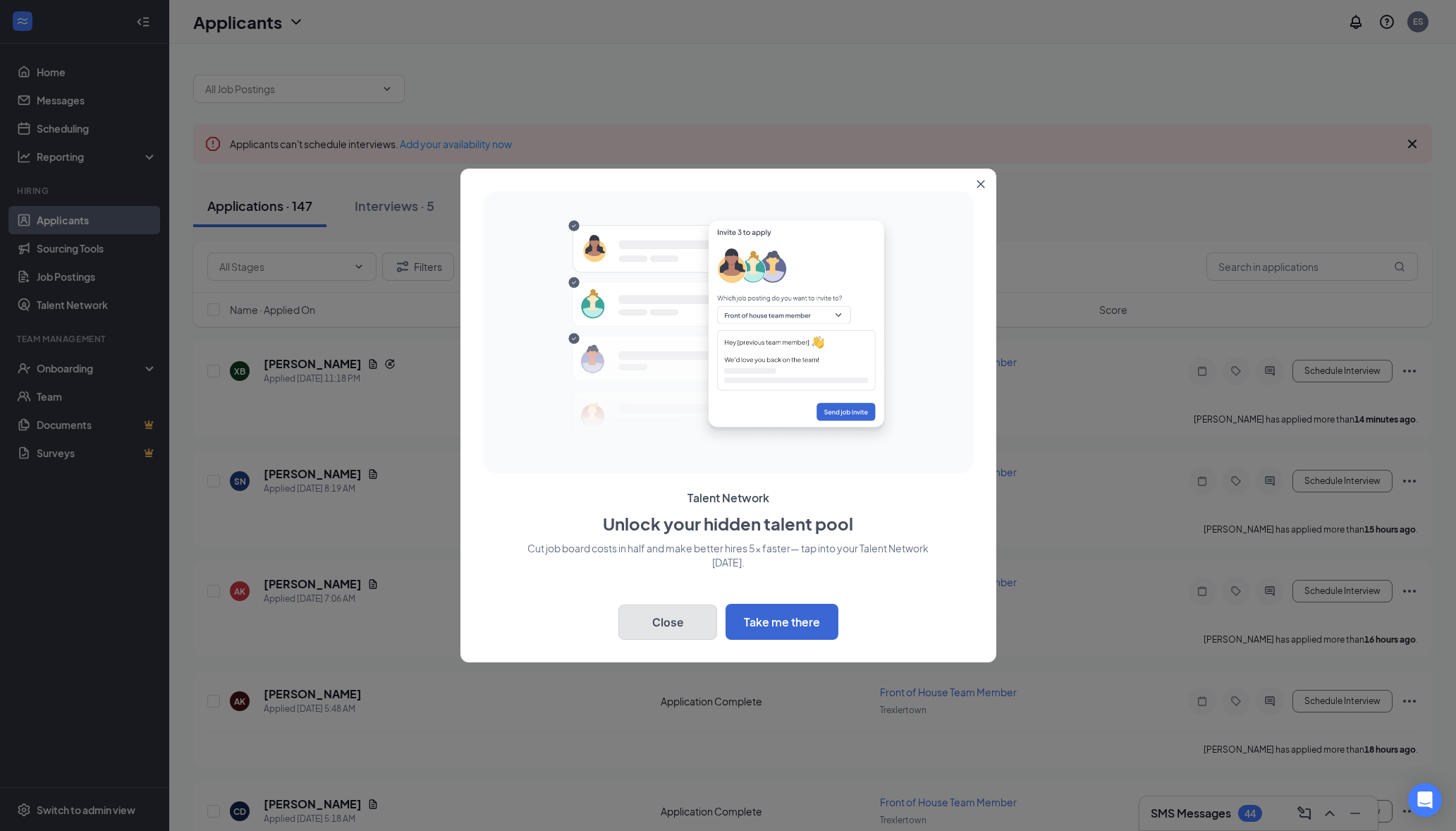
click at [676, 620] on button "Close" at bounding box center [668, 622] width 99 height 35
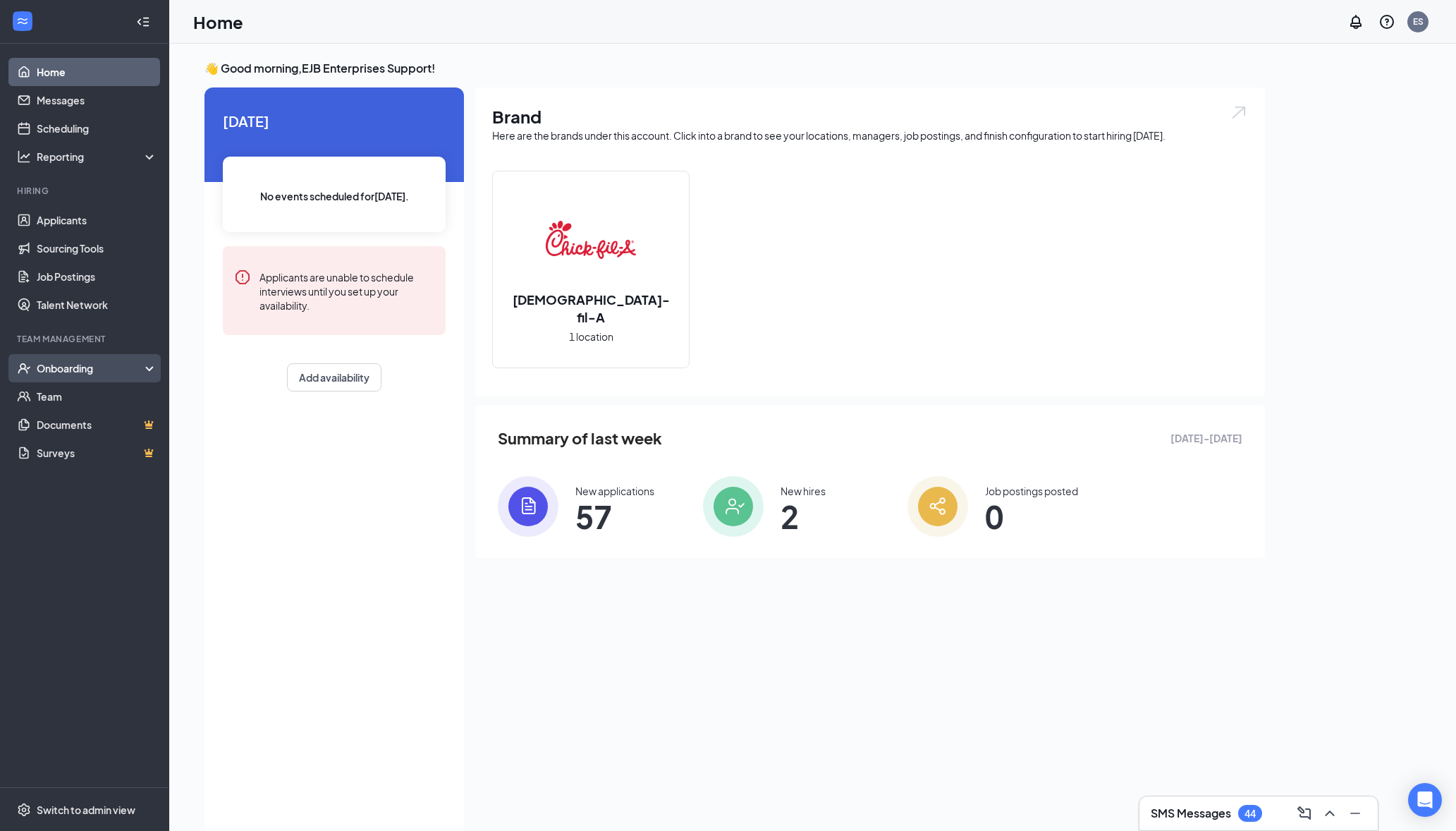
click at [95, 366] on div "Onboarding" at bounding box center [91, 367] width 108 height 14
click at [91, 391] on link "Overview" at bounding box center [97, 396] width 120 height 28
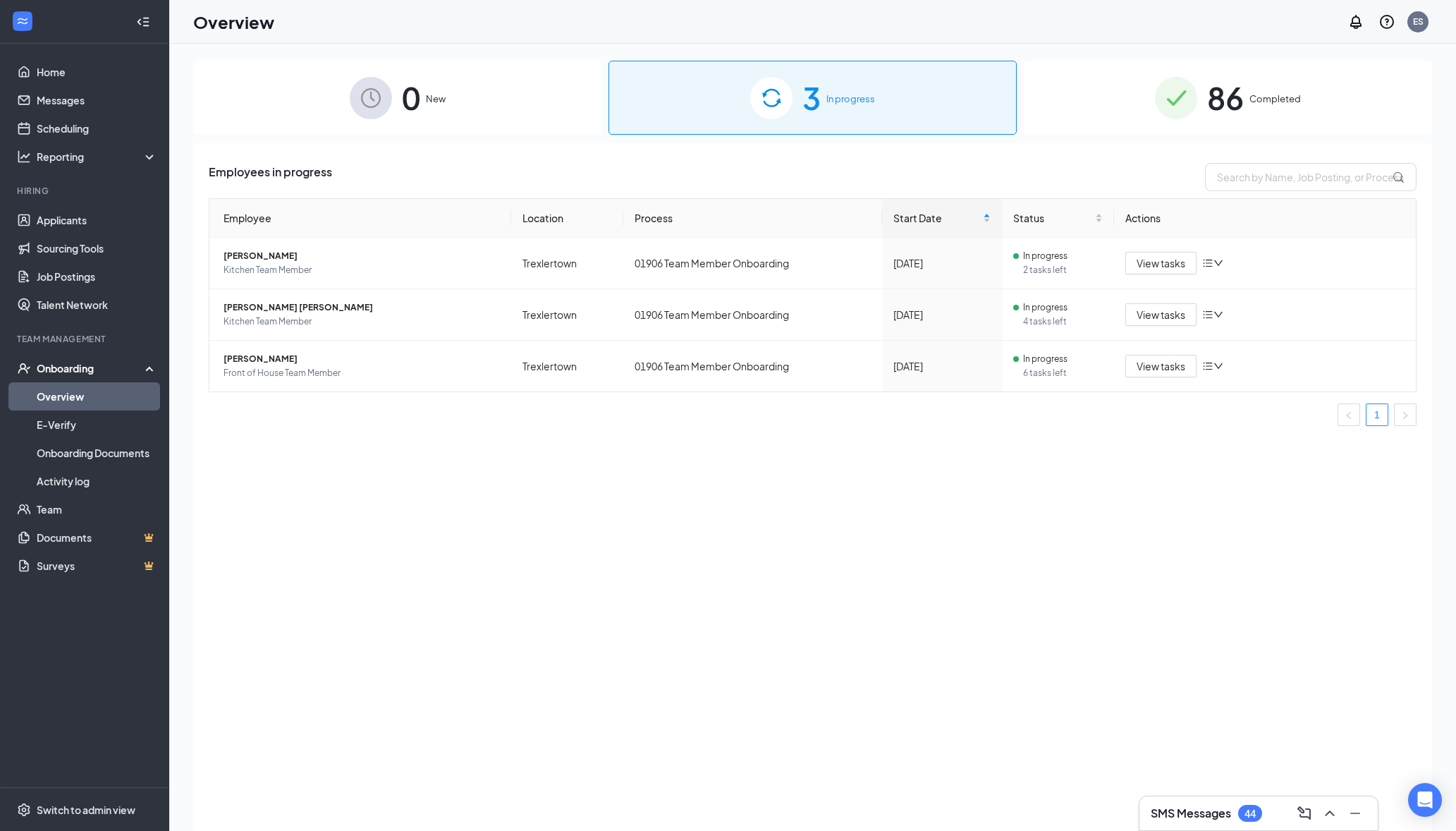
click at [1254, 102] on span "Completed" at bounding box center [1276, 98] width 52 height 14
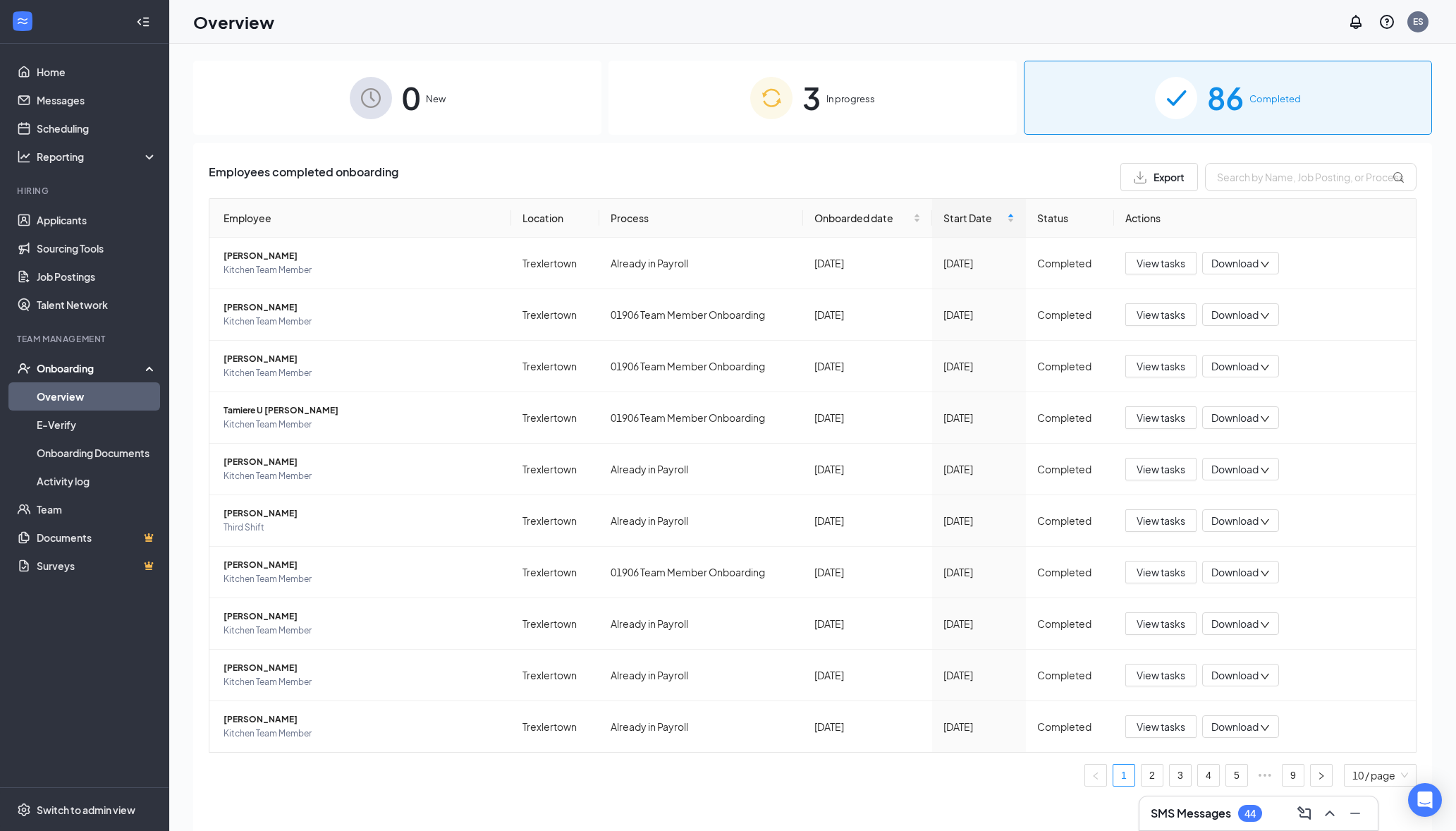
click at [871, 123] on div "3 In progress" at bounding box center [812, 98] width 408 height 74
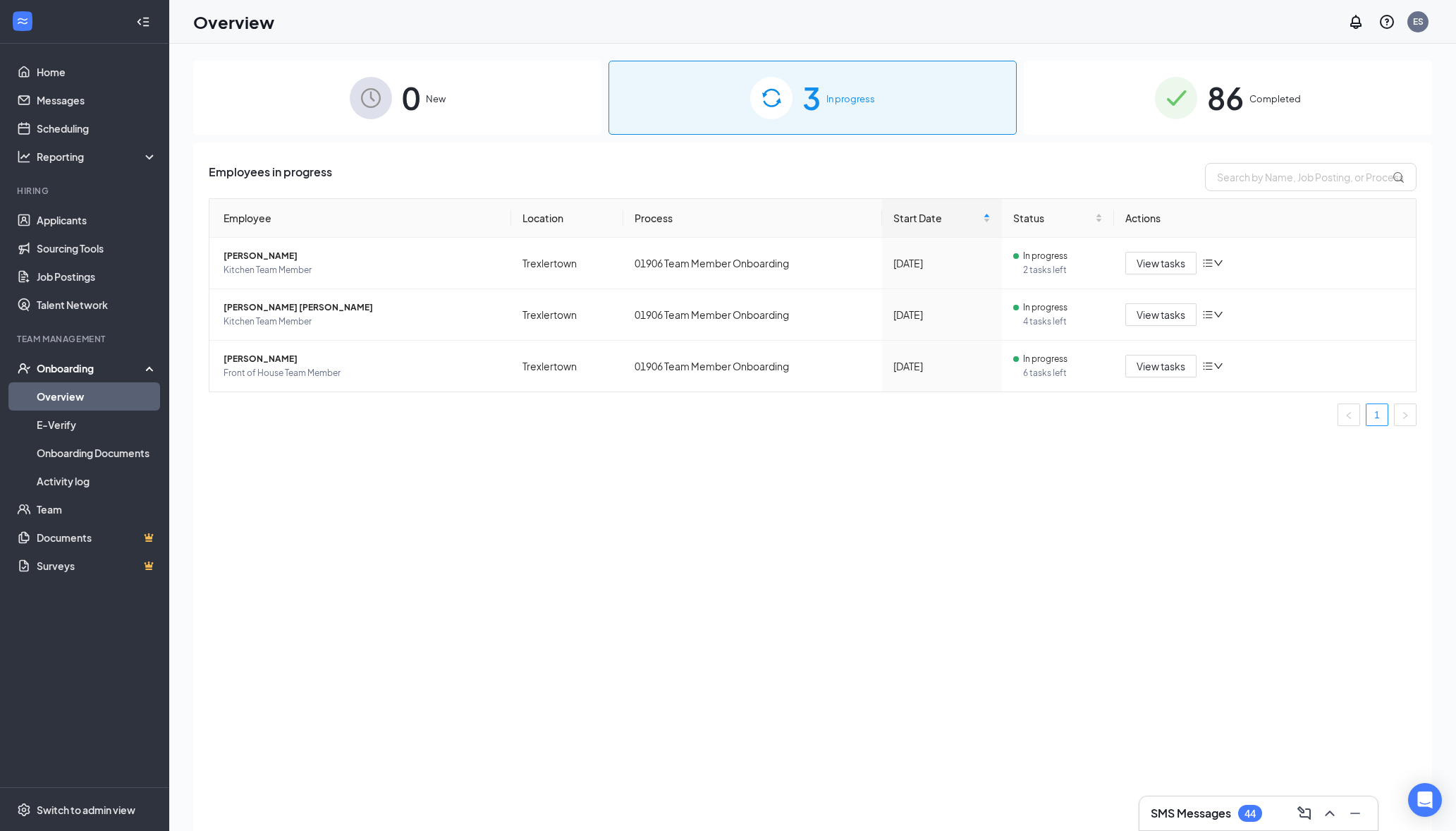
click at [1258, 103] on span "Completed" at bounding box center [1276, 98] width 52 height 14
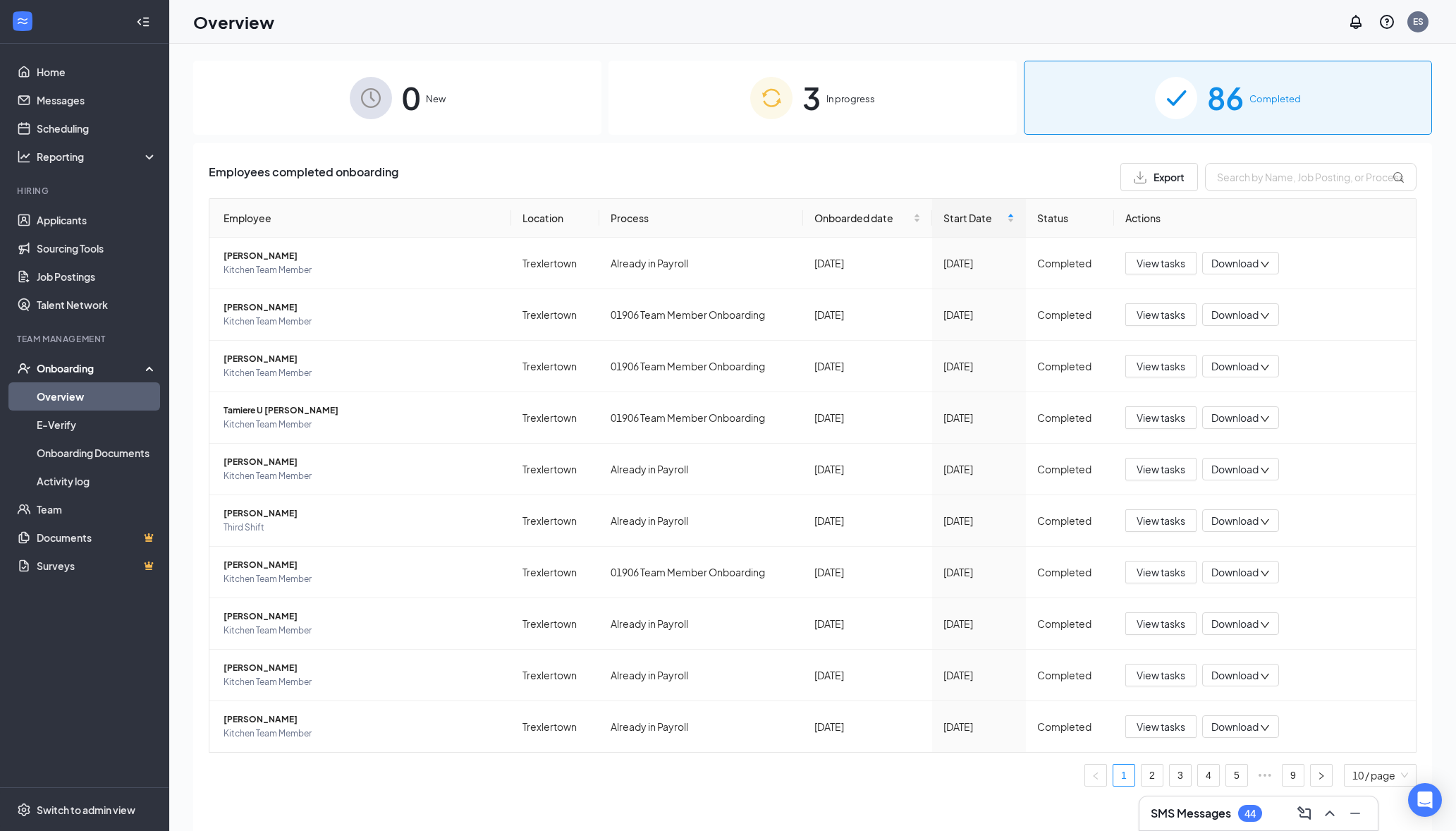
click at [834, 105] on span "In progress" at bounding box center [851, 98] width 49 height 14
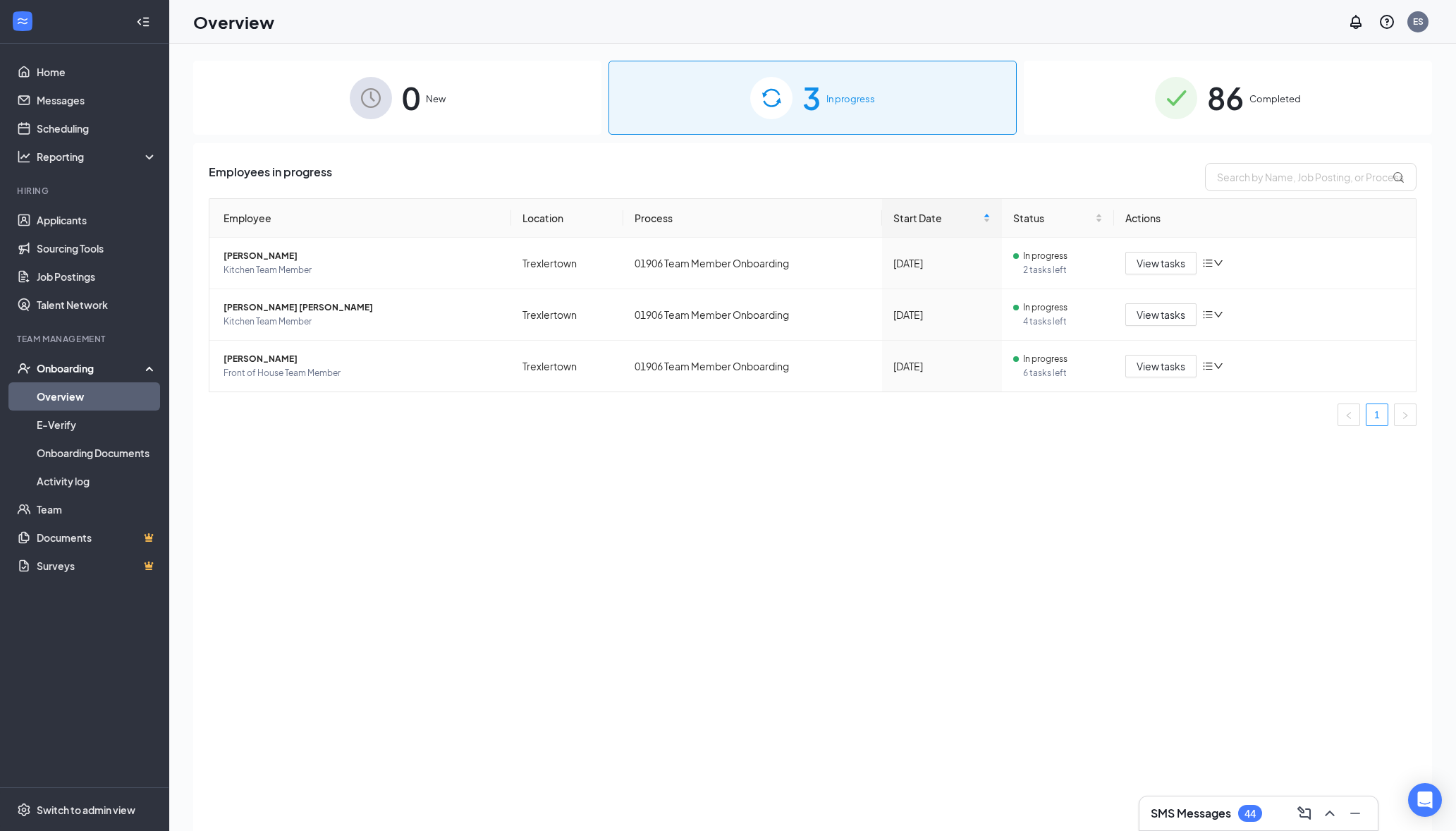
click at [1278, 81] on div "86 Completed" at bounding box center [1228, 98] width 408 height 74
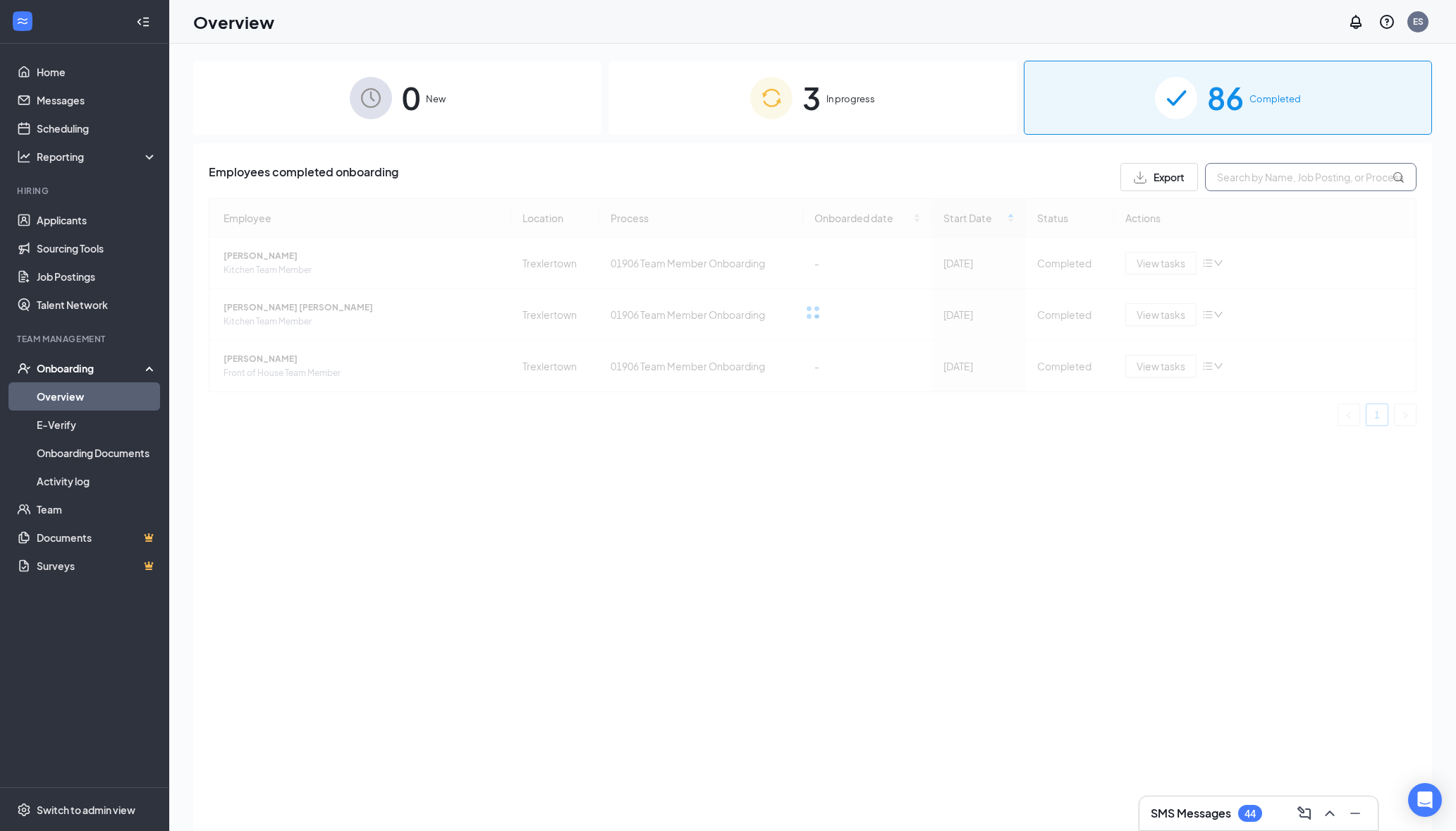
click at [1265, 183] on input "text" at bounding box center [1311, 177] width 212 height 28
type input "giani"
click at [881, 106] on div "3 In progress" at bounding box center [812, 98] width 408 height 74
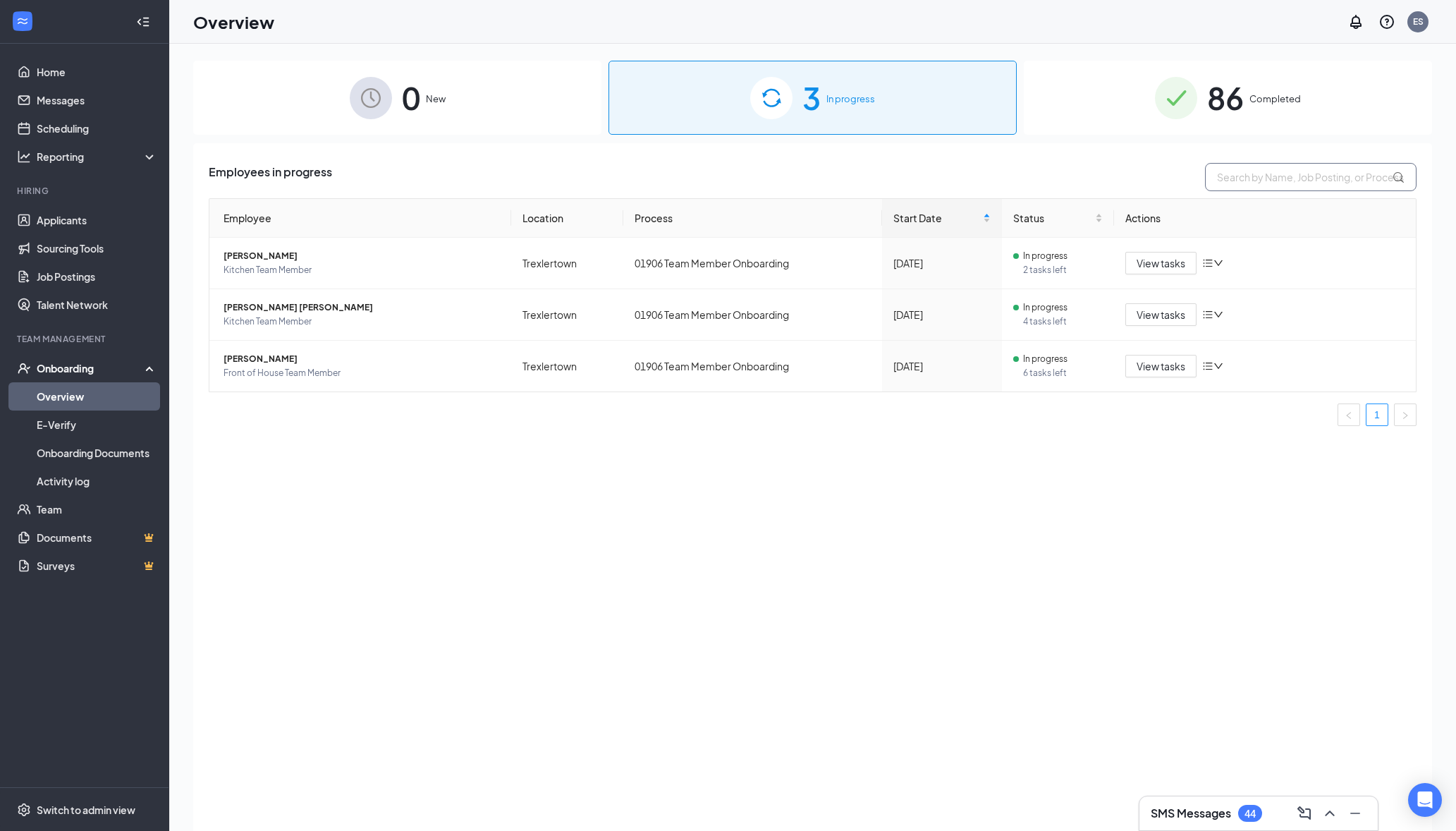
click at [1261, 177] on input "text" at bounding box center [1311, 177] width 212 height 28
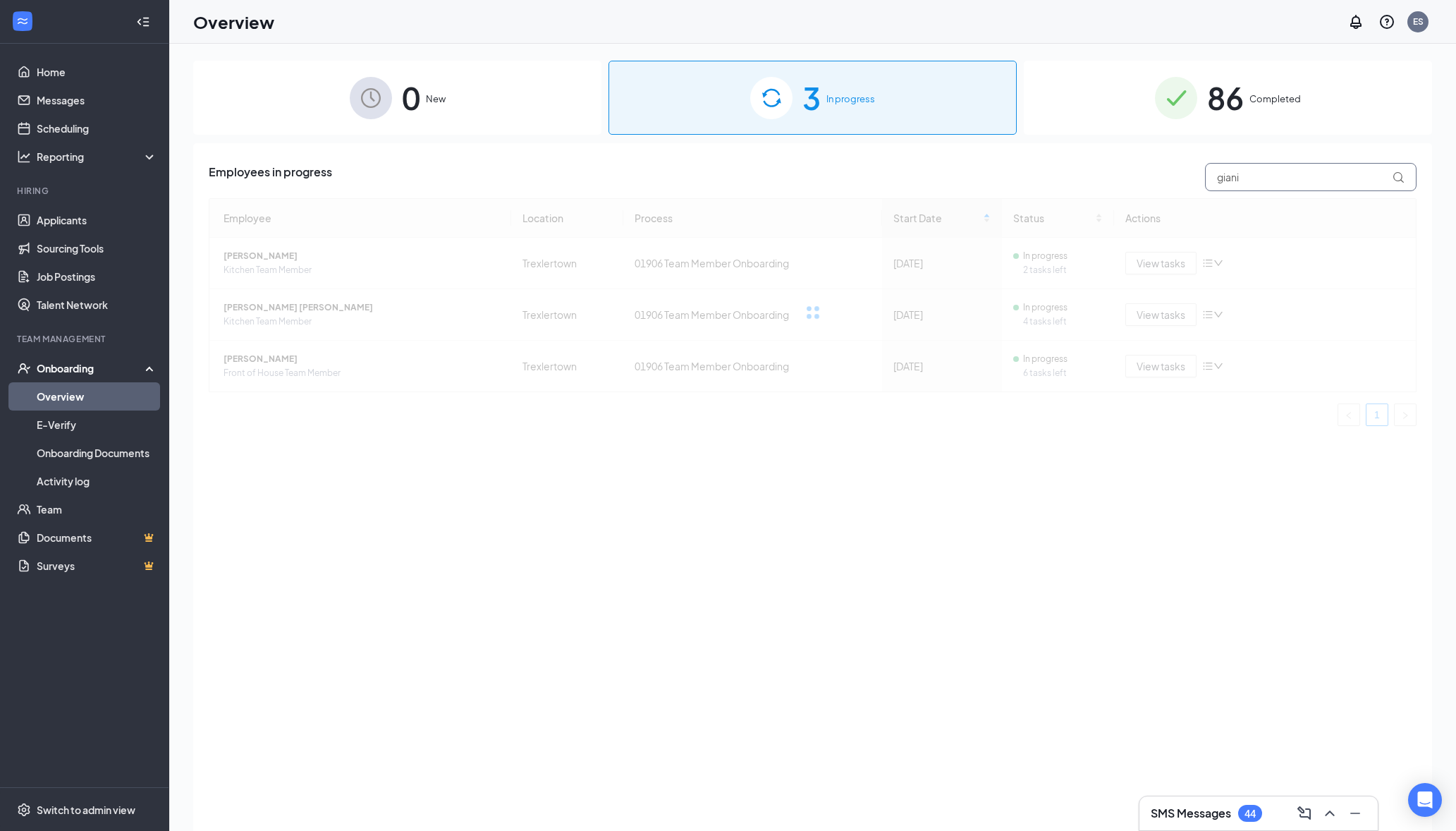
type input "giani"
click at [123, 395] on link "Overview" at bounding box center [97, 396] width 120 height 28
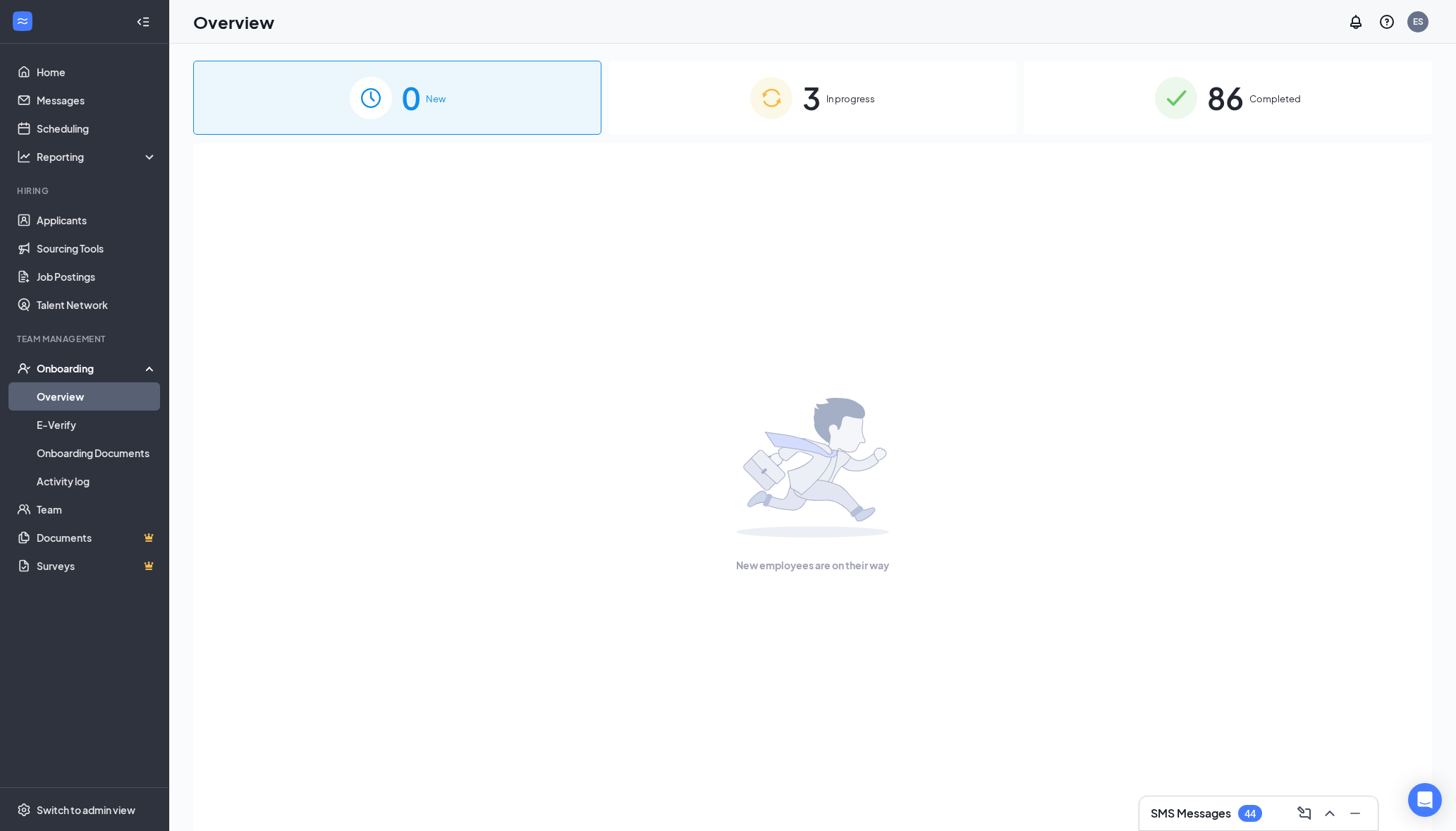
click at [860, 109] on div "3 In progress" at bounding box center [812, 98] width 408 height 74
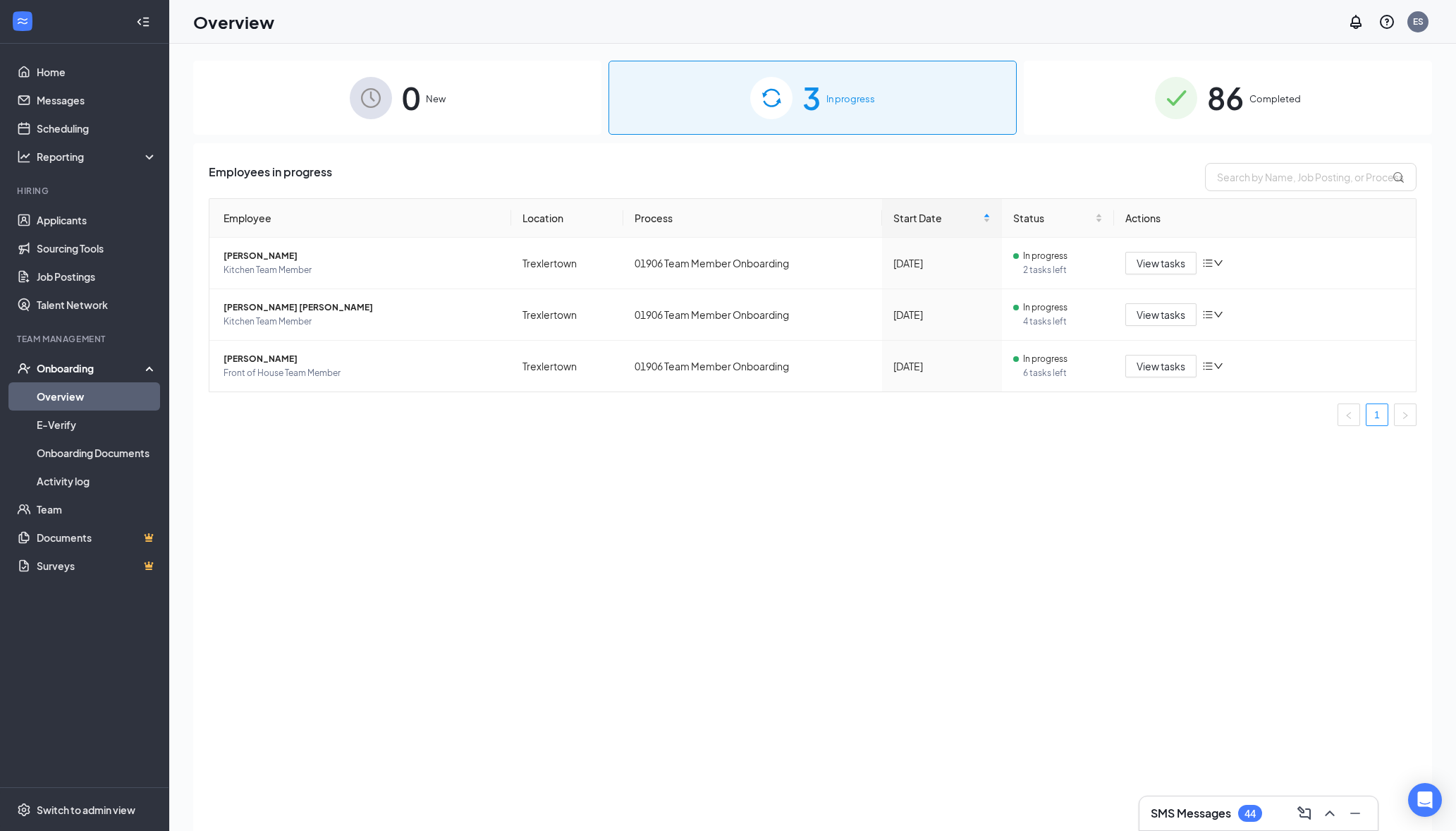
click at [1288, 115] on div "86 Completed" at bounding box center [1228, 98] width 408 height 74
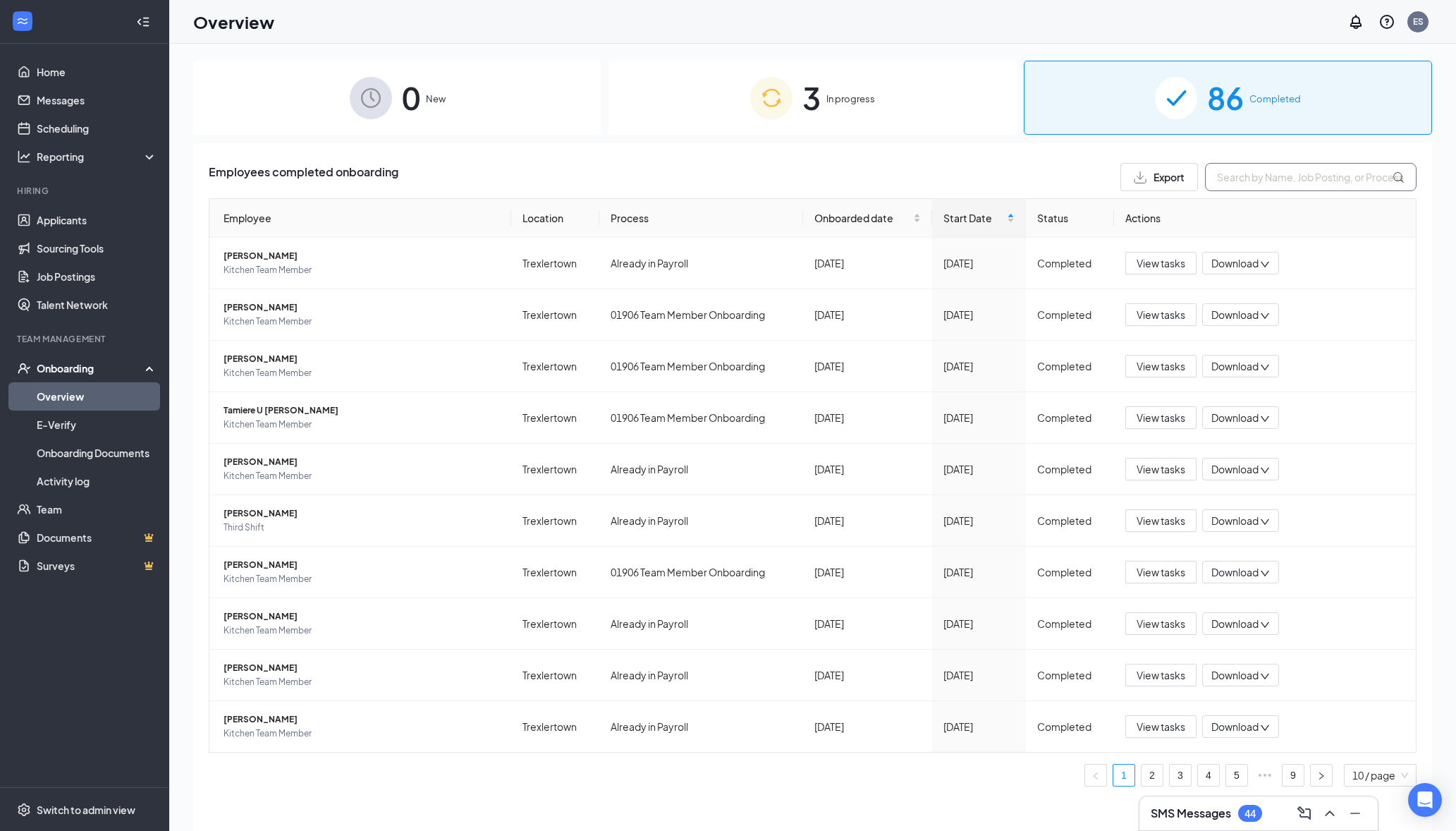
click at [1265, 179] on input "text" at bounding box center [1311, 177] width 212 height 28
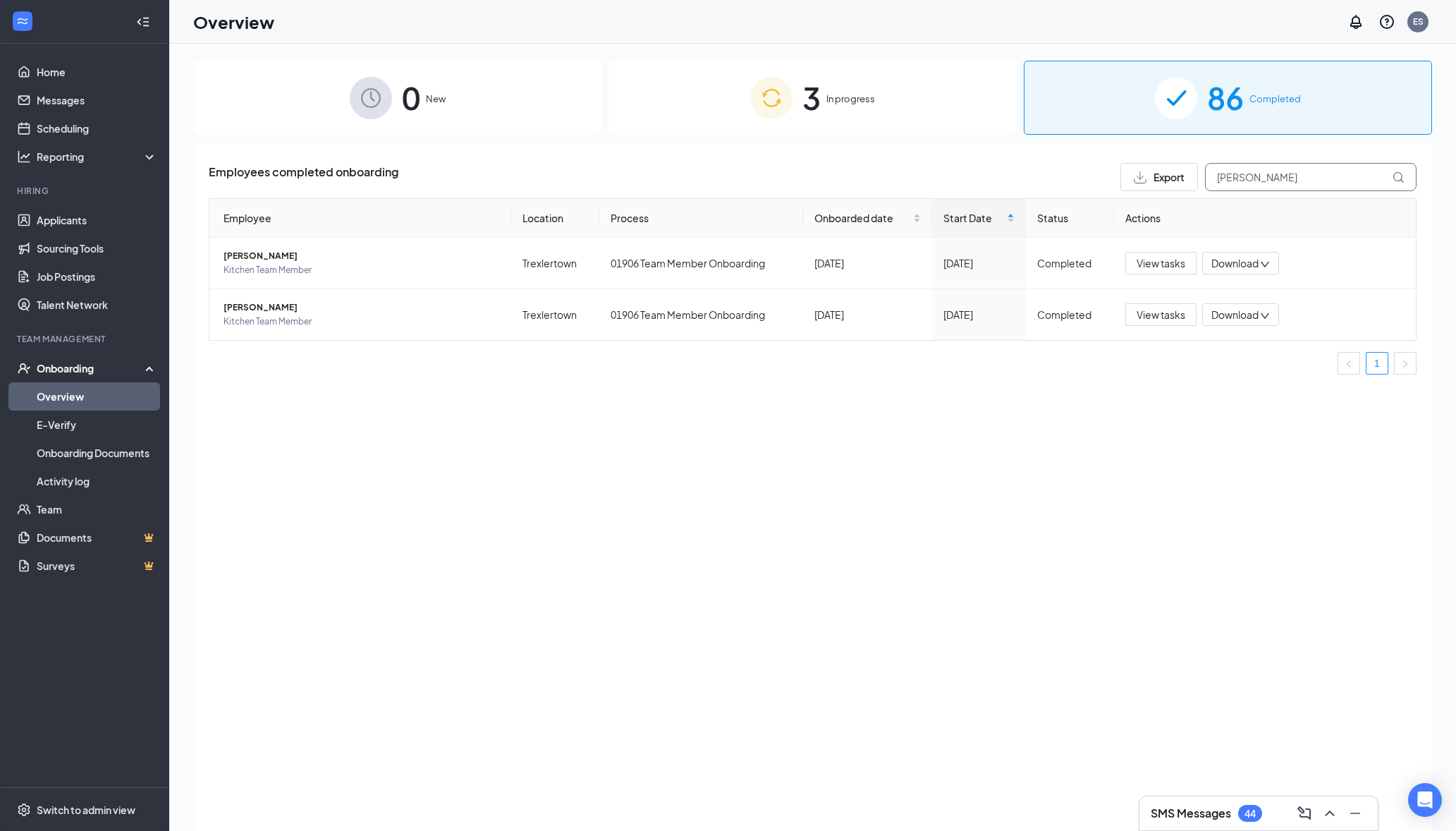
type input "daniel"
click at [281, 265] on span "Kitchen Team Member" at bounding box center [362, 269] width 277 height 14
click at [817, 84] on span "3" at bounding box center [812, 97] width 19 height 49
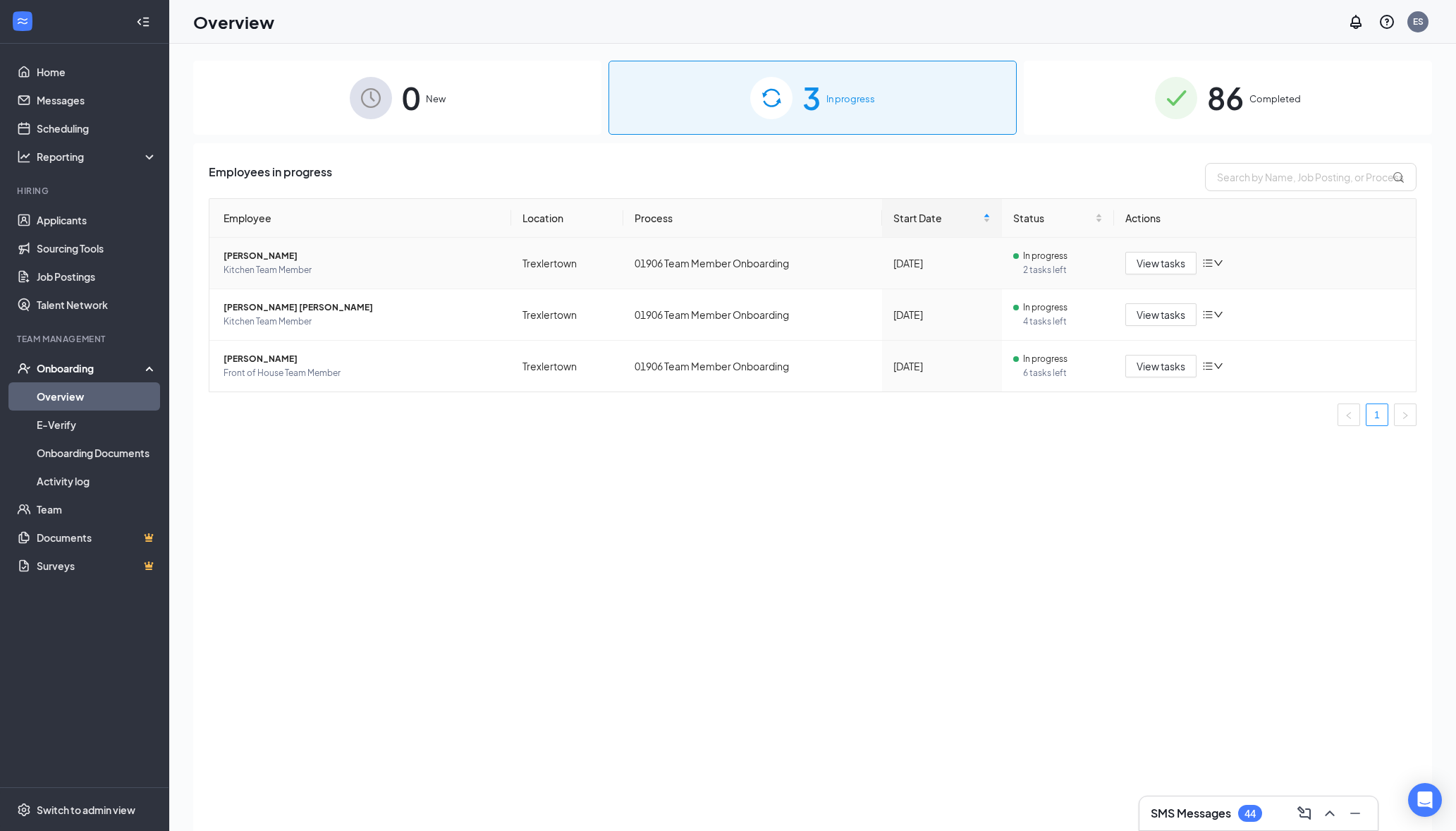
click at [271, 264] on span "Kitchen Team Member" at bounding box center [362, 269] width 277 height 14
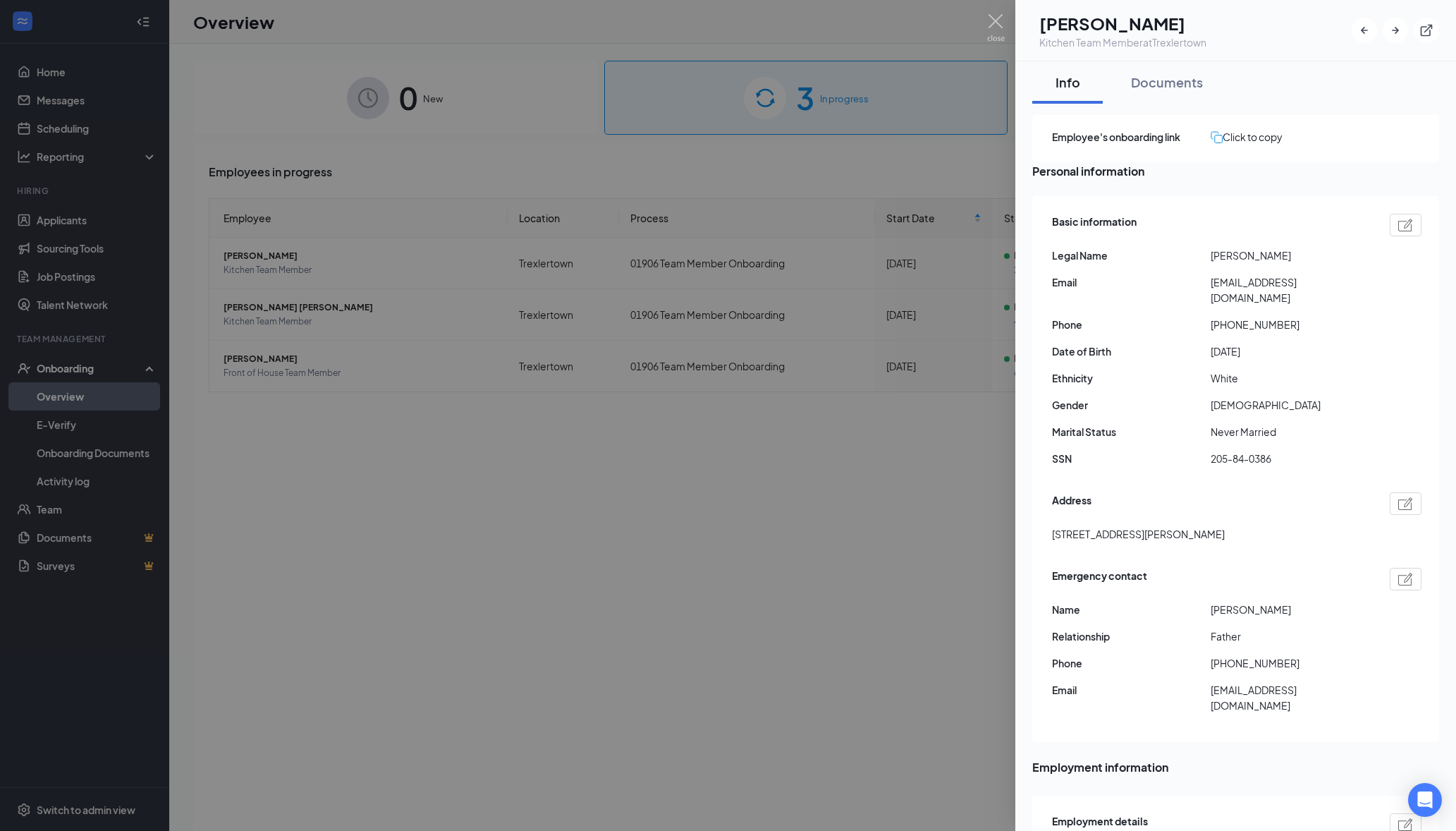
click at [846, 491] on div at bounding box center [728, 416] width 1456 height 831
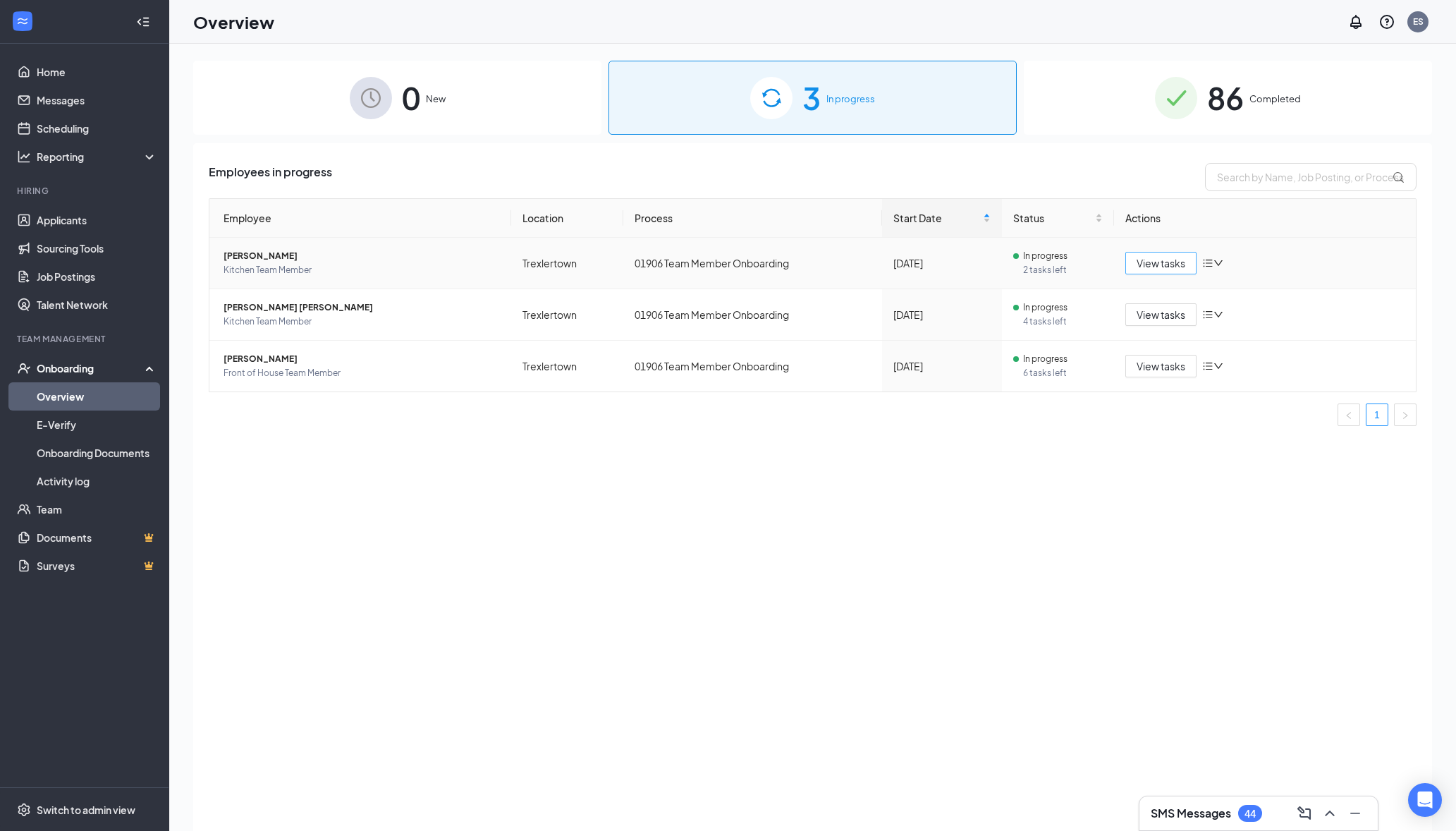
click at [1160, 270] on span "View tasks" at bounding box center [1161, 263] width 49 height 16
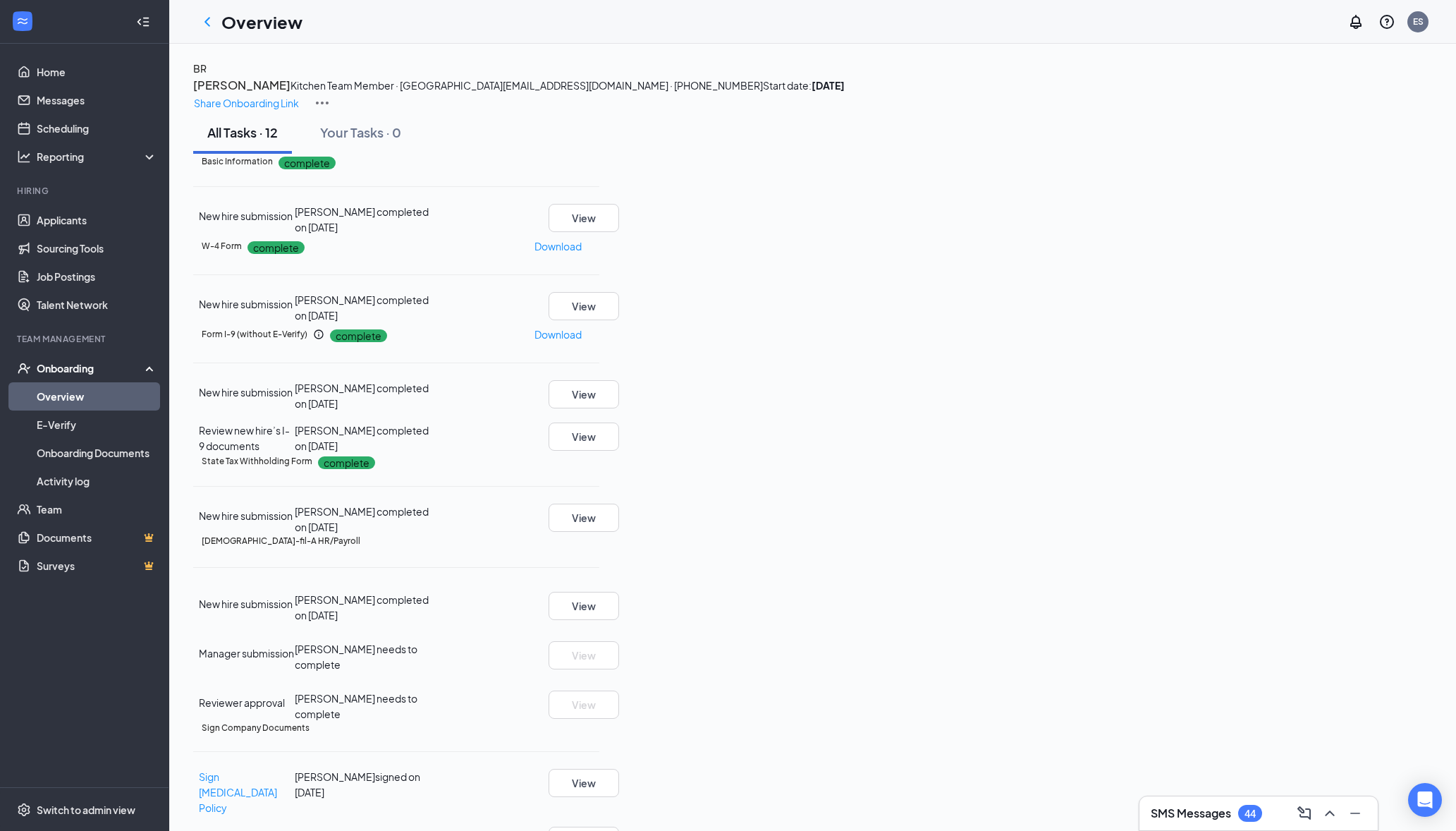
scroll to position [159, 0]
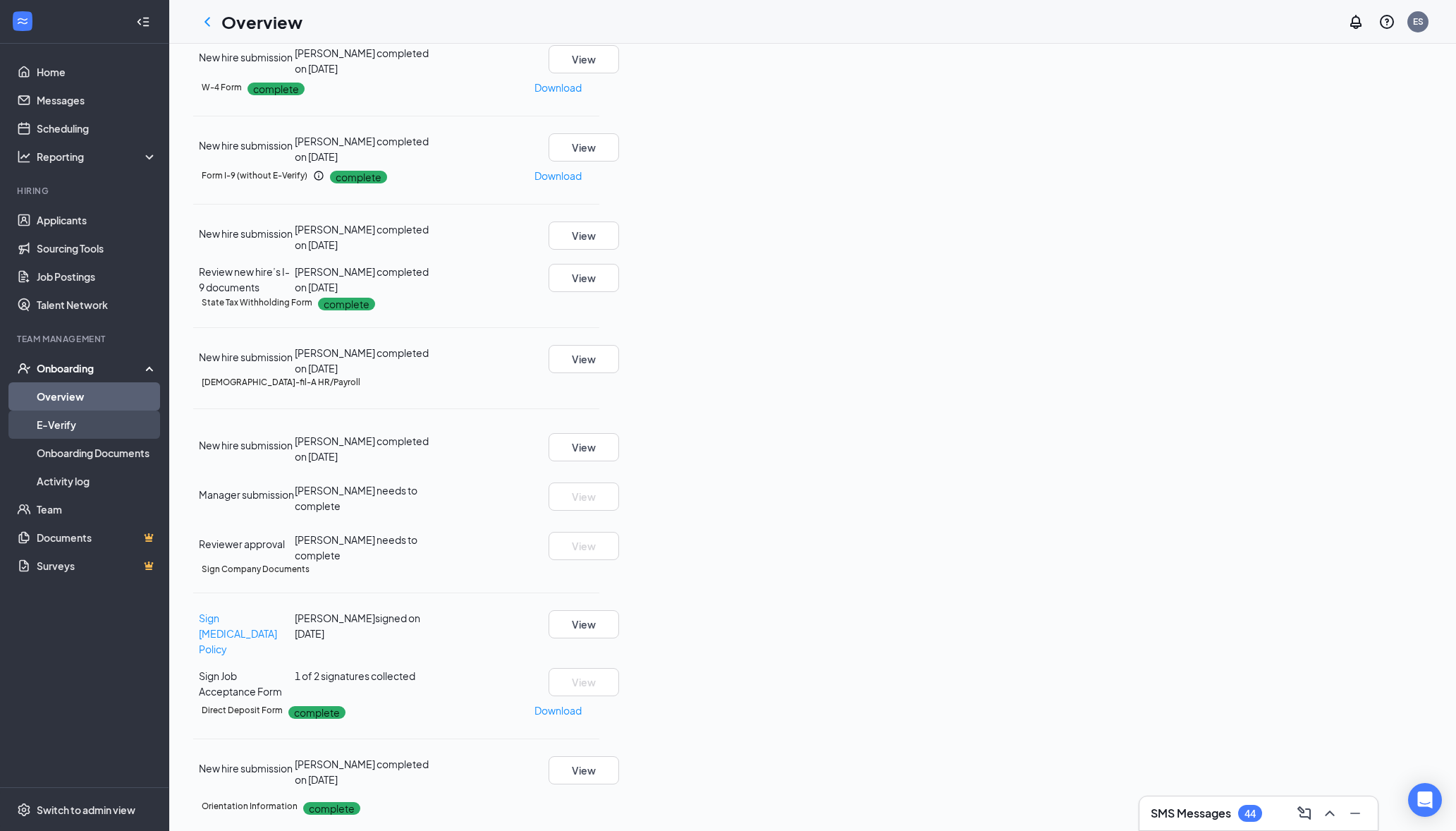
drag, startPoint x: 108, startPoint y: 406, endPoint x: 109, endPoint y: 415, distance: 9.1
click at [108, 406] on link "Overview" at bounding box center [97, 396] width 120 height 28
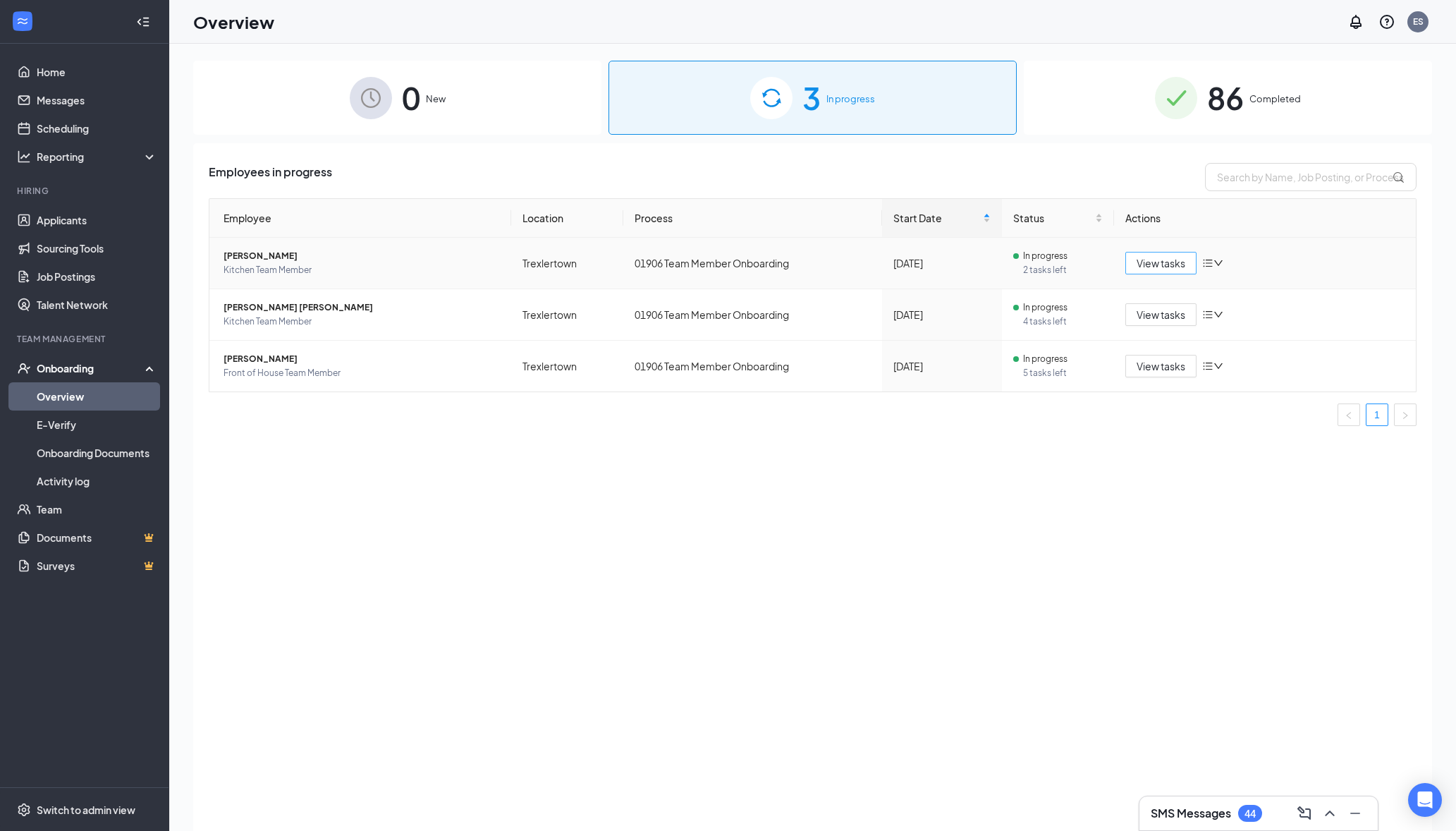
click at [1163, 268] on span "View tasks" at bounding box center [1161, 263] width 49 height 16
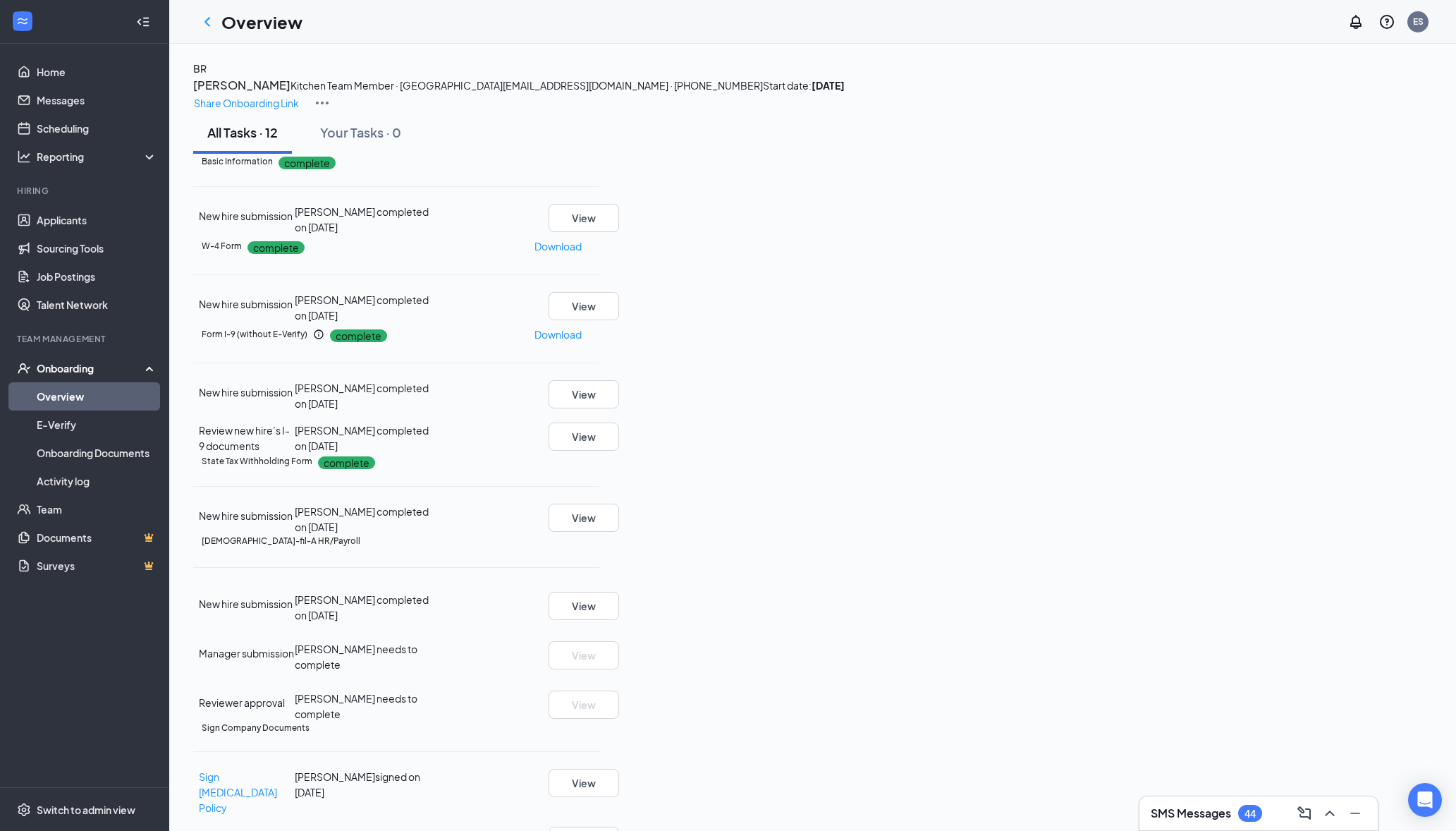
click at [119, 403] on link "Overview" at bounding box center [97, 396] width 120 height 28
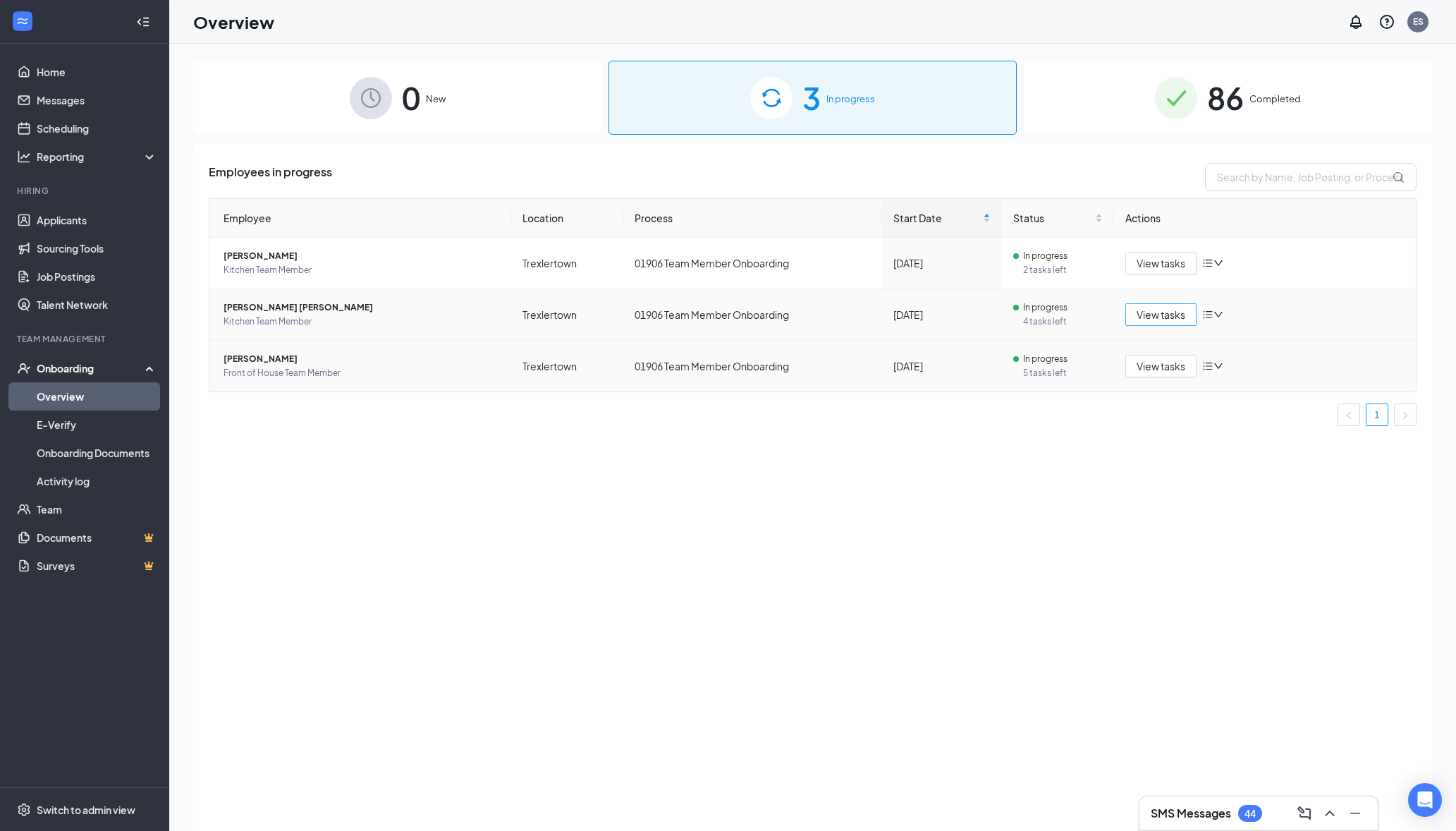
click at [1157, 318] on span "View tasks" at bounding box center [1161, 315] width 49 height 16
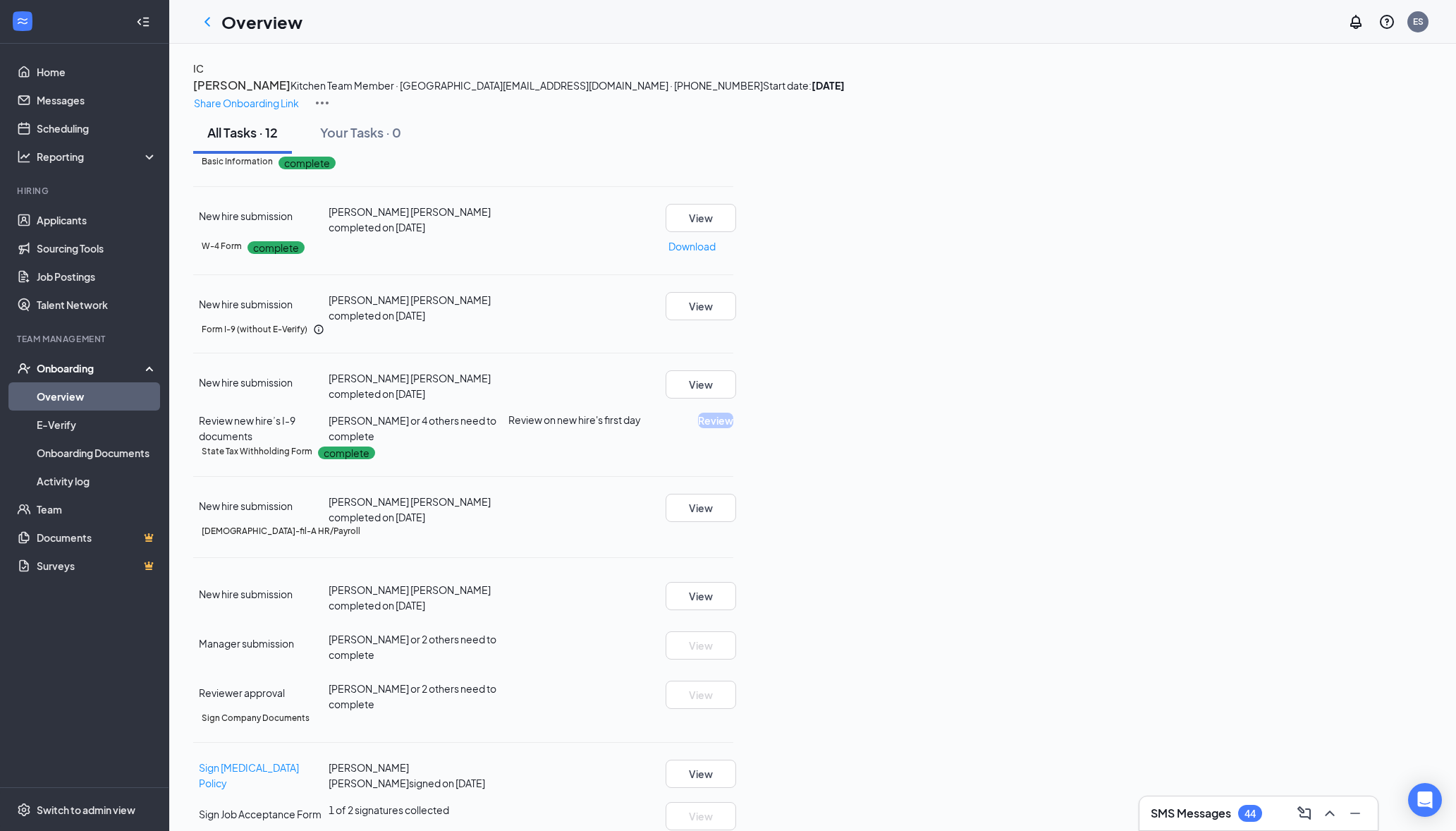
click at [102, 392] on link "Overview" at bounding box center [97, 396] width 120 height 28
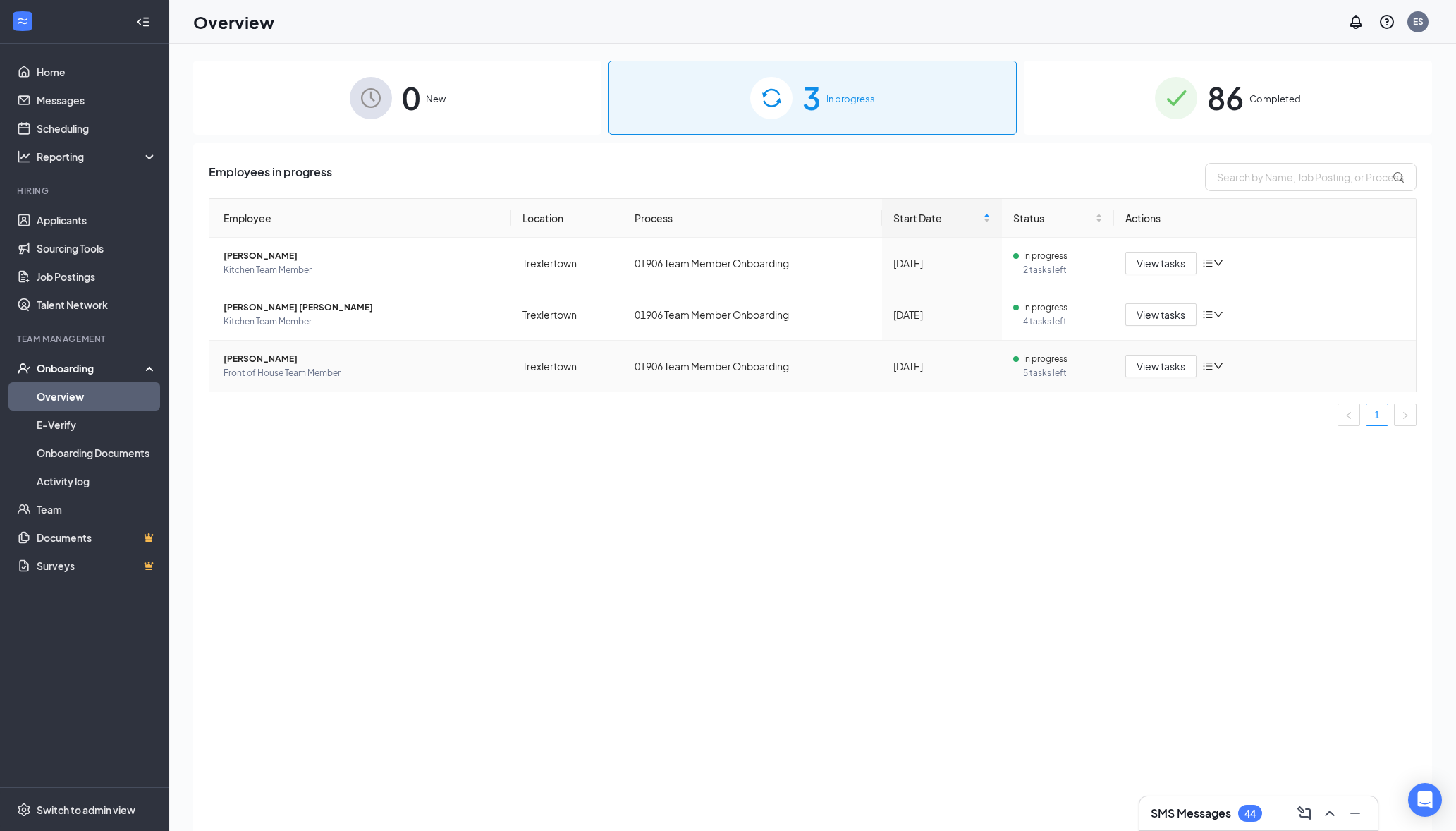
click at [734, 685] on div "Employees in progress Employee Location Process Start Date Status Actions Brynn…" at bounding box center [812, 504] width 1239 height 723
click at [523, 620] on div "Employees in progress Employee Location Process Start Date Status Actions Brynn…" at bounding box center [812, 504] width 1239 height 723
click at [115, 230] on link "Applicants" at bounding box center [97, 220] width 120 height 28
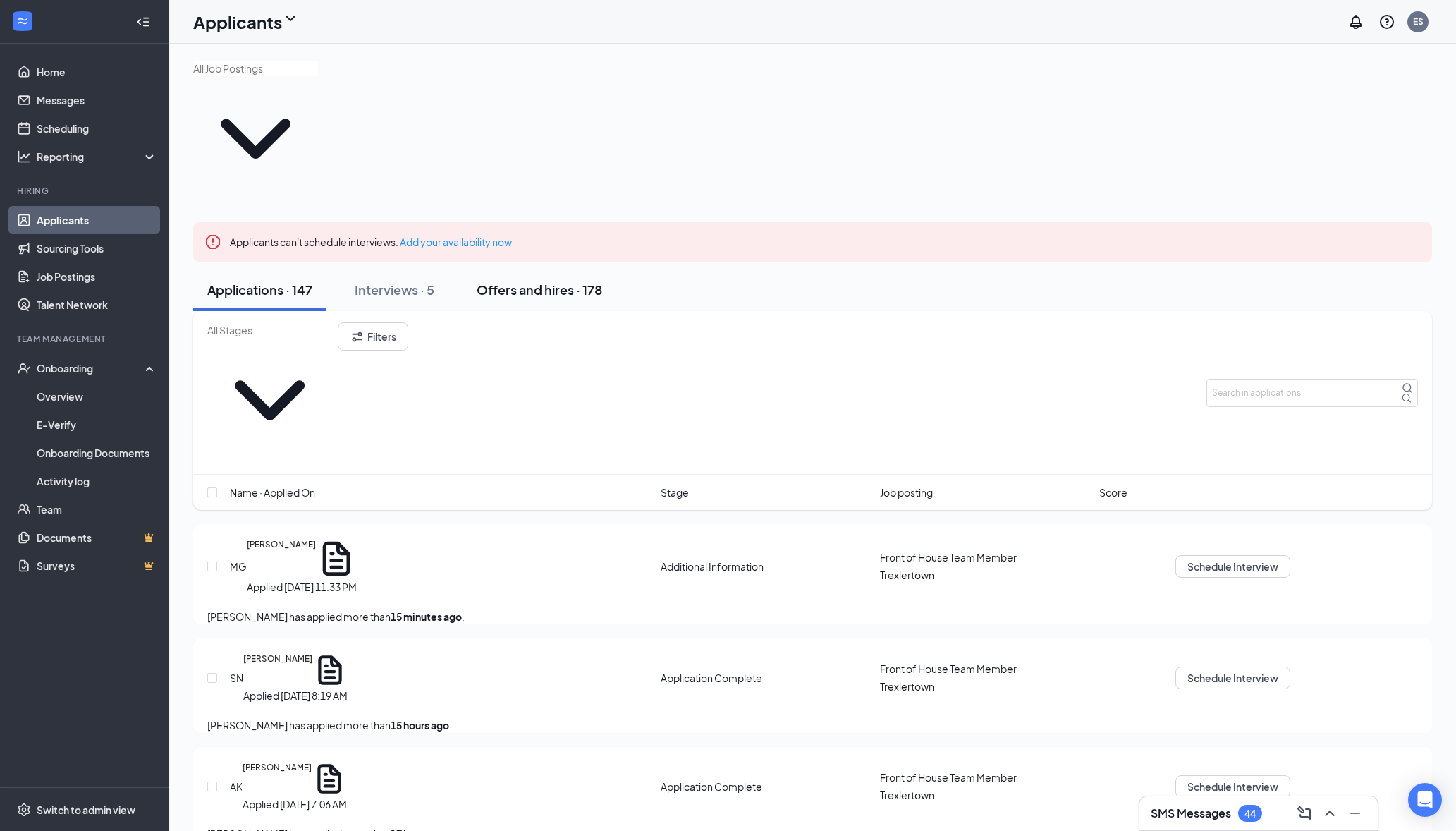
click at [560, 280] on div "Offers and hires · 178" at bounding box center [539, 289] width 126 height 18
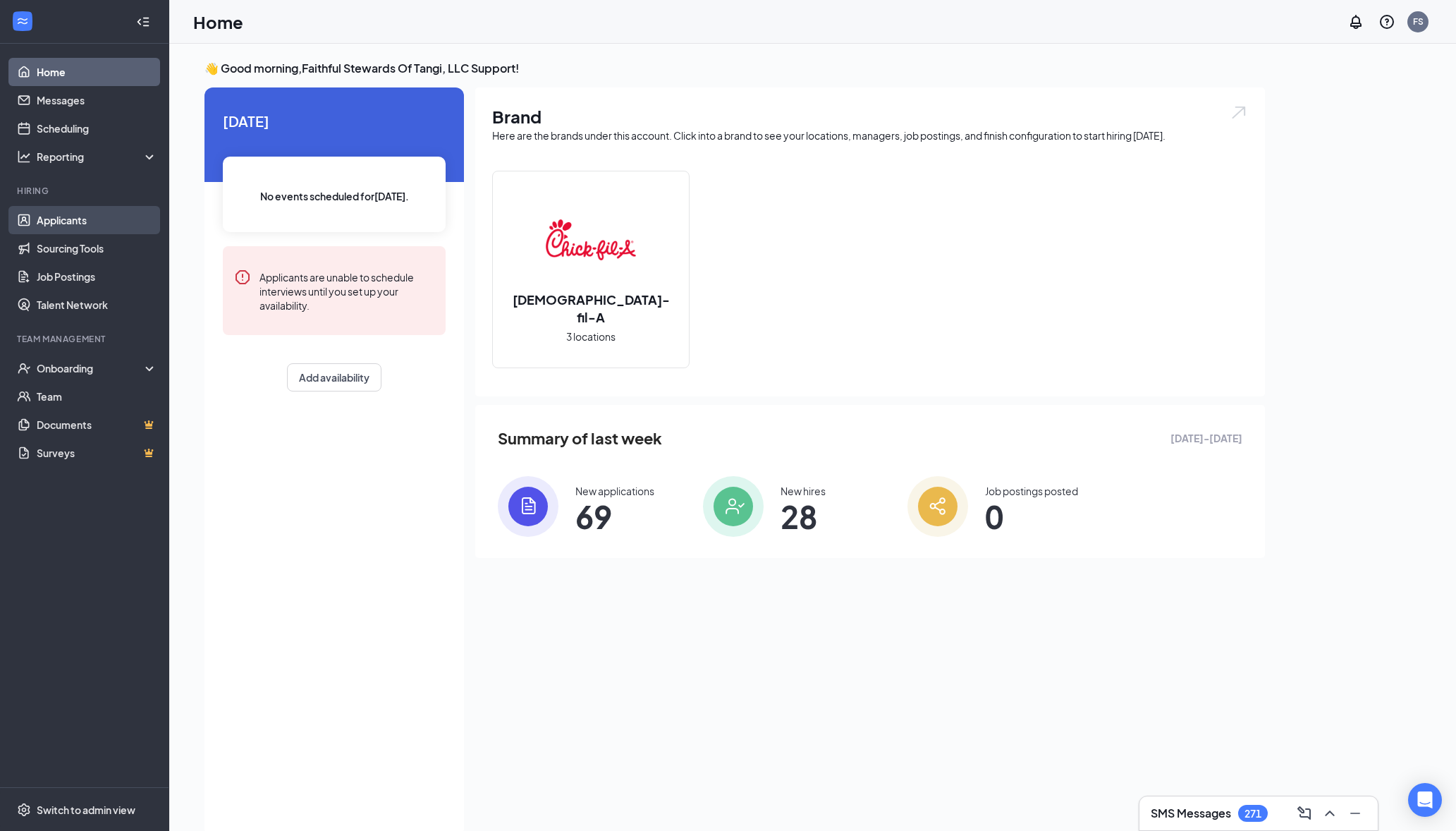
click at [52, 221] on link "Applicants" at bounding box center [97, 220] width 120 height 28
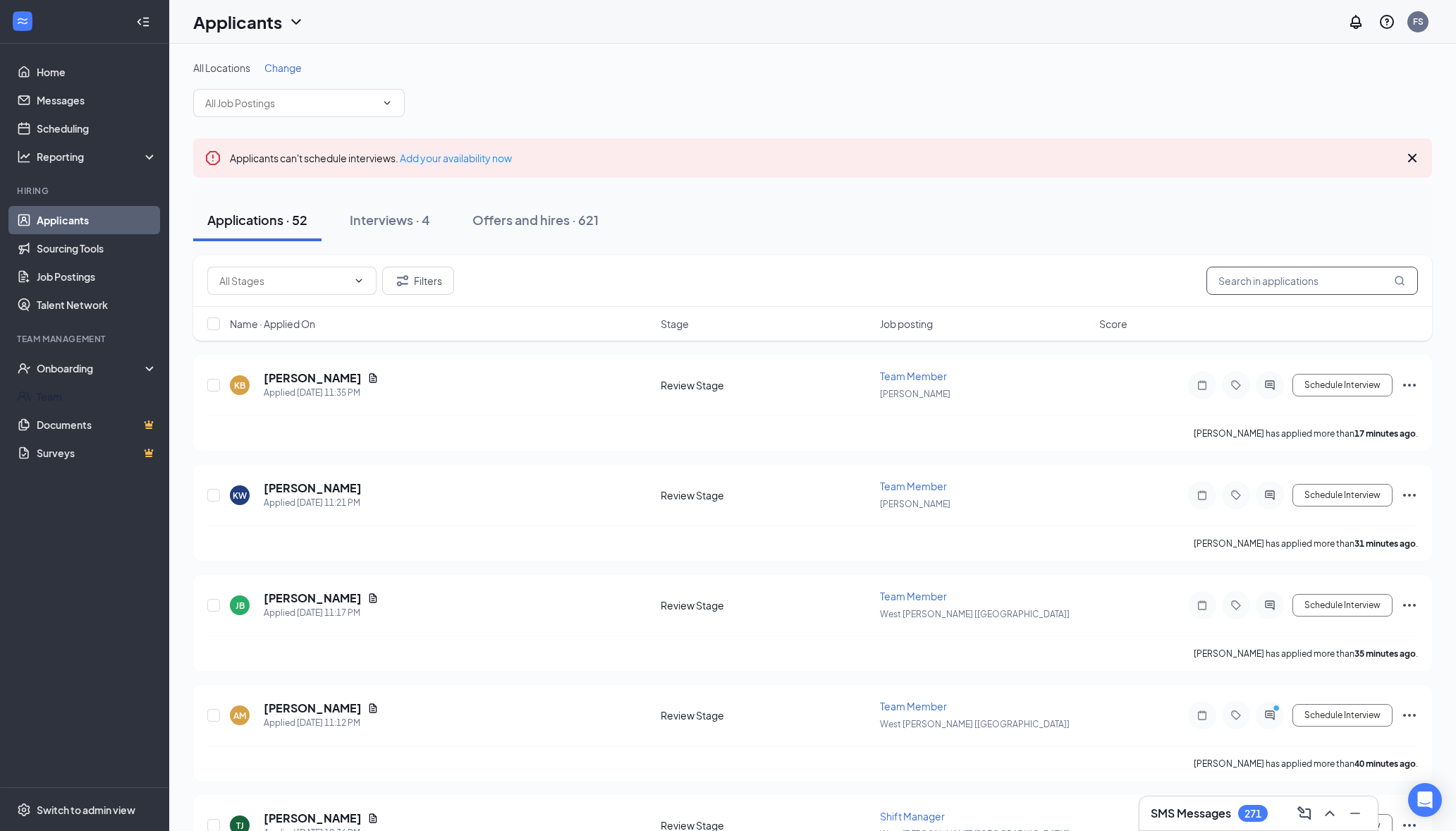
click at [1272, 280] on input "text" at bounding box center [1312, 280] width 212 height 28
paste input "Jordyn Helm."
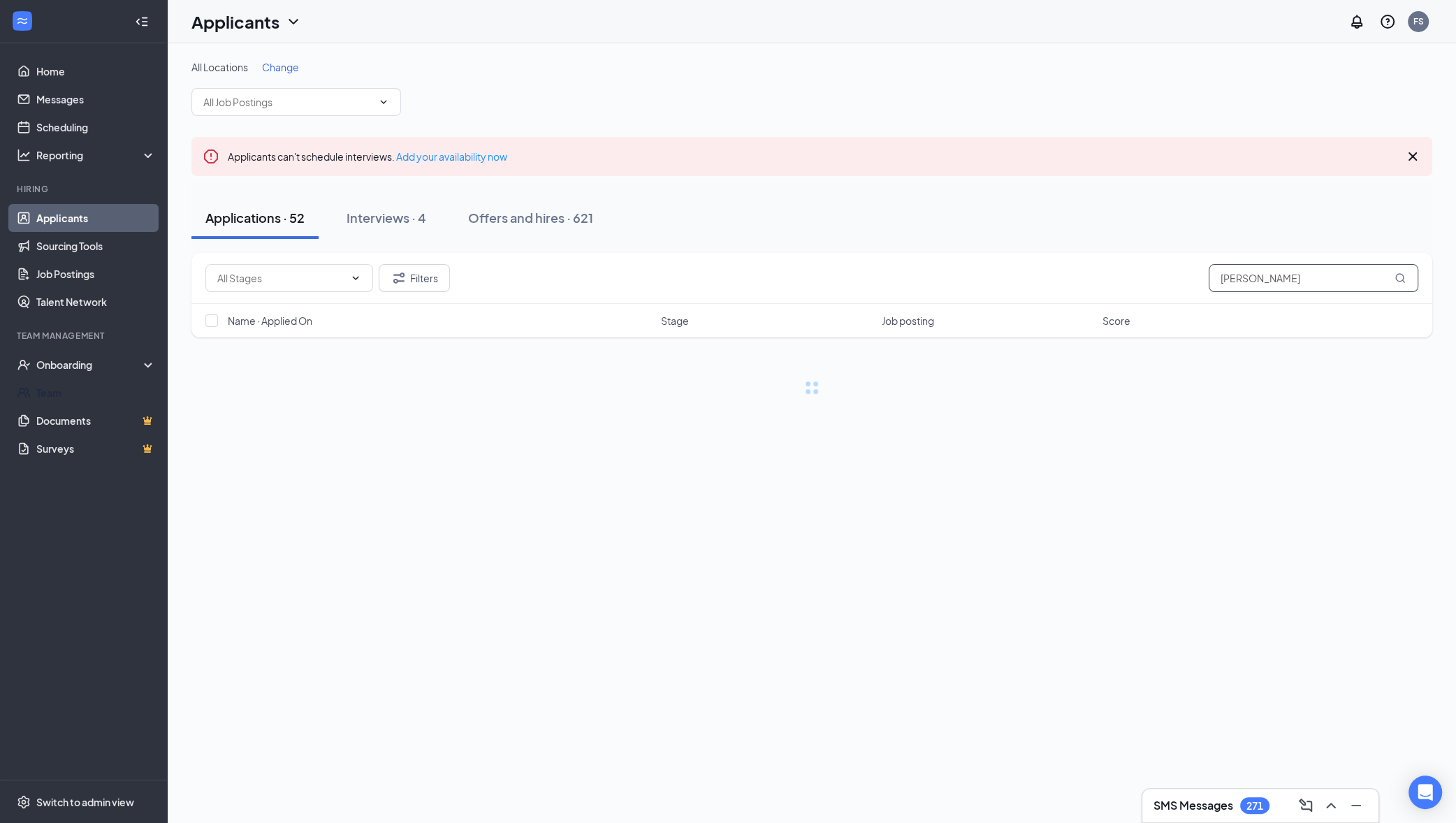
type input "Jordyn Helm"
click at [418, 276] on button "Filters" at bounding box center [414, 278] width 71 height 27
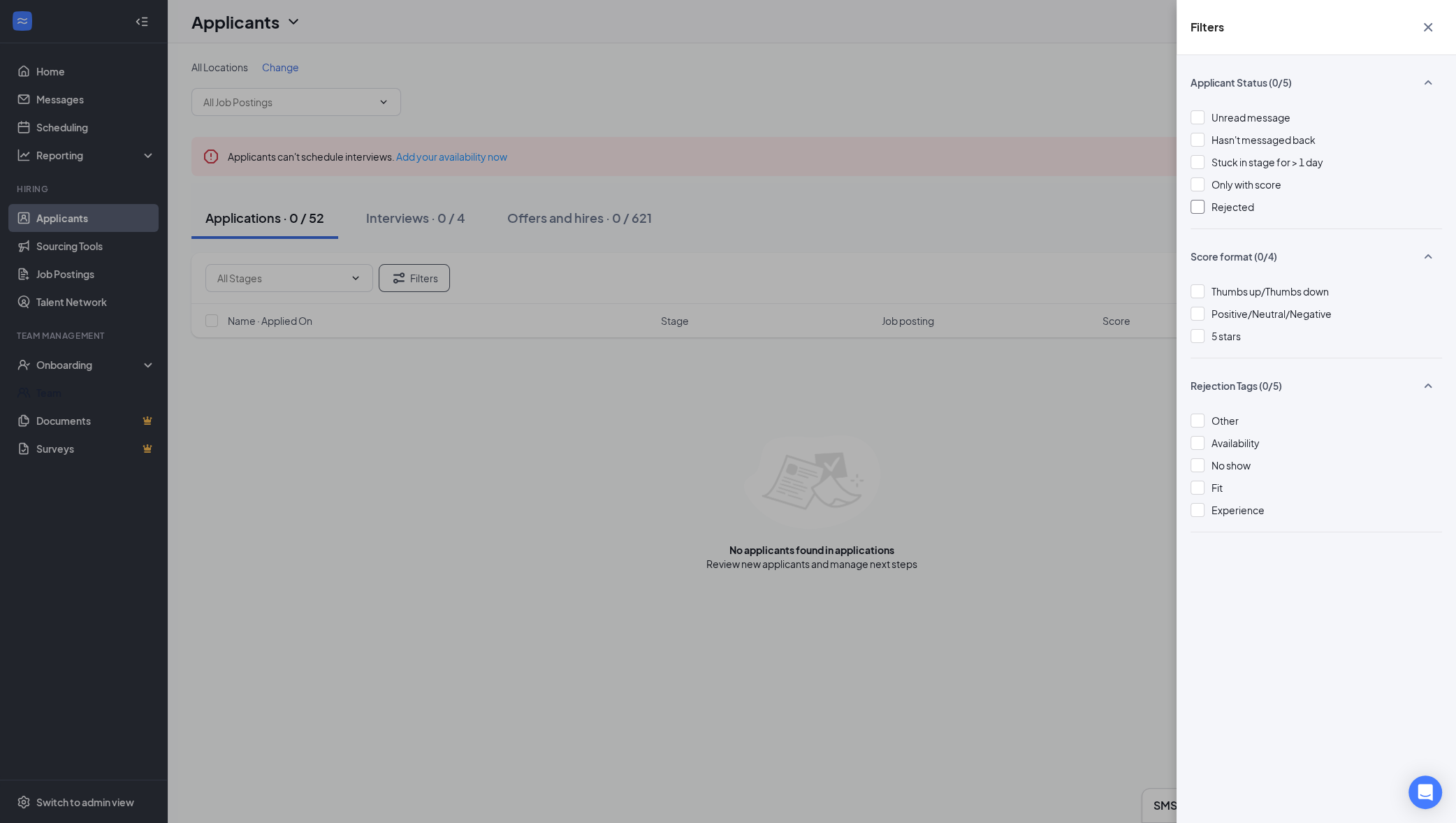
click at [1226, 205] on span "Rejected" at bounding box center [1232, 207] width 43 height 13
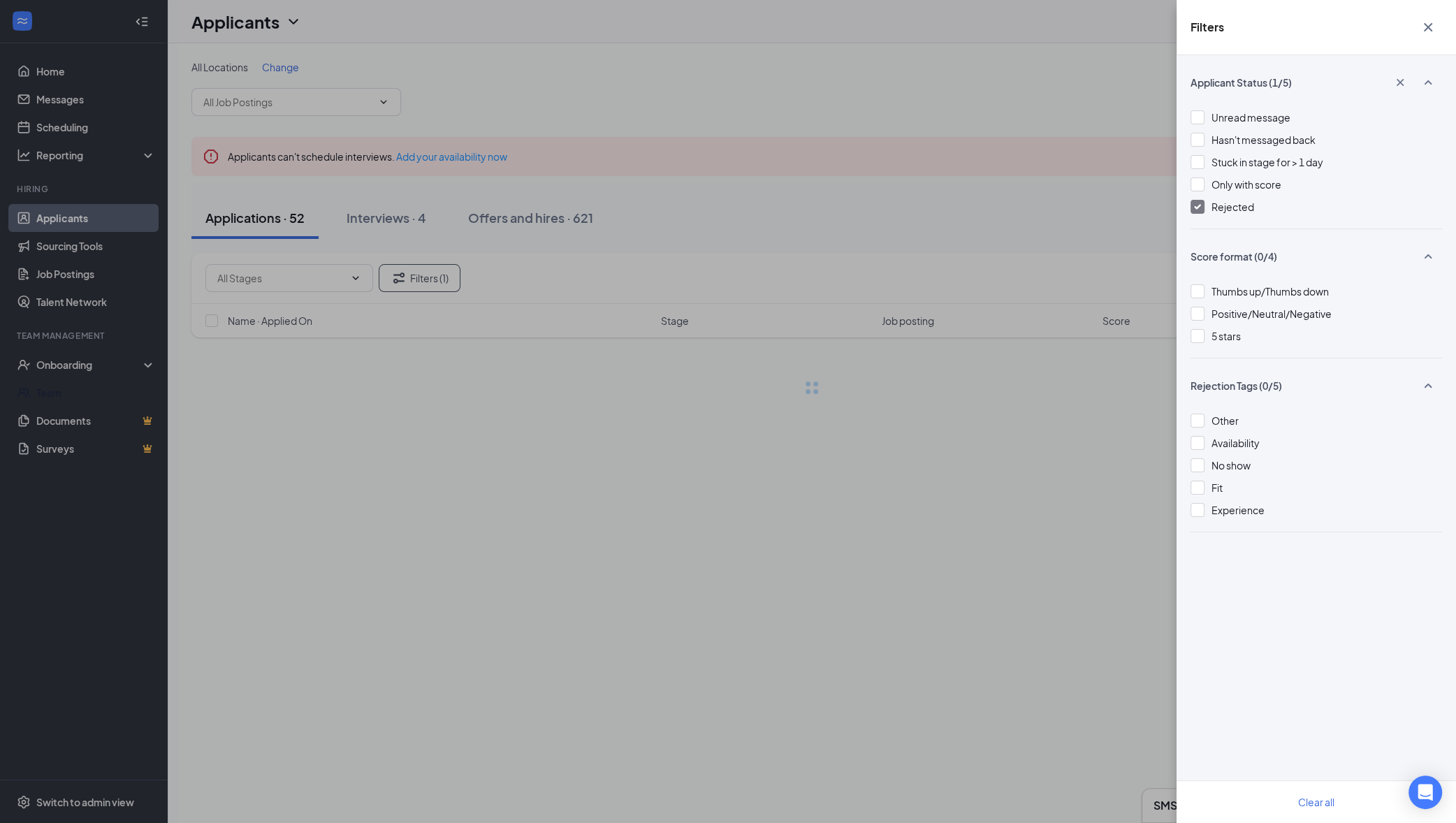
click at [750, 272] on div "Filters Applicant Status (1/5) Unread message Hasn't messaged back Stuck in sta…" at bounding box center [728, 412] width 1456 height 823
click at [870, 251] on div "Filters Applicant Status (1/5) Unread message Hasn't messaged back Stuck in sta…" at bounding box center [728, 412] width 1456 height 823
